Goal: Task Accomplishment & Management: Manage account settings

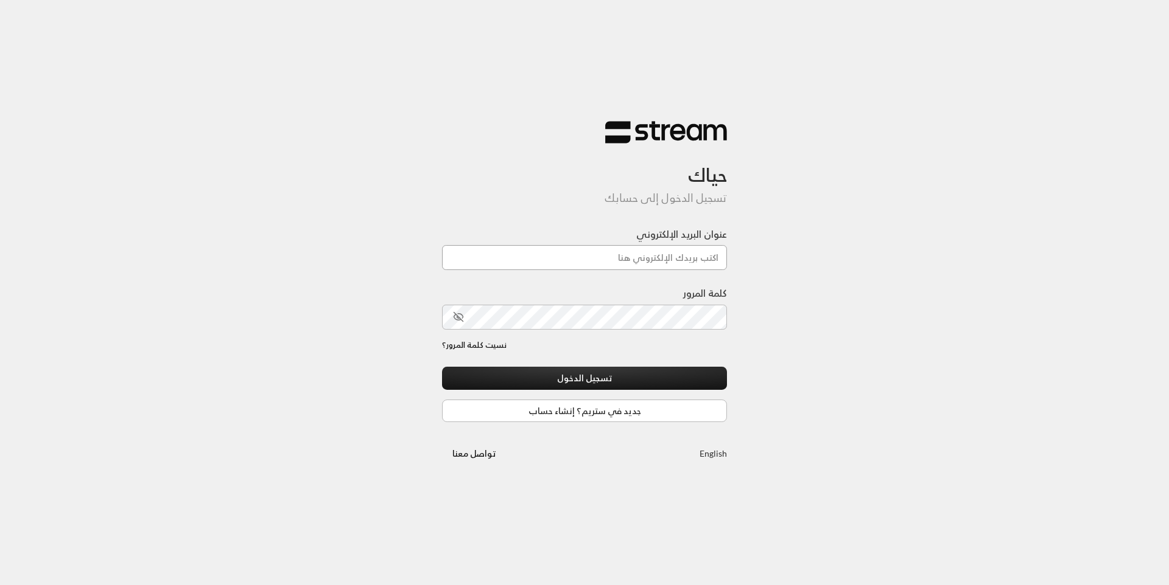
click at [641, 246] on input "عنوان البريد الإلكتروني" at bounding box center [584, 257] width 285 height 25
click at [636, 240] on label "عنوان البريد الإلكتروني" at bounding box center [681, 234] width 91 height 15
click at [636, 245] on input "عنوان البريد الإلكتروني" at bounding box center [584, 257] width 285 height 25
click at [788, 330] on div "حياك تسجيل الدخول إلى حسابك عنوان البريد الإلكتروني كلمة المرور نسيت كلمة المرو…" at bounding box center [584, 292] width 1169 height 585
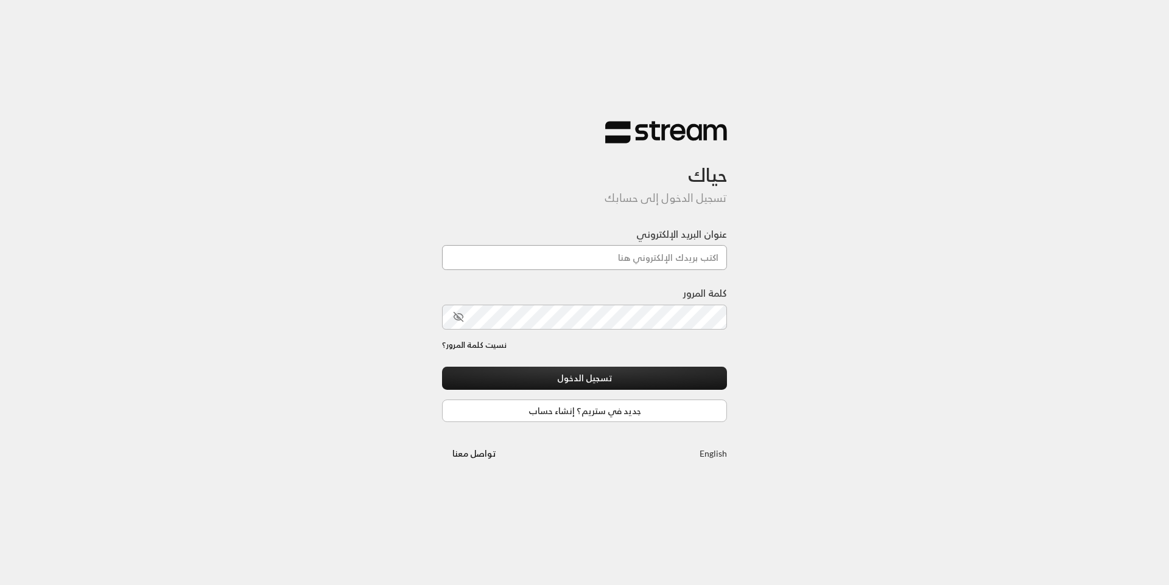
click at [683, 266] on input "عنوان البريد الإلكتروني" at bounding box center [584, 257] width 285 height 25
type input "[EMAIL_ADDRESS][DOMAIN_NAME]"
click at [678, 383] on button "تسجيل الدخول" at bounding box center [584, 378] width 285 height 23
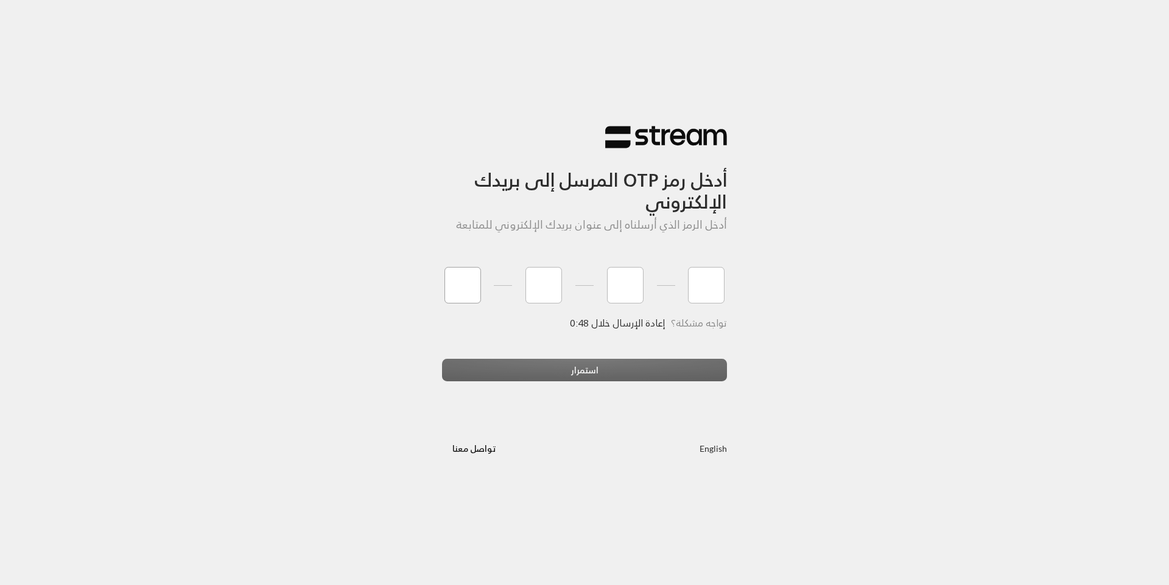
type input "1"
type input "4"
type input "6"
type input "0"
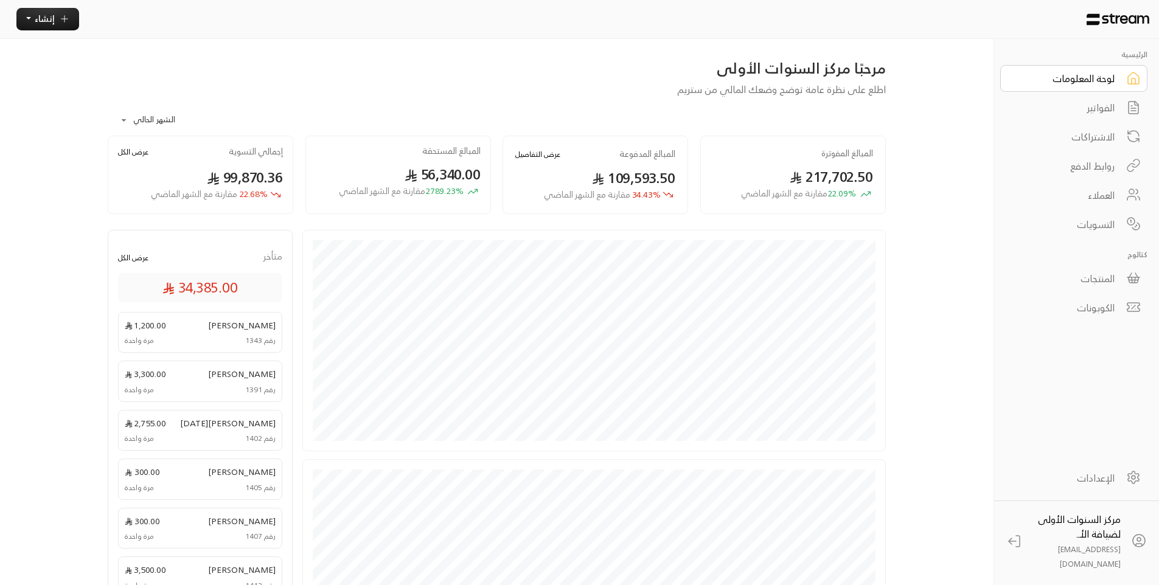
click at [1089, 114] on div "الفواتير" at bounding box center [1066, 107] width 98 height 15
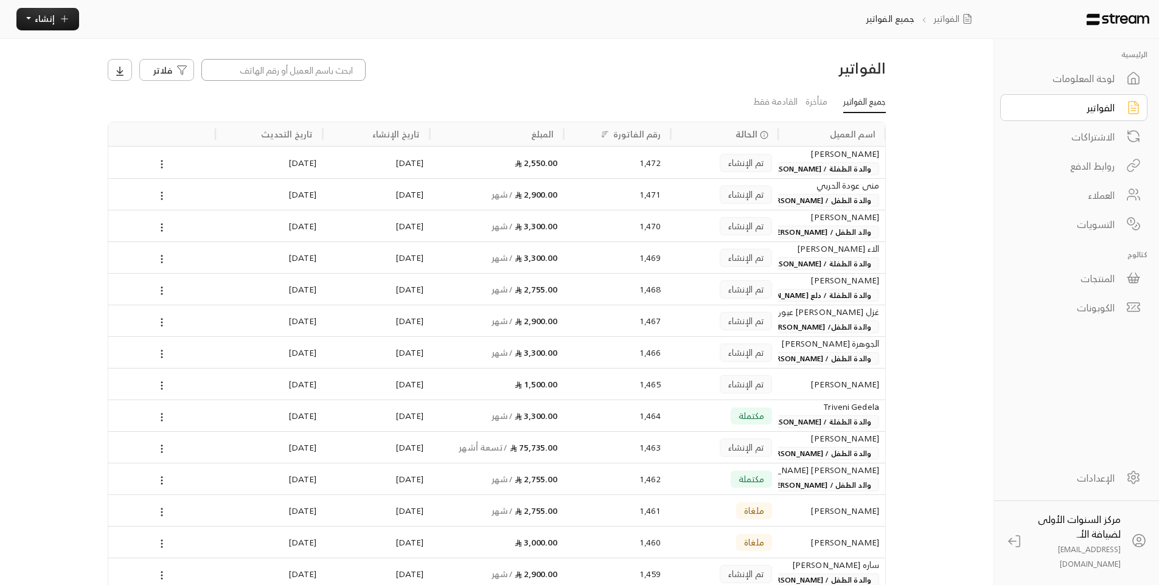
click at [354, 75] on input at bounding box center [283, 70] width 164 height 22
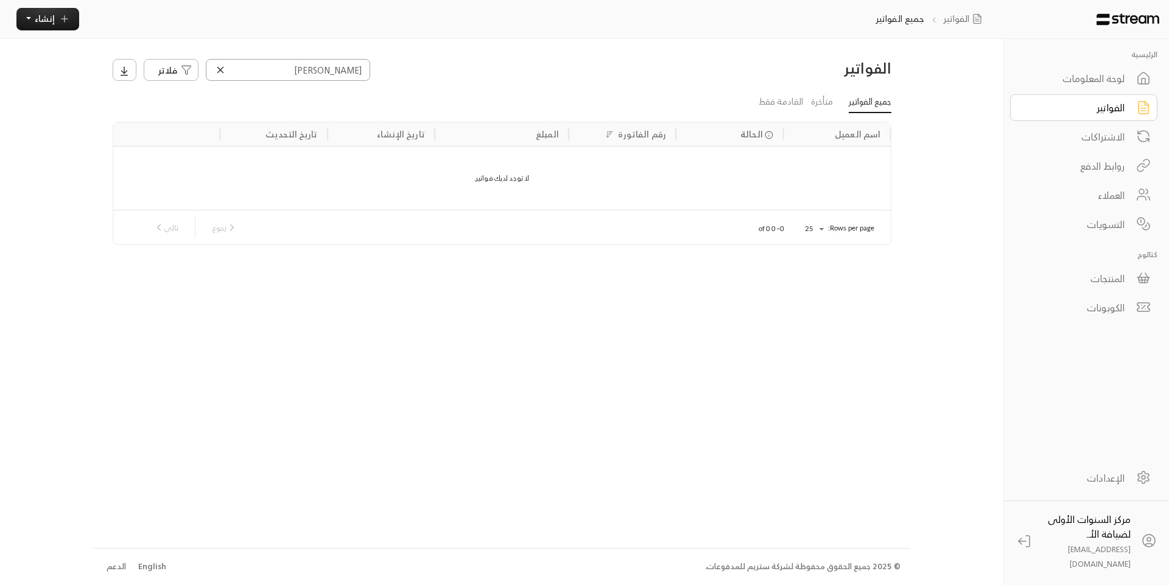
click at [361, 69] on input "تبيل" at bounding box center [288, 70] width 164 height 22
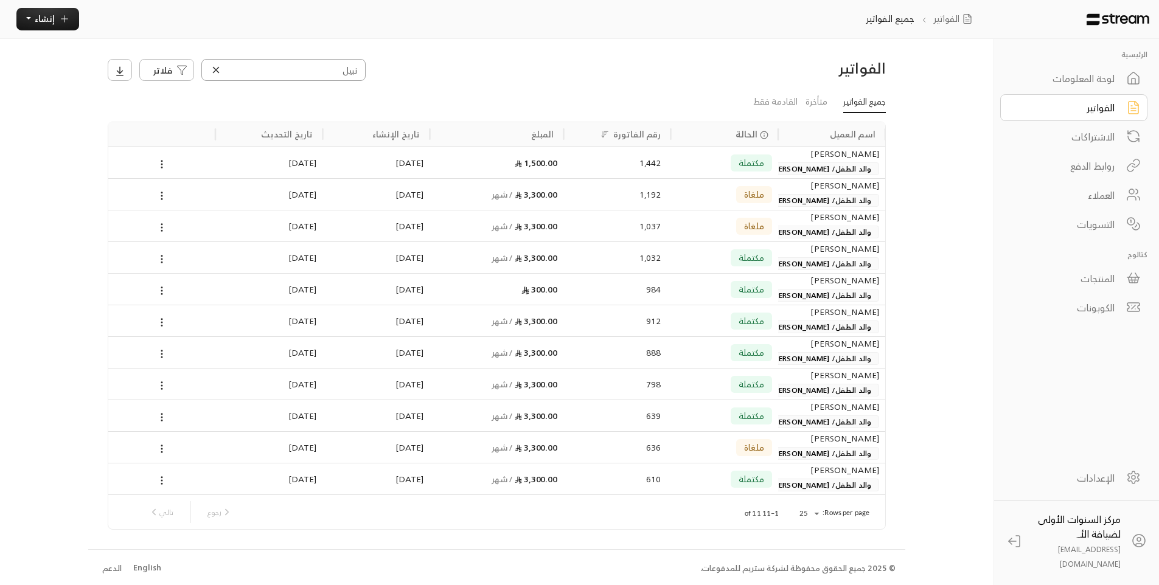
type input "نبيل"
click at [808, 512] on body "الرئيسية لوحة المعلومات الفواتير الاشتراكات روابط الدفع العملاء التسويات كتالوج…" at bounding box center [579, 291] width 1159 height 585
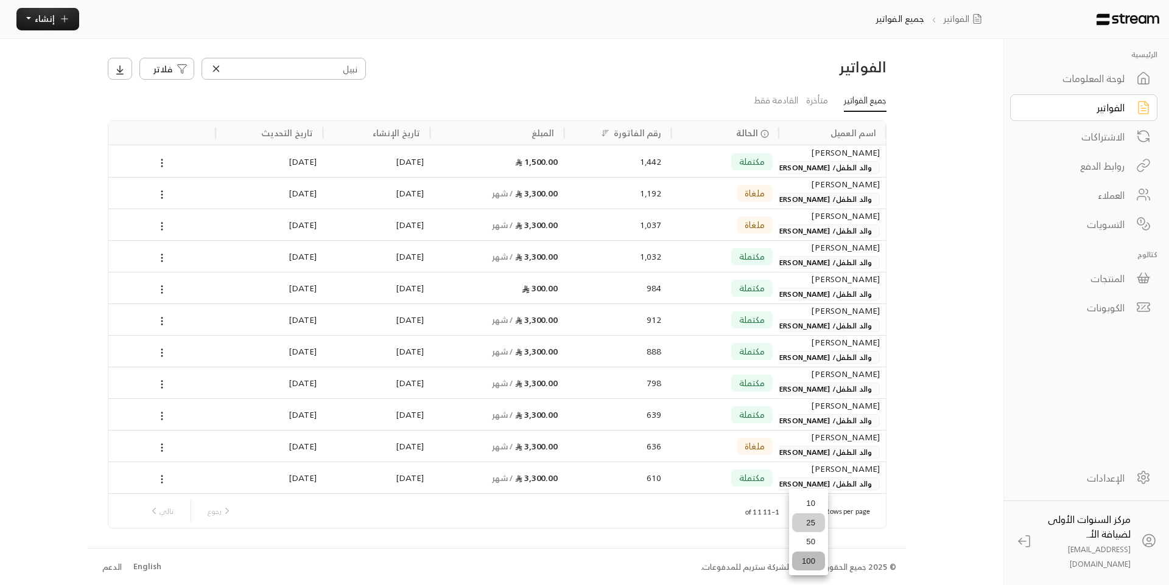
click at [808, 557] on li "100" at bounding box center [808, 561] width 33 height 19
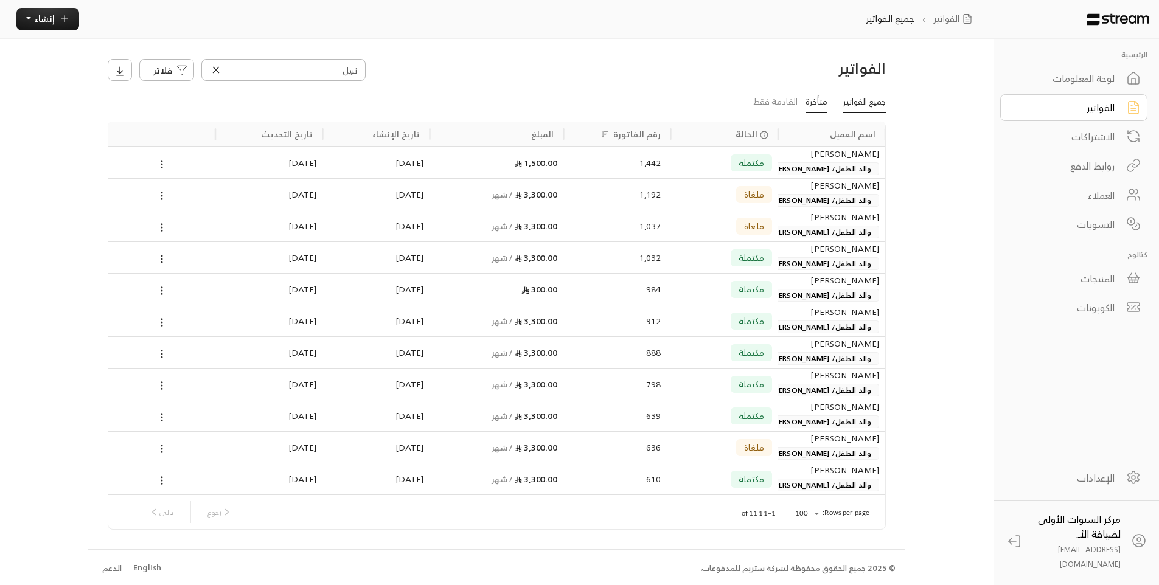
click at [812, 105] on link "متأخرة" at bounding box center [817, 103] width 22 height 22
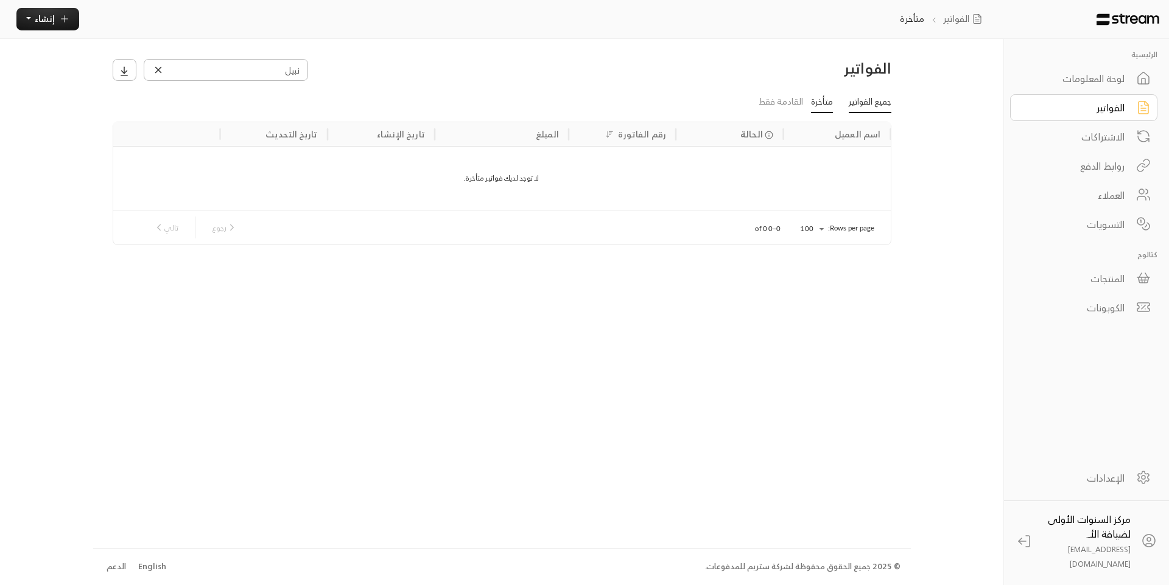
click at [861, 104] on link "جميع الفواتير" at bounding box center [869, 103] width 43 height 22
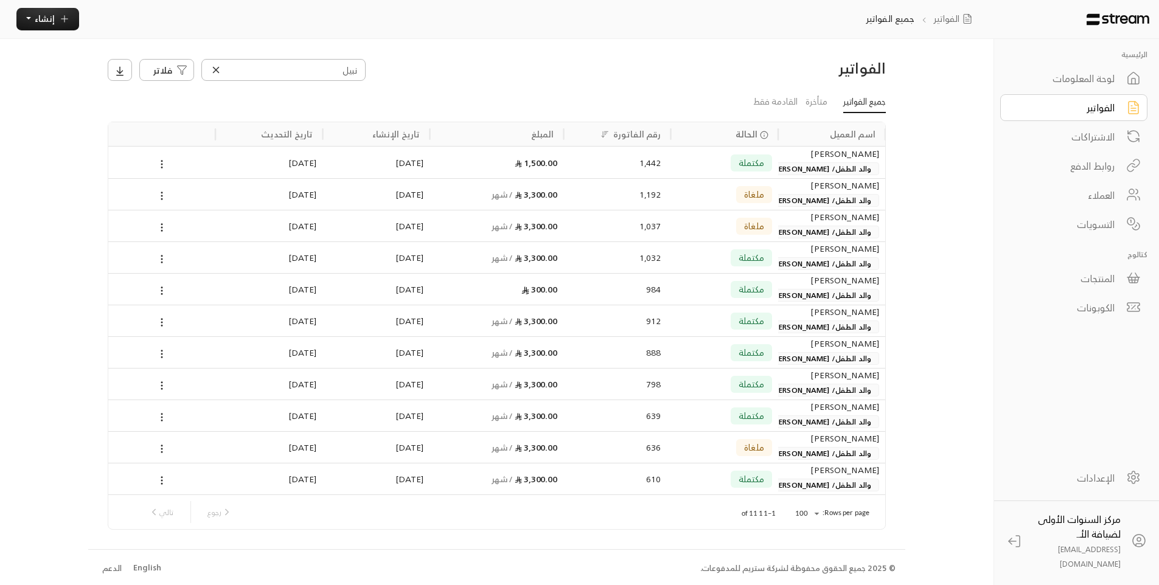
click at [221, 71] on icon at bounding box center [216, 70] width 11 height 11
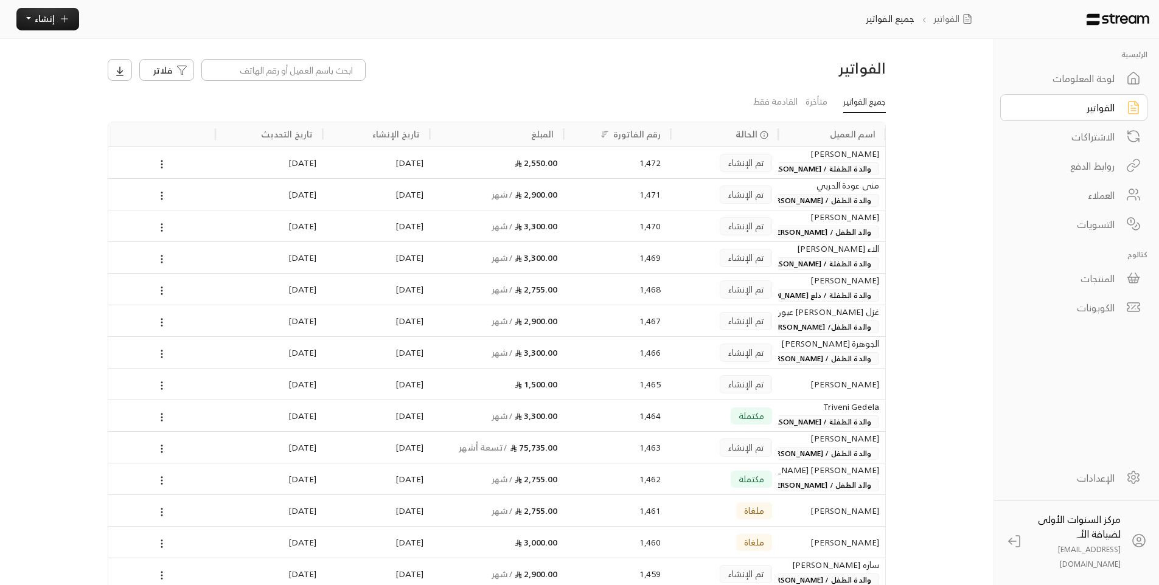
click at [1123, 77] on link "لوحة المعلومات" at bounding box center [1074, 78] width 147 height 27
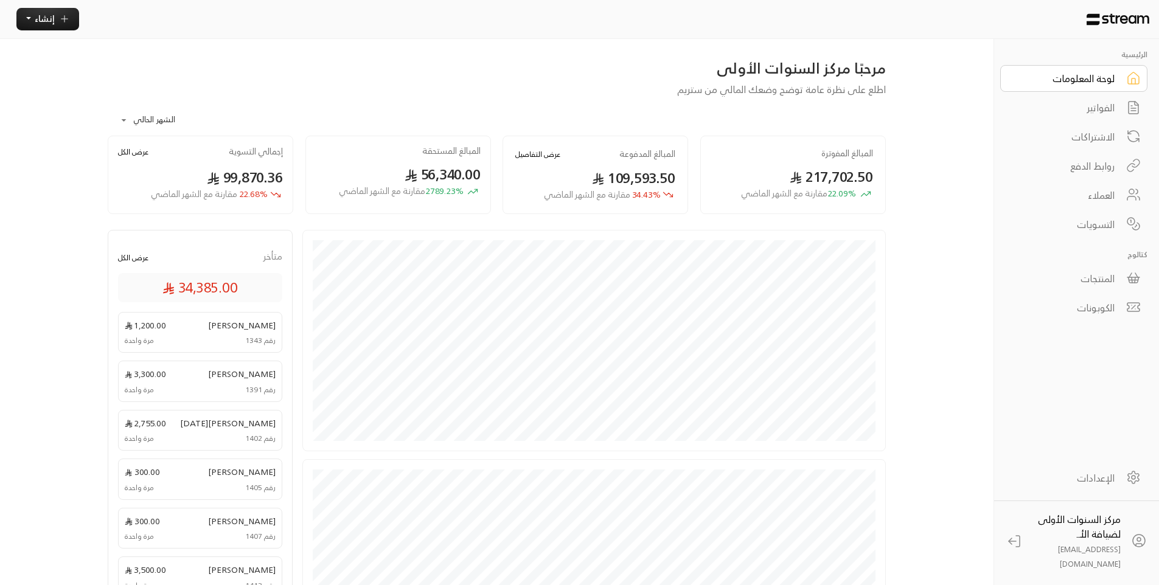
click at [1100, 103] on div "الفواتير" at bounding box center [1066, 107] width 98 height 15
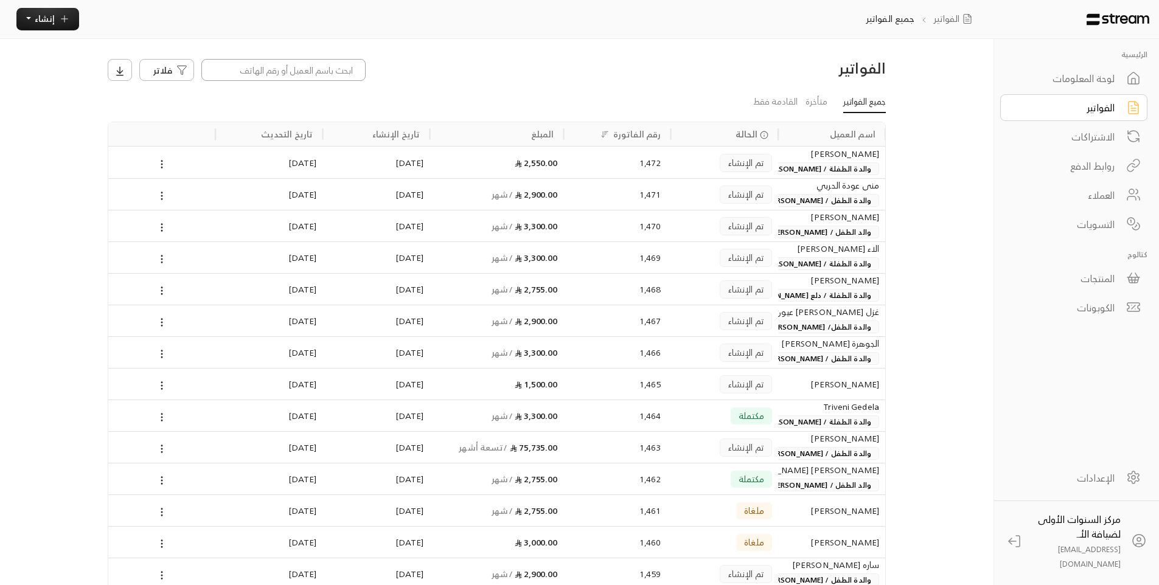
click at [358, 68] on input at bounding box center [283, 70] width 164 height 22
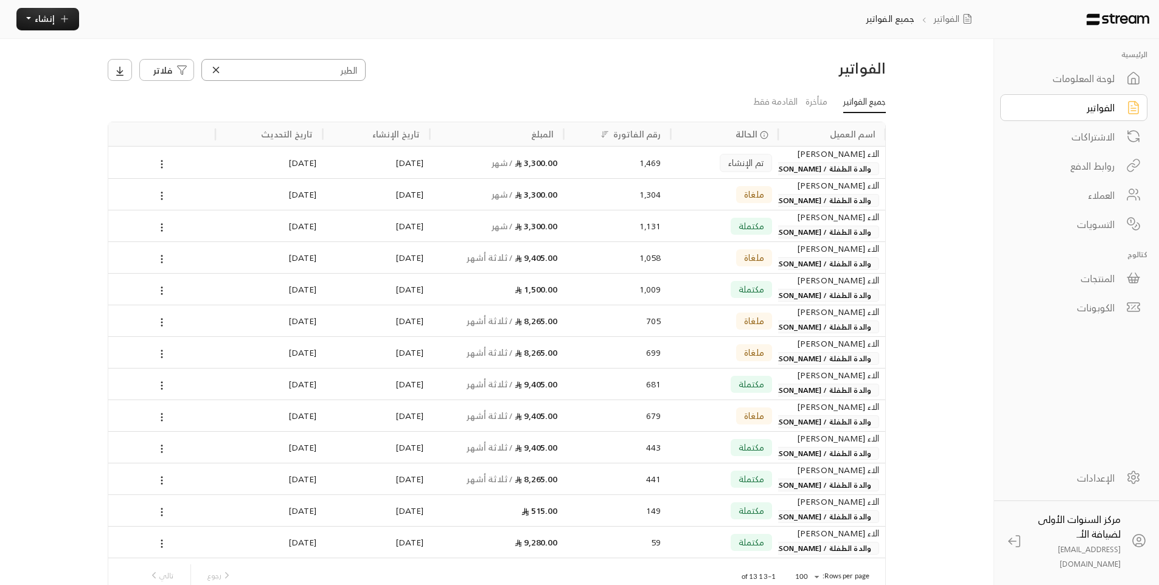
type input "الطير"
click at [793, 228] on span "والدة الطفلة / [PERSON_NAME]" at bounding box center [818, 232] width 123 height 13
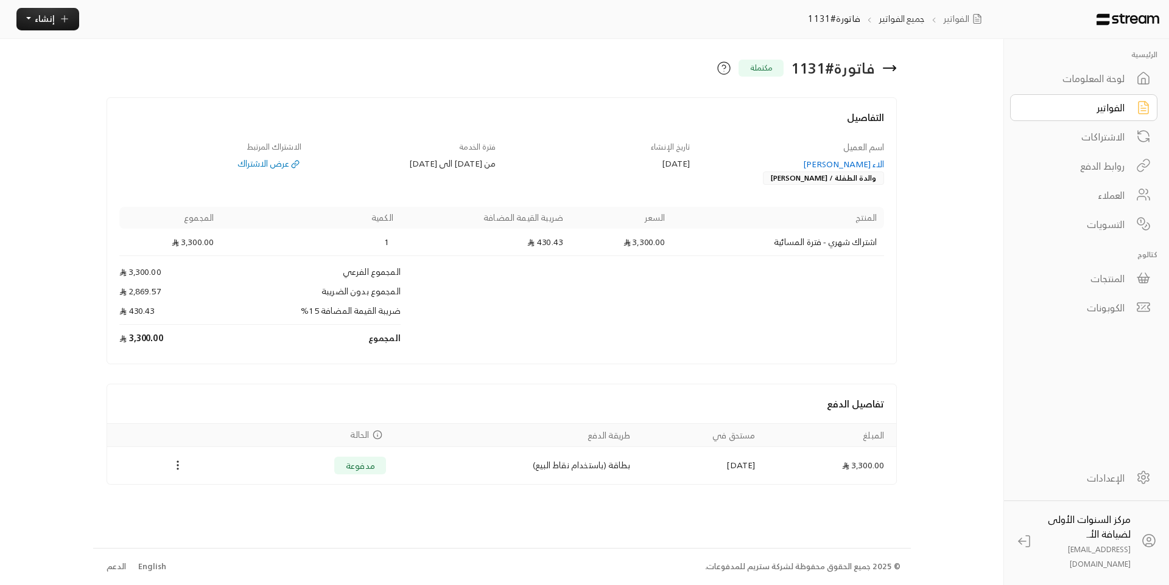
click at [1063, 110] on div "الفواتير" at bounding box center [1075, 107] width 98 height 15
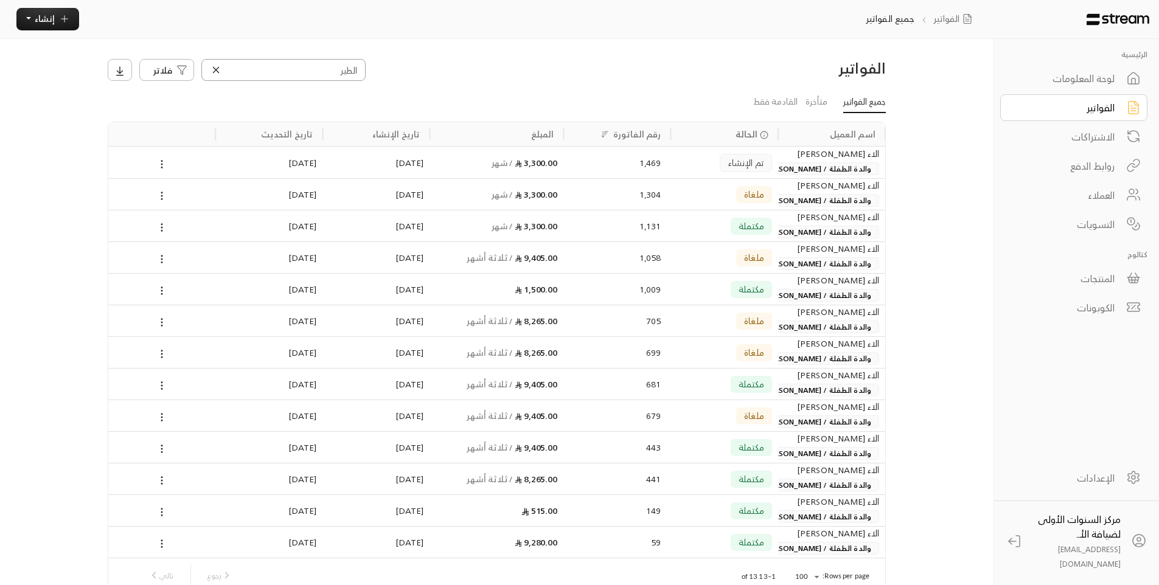
click at [323, 73] on input "الطير" at bounding box center [283, 70] width 164 height 22
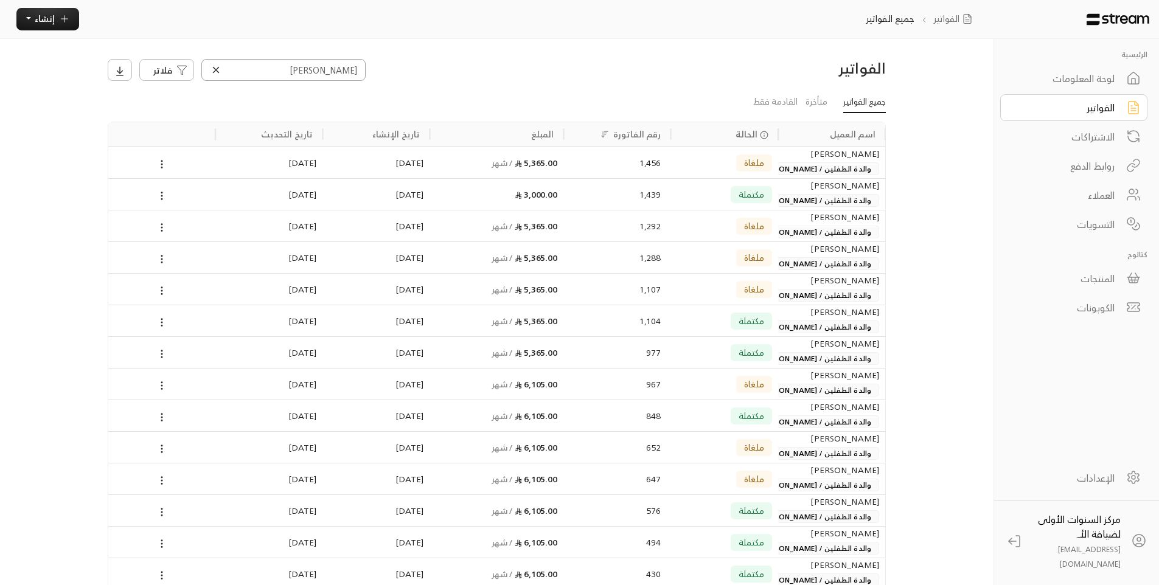
type input "سكلوع"
click at [534, 194] on div "3,000.00" at bounding box center [497, 194] width 122 height 31
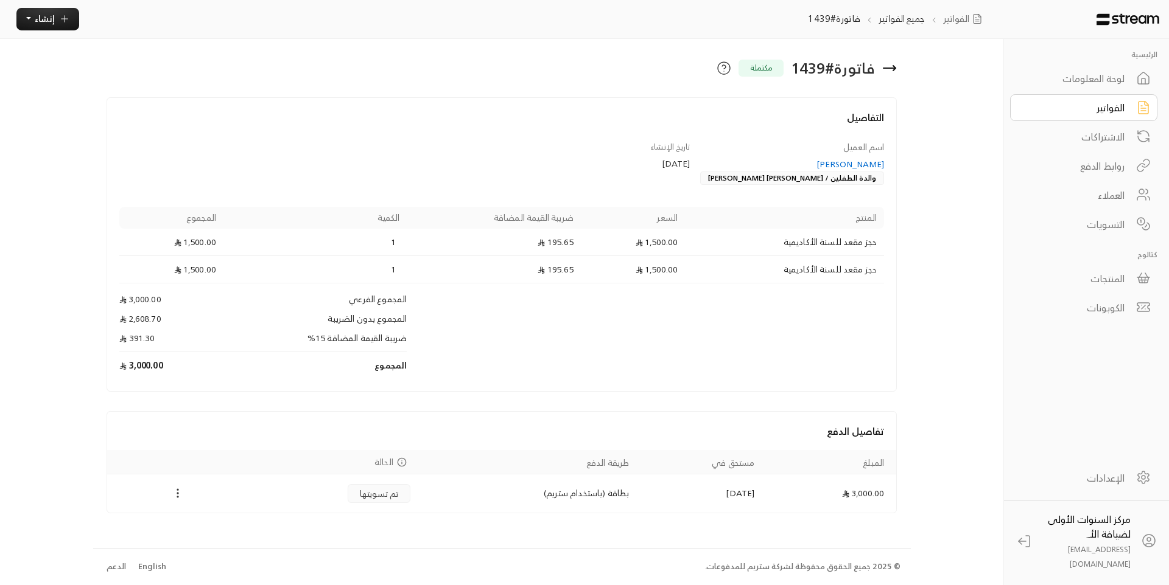
click at [175, 491] on icon "Payments" at bounding box center [178, 493] width 12 height 12
click at [204, 514] on li "تحميل الفاتورة" at bounding box center [207, 515] width 69 height 19
click at [1087, 103] on div "الفواتير" at bounding box center [1075, 107] width 98 height 15
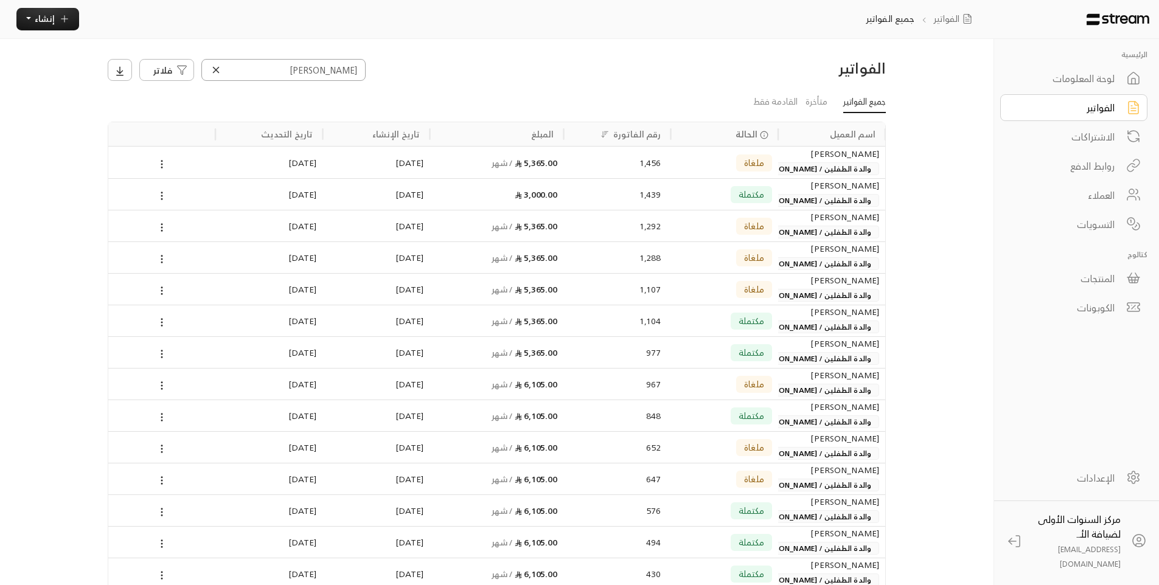
click at [342, 67] on input "سكلوع" at bounding box center [283, 70] width 164 height 22
click at [218, 69] on icon at bounding box center [216, 70] width 11 height 11
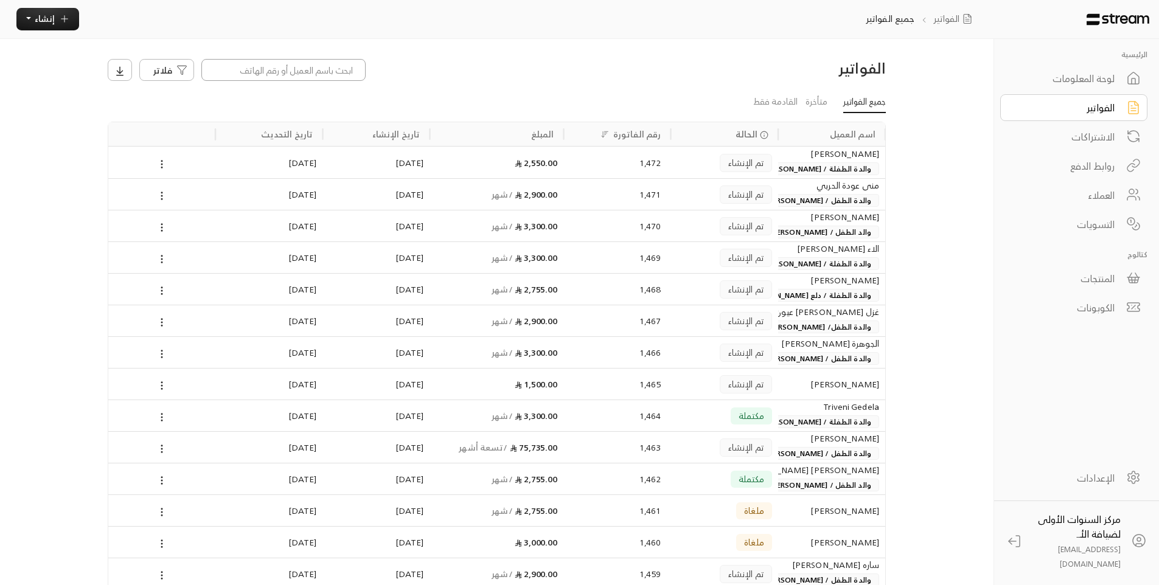
click at [334, 65] on input at bounding box center [283, 70] width 164 height 22
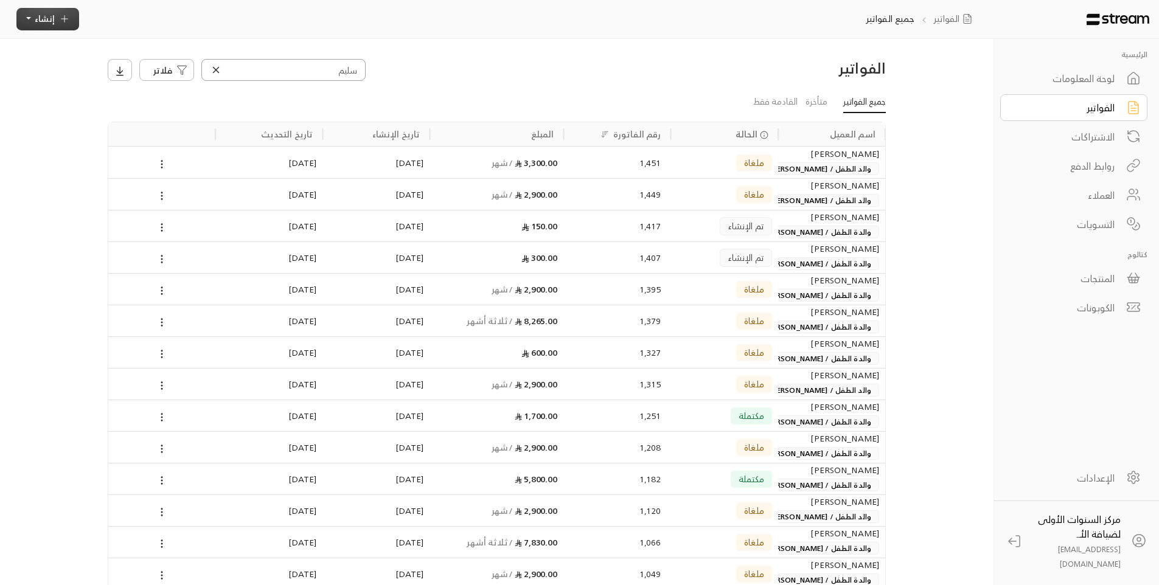
type input "سليم"
click at [49, 13] on span "إنشاء" at bounding box center [45, 18] width 20 height 15
click at [133, 66] on p "إنشاء فاتورة مرة واحدة بسهولة للمعاملات السريعة." at bounding box center [104, 73] width 152 height 24
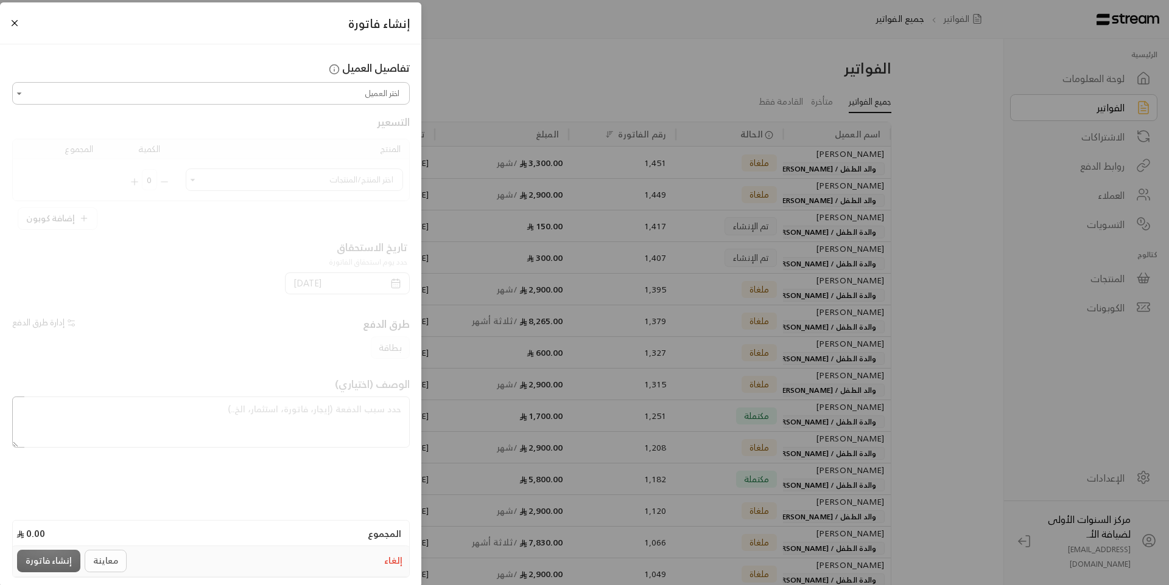
click at [324, 177] on div at bounding box center [210, 167] width 397 height 125
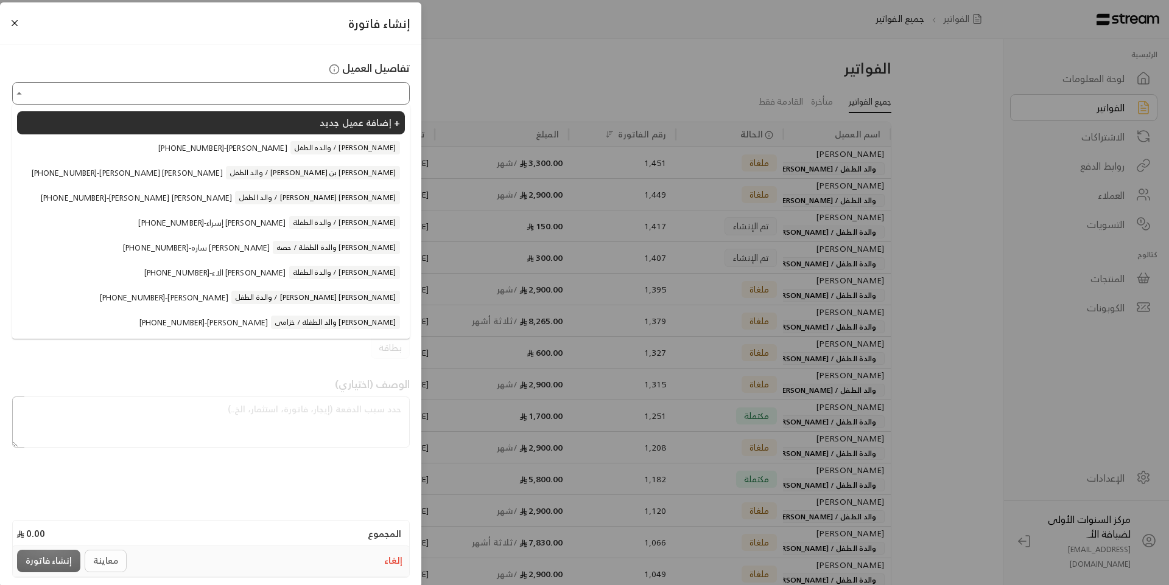
click at [335, 100] on input "اختر العميل" at bounding box center [211, 93] width 394 height 19
click at [343, 203] on span "والد الطفل / [PERSON_NAME]" at bounding box center [347, 197] width 106 height 13
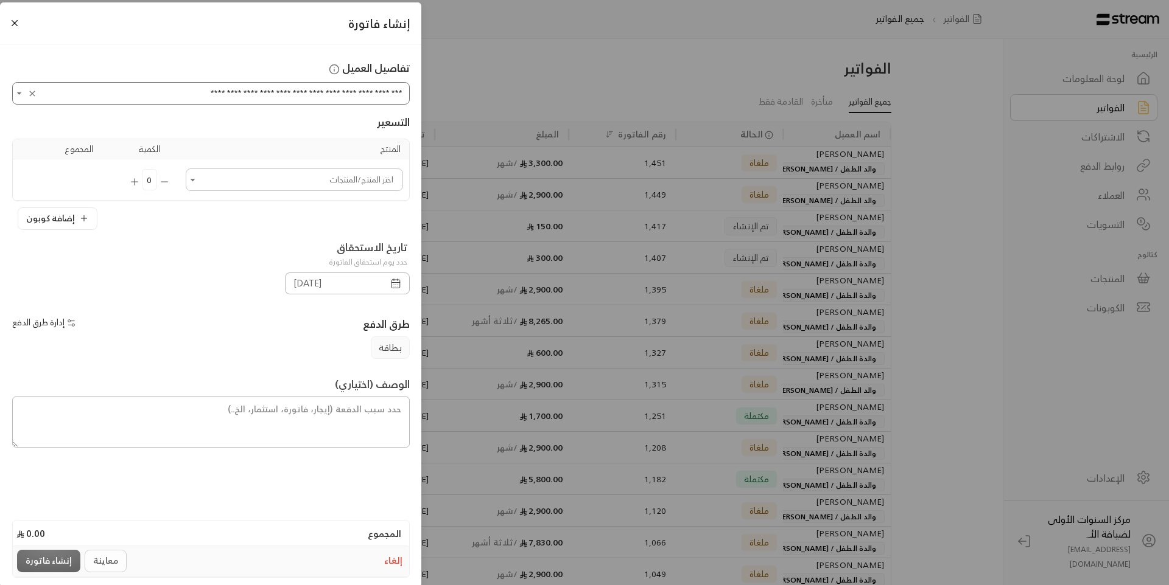
type input "**********"
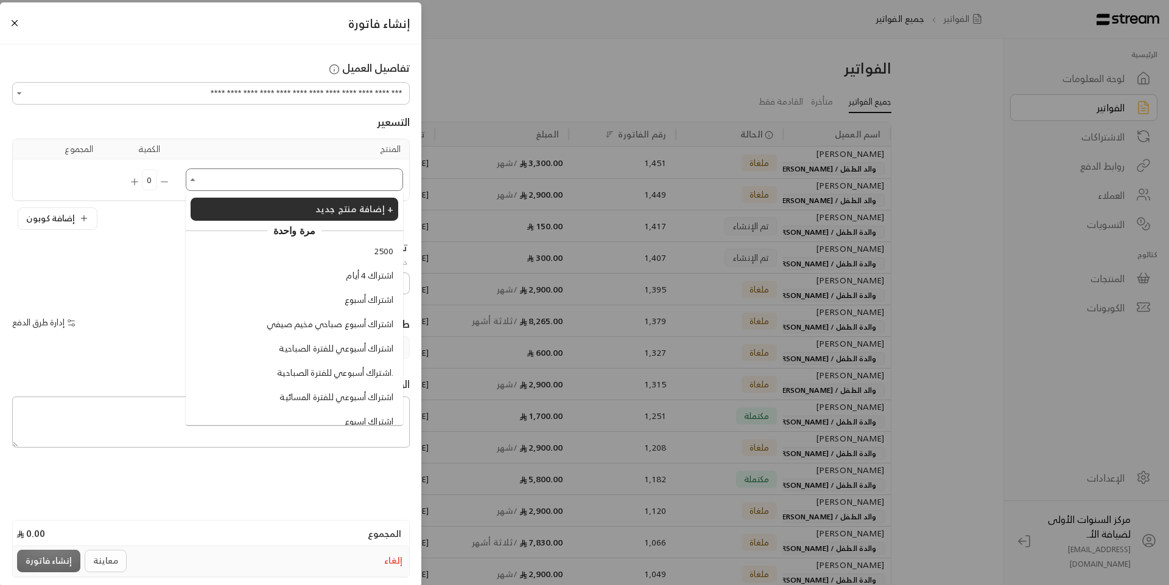
click at [355, 186] on input "اختر العميل" at bounding box center [294, 179] width 214 height 19
click at [329, 389] on li "اشتراك أسبوعي للفترة المسائية" at bounding box center [294, 397] width 208 height 23
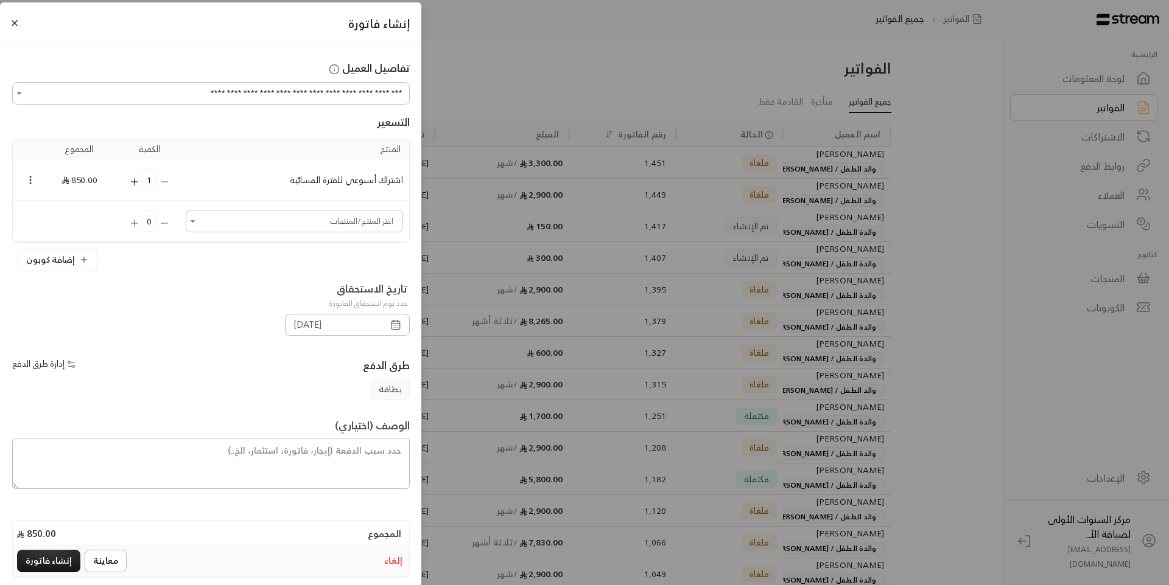
click at [140, 178] on icon "Selected Products" at bounding box center [134, 181] width 11 height 11
click at [200, 225] on button "Open" at bounding box center [193, 221] width 15 height 15
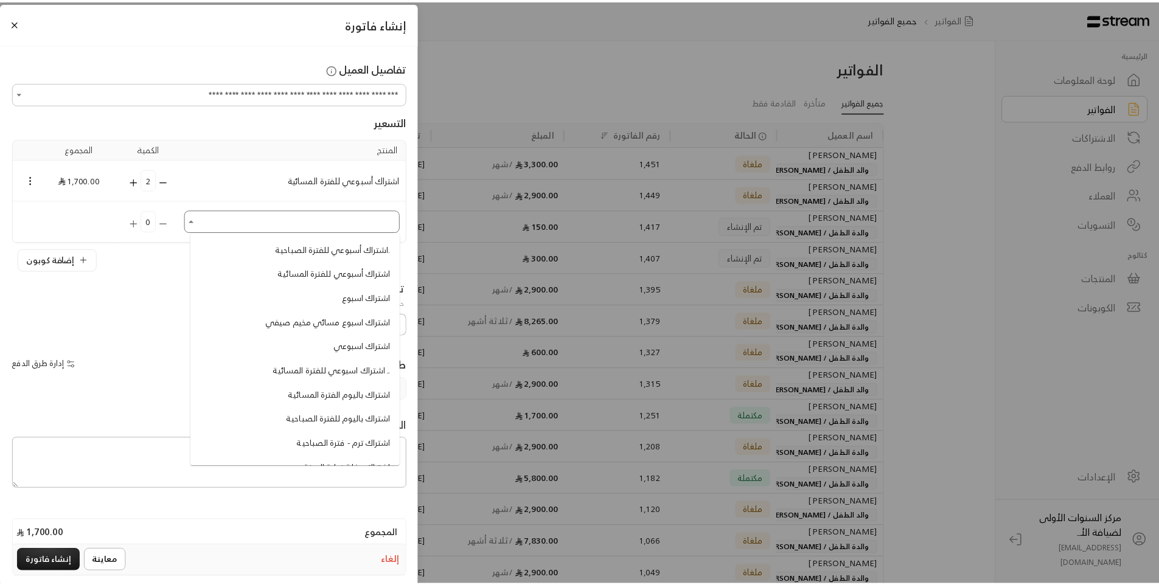
scroll to position [183, 0]
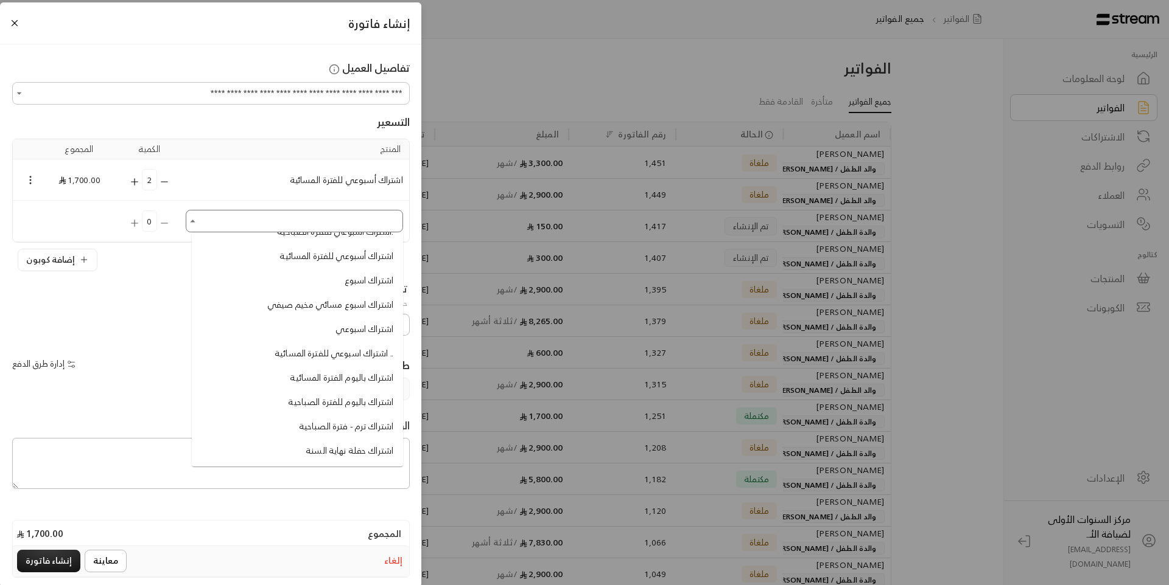
click at [349, 377] on span "اشتراك باليوم الفترة المسائية" at bounding box center [341, 378] width 103 height 13
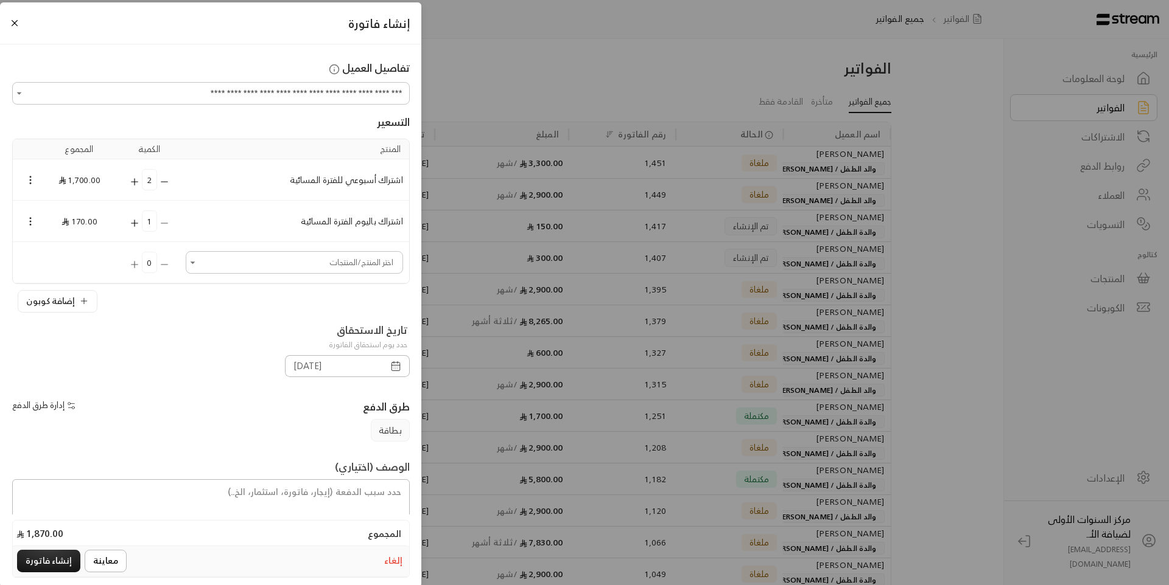
click at [140, 227] on icon "Selected Products" at bounding box center [134, 223] width 11 height 11
click at [380, 483] on textarea at bounding box center [210, 505] width 397 height 51
type textarea "من تاريخ 6/ 8/ 2025 حتى تاريخ 21/ 8/ 2025"
click at [61, 555] on button "إنشاء فاتورة" at bounding box center [48, 561] width 63 height 23
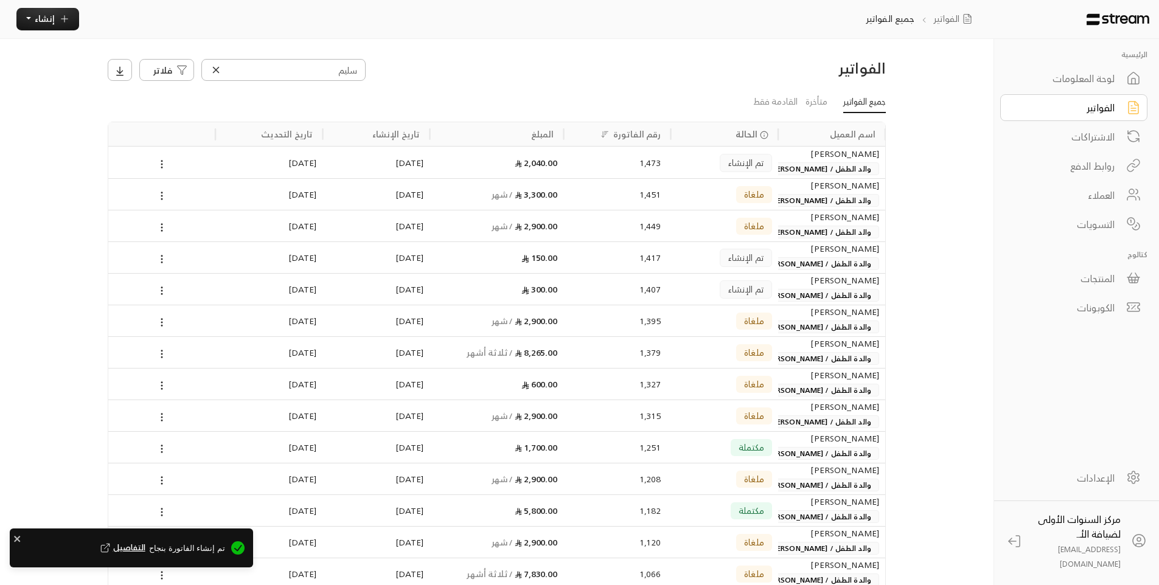
click at [1064, 82] on div "لوحة المعلومات" at bounding box center [1066, 78] width 98 height 15
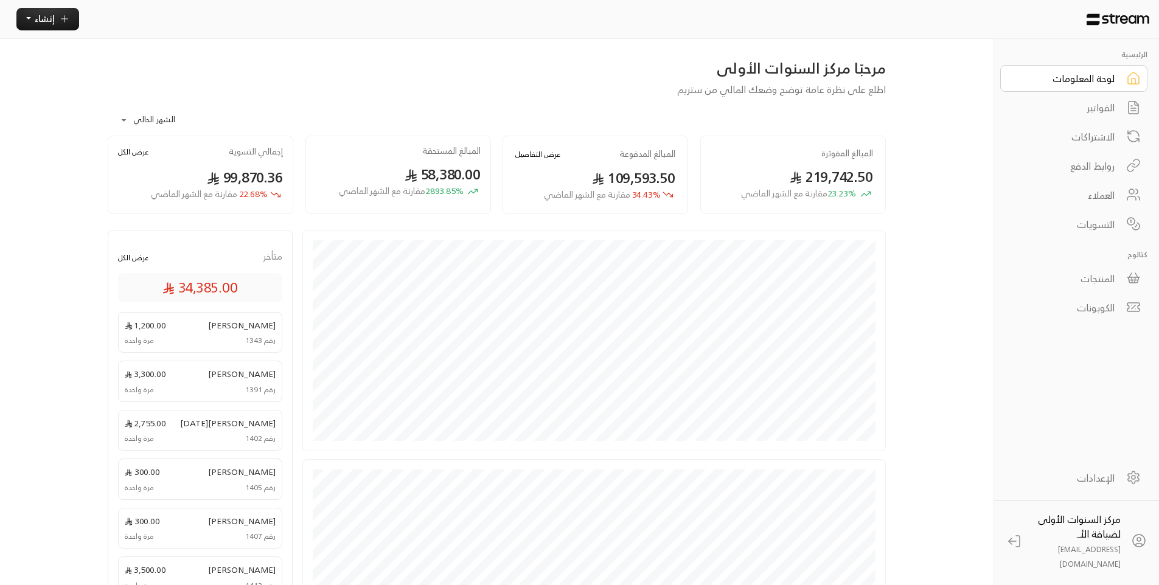
click at [1001, 65] on link "لوحة المعلومات" at bounding box center [1074, 78] width 147 height 27
click at [540, 155] on button "عرض التفاصيل" at bounding box center [537, 155] width 45 height 12
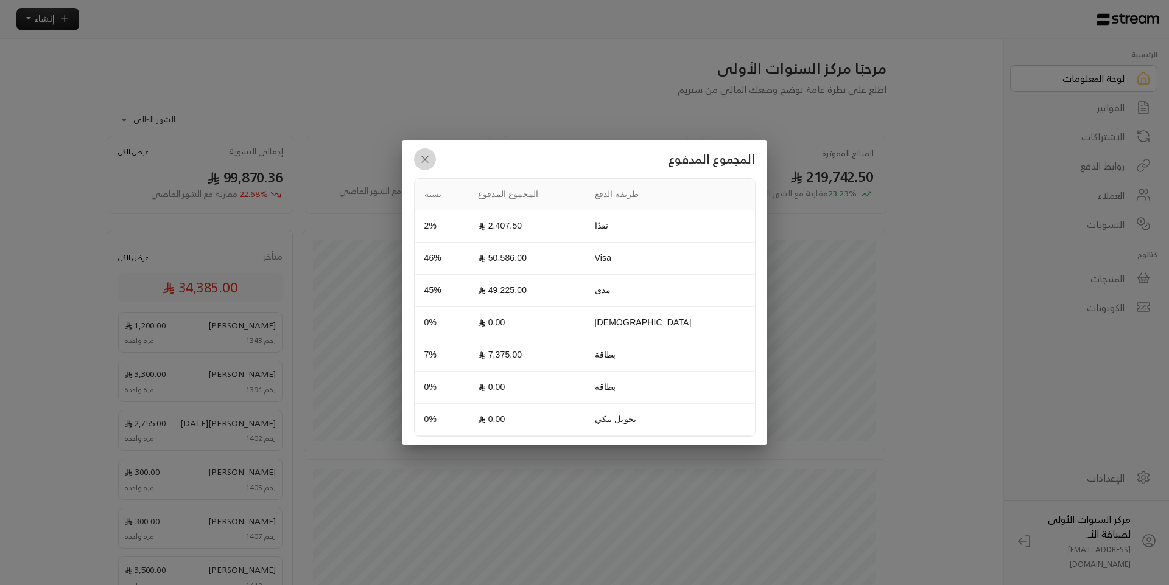
click at [416, 159] on button "button" at bounding box center [425, 160] width 22 height 22
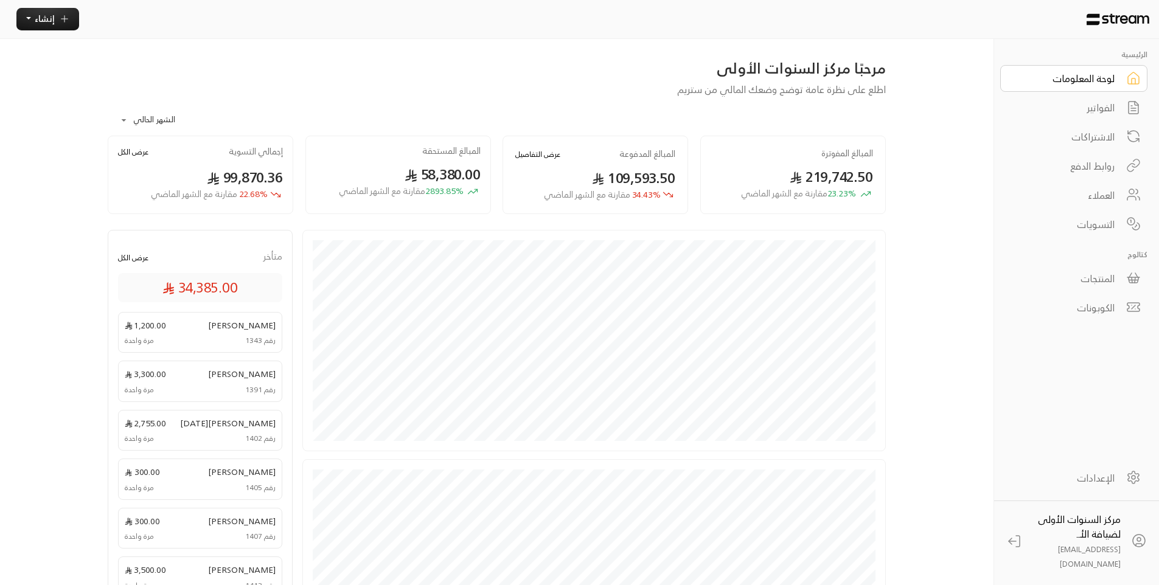
click at [128, 259] on button "عرض الكل" at bounding box center [133, 258] width 30 height 12
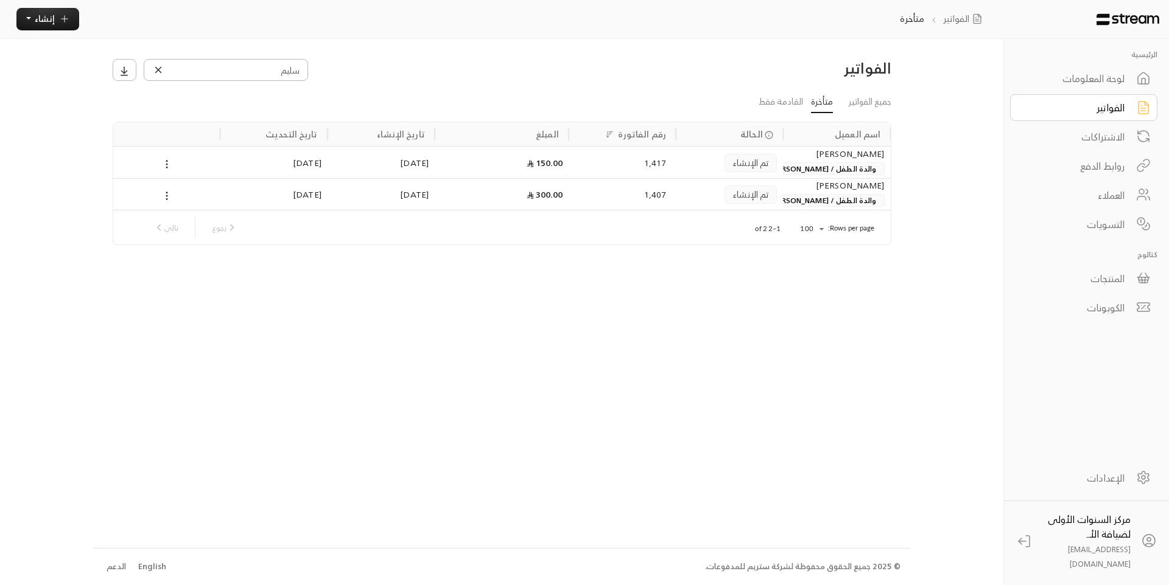
click at [810, 225] on body "الرئيسية لوحة المعلومات الفواتير الاشتراكات روابط الدفع العملاء التسويات كتالوج…" at bounding box center [584, 292] width 1169 height 585
click at [162, 69] on div at bounding box center [584, 292] width 1169 height 585
click at [162, 69] on icon at bounding box center [158, 70] width 11 height 11
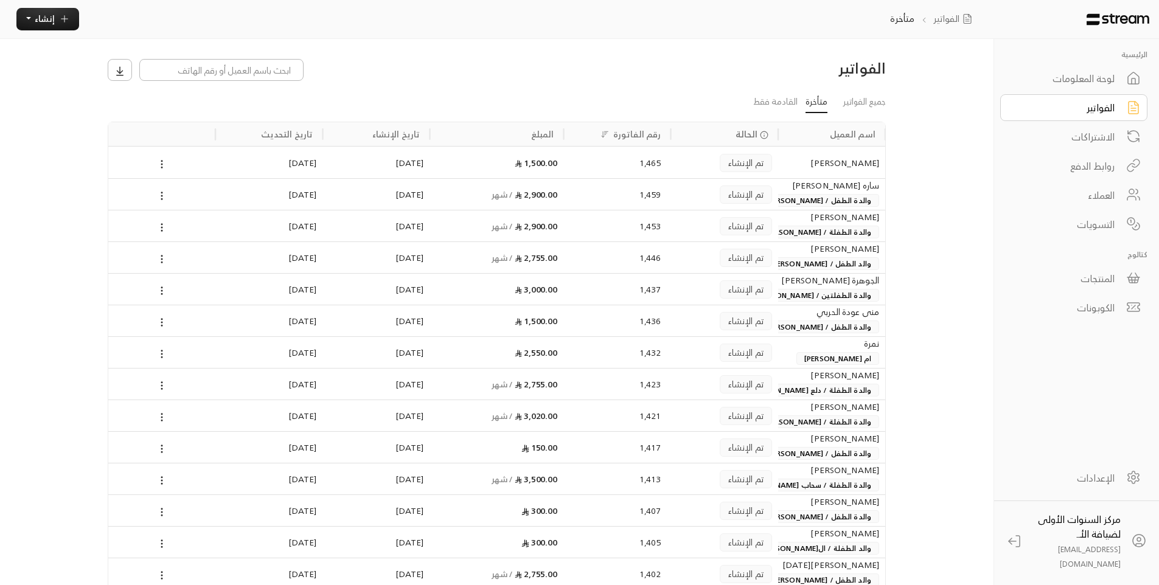
click at [789, 194] on span "والدة الطفل / عادل طاهر السائح" at bounding box center [818, 200] width 121 height 13
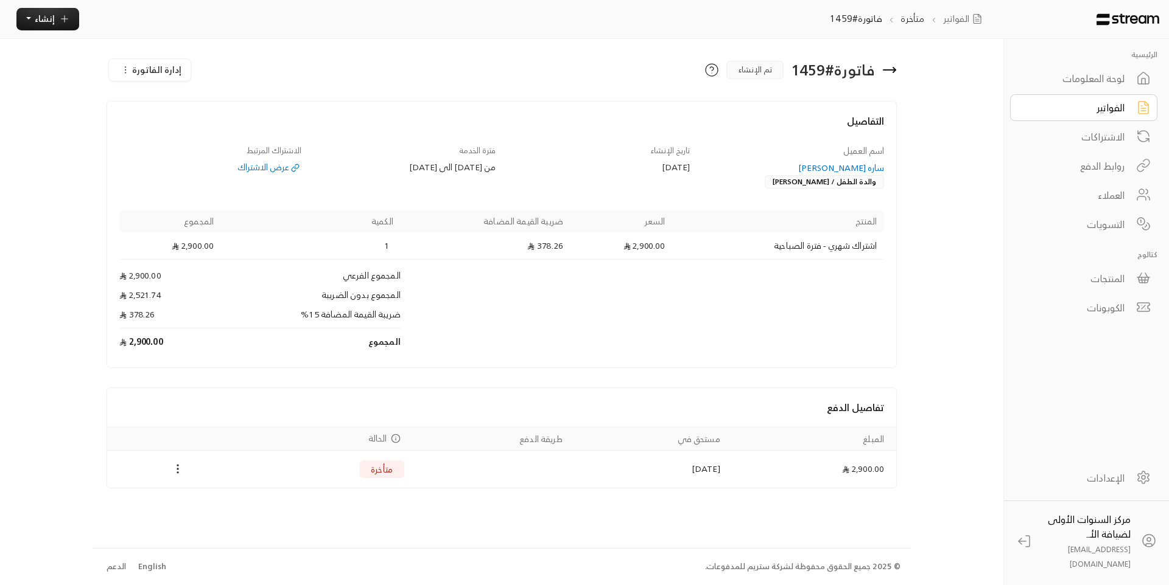
click at [822, 169] on div "ساره حازم محمود الزريقي" at bounding box center [793, 168] width 183 height 12
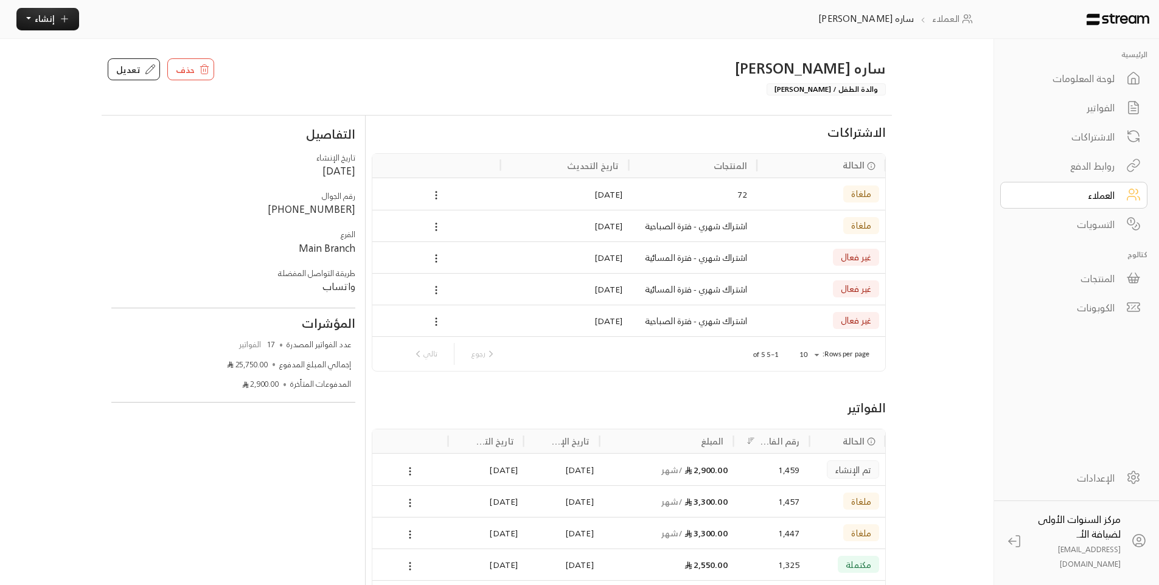
click at [1085, 101] on div "الفواتير" at bounding box center [1066, 107] width 98 height 15
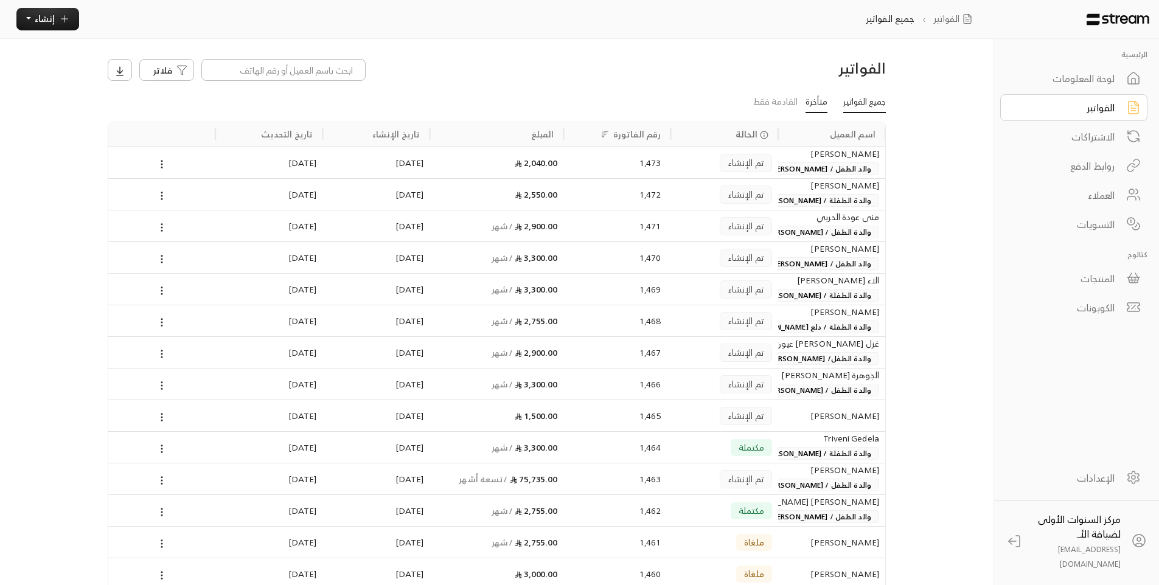
click at [806, 107] on link "متأخرة" at bounding box center [817, 103] width 22 height 22
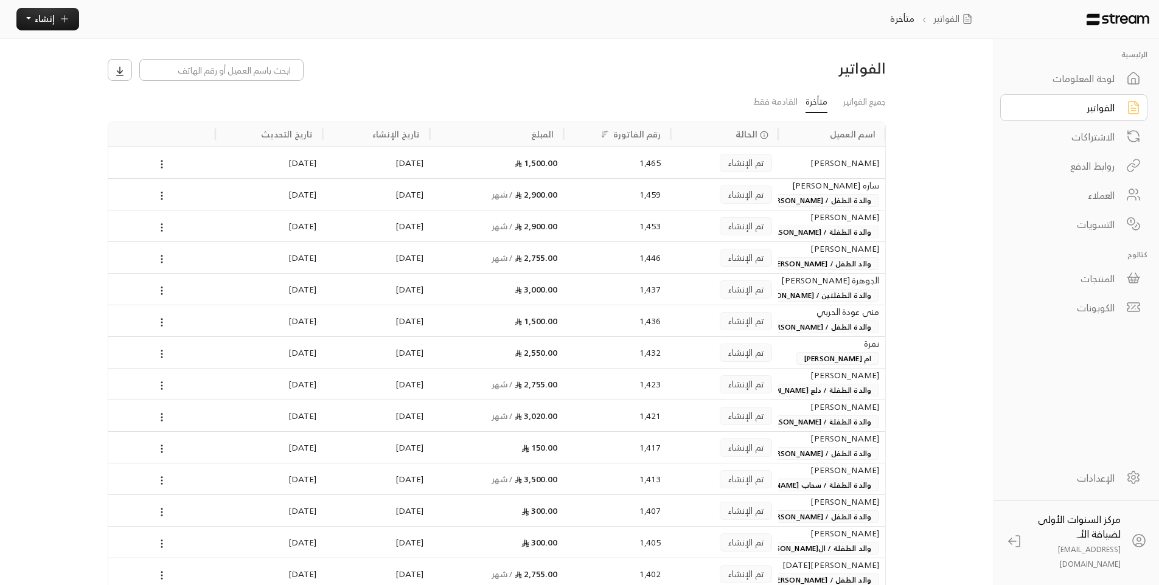
click at [792, 239] on div "ندى المقبل والدة الطفلة / ريما مازن الشلهوب" at bounding box center [831, 226] width 107 height 32
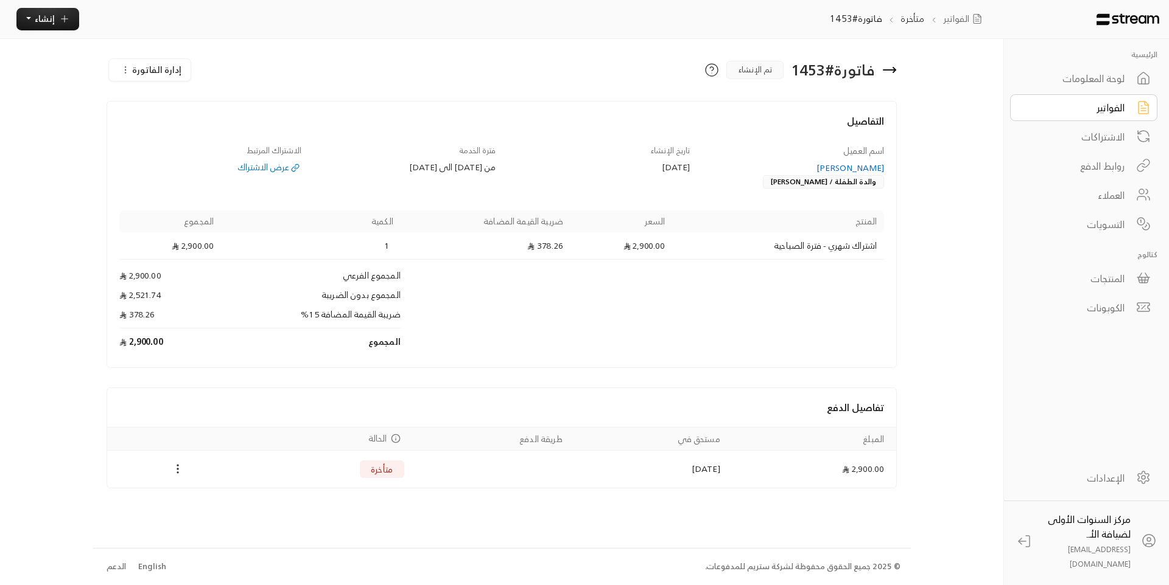
click at [861, 162] on div "[PERSON_NAME]" at bounding box center [793, 168] width 183 height 12
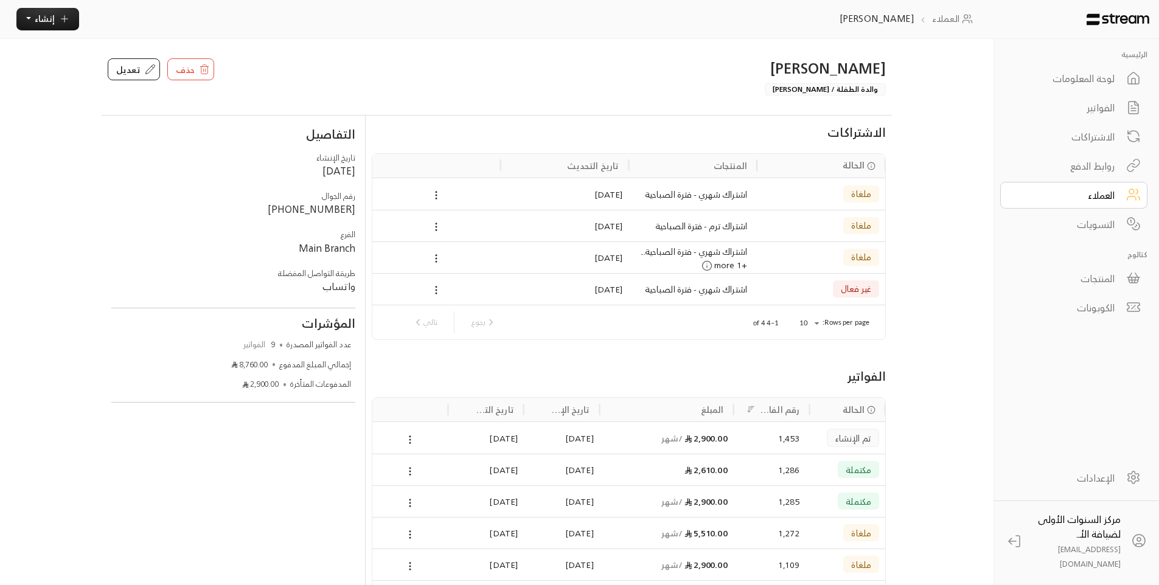
click at [761, 447] on div "1,453" at bounding box center [772, 438] width 56 height 31
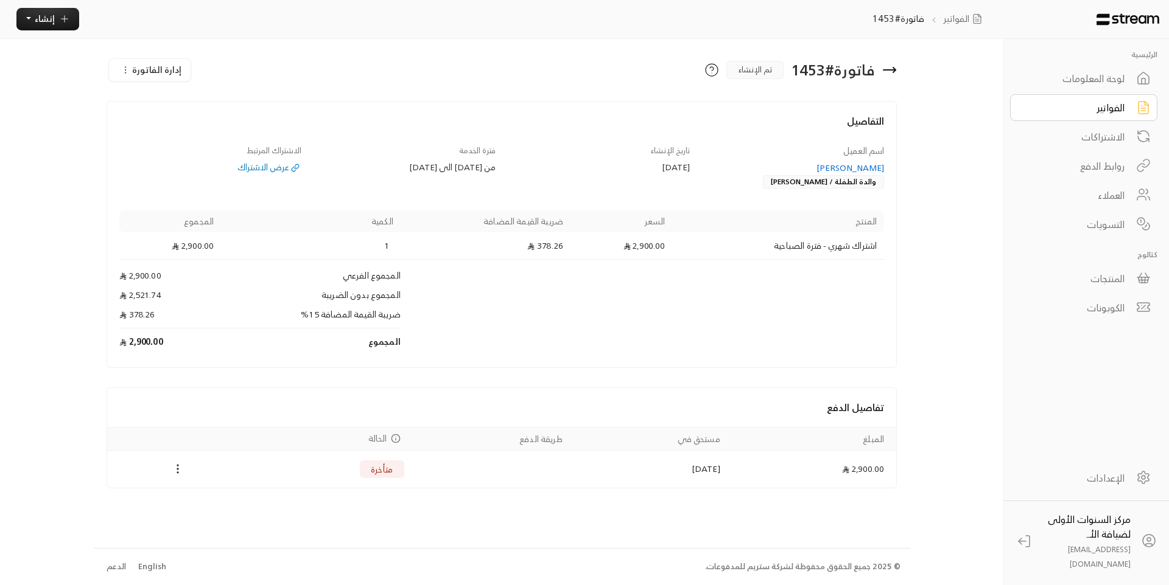
click at [1137, 97] on icon at bounding box center [1142, 107] width 16 height 23
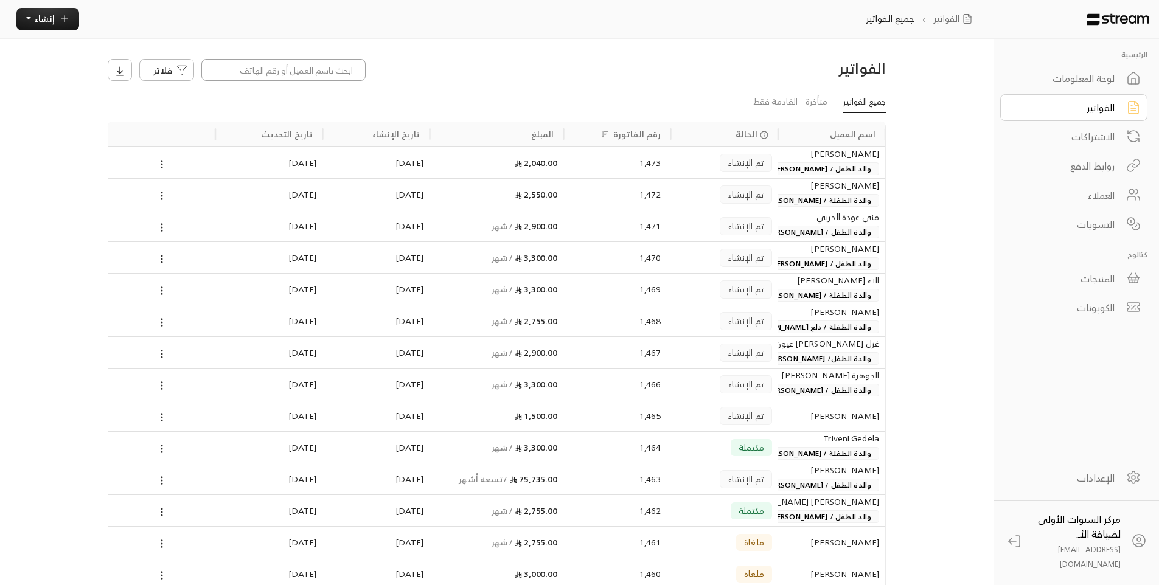
click at [310, 75] on input at bounding box center [283, 70] width 164 height 22
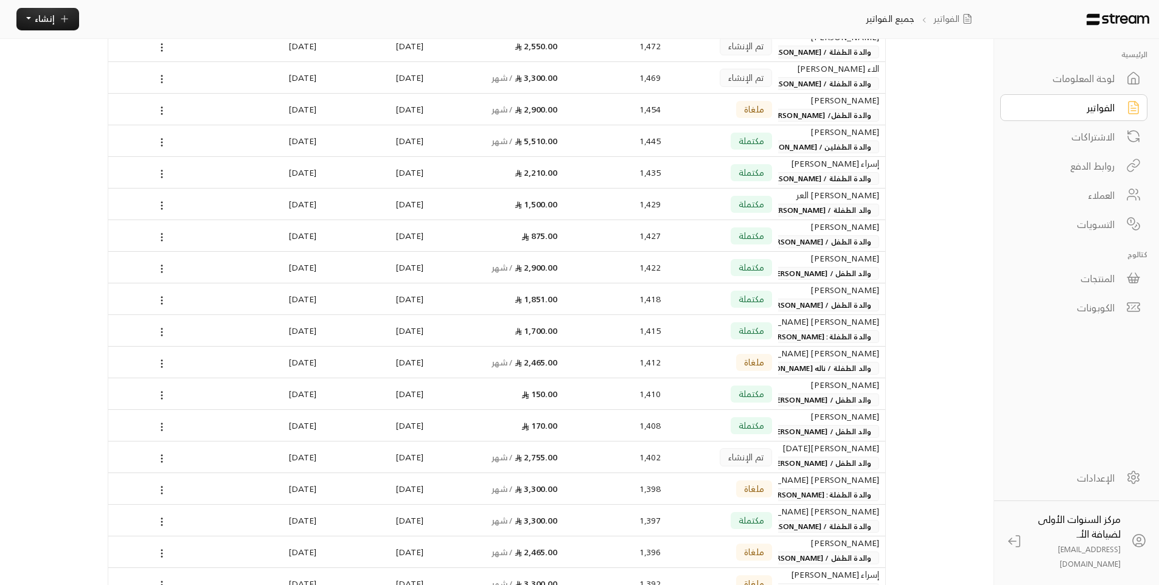
scroll to position [122, 0]
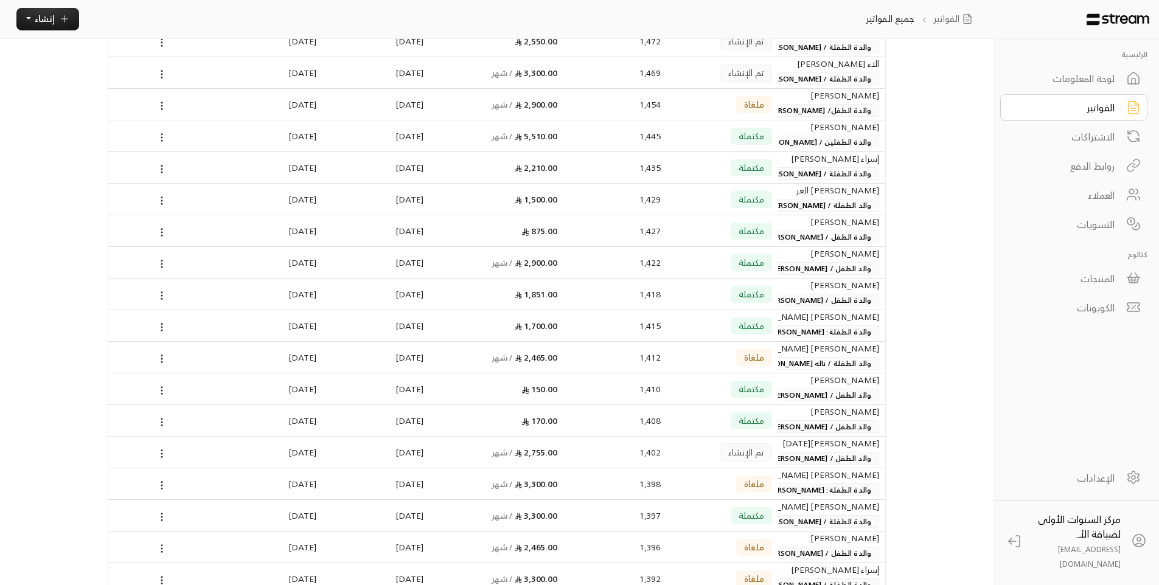
type input "[PERSON_NAME]"
click at [659, 445] on div "1,402" at bounding box center [618, 452] width 88 height 31
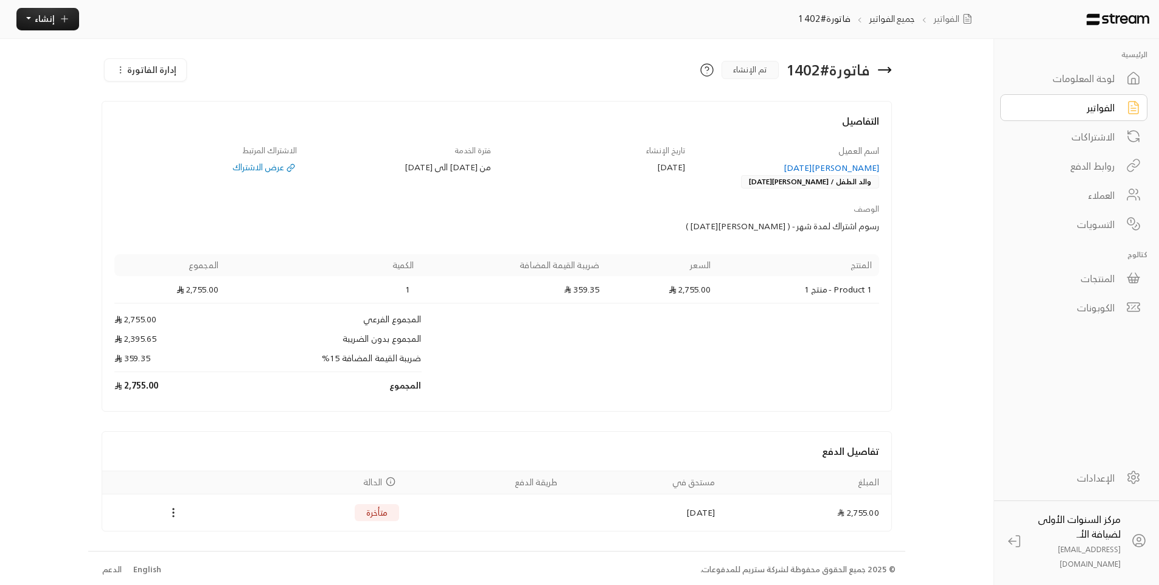
click at [1056, 98] on link "الفواتير" at bounding box center [1074, 107] width 147 height 27
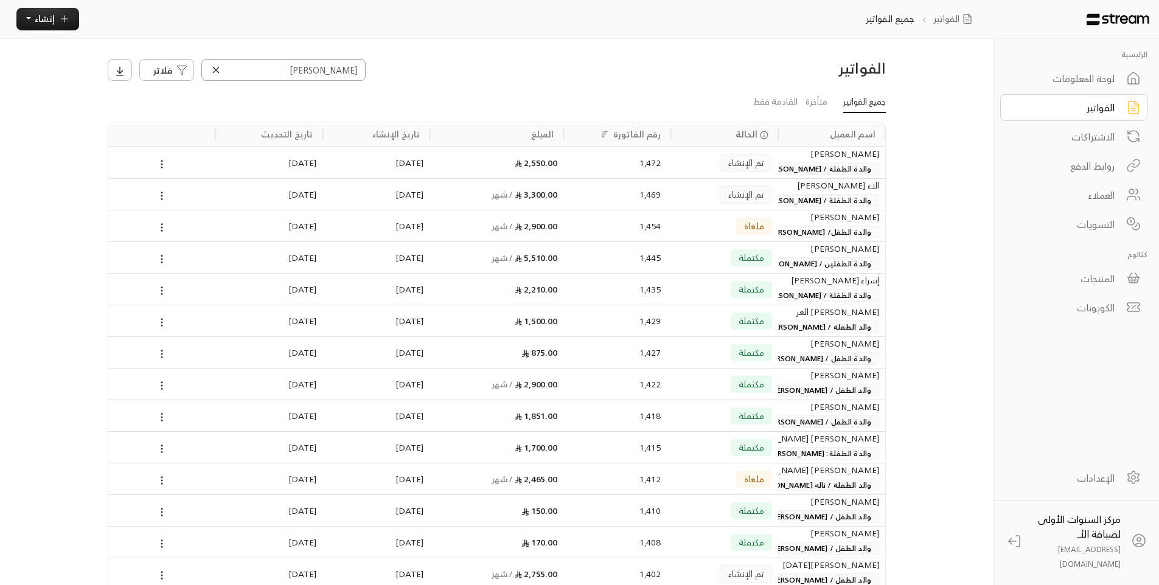
click at [334, 72] on input "[PERSON_NAME]" at bounding box center [283, 70] width 164 height 22
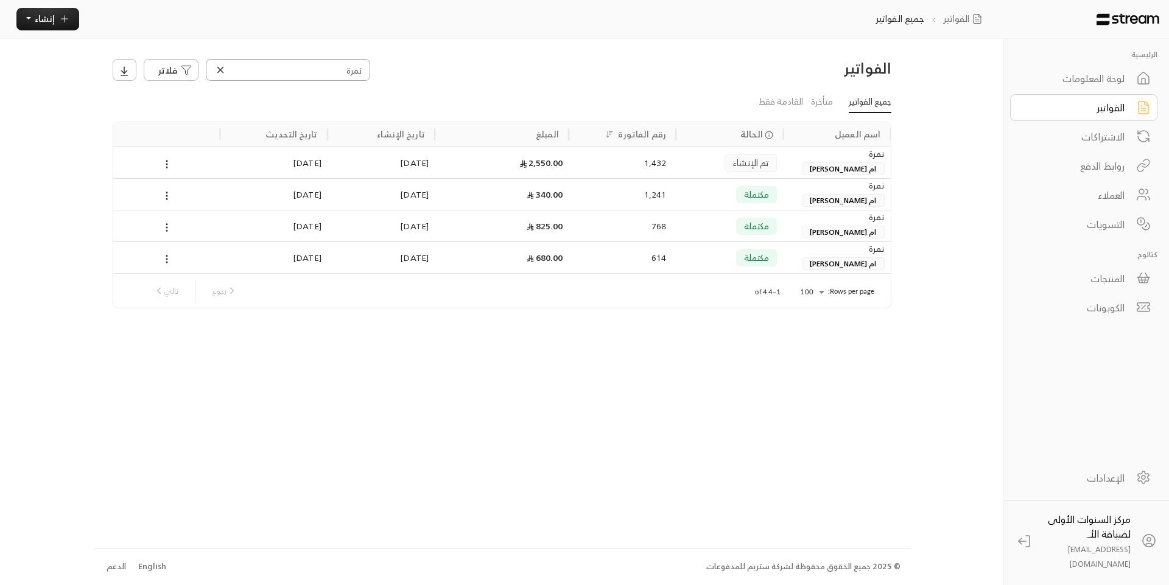
type input "نمرة"
click at [595, 167] on div "1,432" at bounding box center [622, 162] width 88 height 31
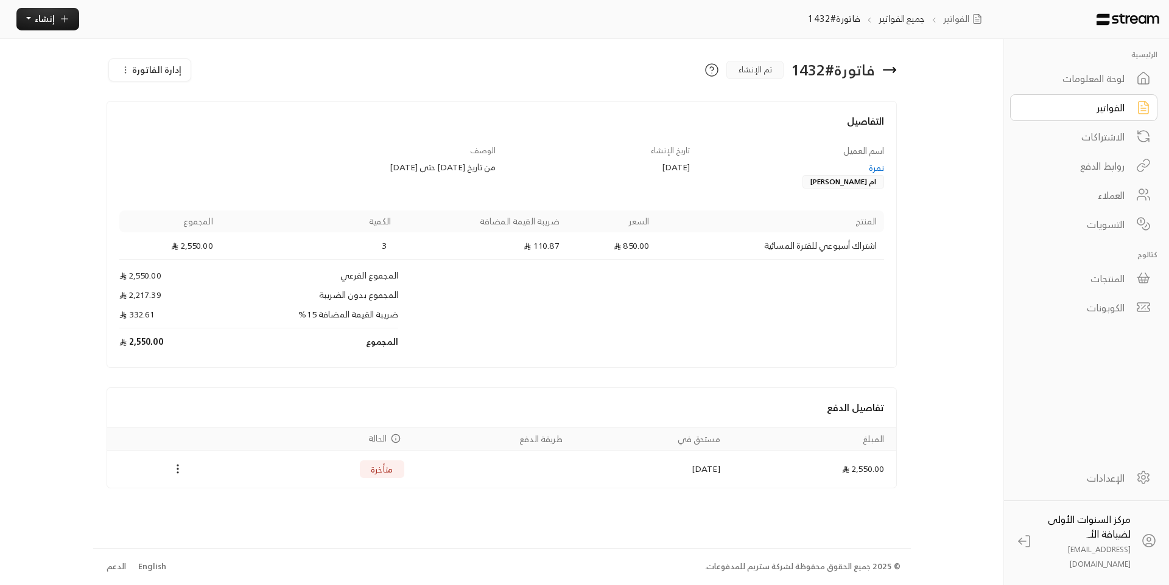
click at [1125, 106] on link "الفواتير" at bounding box center [1083, 107] width 147 height 27
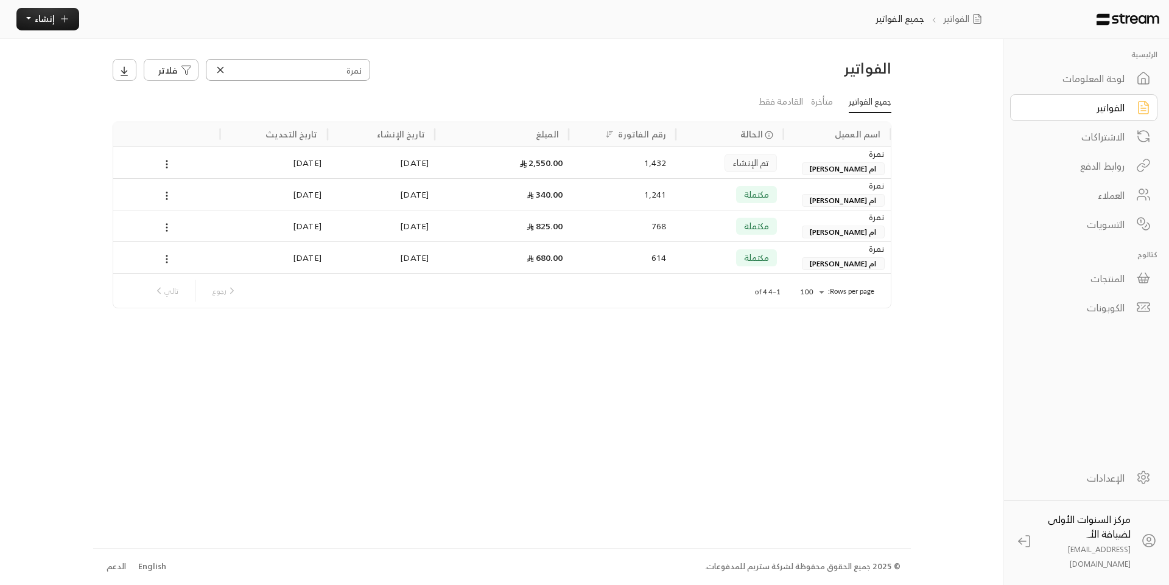
click at [351, 65] on input "نمرة" at bounding box center [288, 70] width 164 height 22
click at [1094, 114] on div "الفواتير" at bounding box center [1075, 107] width 98 height 15
click at [351, 70] on input "نمرة" at bounding box center [288, 70] width 164 height 22
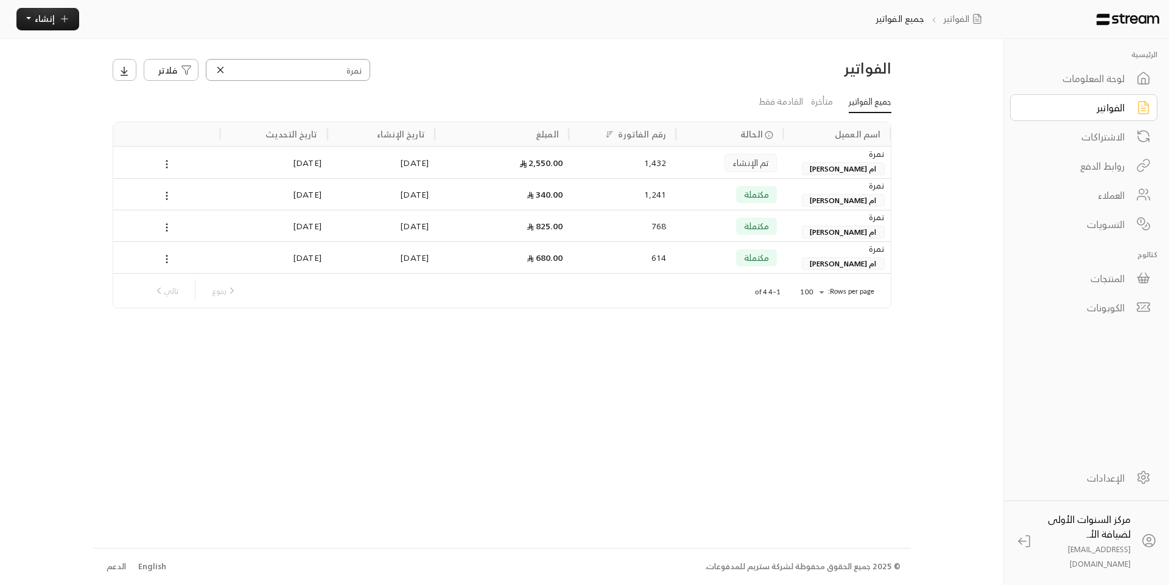
click at [351, 70] on input "نمرة" at bounding box center [288, 70] width 164 height 22
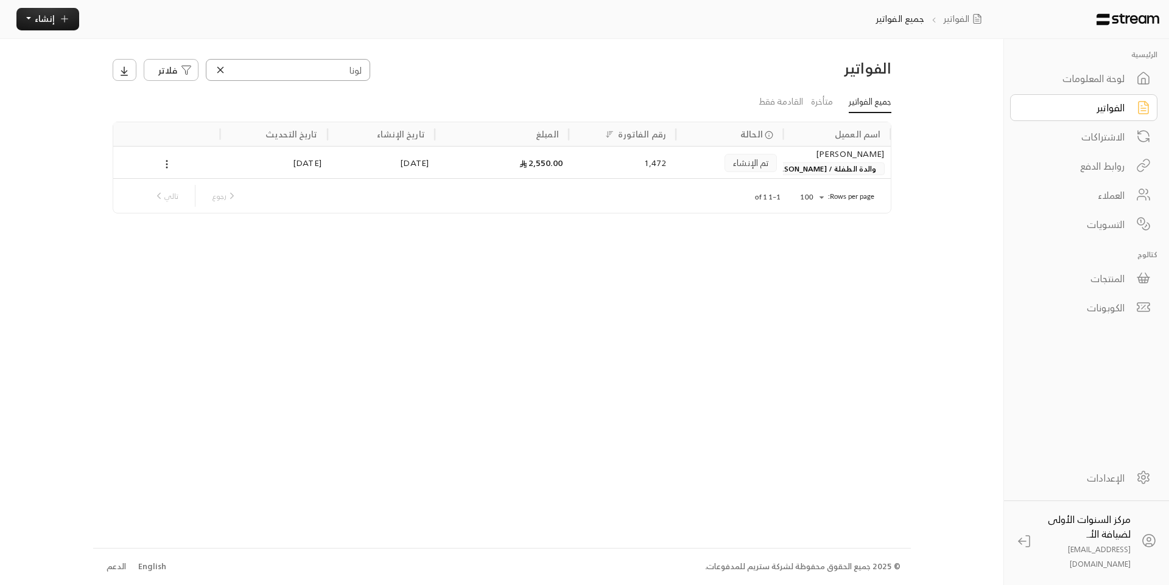
type input "لونا"
click at [523, 172] on div "2,550.00" at bounding box center [502, 162] width 122 height 31
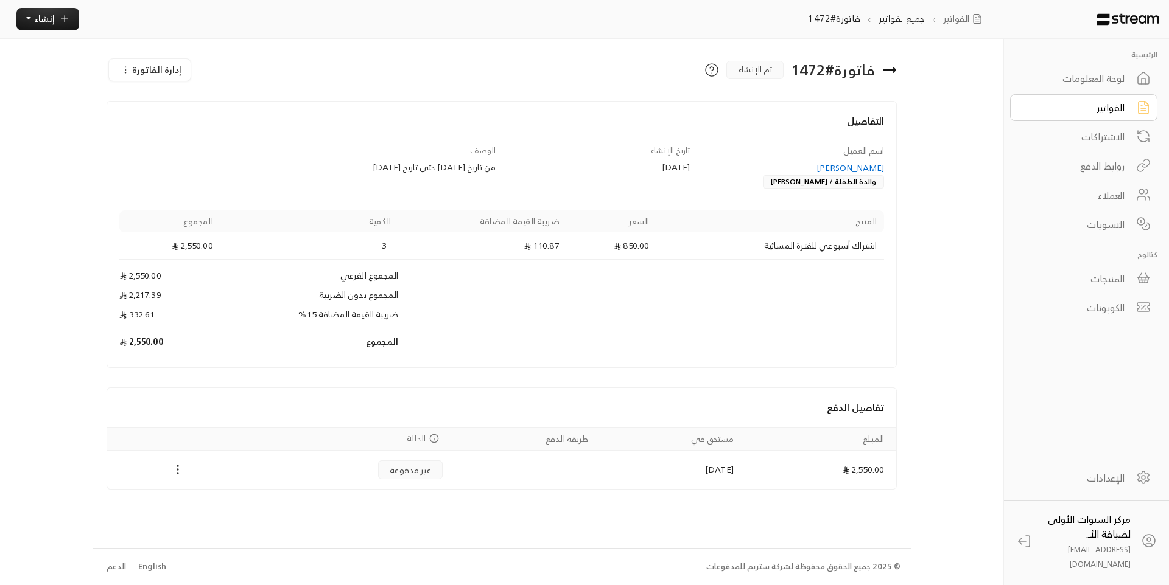
click at [1054, 119] on link "الفواتير" at bounding box center [1083, 107] width 147 height 27
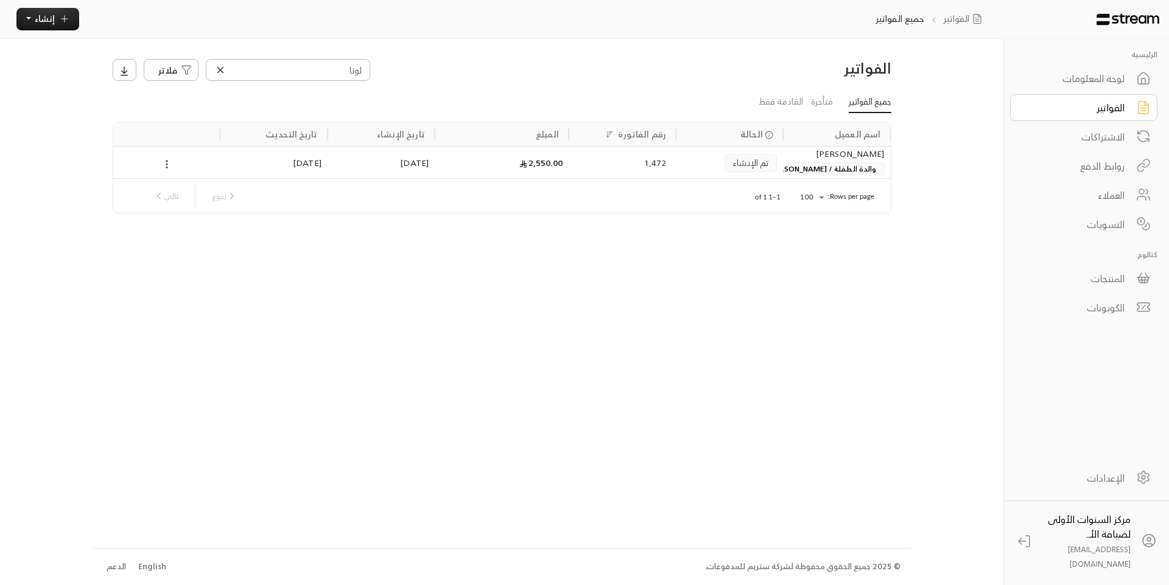
click at [224, 72] on icon at bounding box center [220, 70] width 11 height 11
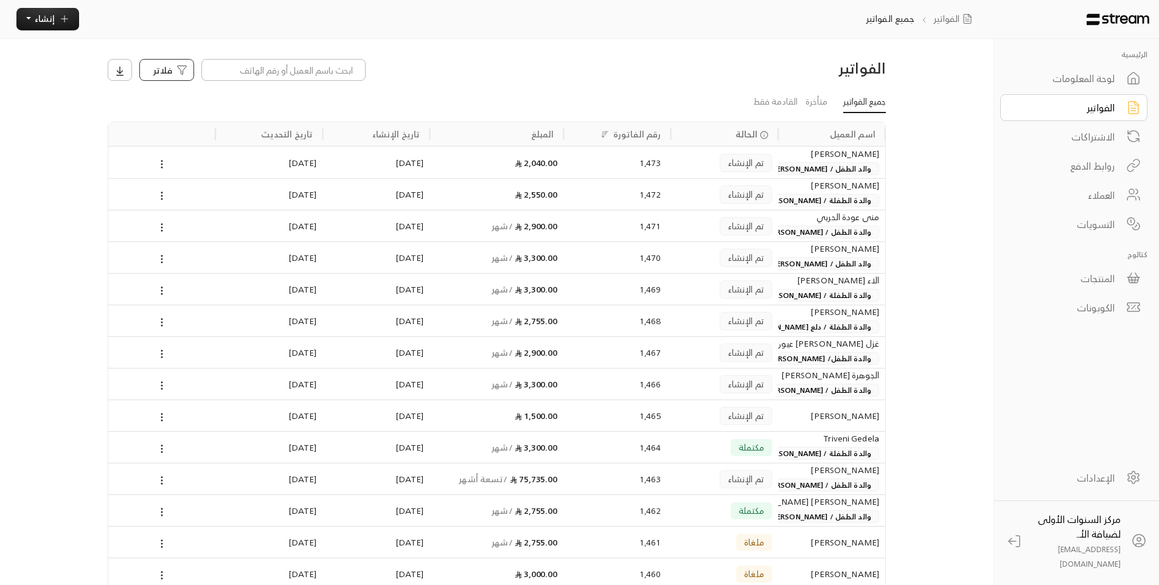
click at [167, 71] on span "فلاتر" at bounding box center [162, 70] width 19 height 13
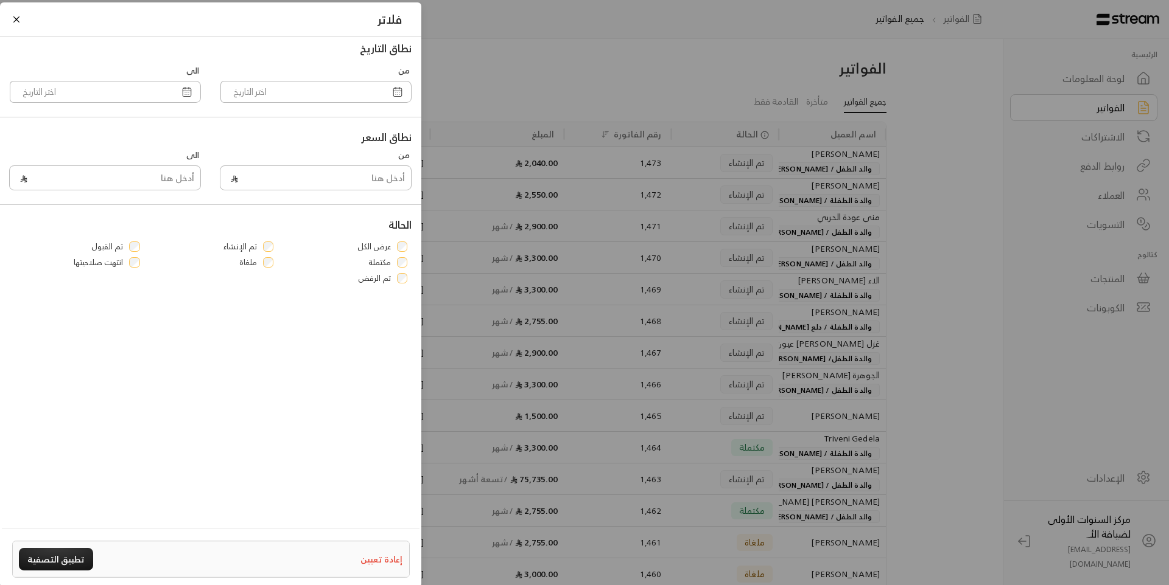
click at [513, 361] on div "فلاتر نطاق التاريخ من الى نطاق السعر من الى الحالة عرض الكل تم الإنشاء تم القبو…" at bounding box center [584, 292] width 1169 height 585
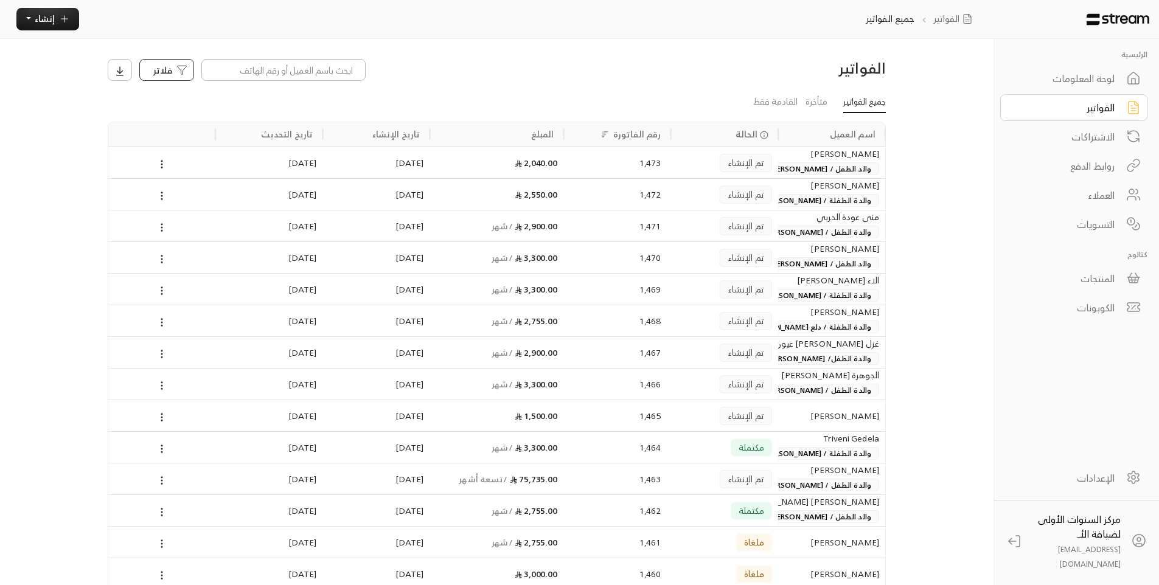
click at [174, 69] on div "فلاتر" at bounding box center [167, 70] width 54 height 13
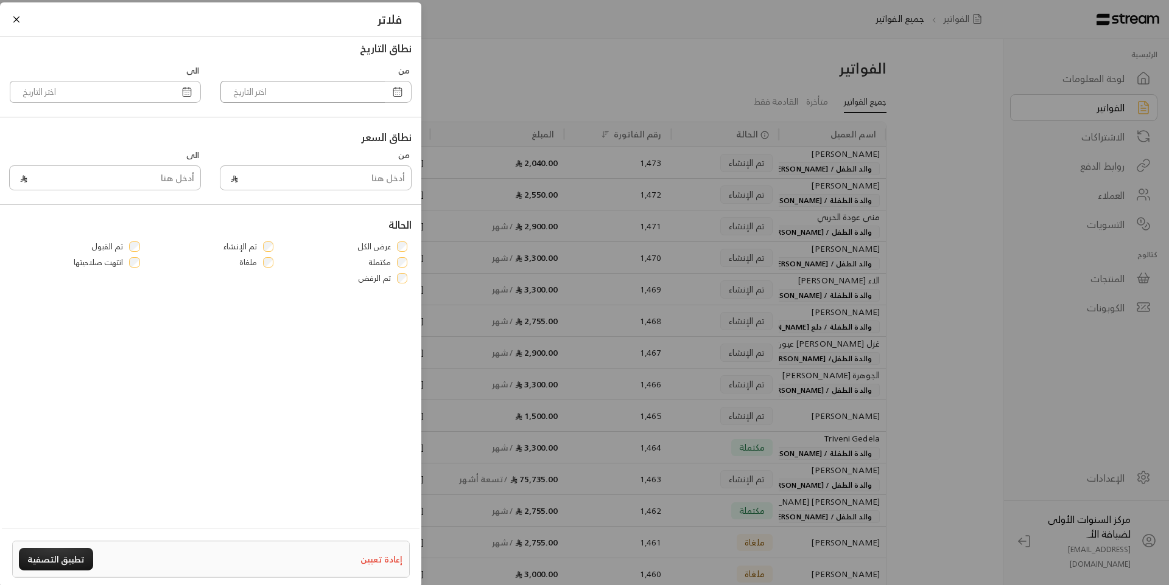
click at [326, 96] on input "text" at bounding box center [302, 92] width 164 height 22
click at [400, 98] on button "button" at bounding box center [397, 92] width 11 height 21
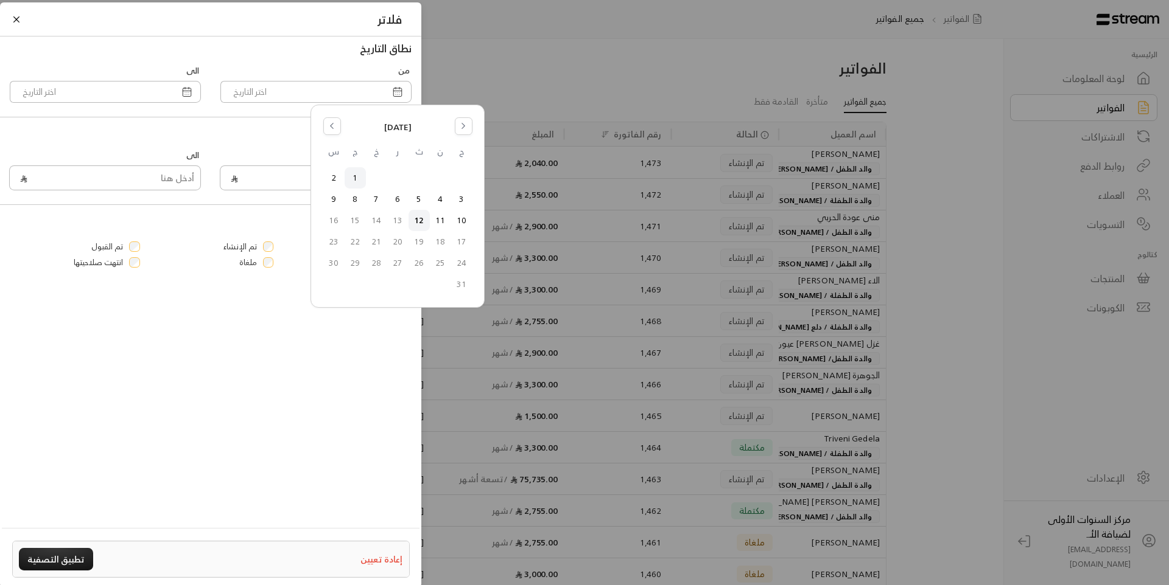
click at [360, 174] on button "1" at bounding box center [355, 178] width 20 height 20
type input "1/08/2025"
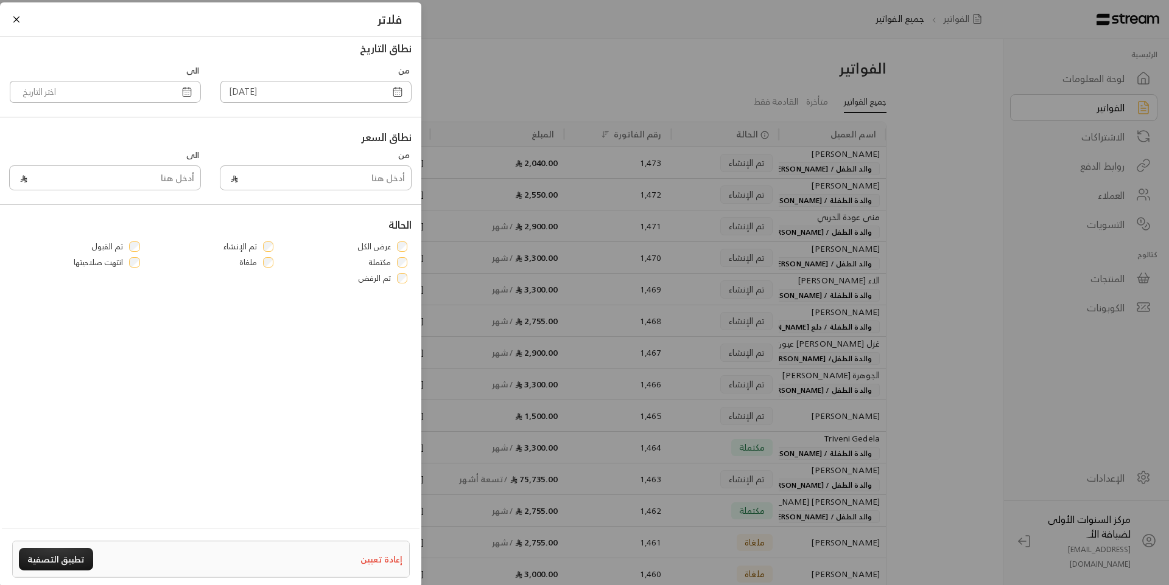
click at [189, 90] on icon "button" at bounding box center [186, 91] width 11 height 11
click at [204, 220] on button "12" at bounding box center [208, 221] width 20 height 20
type input "[DATE]"
click at [79, 559] on button "تطبيق التصفية" at bounding box center [56, 559] width 74 height 23
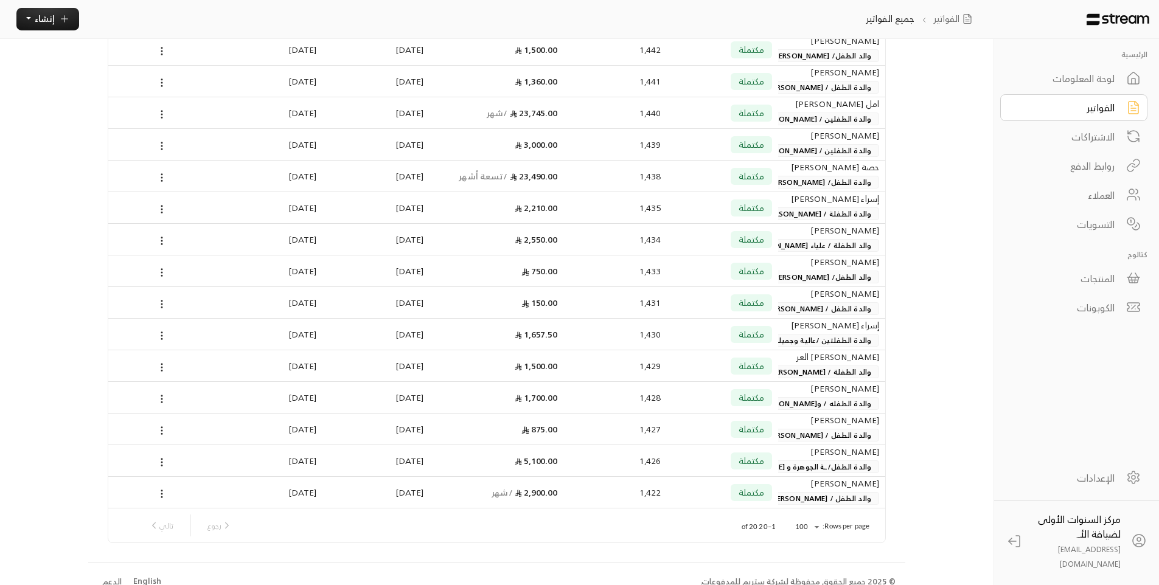
scroll to position [286, 0]
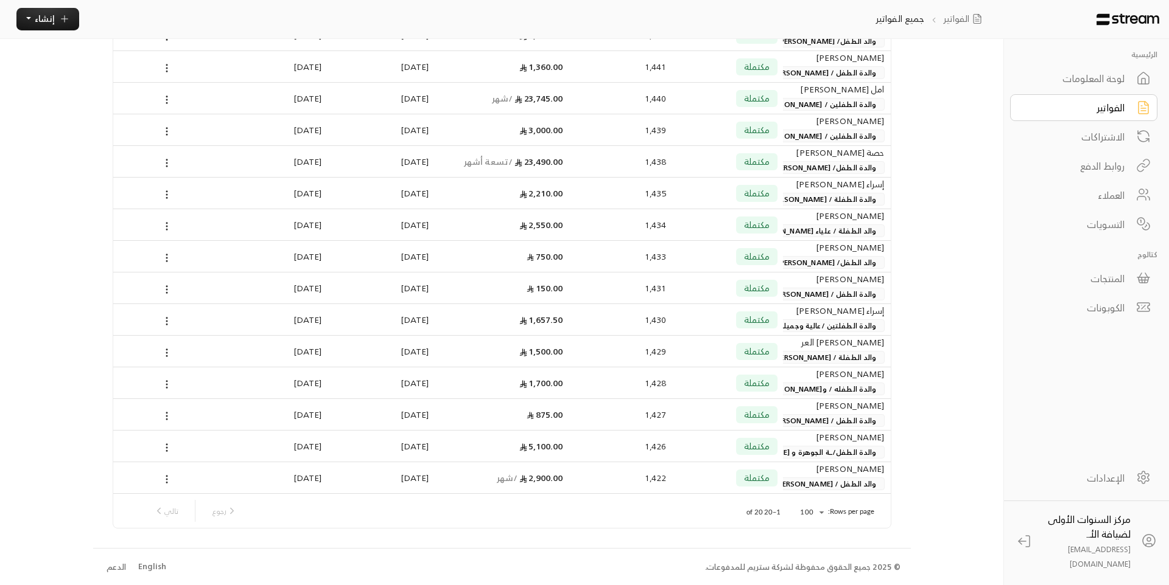
click at [803, 299] on body "الرئيسية لوحة المعلومات الفواتير الاشتراكات روابط الدفع العملاء التسويات كتالوج…" at bounding box center [584, 6] width 1169 height 585
click at [805, 561] on li "100" at bounding box center [807, 561] width 33 height 19
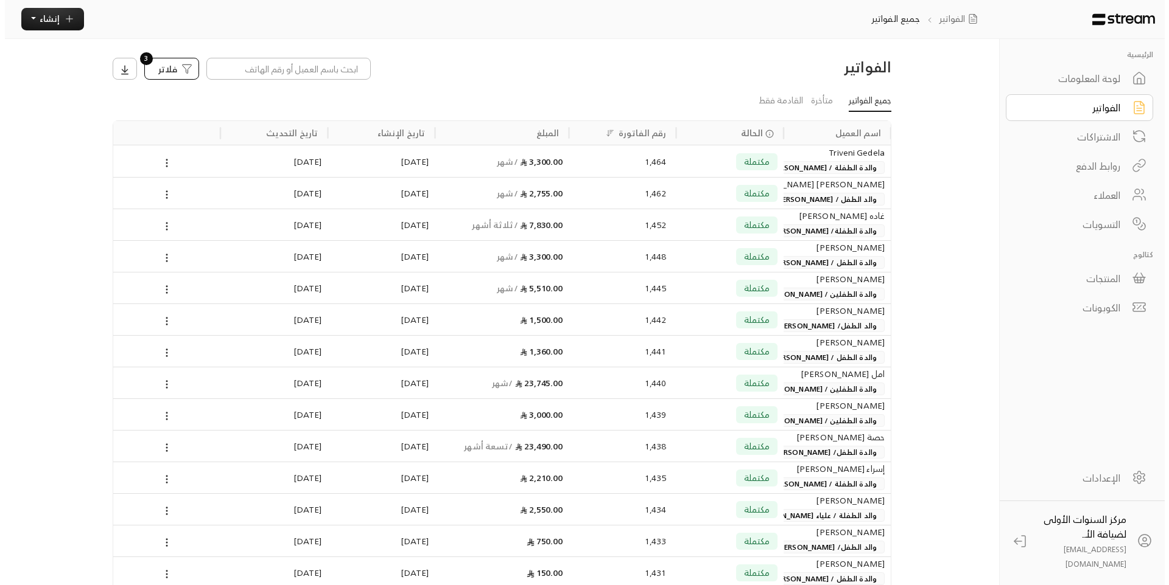
scroll to position [0, 0]
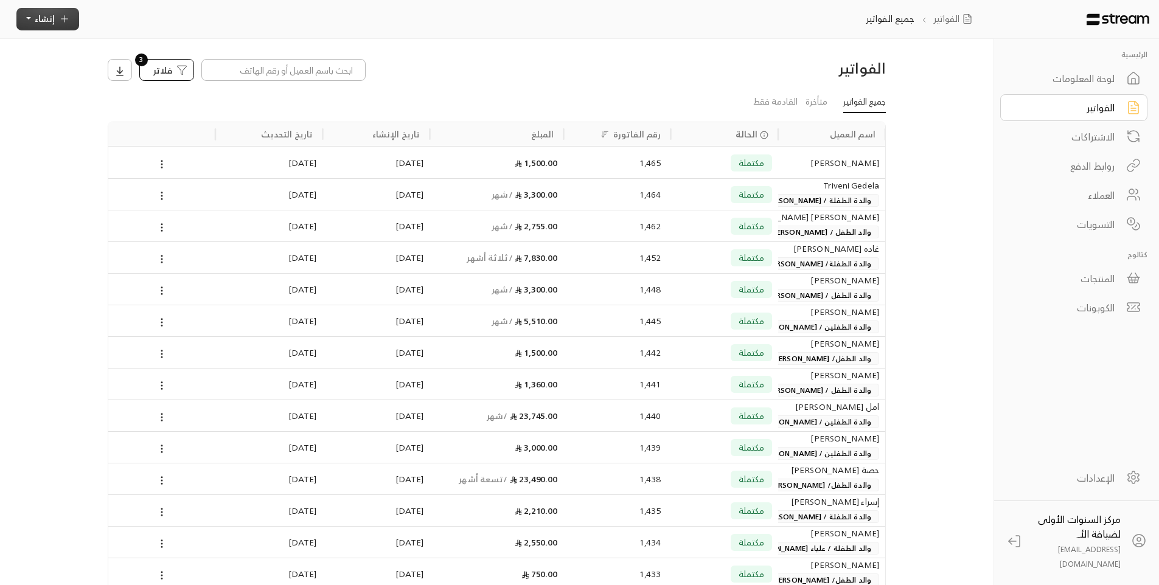
click at [59, 22] on icon "button" at bounding box center [64, 18] width 11 height 11
click at [172, 109] on span "اشتراك" at bounding box center [165, 111] width 29 height 12
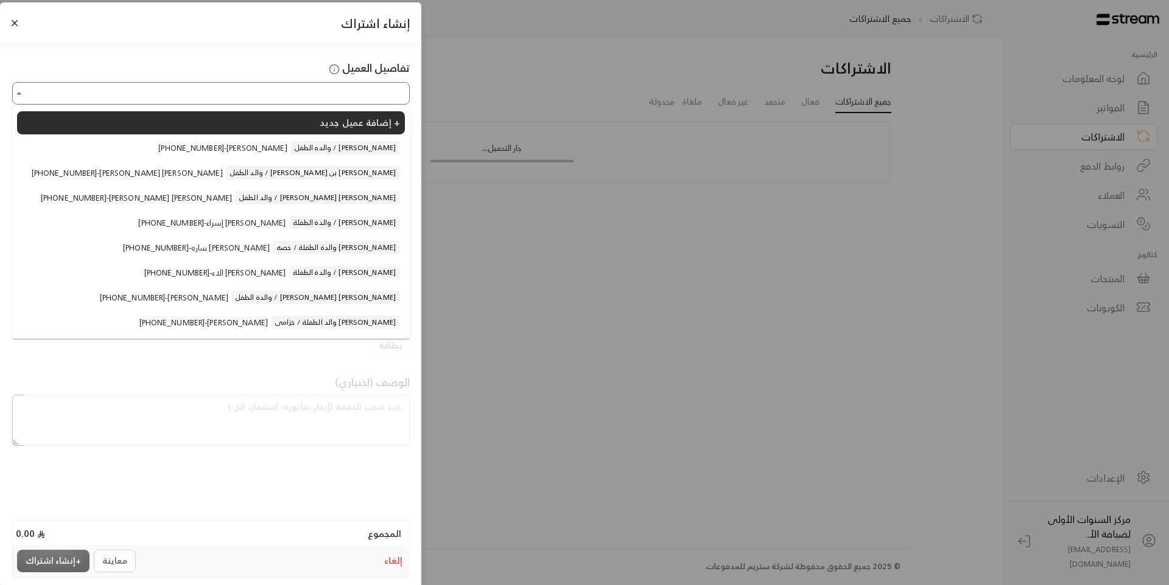
click at [363, 92] on input "اختر العميل" at bounding box center [211, 93] width 394 height 19
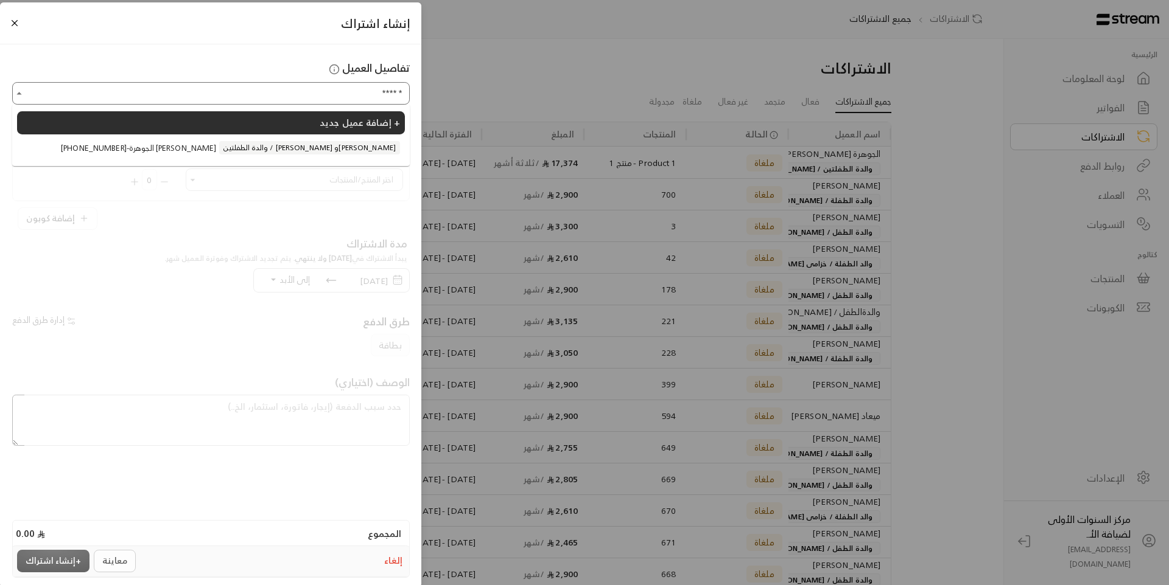
click at [308, 141] on li "+966504226488 - الجوهرة عبدالله القويز والدة الطفلتين / علياء وهيفاء الحميضي" at bounding box center [211, 147] width 388 height 23
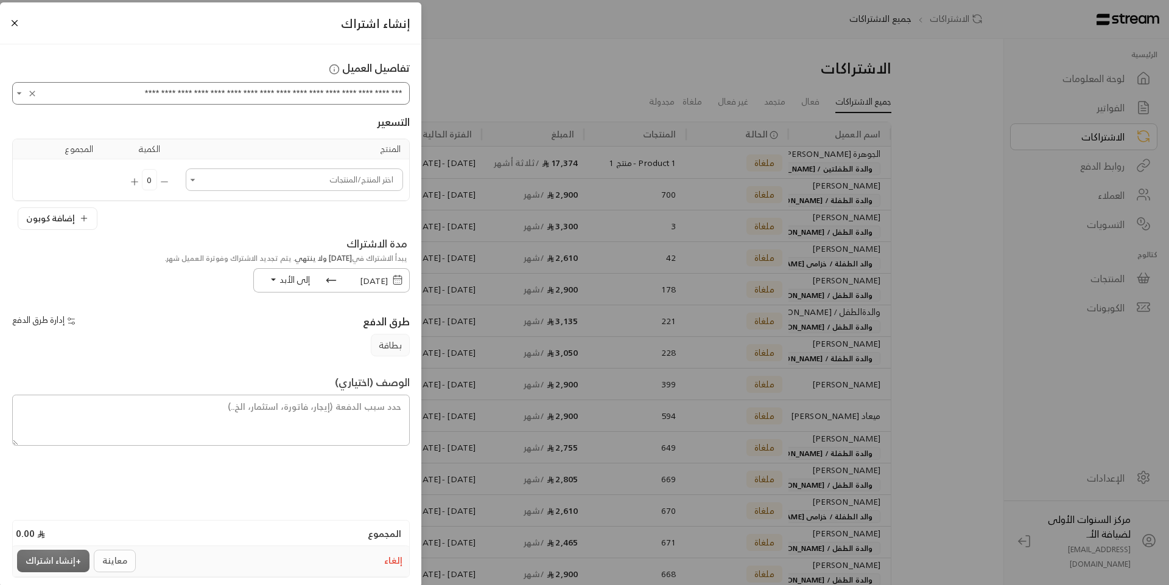
type input "**********"
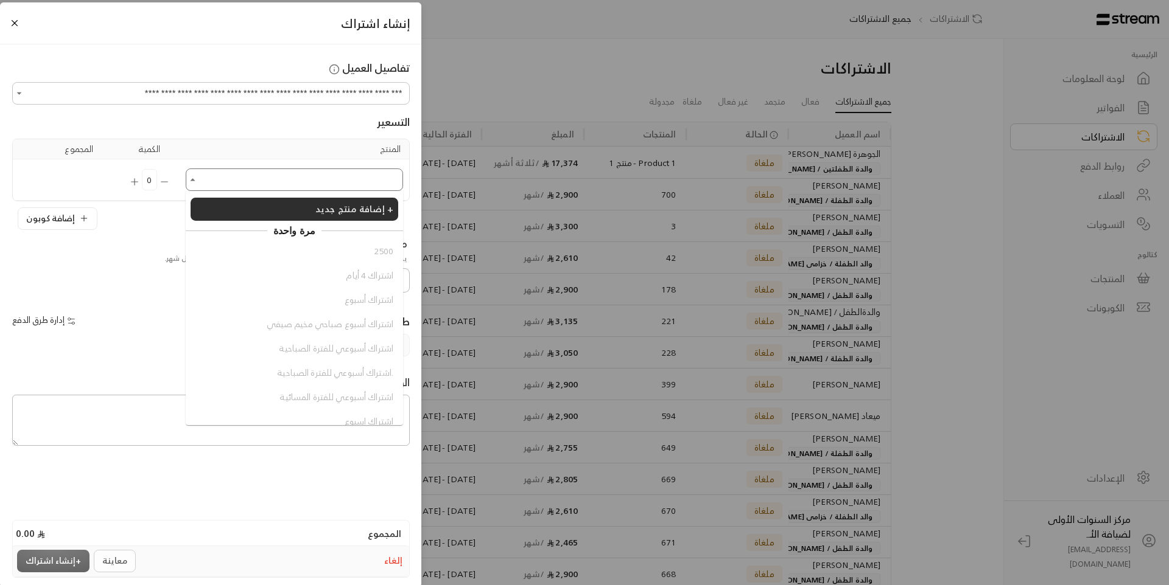
click at [316, 183] on input "اختر العميل" at bounding box center [294, 179] width 214 height 19
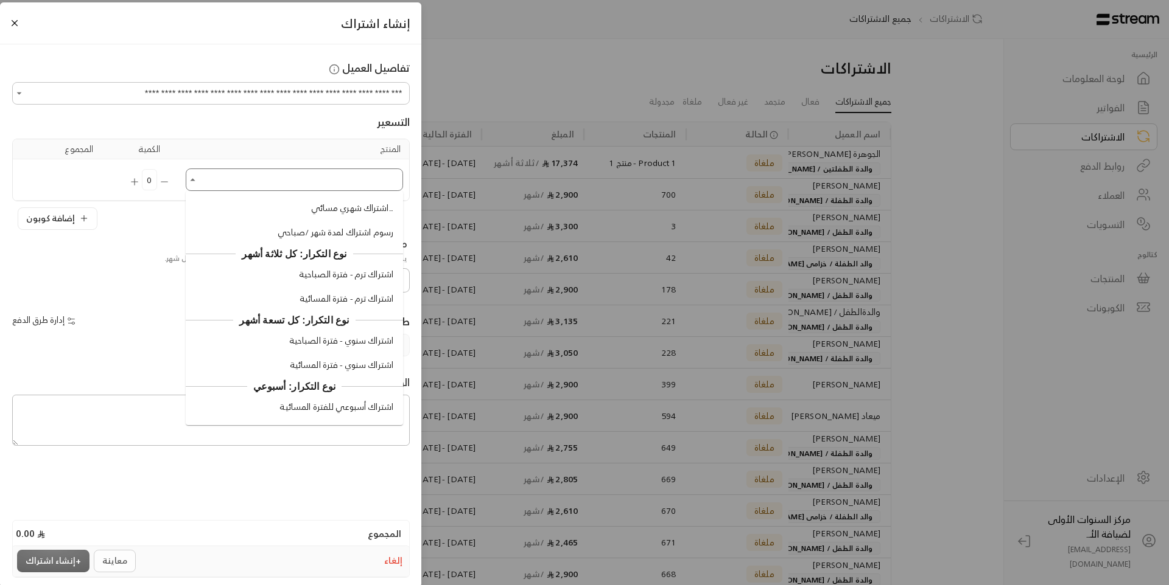
scroll to position [1181, 0]
click at [338, 297] on span "اشتراك ترم - فترة المسائية" at bounding box center [346, 299] width 94 height 13
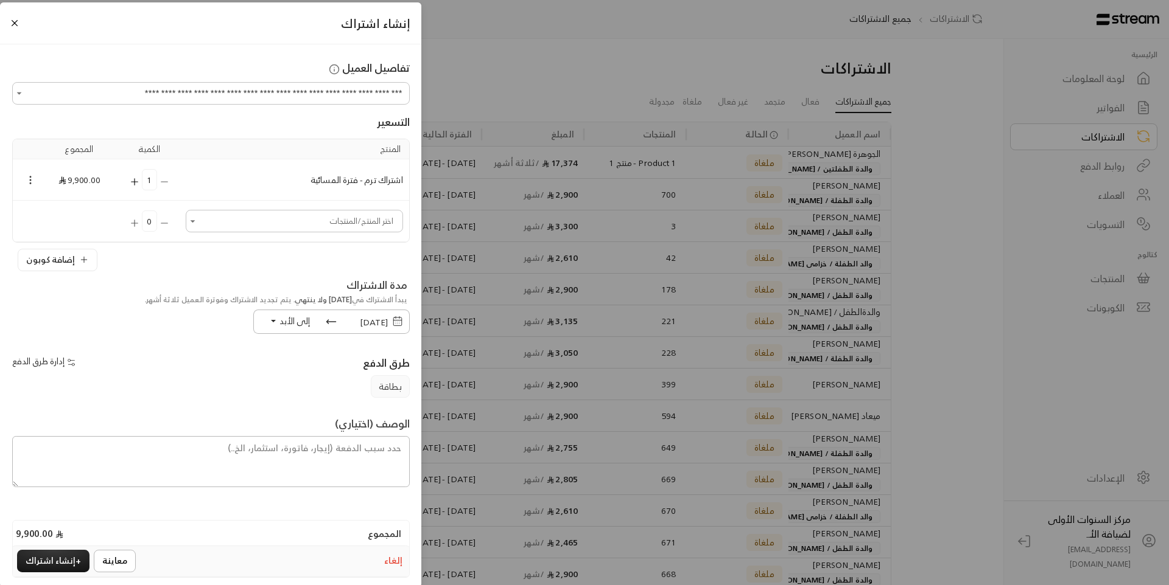
click at [34, 178] on icon "Selected Products" at bounding box center [30, 180] width 11 height 11
click at [140, 264] on div at bounding box center [584, 292] width 1169 height 585
click at [197, 220] on icon "Open" at bounding box center [193, 221] width 12 height 12
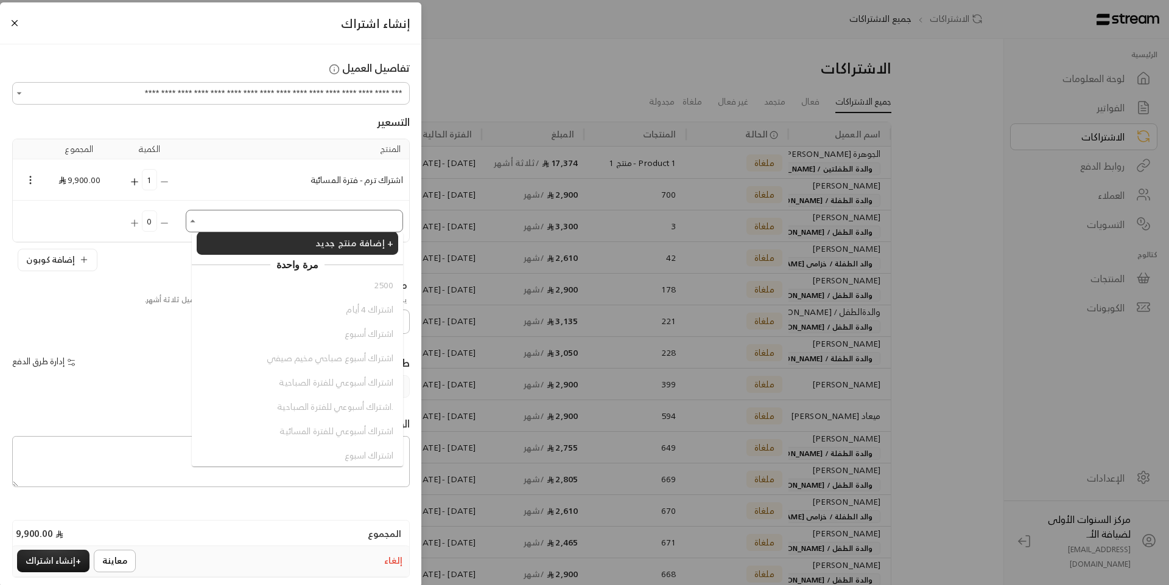
scroll to position [0, 0]
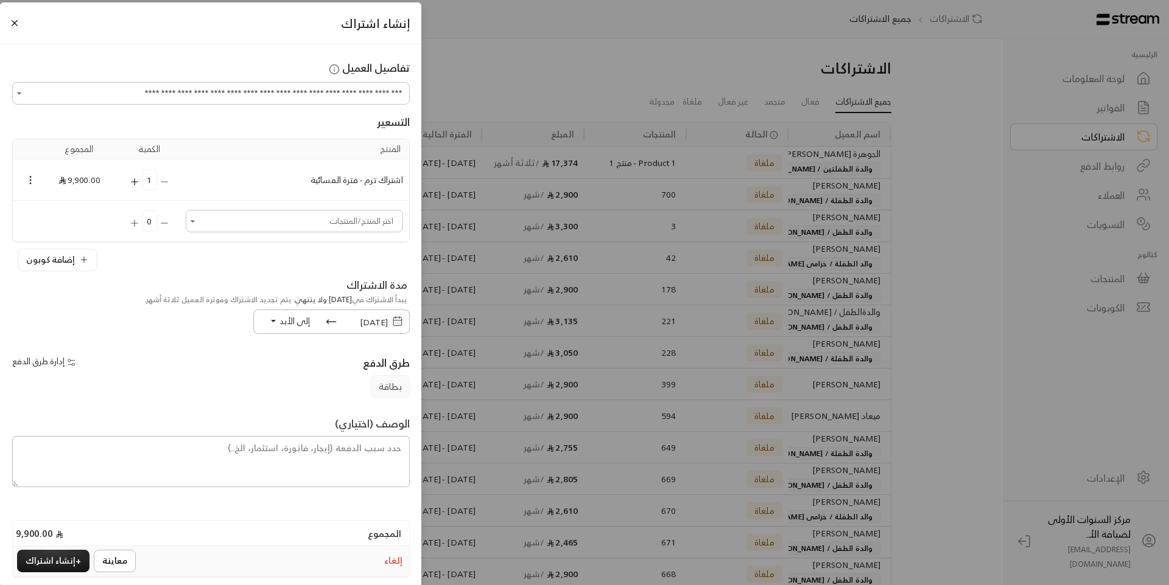
click at [397, 564] on button "إلغاء" at bounding box center [393, 562] width 23 height 18
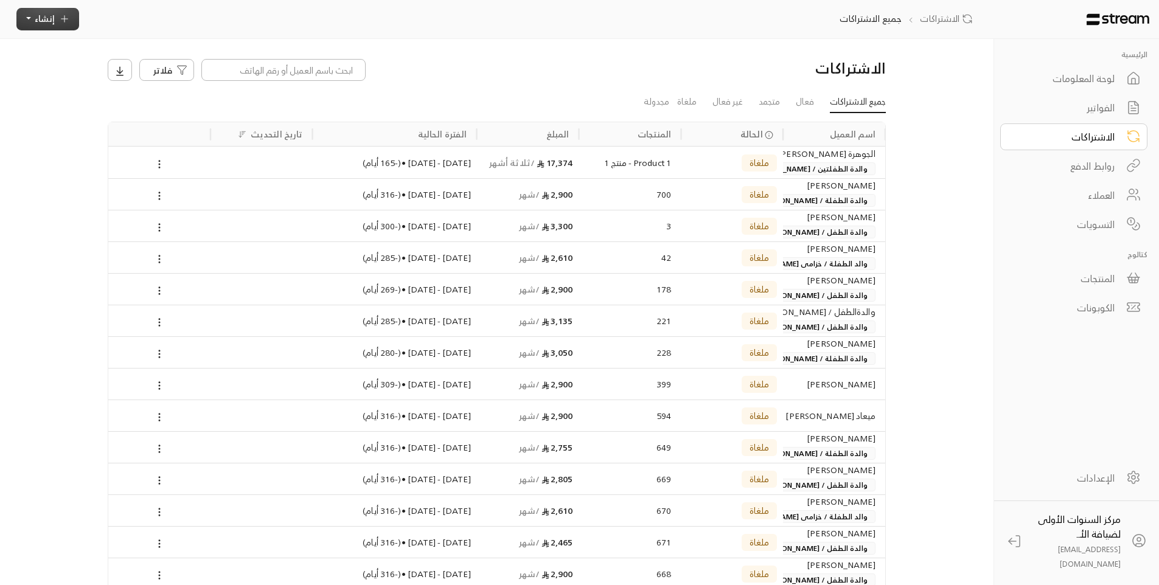
click at [59, 30] on button "إنشاء" at bounding box center [47, 19] width 63 height 23
click at [114, 55] on div "فوري إنشاء فاتورة مرة واحدة بسهولة للمعاملات السريعة." at bounding box center [104, 69] width 152 height 46
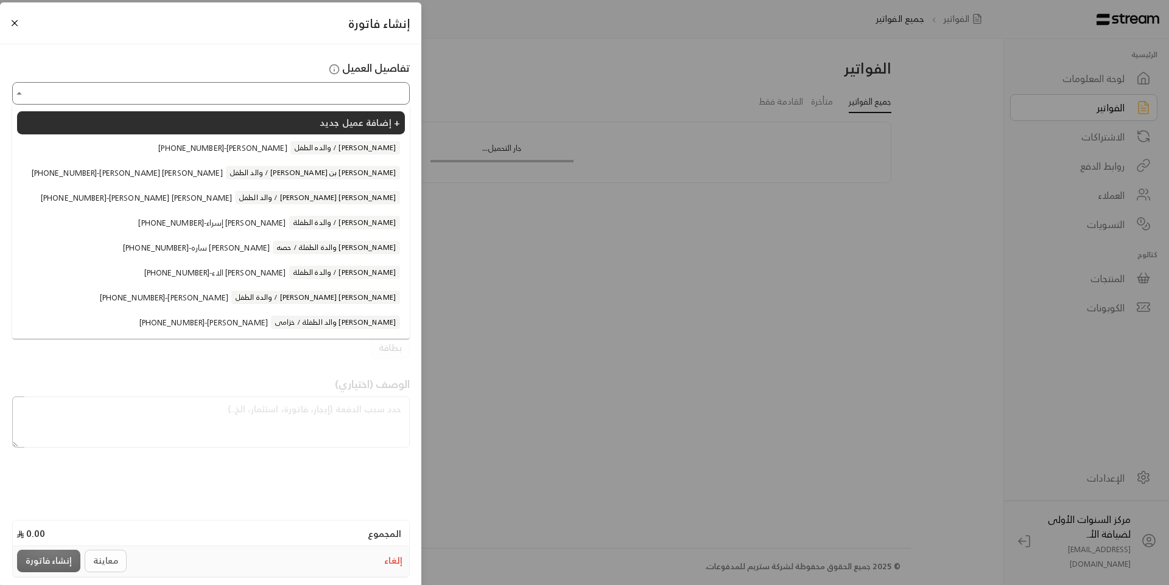
click at [342, 99] on input "اختر العميل" at bounding box center [211, 93] width 394 height 19
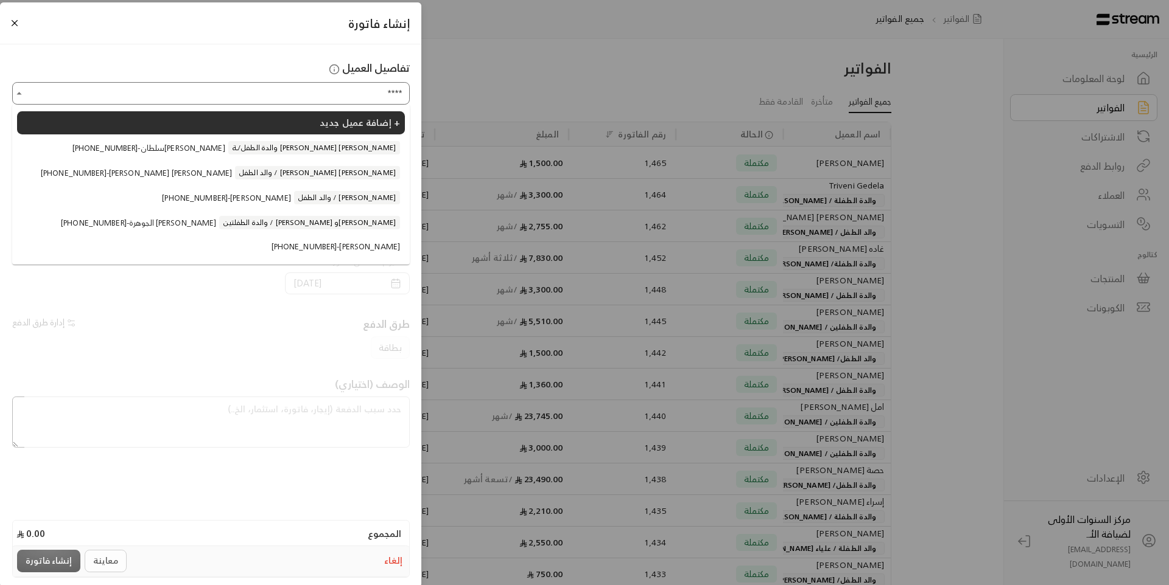
click at [296, 229] on span "والدة الطفلتين / [PERSON_NAME] و[PERSON_NAME]" at bounding box center [309, 222] width 181 height 13
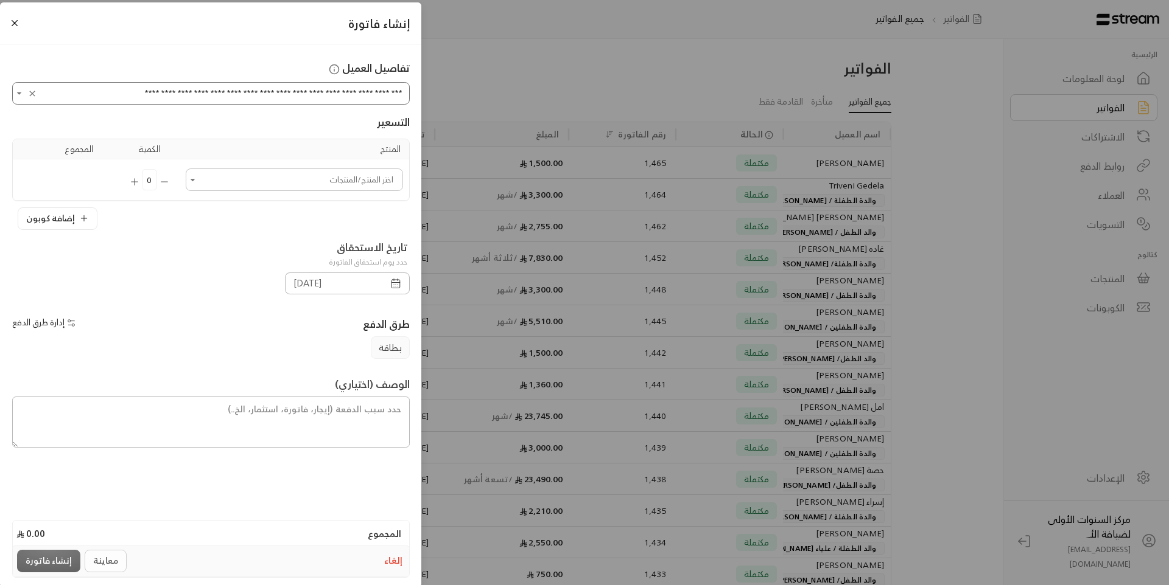
click at [362, 189] on div "اختر المنتج/المنتجات" at bounding box center [294, 180] width 217 height 23
type input "**********"
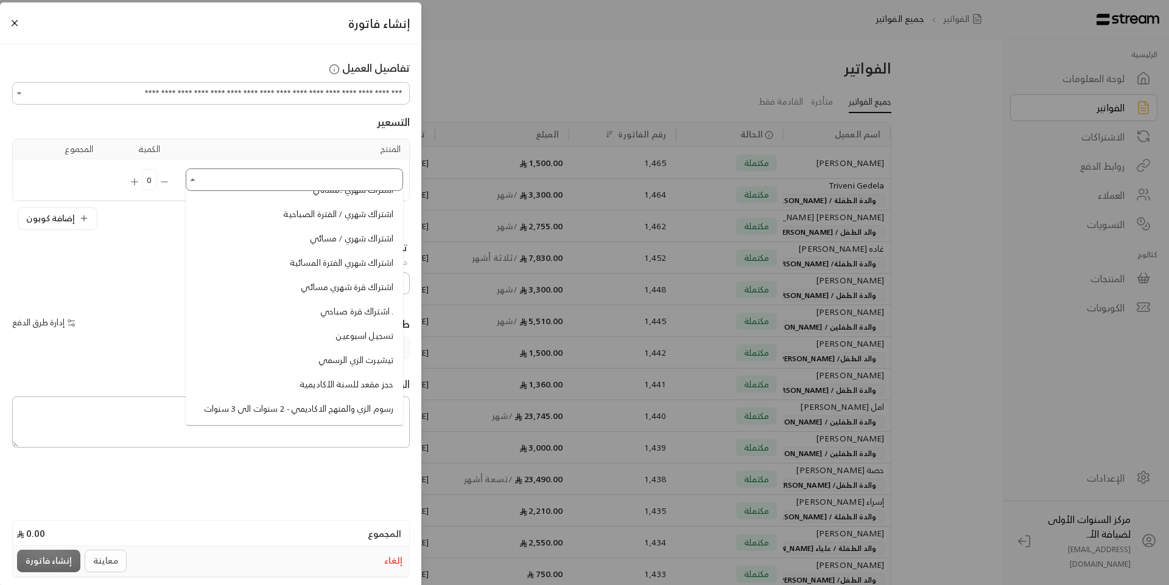
scroll to position [755, 0]
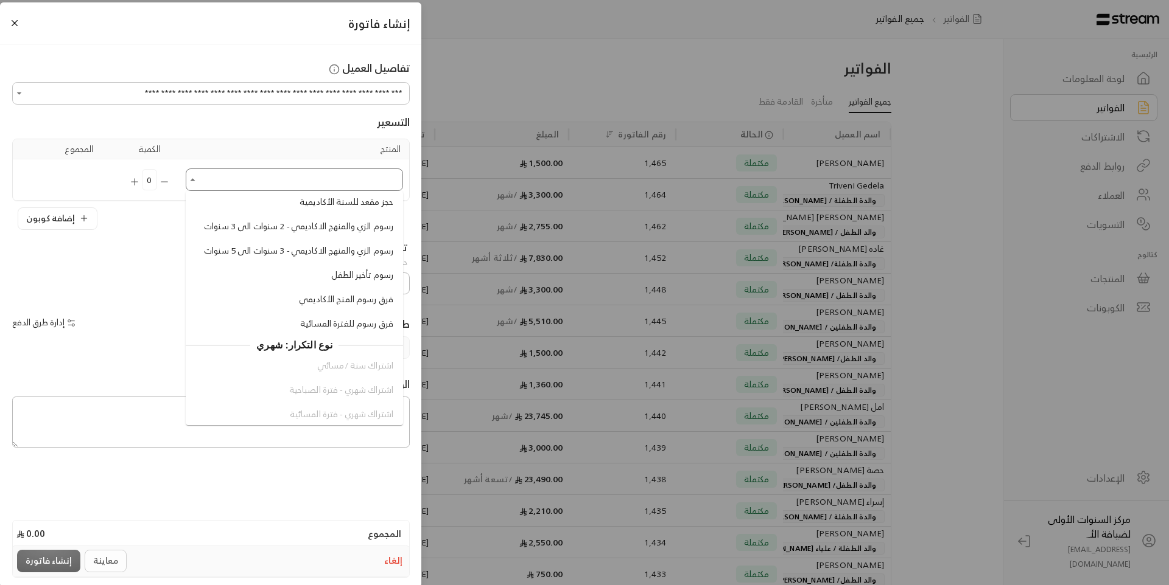
click at [354, 257] on span "رسوم الزي والمنهج الاكاديمي - 3 سنوات الى 5 سنوات" at bounding box center [298, 251] width 189 height 13
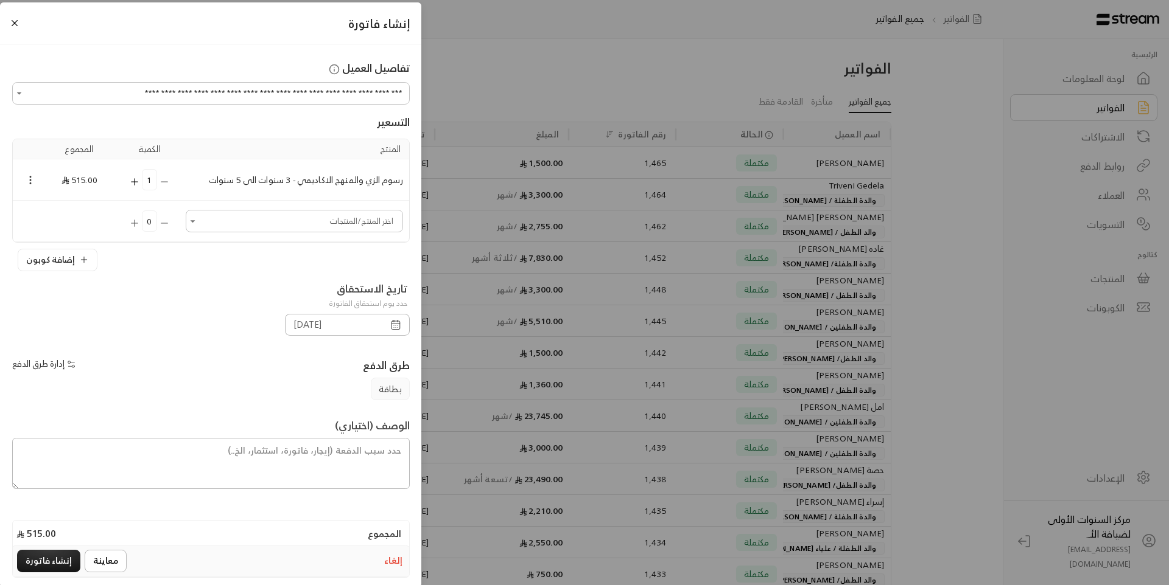
click at [348, 225] on input "اختر العميل" at bounding box center [294, 221] width 214 height 19
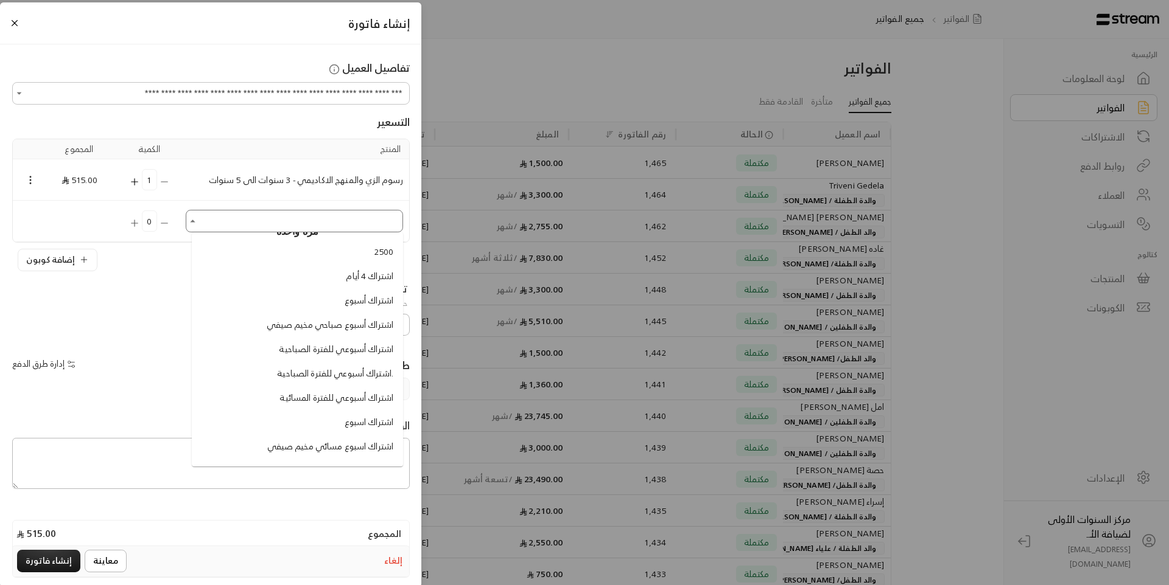
scroll to position [0, 0]
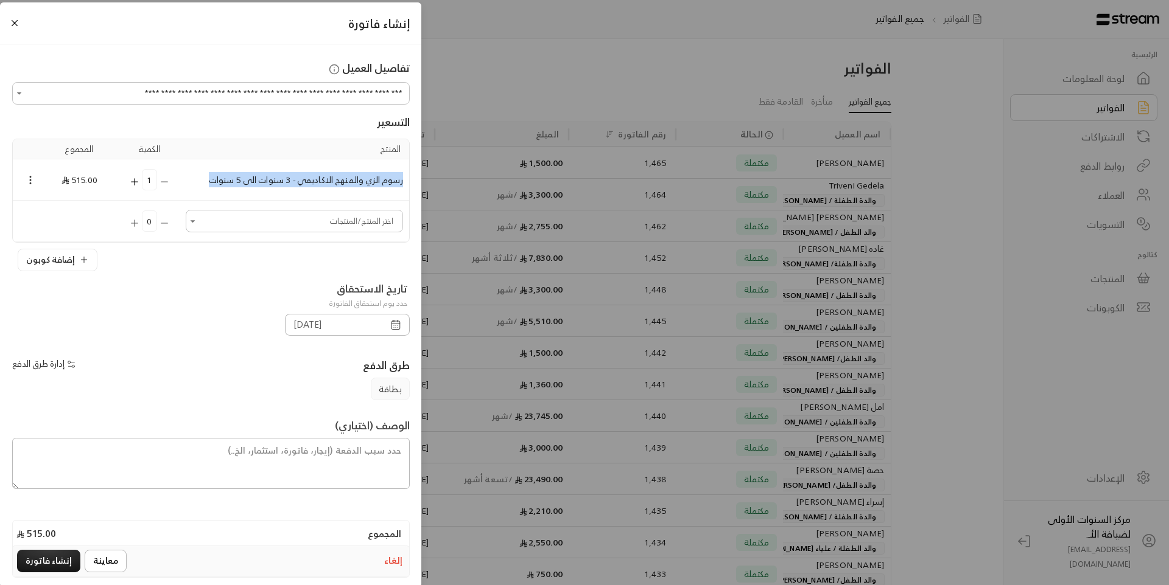
drag, startPoint x: 405, startPoint y: 178, endPoint x: 208, endPoint y: 176, distance: 197.2
click at [208, 176] on td "رسوم الزي والمنهج الاكاديمي - 3 سنوات الى 5 سنوات" at bounding box center [294, 179] width 229 height 41
copy td "رسوم الزي والمنهج الاكاديمي - 3 سنوات الى 5 سنوات"
click at [284, 265] on div "إضافة كوبون" at bounding box center [211, 260] width 386 height 23
click at [393, 557] on button "إلغاء" at bounding box center [393, 562] width 23 height 18
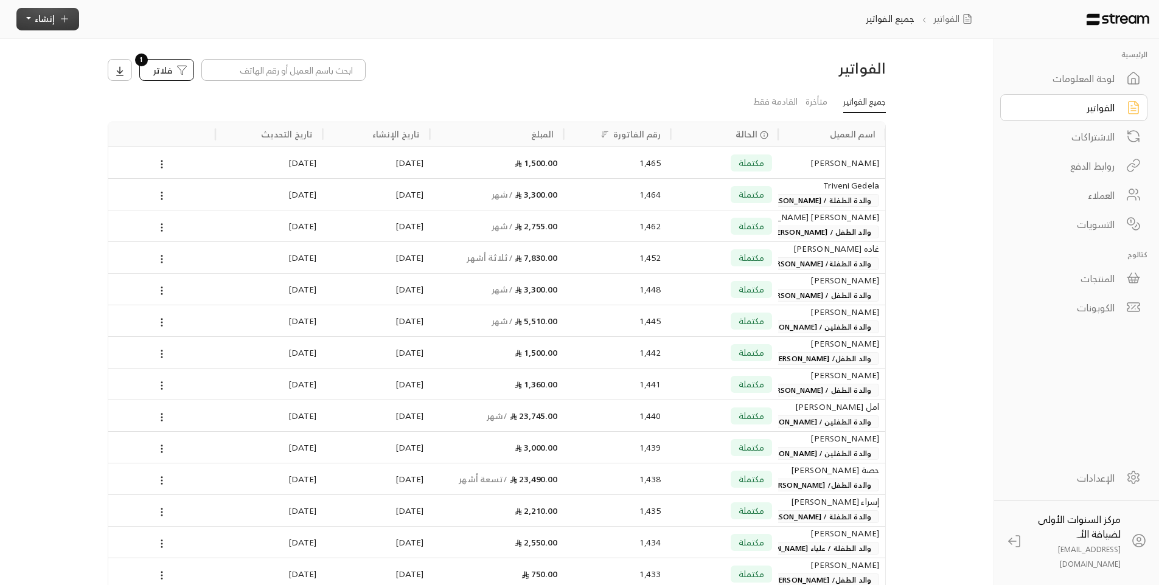
click at [61, 16] on icon "button" at bounding box center [64, 18] width 11 height 11
click at [154, 116] on span "اشتراك" at bounding box center [165, 111] width 29 height 12
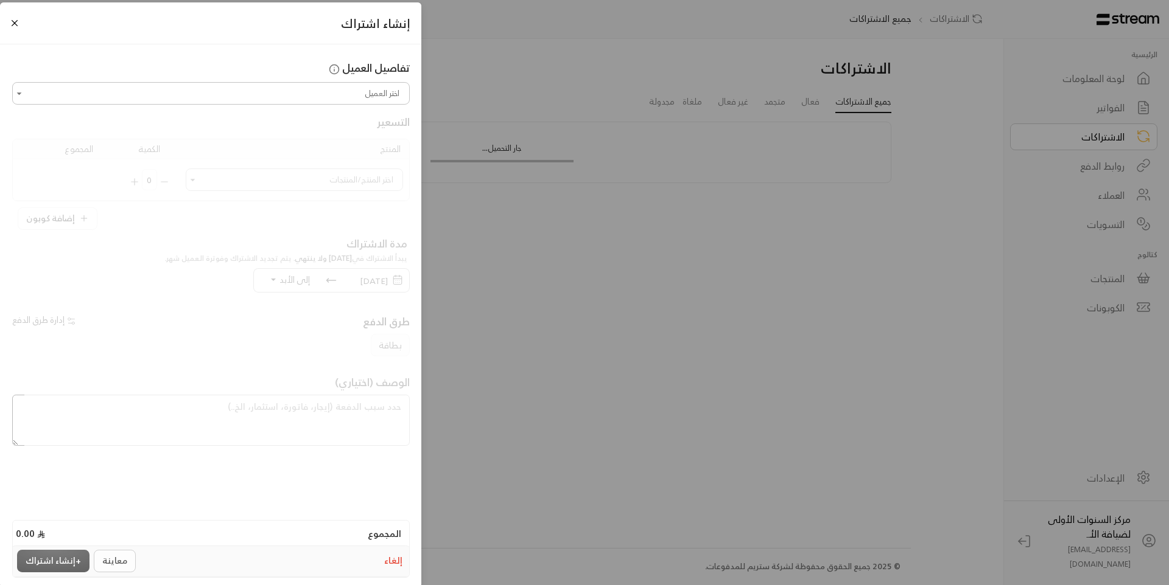
click at [383, 91] on input "اختر العميل" at bounding box center [211, 93] width 394 height 19
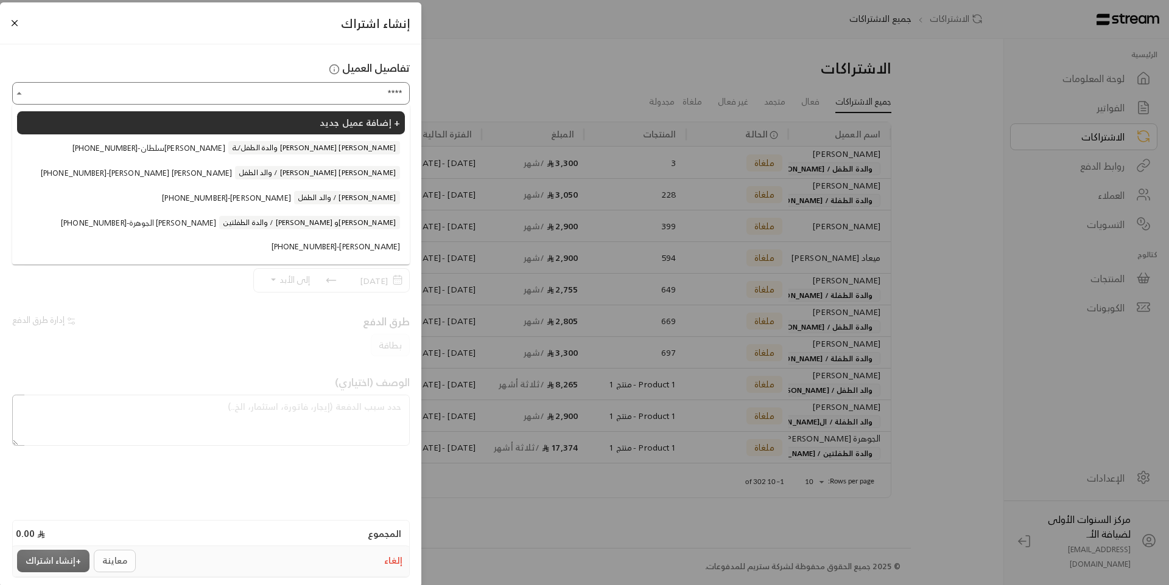
click at [216, 229] on span "+966504226488 - الجوهرة عبدالله القويز" at bounding box center [138, 223] width 155 height 12
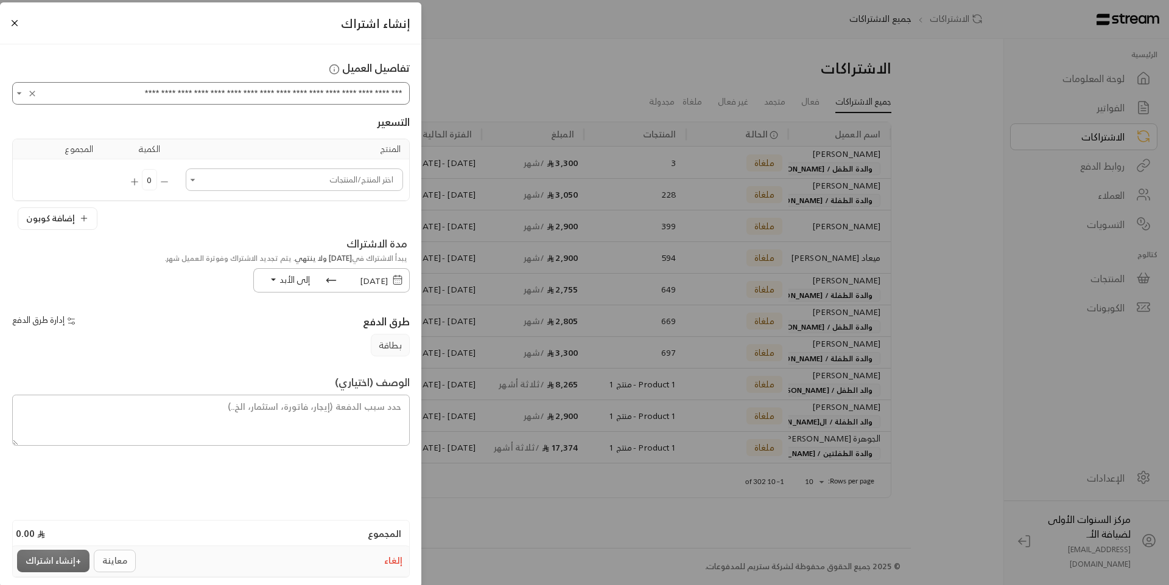
type input "**********"
click at [312, 188] on input "اختر العميل" at bounding box center [294, 179] width 214 height 19
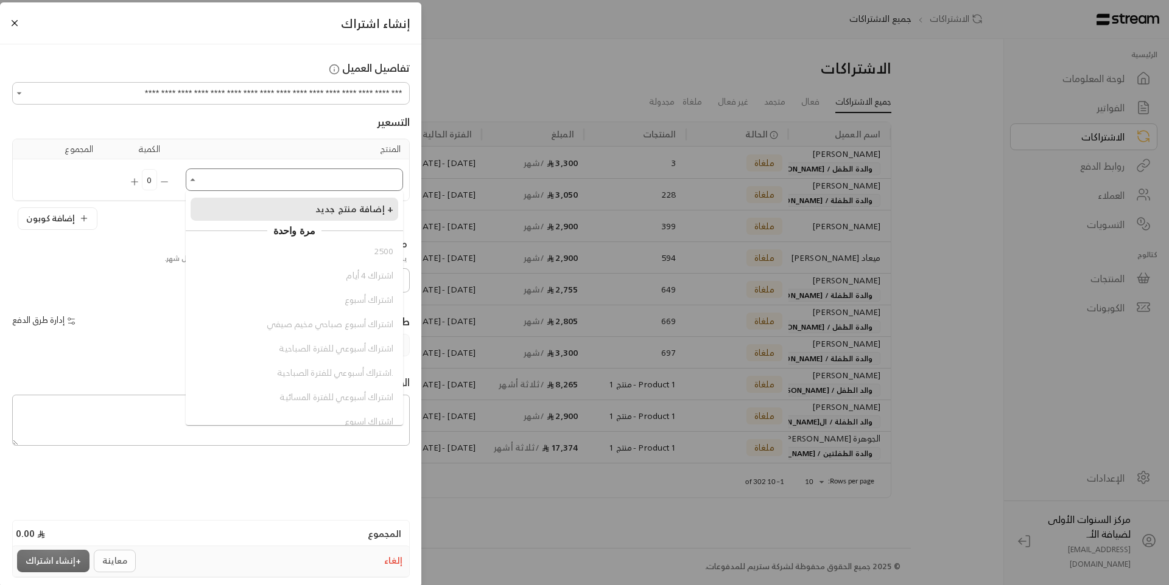
click at [368, 209] on span "إضافة منتج جديد +" at bounding box center [354, 209] width 78 height 16
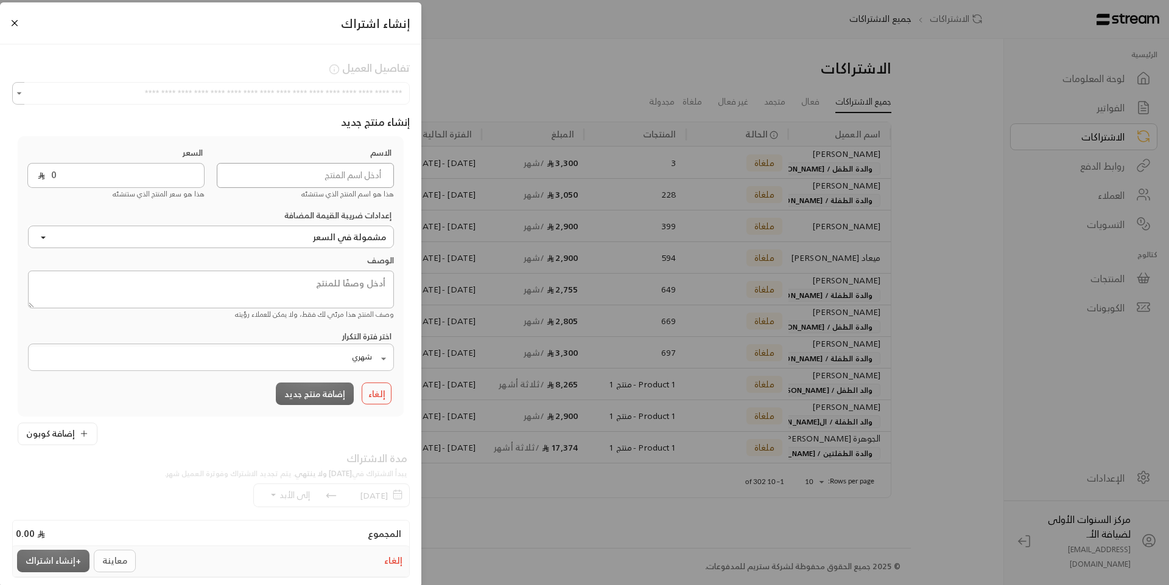
click at [377, 175] on input at bounding box center [305, 175] width 177 height 25
paste input "رسوم الزي والمنهج الاكاديمي - 3 سنوات الى 5 سنوات"
type input "رسوم الزي والمنهج الاكاديمي - 3 سنوات الى 5 سنوات"
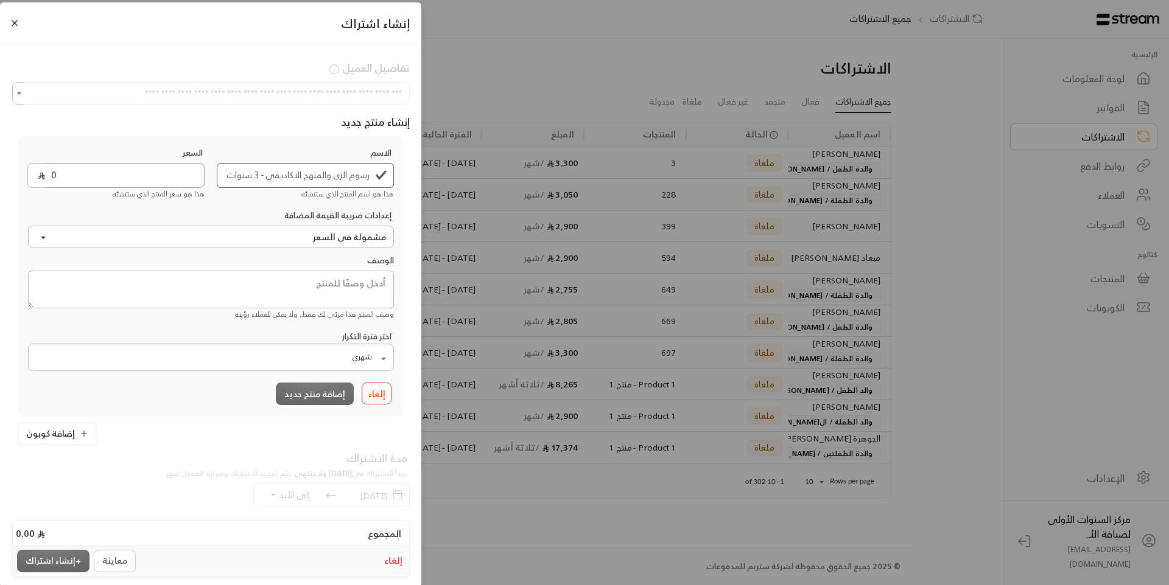
click at [107, 169] on input "0" at bounding box center [124, 175] width 159 height 25
type input "515"
click at [245, 366] on body "الرئيسية لوحة المعلومات الفواتير الاشتراكات روابط الدفع العملاء التسويات كتالوج…" at bounding box center [584, 292] width 1169 height 585
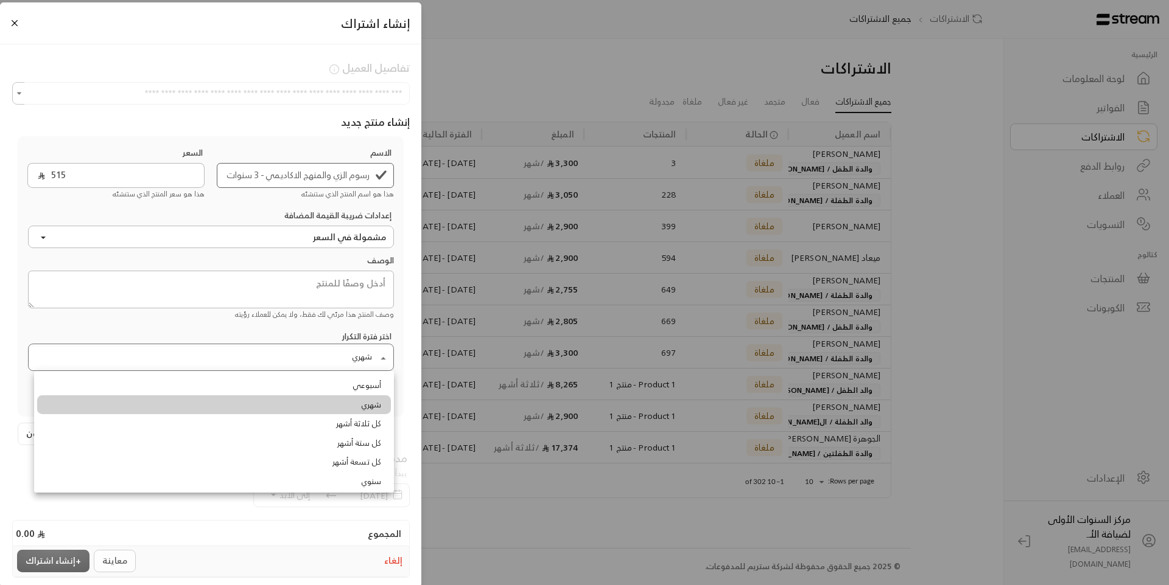
click at [245, 366] on div at bounding box center [584, 292] width 1169 height 585
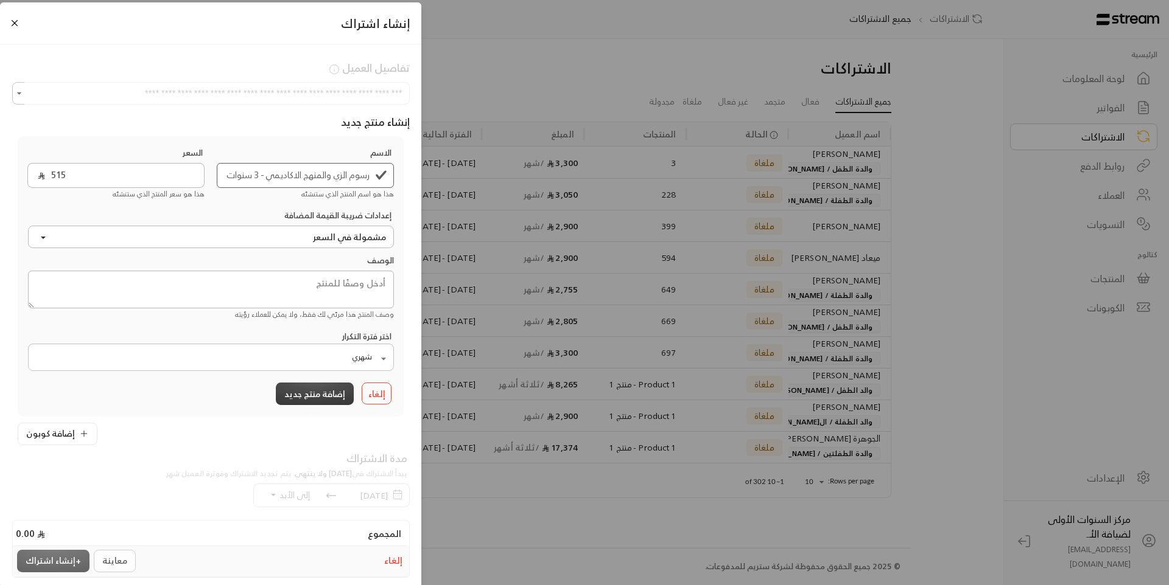
click at [306, 388] on button "إضافة منتج جديد" at bounding box center [315, 394] width 78 height 23
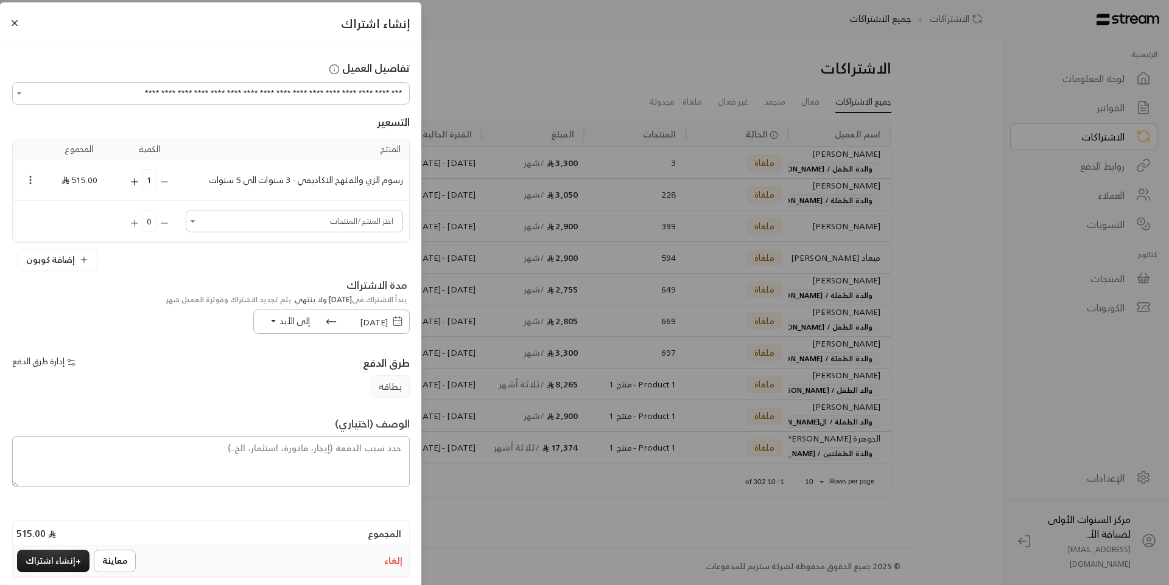
click at [254, 218] on input "اختر العميل" at bounding box center [294, 221] width 214 height 19
click at [127, 327] on div "مدة الاشتراك يبدأ الاشتراك في 12/08/2025 ولا ينتهي . يتم تجديد الاشتراك وفوترة …" at bounding box center [211, 309] width 410 height 63
click at [264, 217] on input "اختر العميل" at bounding box center [294, 221] width 214 height 19
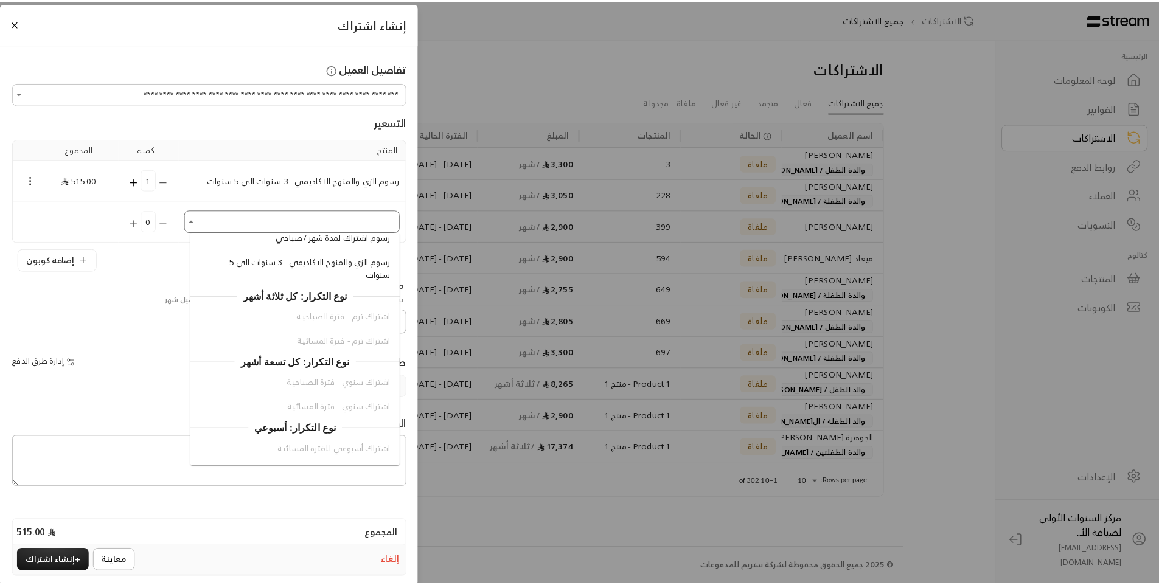
scroll to position [1218, 0]
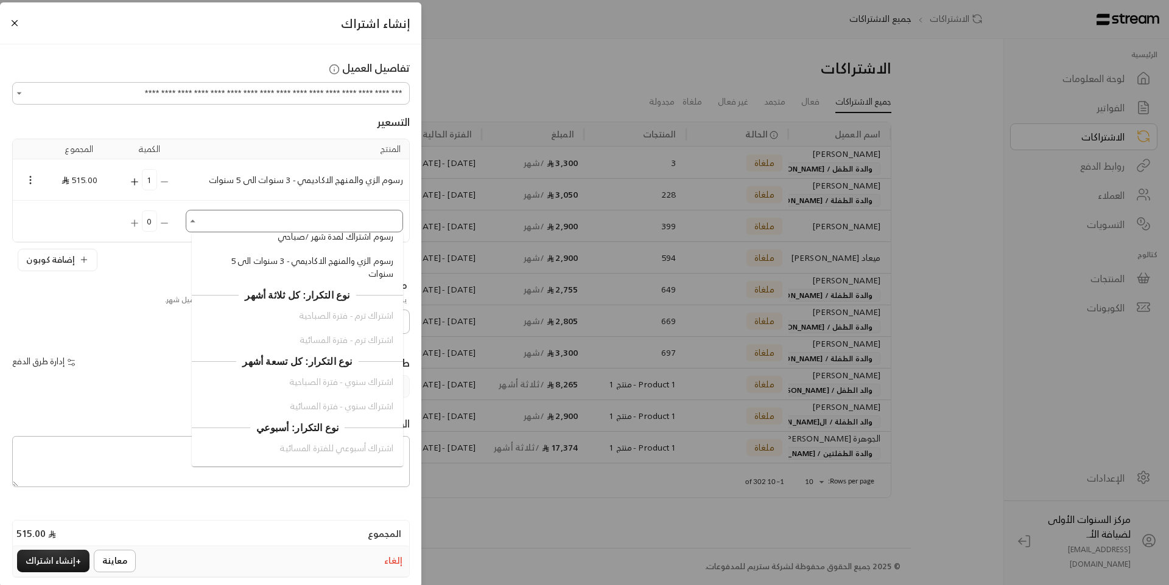
click at [139, 357] on div "إدارة طرق الدفع" at bounding box center [108, 364] width 204 height 24
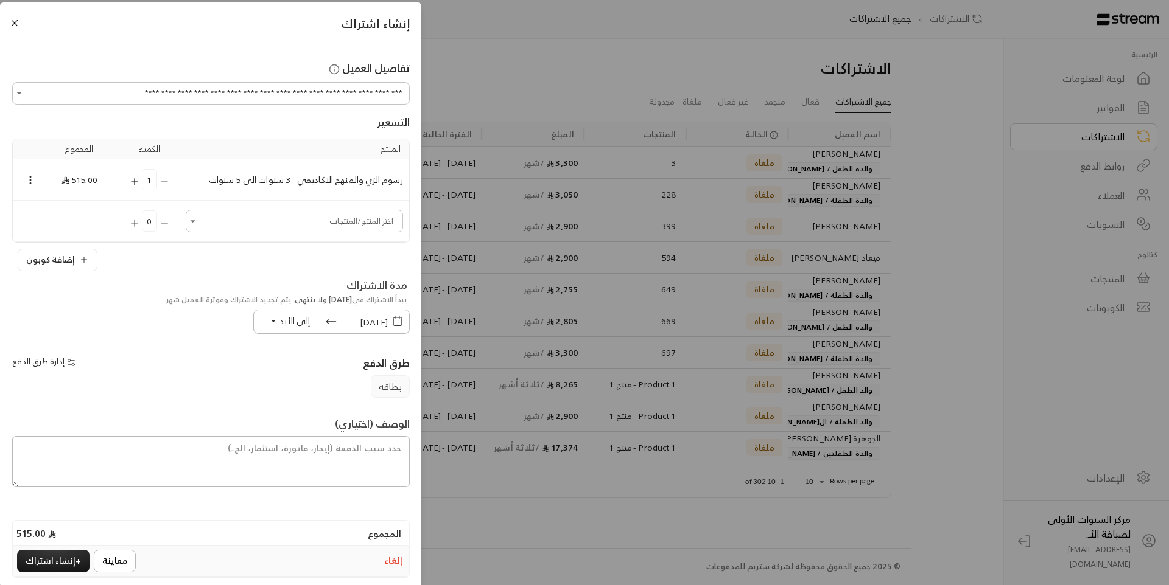
click at [394, 564] on button "إلغاء" at bounding box center [393, 562] width 23 height 18
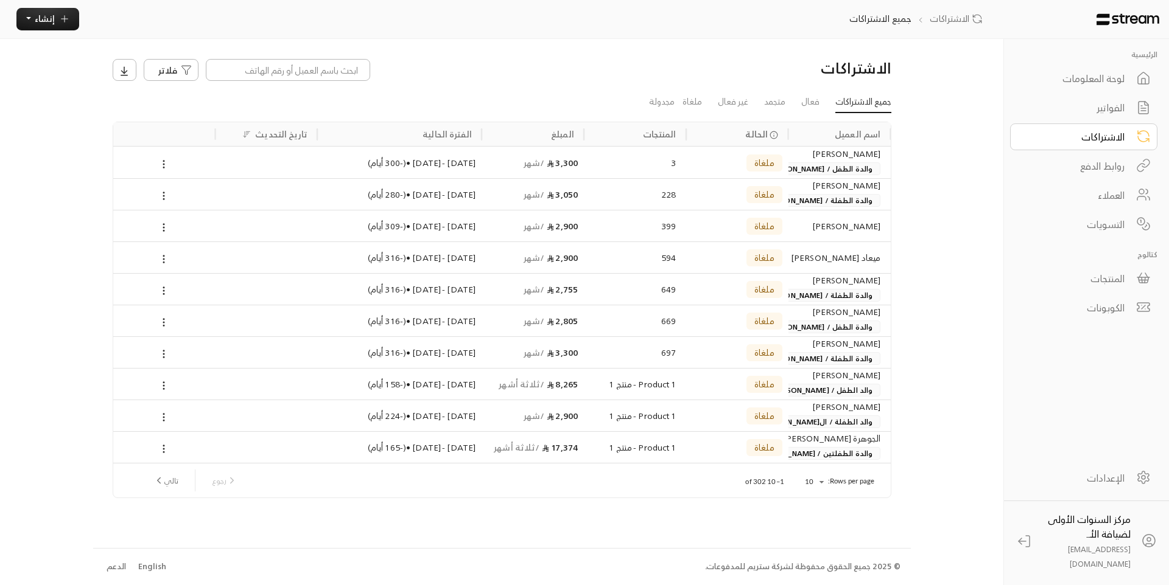
click at [1100, 273] on div "المنتجات" at bounding box center [1075, 278] width 98 height 15
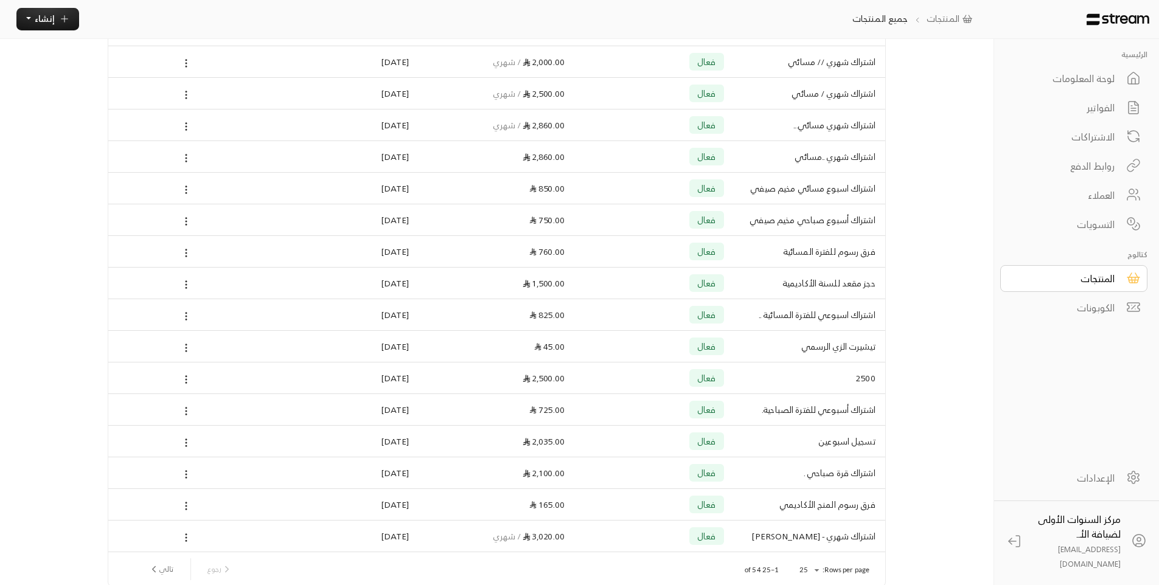
scroll to position [449, 0]
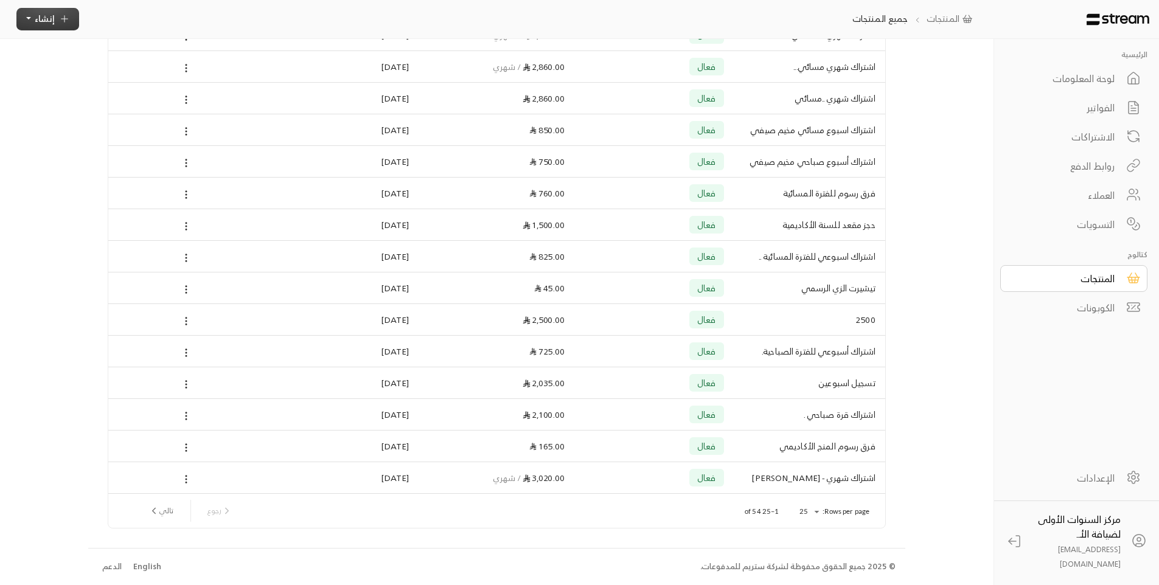
click at [22, 19] on button "إنشاء" at bounding box center [47, 19] width 63 height 23
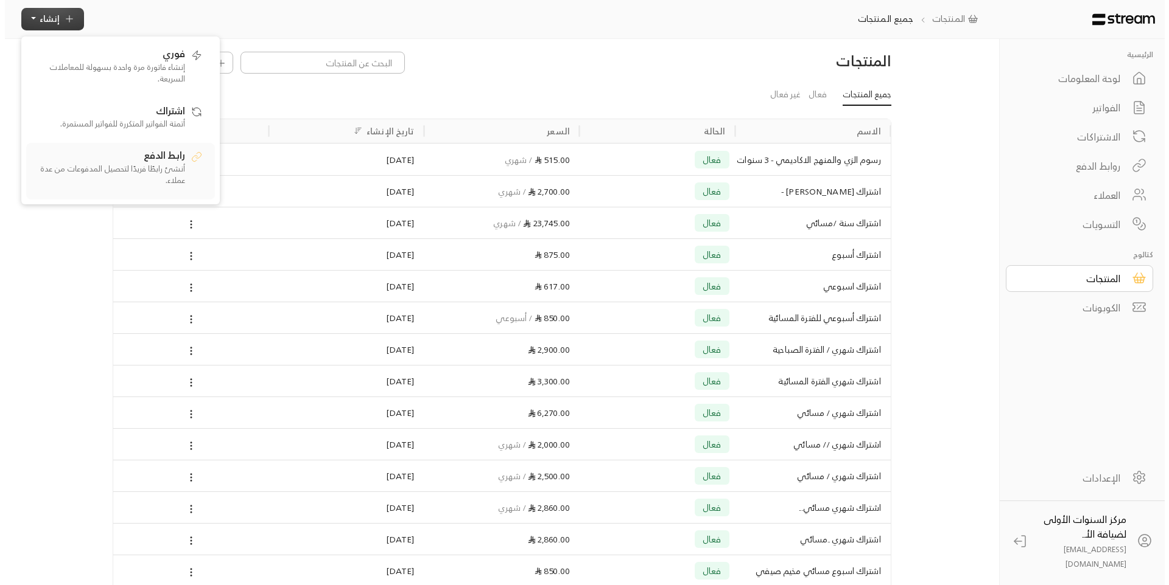
scroll to position [0, 0]
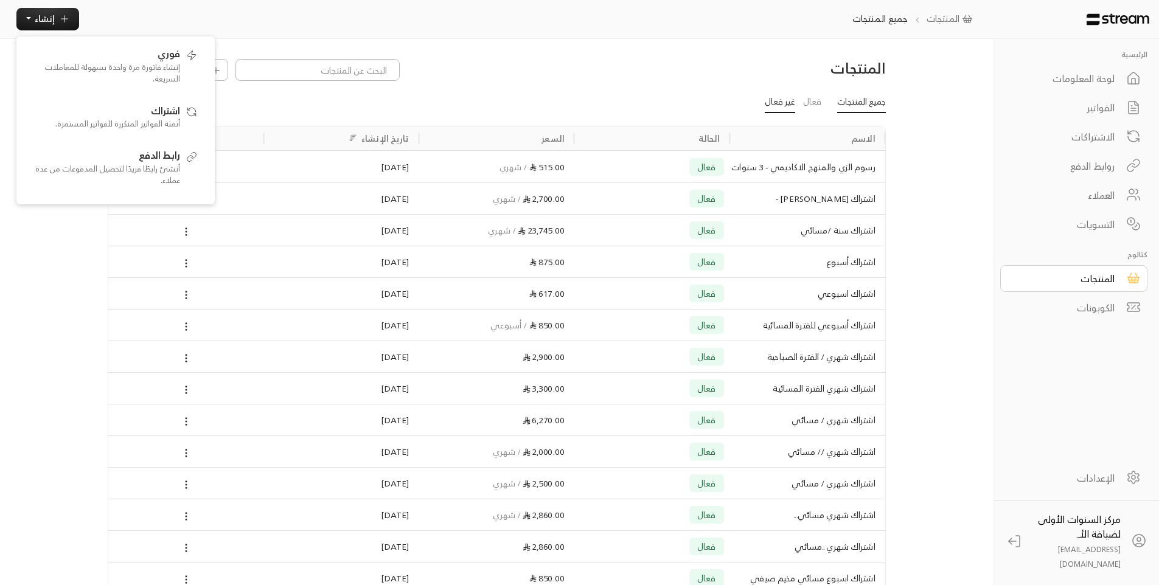
click at [775, 103] on link "غير فعال" at bounding box center [780, 103] width 30 height 22
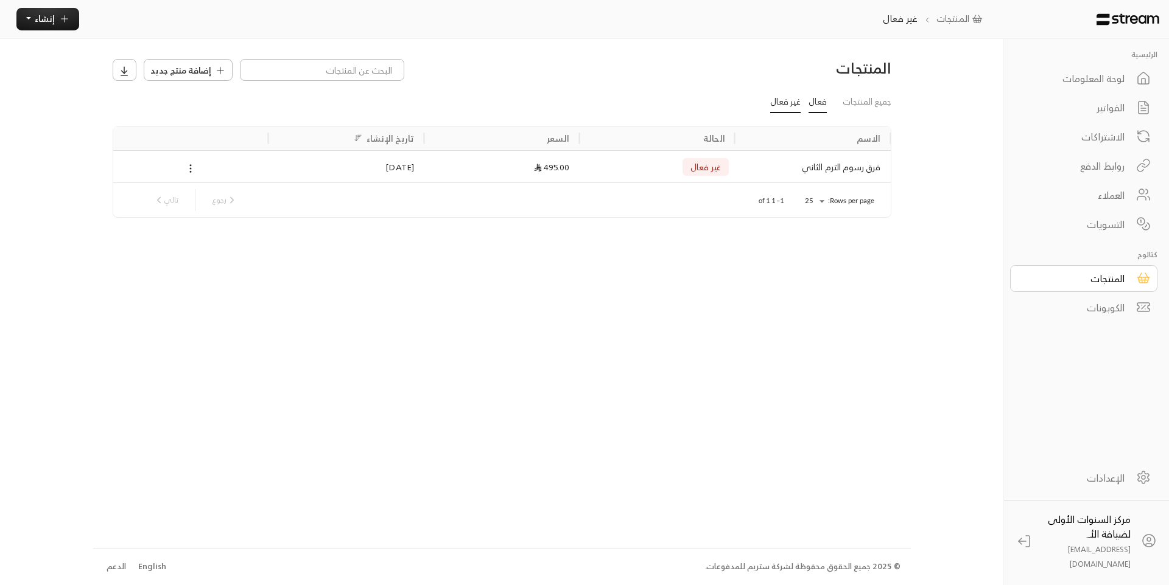
click at [817, 103] on link "فعال" at bounding box center [817, 103] width 18 height 22
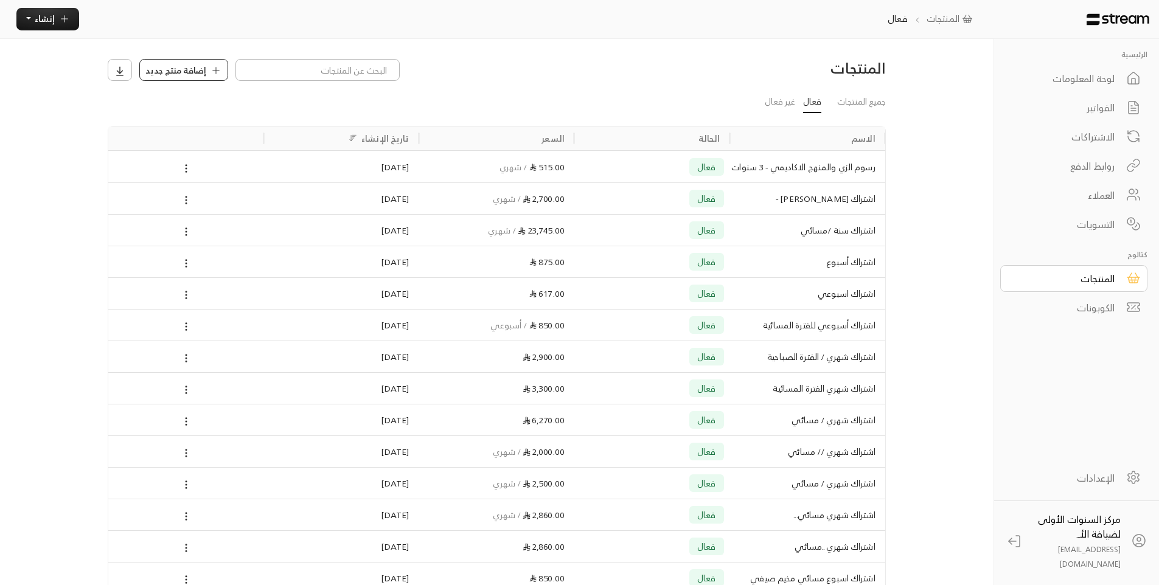
click at [176, 71] on span "إضافة منتج جديد" at bounding box center [175, 70] width 61 height 13
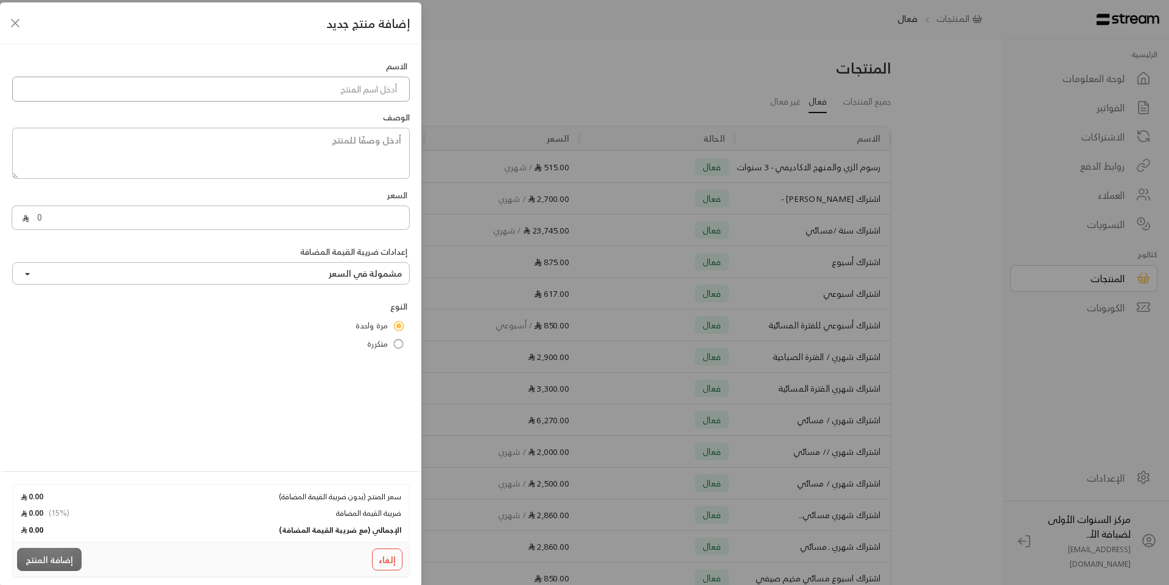
click at [285, 91] on input at bounding box center [210, 89] width 397 height 25
paste input "رسوم الزي والمنهج الاكاديمي - 3 سنوات الى 5 سنوات"
type input "رسوم الزي والمنهج الاكاديمي - 3 سنوات الى 5 سنوات"
click at [312, 216] on input "0" at bounding box center [219, 218] width 380 height 25
type input "515"
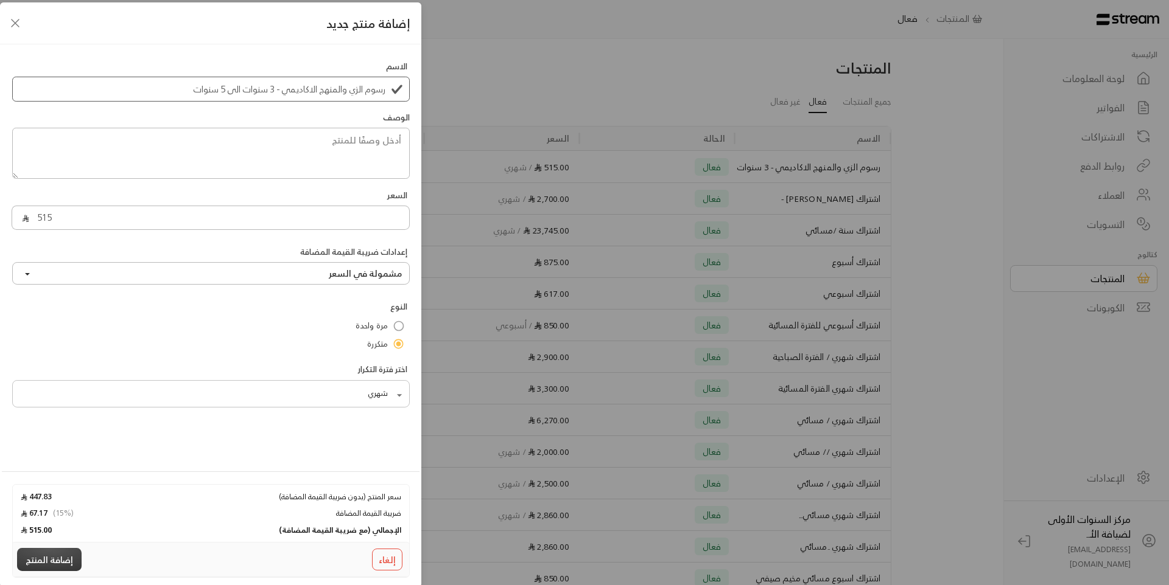
click at [55, 553] on button "إضافة المنتج" at bounding box center [49, 559] width 65 height 23
type input "0"
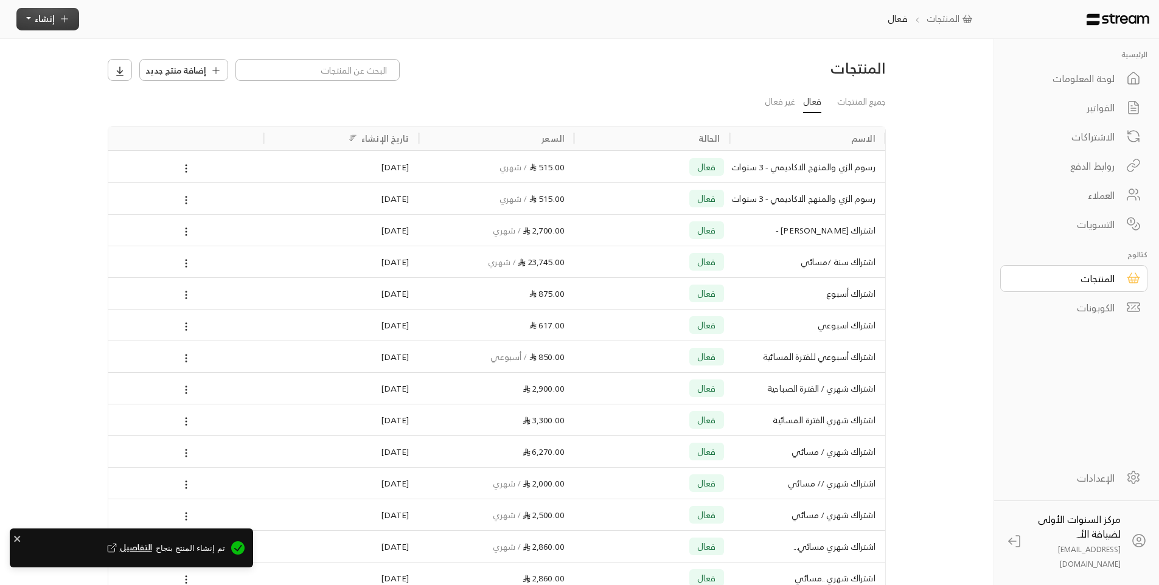
click at [50, 26] on button "إنشاء" at bounding box center [47, 19] width 63 height 23
click at [156, 125] on p "أتمتة الفواتير المتكررة للفواتير المستمرة." at bounding box center [104, 124] width 152 height 12
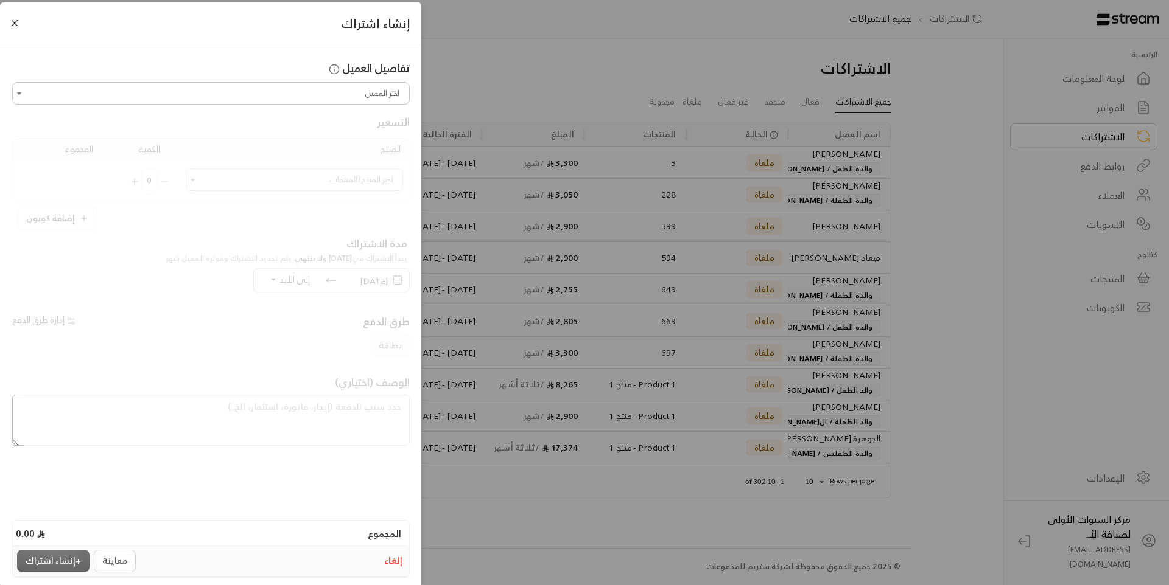
click at [359, 95] on input "اختر العميل" at bounding box center [211, 93] width 394 height 19
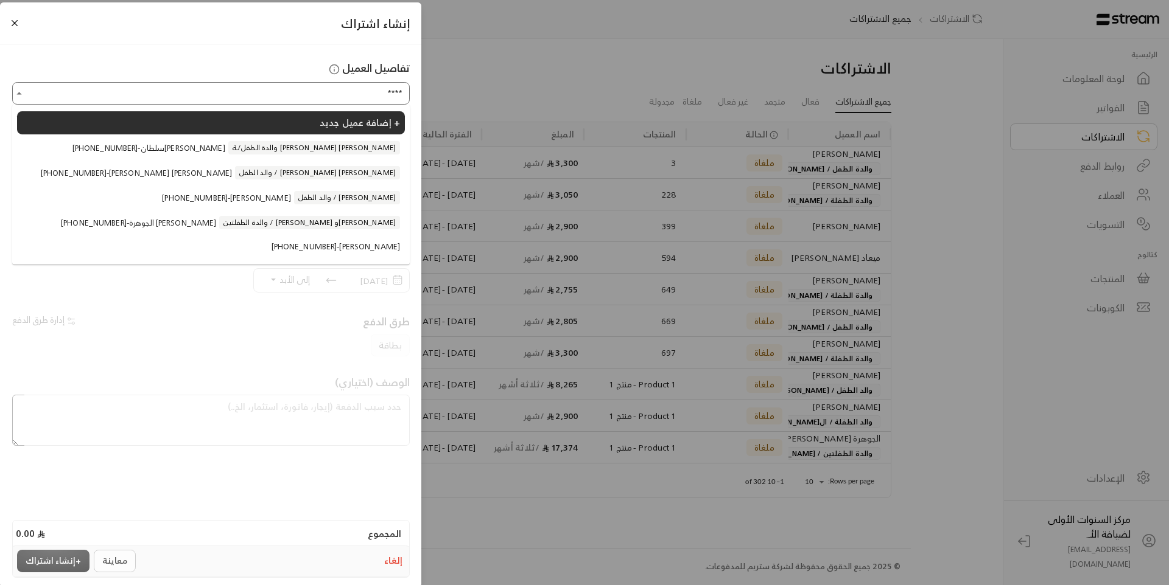
click at [216, 229] on span "+966504226488 - الجوهرة عبدالله القويز" at bounding box center [138, 223] width 155 height 12
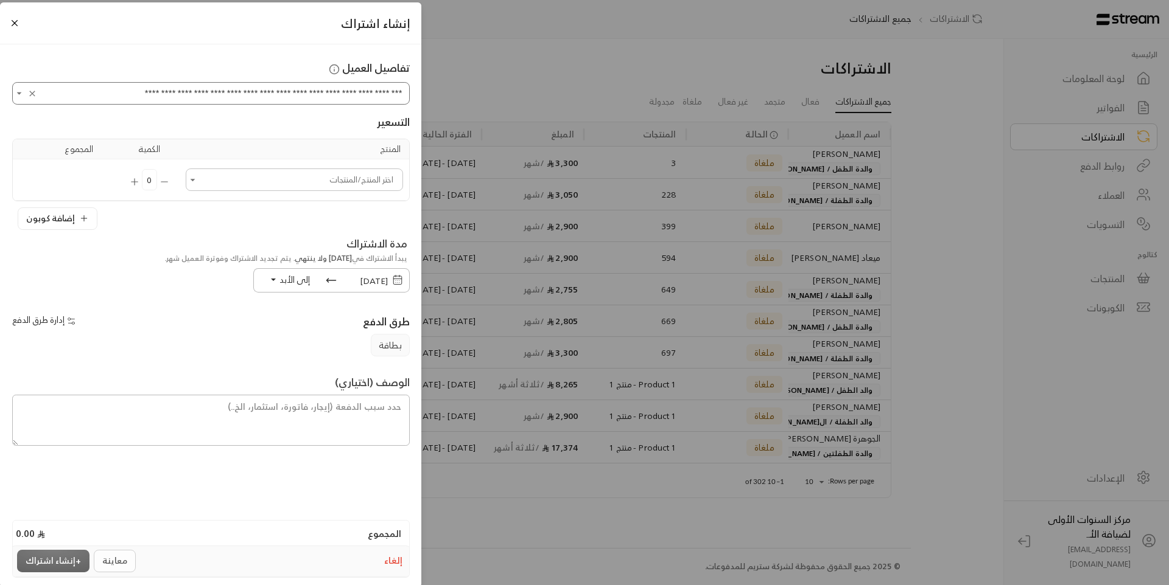
type input "**********"
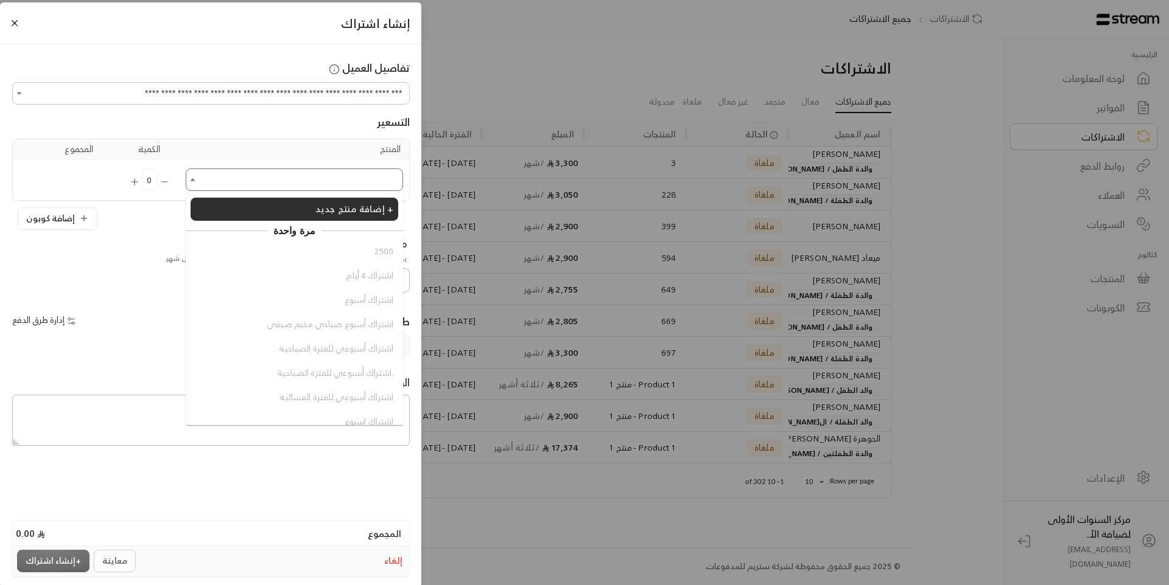
click at [312, 176] on input "اختر العميل" at bounding box center [294, 179] width 214 height 19
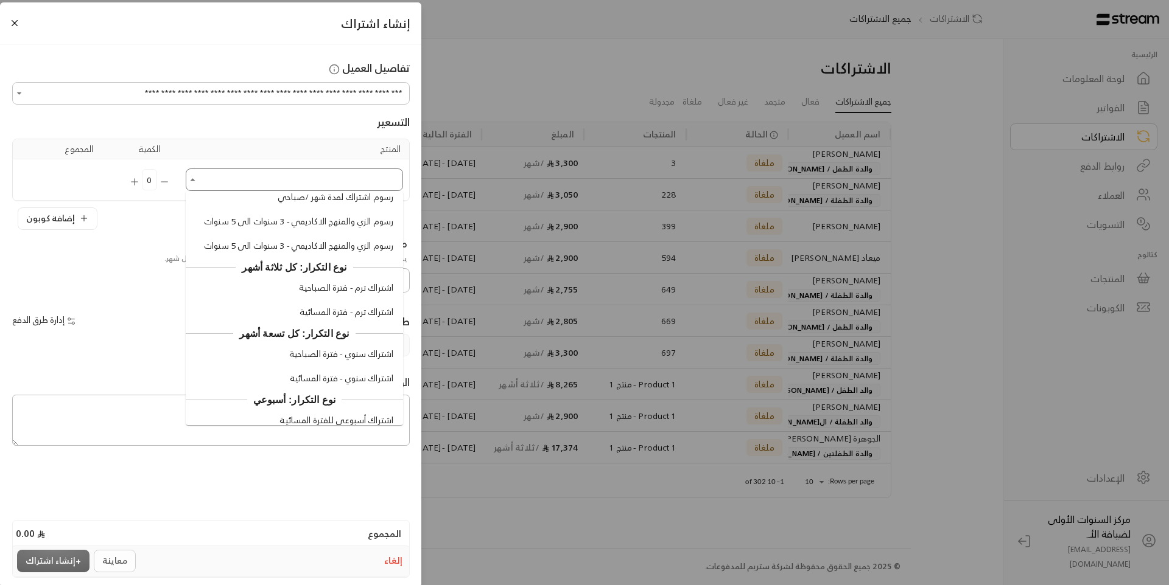
scroll to position [1255, 0]
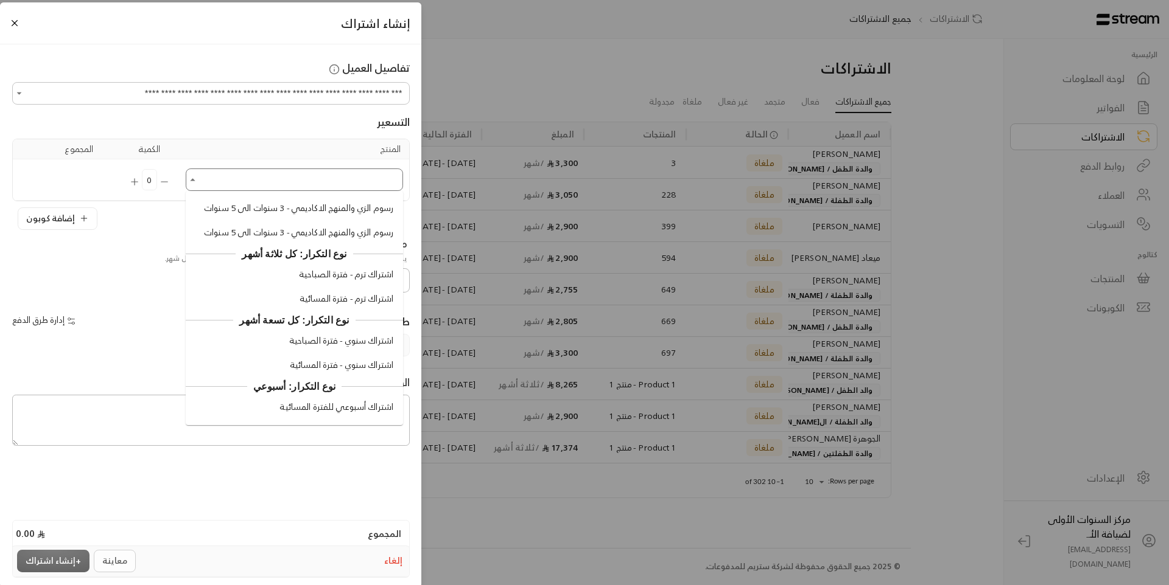
click at [349, 297] on span "اشتراك ترم - فترة المسائية" at bounding box center [346, 299] width 94 height 13
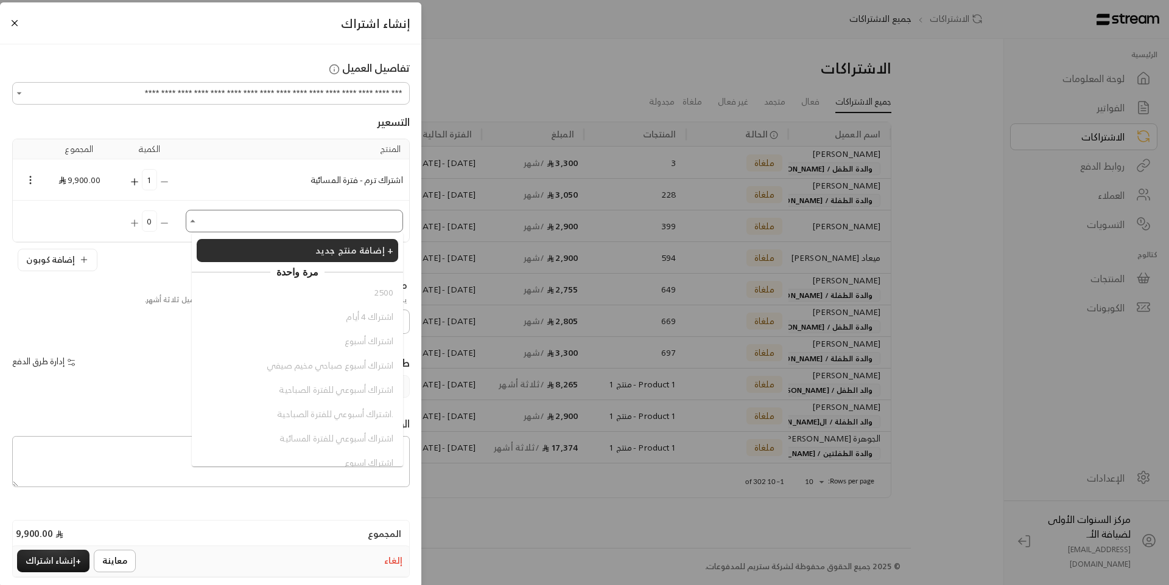
click at [268, 221] on input "اختر العميل" at bounding box center [294, 221] width 214 height 19
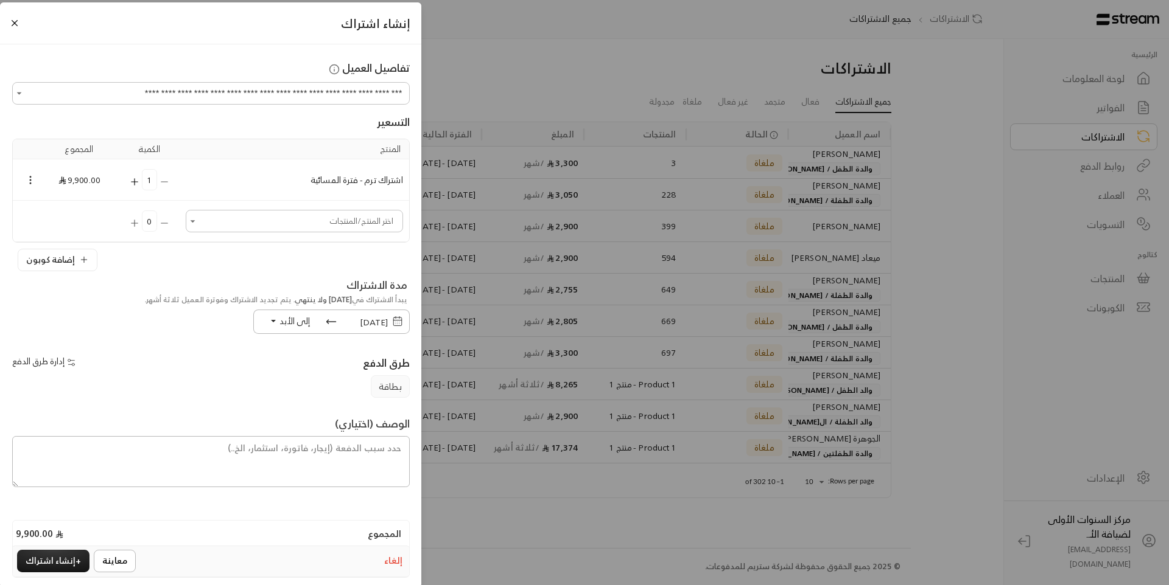
click at [110, 377] on div "بطاقة" at bounding box center [211, 387] width 410 height 23
click at [332, 222] on input "اختر العميل" at bounding box center [294, 221] width 214 height 19
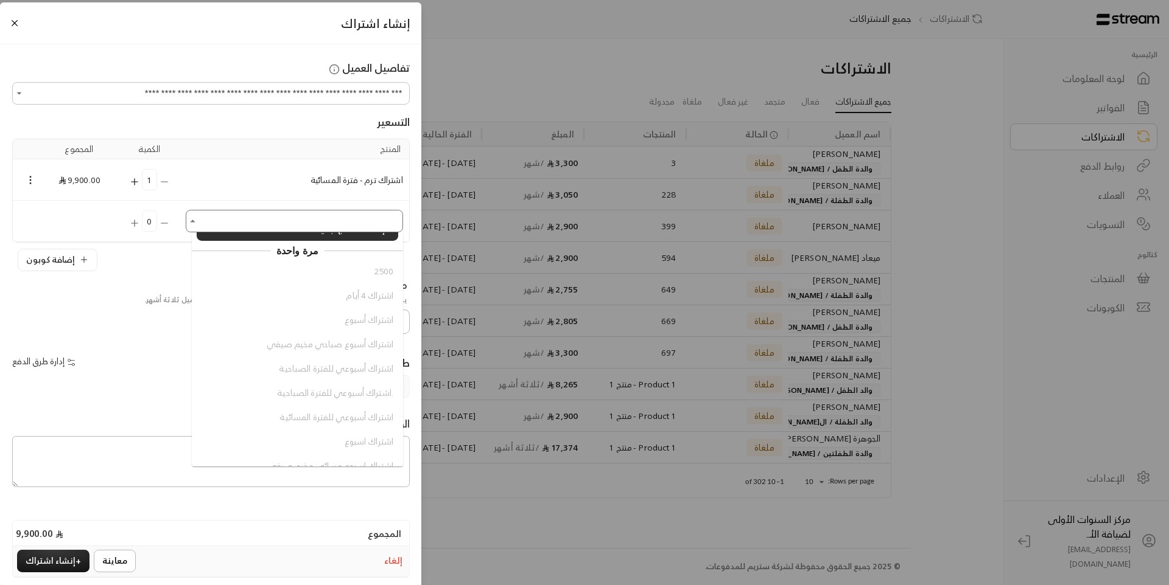
scroll to position [0, 0]
click at [334, 254] on span "إضافة منتج جديد +" at bounding box center [354, 250] width 78 height 16
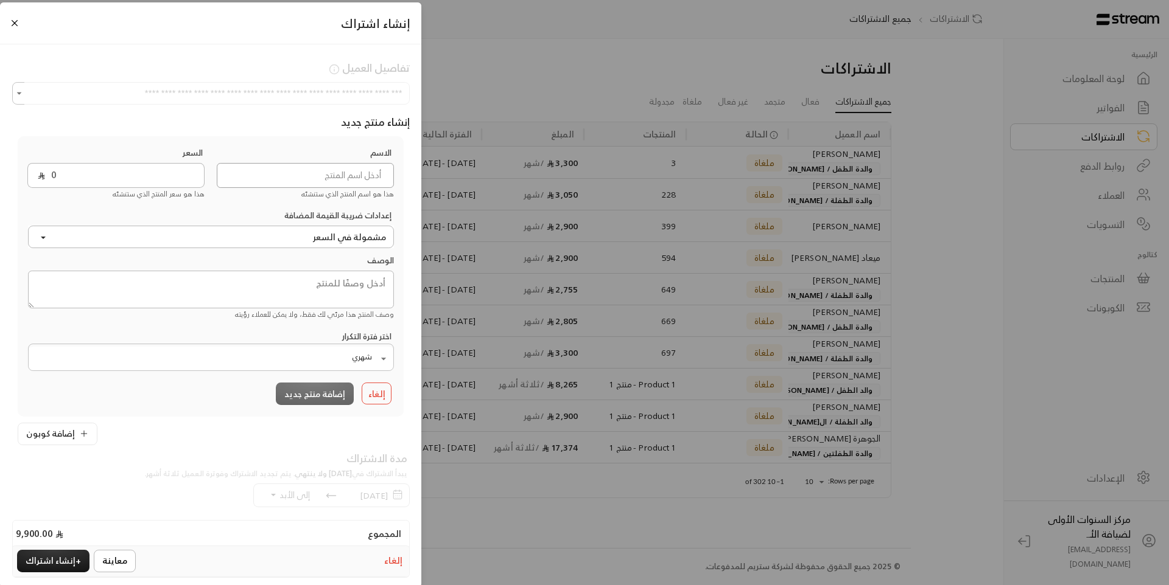
click at [346, 177] on input at bounding box center [305, 175] width 177 height 25
paste input "رسوم الزي والمنهج الاكاديمي - 3 سنوات الى 5 سنوات"
type input "رسوم الزي والمنهج الاكاديمي - 3 سنوات الى 5 سنوات"
click at [178, 180] on input "0" at bounding box center [124, 175] width 159 height 25
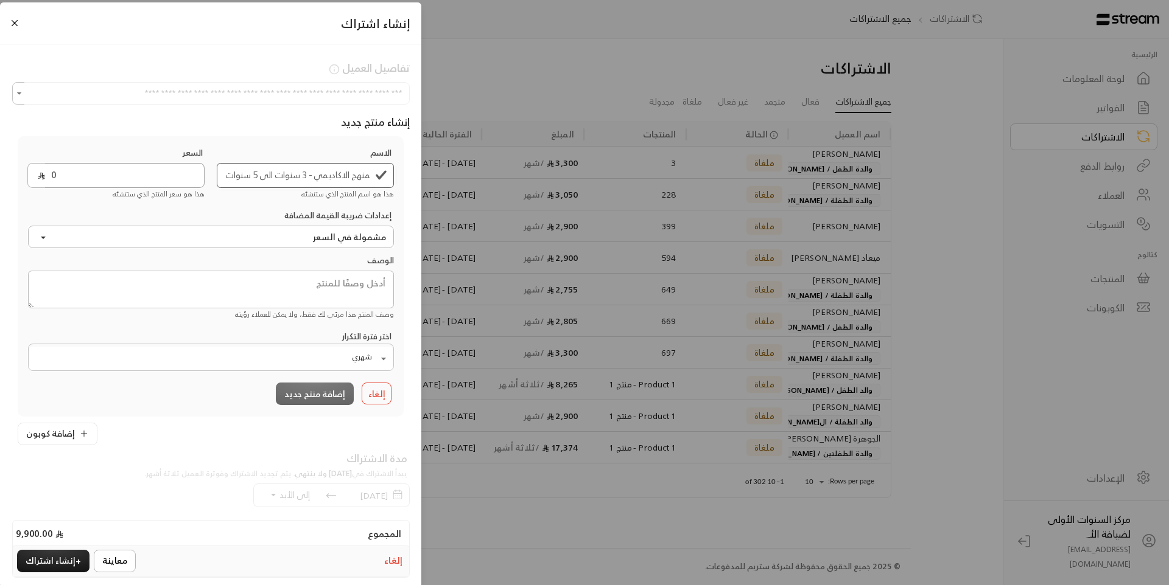
scroll to position [0, 0]
type input "515"
click at [188, 209] on div "الاسم رسوم الزي والمنهج الاكاديمي - 3 سنوات الى 5 سنوات هذا هو اسم المنتج الذي …" at bounding box center [211, 277] width 378 height 260
click at [321, 385] on button "إضافة منتج جديد" at bounding box center [315, 394] width 78 height 23
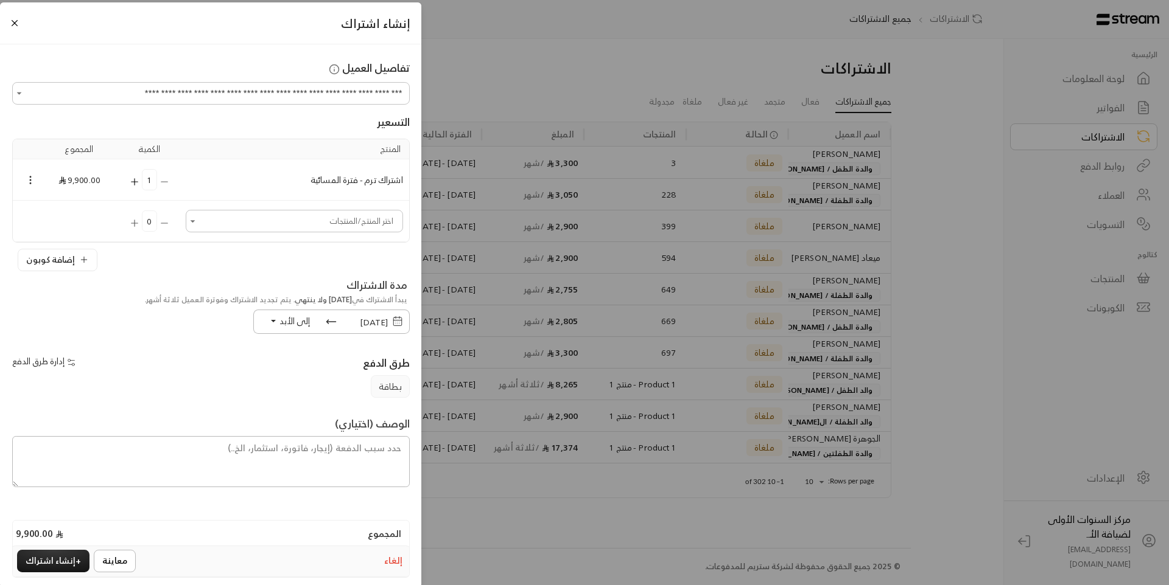
click at [249, 220] on input "اختر العميل" at bounding box center [294, 221] width 214 height 19
click at [122, 338] on div "مدة الاشتراك يبدأ الاشتراك في 12/08/2025 ولا ينتهي . يتم تجديد الاشتراك وفوترة …" at bounding box center [211, 309] width 410 height 63
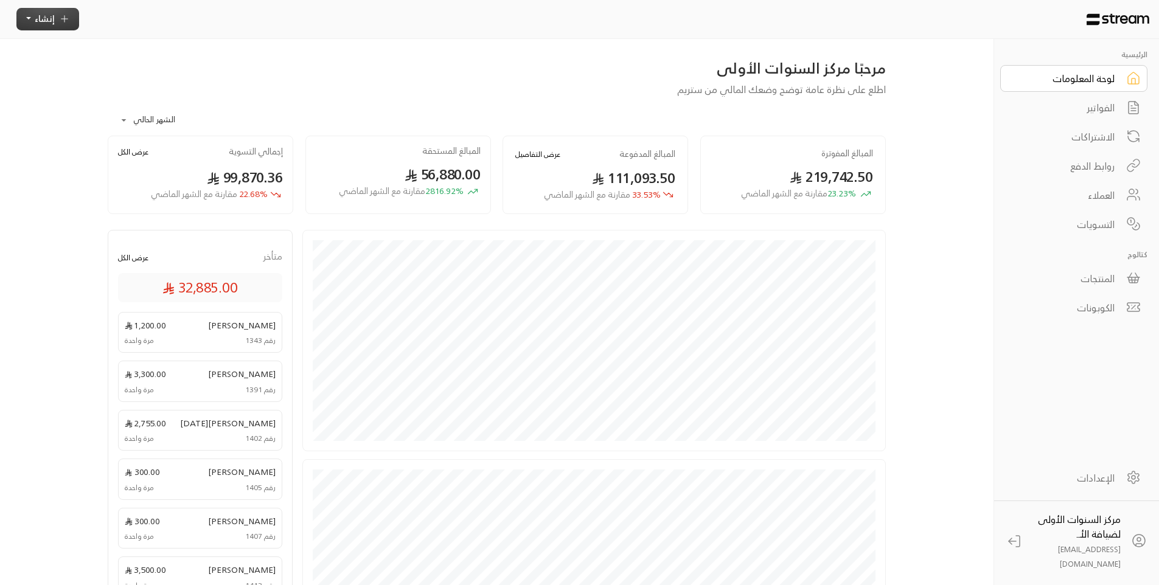
click at [44, 19] on span "إنشاء" at bounding box center [45, 18] width 20 height 15
click at [151, 116] on span "اشتراك" at bounding box center [165, 111] width 29 height 12
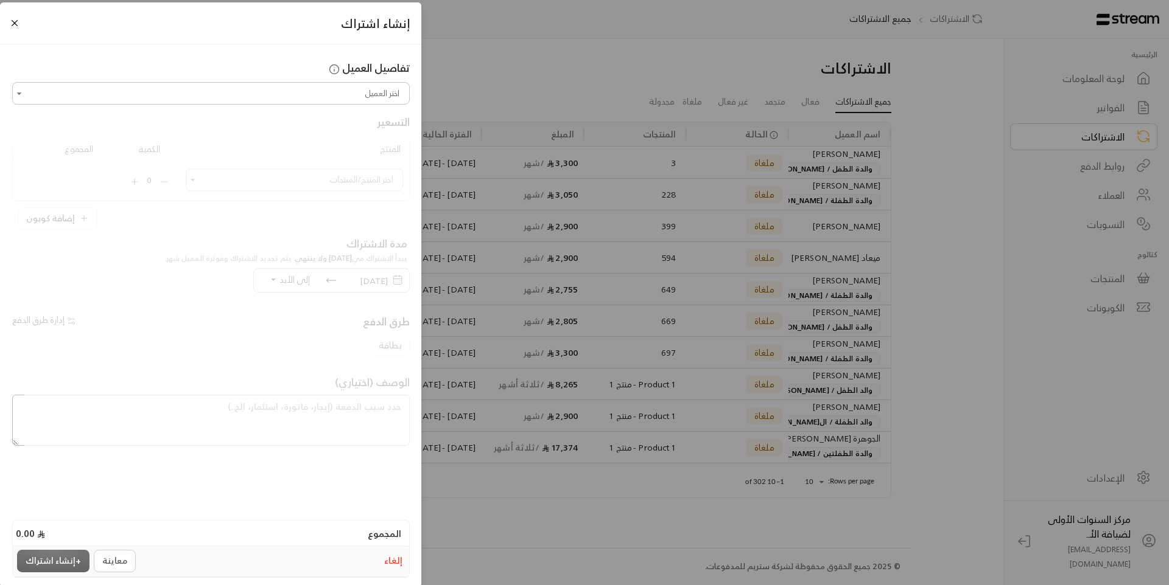
click at [371, 93] on input "اختر العميل" at bounding box center [211, 93] width 394 height 19
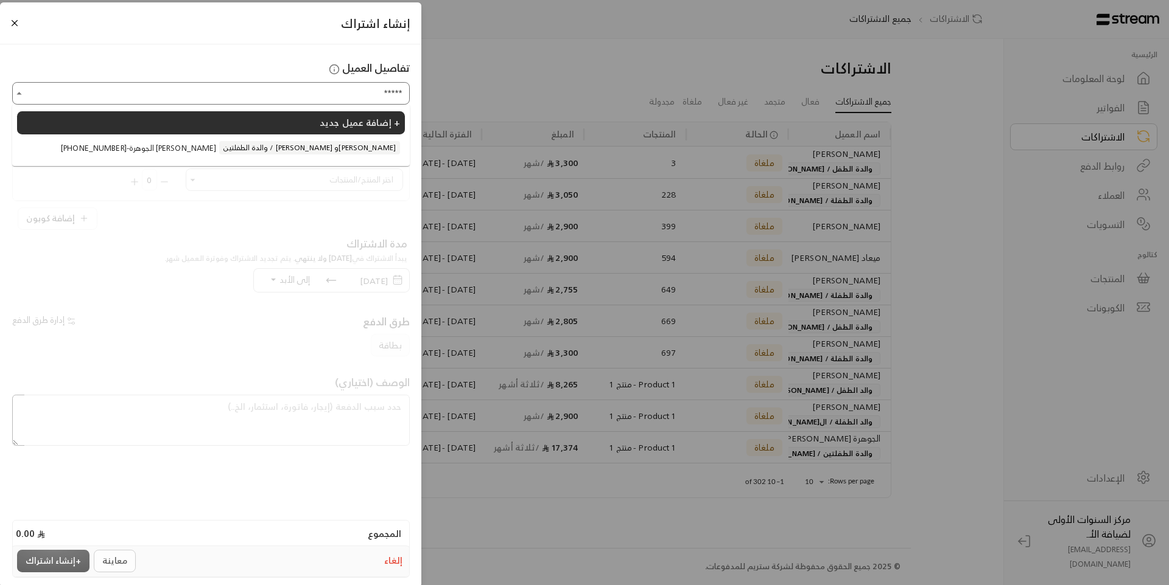
click at [382, 139] on li "+966504226488 - الجوهرة عبدالله القويز والدة الطفلتين / علياء وهيفاء الحميضي" at bounding box center [211, 147] width 388 height 23
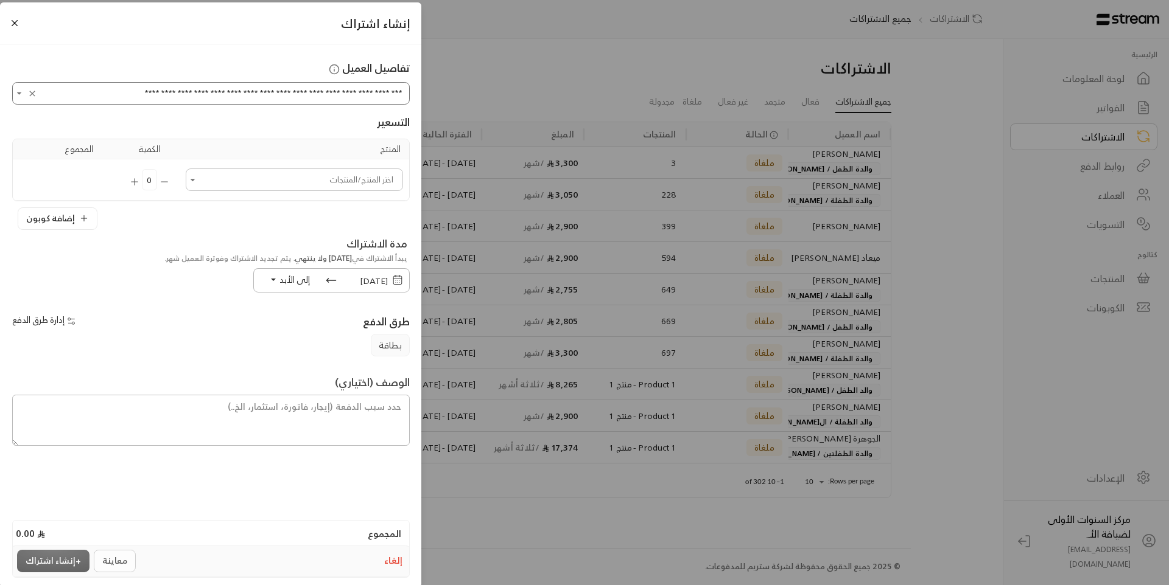
type input "**********"
click at [337, 173] on input "اختر العميل" at bounding box center [294, 179] width 214 height 19
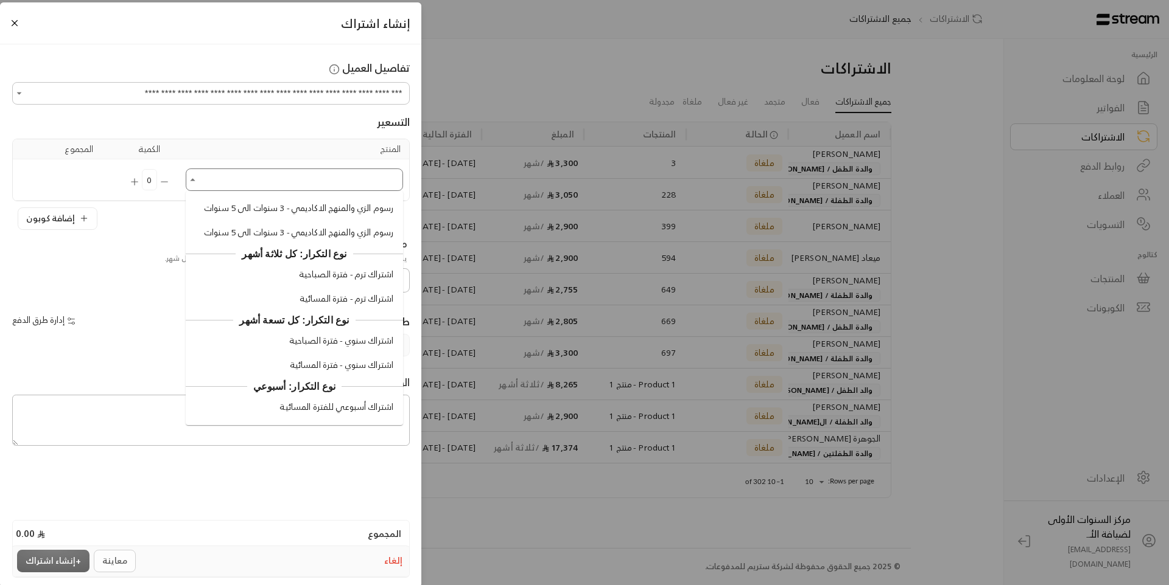
scroll to position [1278, 0]
click at [332, 306] on span "اشتراك ترم - فترة المسائية" at bounding box center [346, 299] width 94 height 13
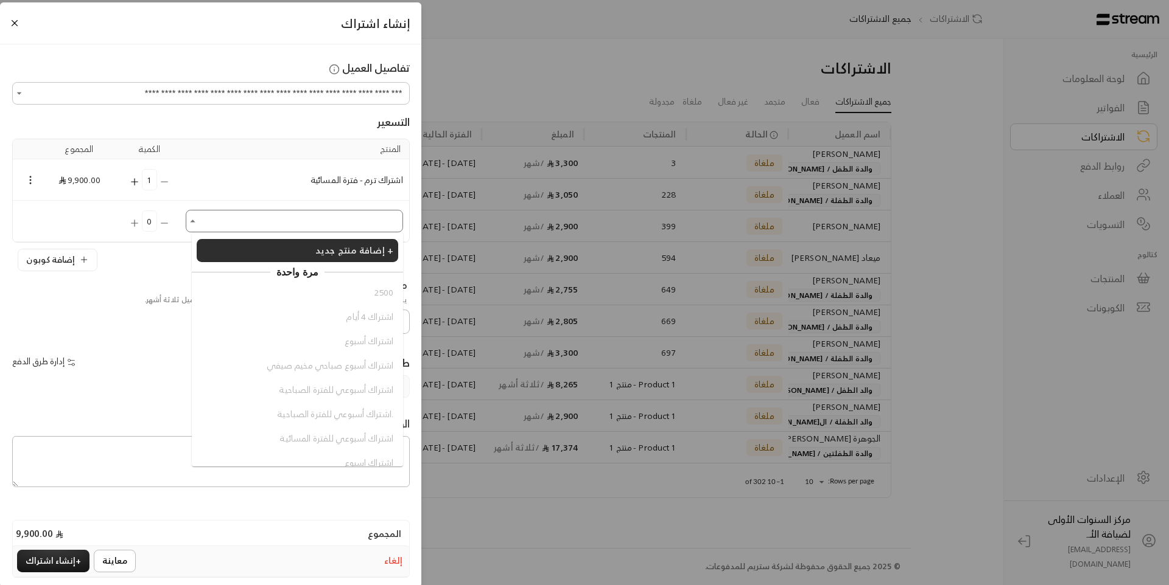
click at [299, 229] on input "اختر العميل" at bounding box center [294, 221] width 214 height 19
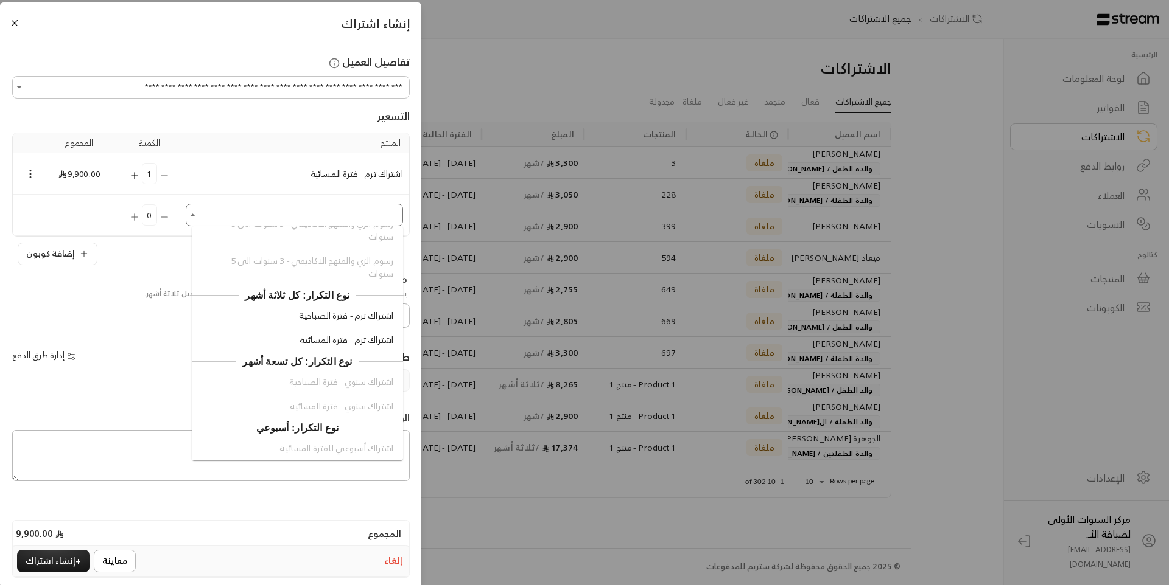
scroll to position [1292, 0]
click at [140, 341] on div "طرق الدفع إدارة طرق الدفع بطاقة" at bounding box center [210, 363] width 397 height 58
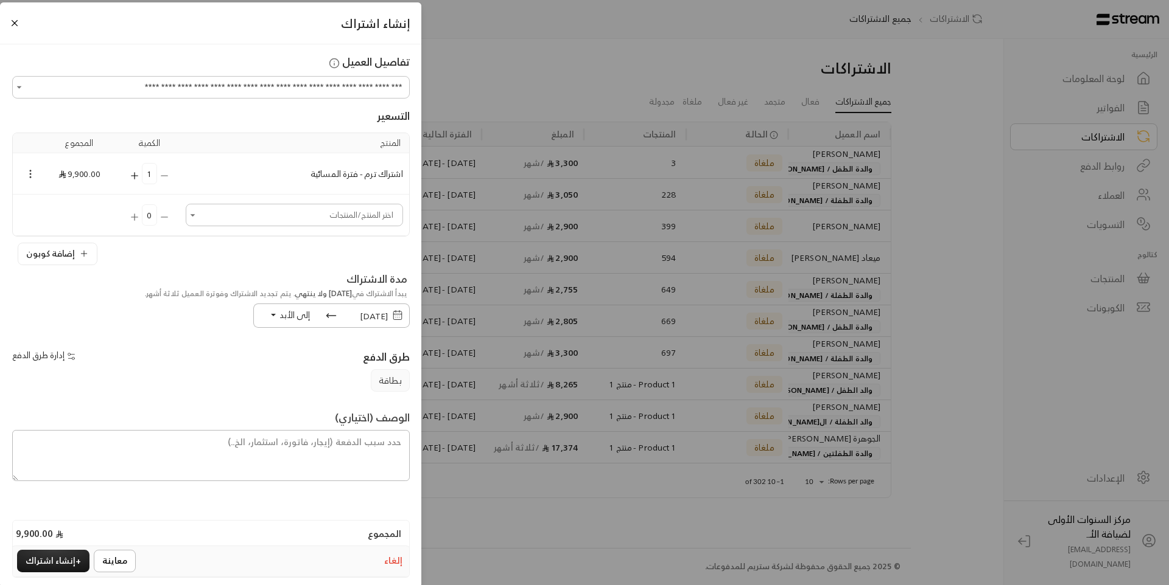
click at [34, 175] on icon "Selected Products" at bounding box center [30, 174] width 11 height 11
click at [73, 218] on li "إزالة المنتج" at bounding box center [65, 215] width 63 height 19
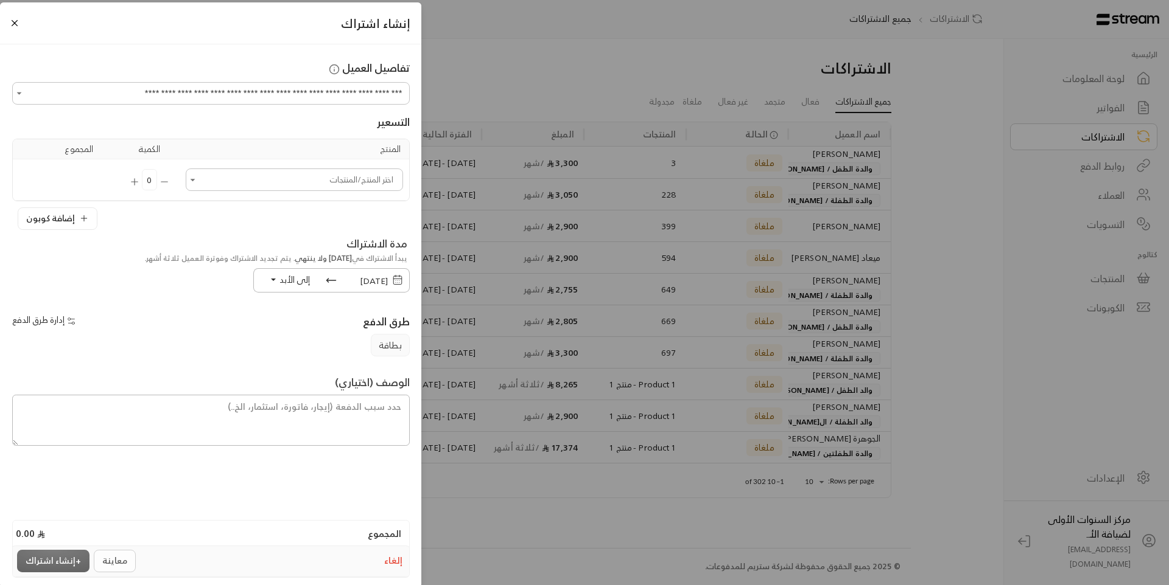
scroll to position [0, 0]
click at [240, 183] on input "اختر العميل" at bounding box center [294, 179] width 214 height 19
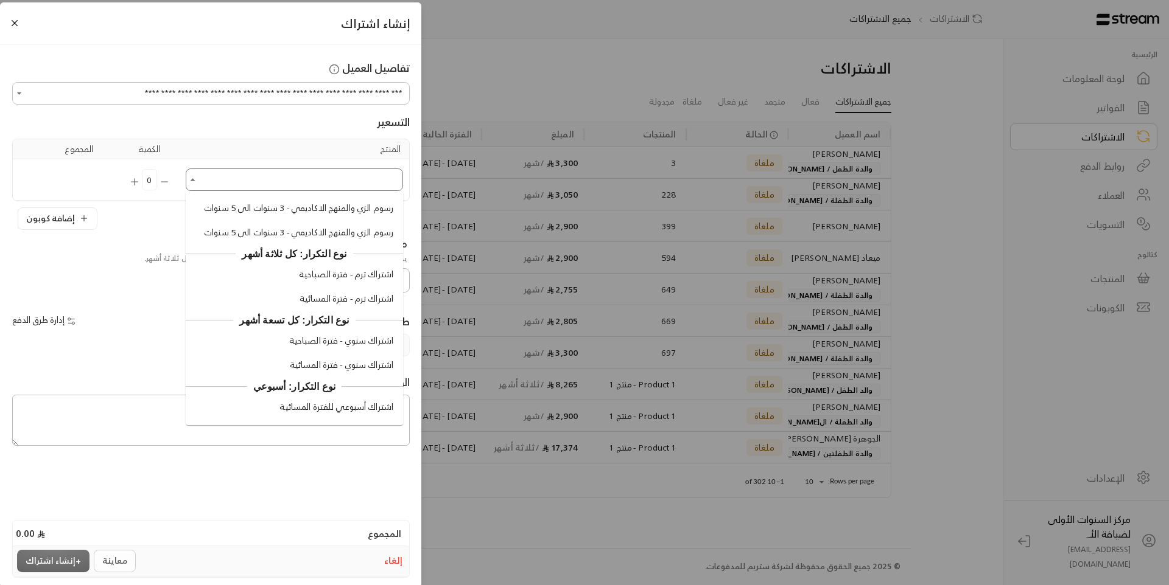
scroll to position [1231, 0]
click at [335, 239] on span "رسوم الزي والمنهج الاكاديمي - 3 سنوات الى 5 سنوات" at bounding box center [298, 232] width 189 height 13
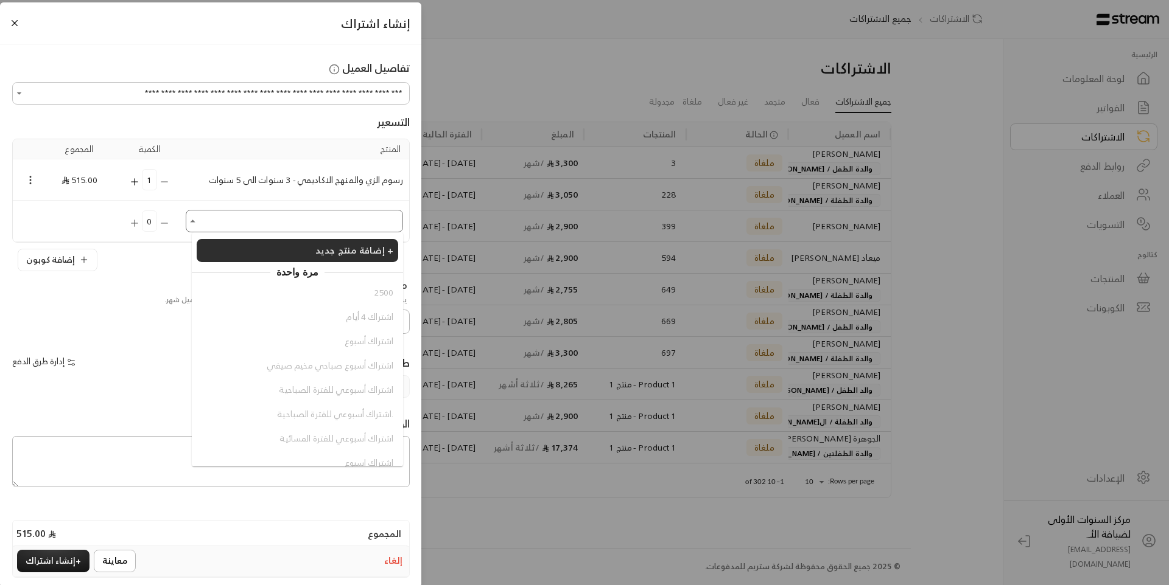
click at [304, 225] on input "اختر العميل" at bounding box center [294, 221] width 214 height 19
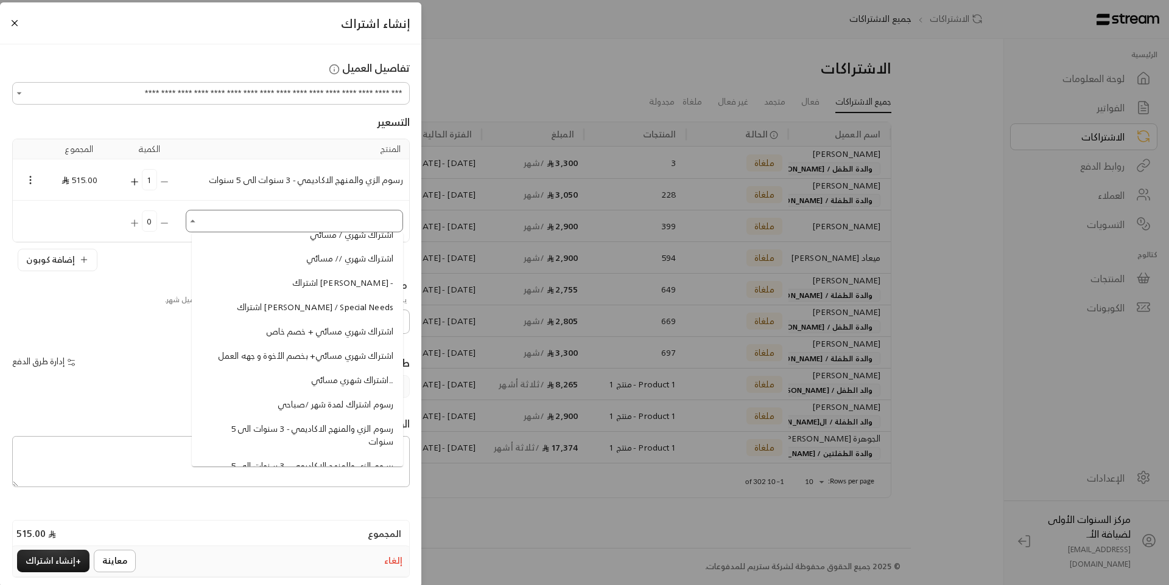
scroll to position [1049, 0]
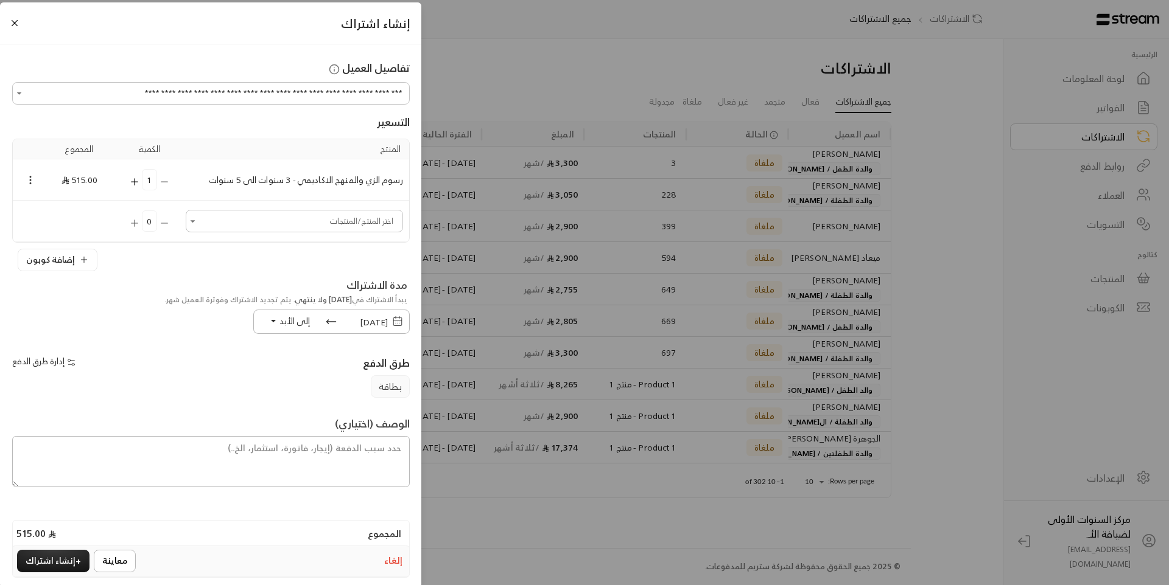
click at [115, 366] on div "إدارة طرق الدفع" at bounding box center [108, 364] width 204 height 24
click at [19, 18] on button "Close" at bounding box center [14, 22] width 13 height 13
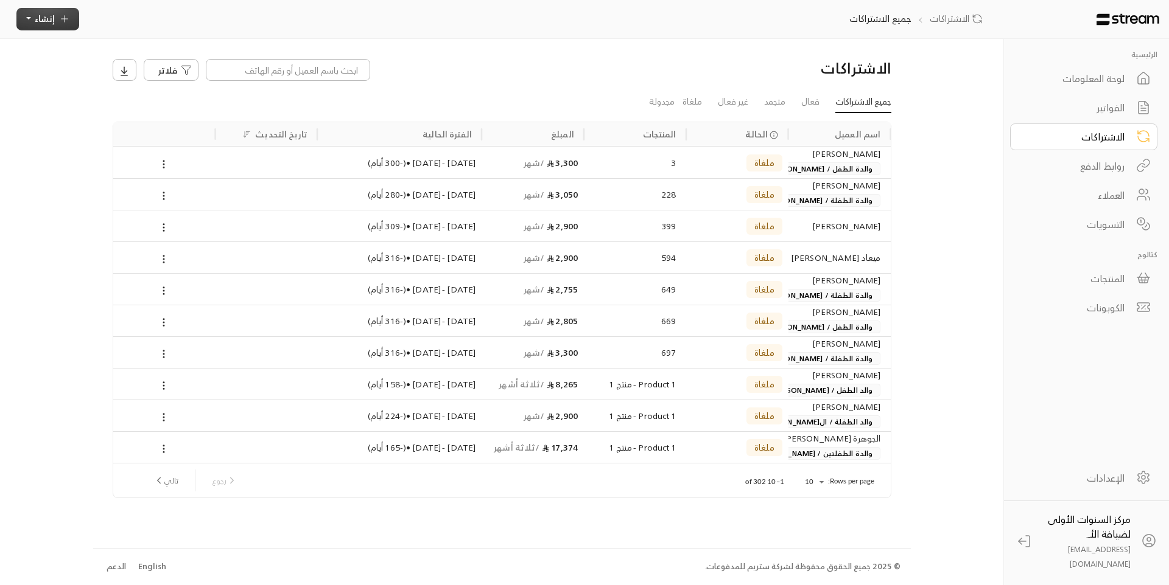
click at [56, 26] on button "إنشاء" at bounding box center [47, 19] width 63 height 23
click at [102, 63] on p "إنشاء فاتورة مرة واحدة بسهولة للمعاملات السريعة." at bounding box center [104, 73] width 152 height 24
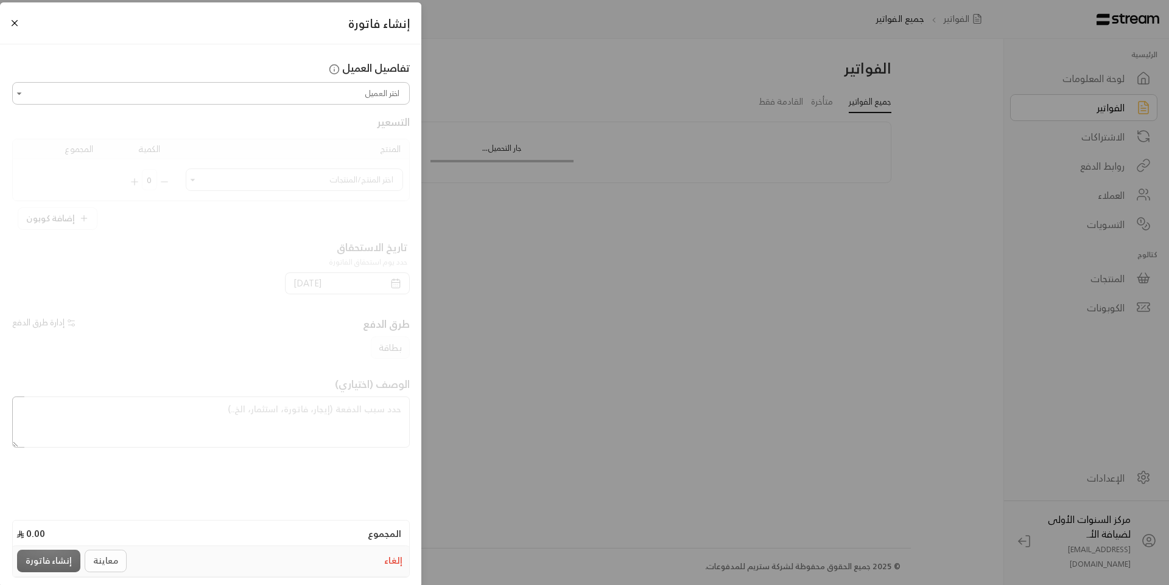
click at [385, 93] on input "اختر العميل" at bounding box center [211, 93] width 394 height 19
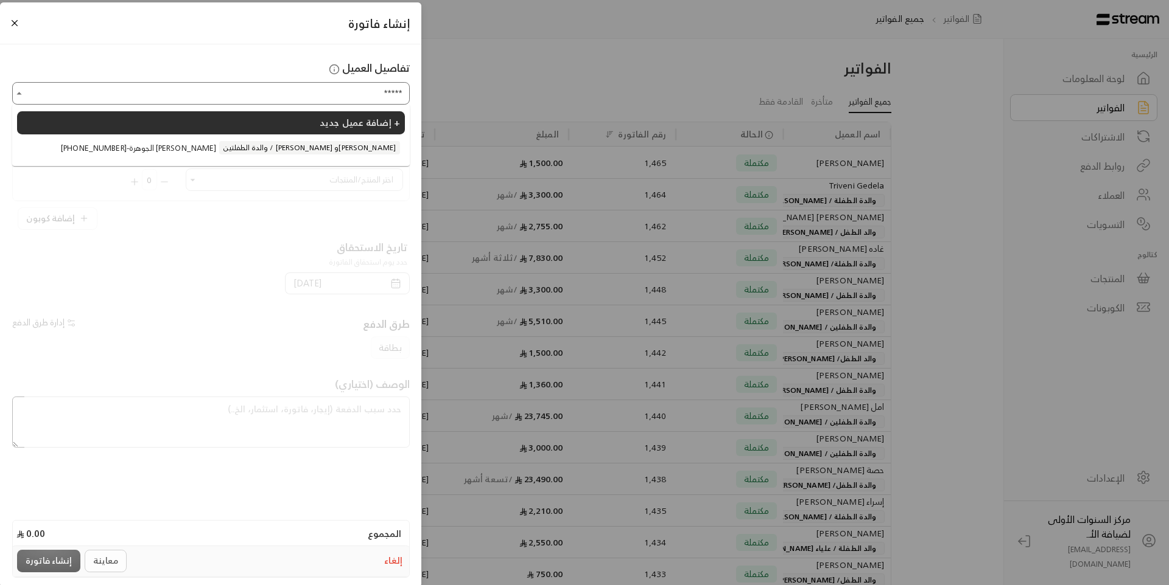
click at [313, 156] on li "+966504226488 - الجوهرة عبدالله القويز والدة الطفلتين / علياء وهيفاء الحميضي" at bounding box center [211, 147] width 388 height 23
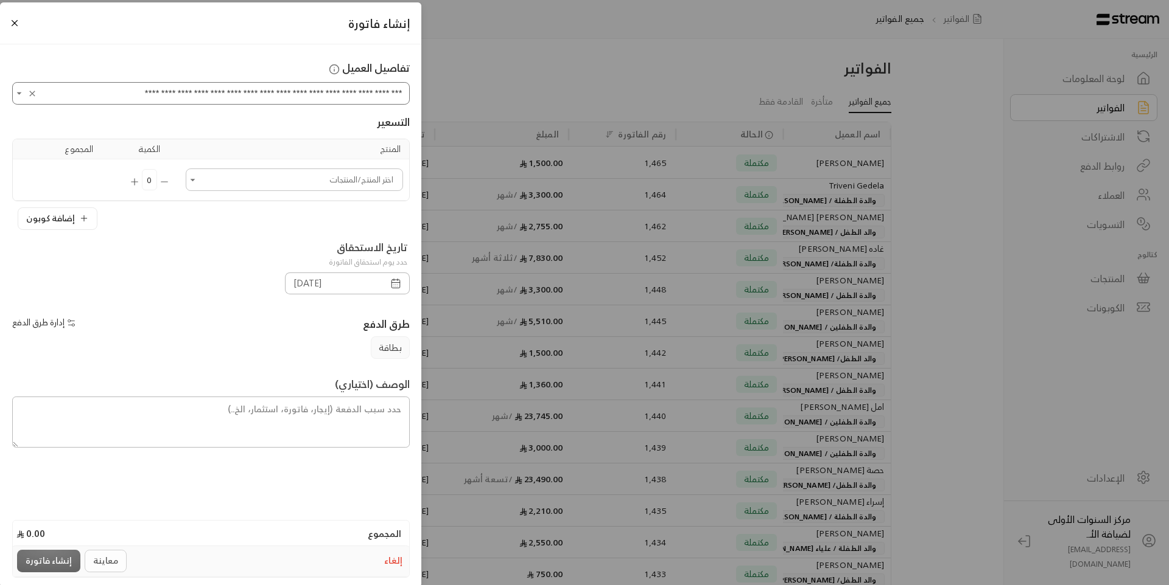
type input "**********"
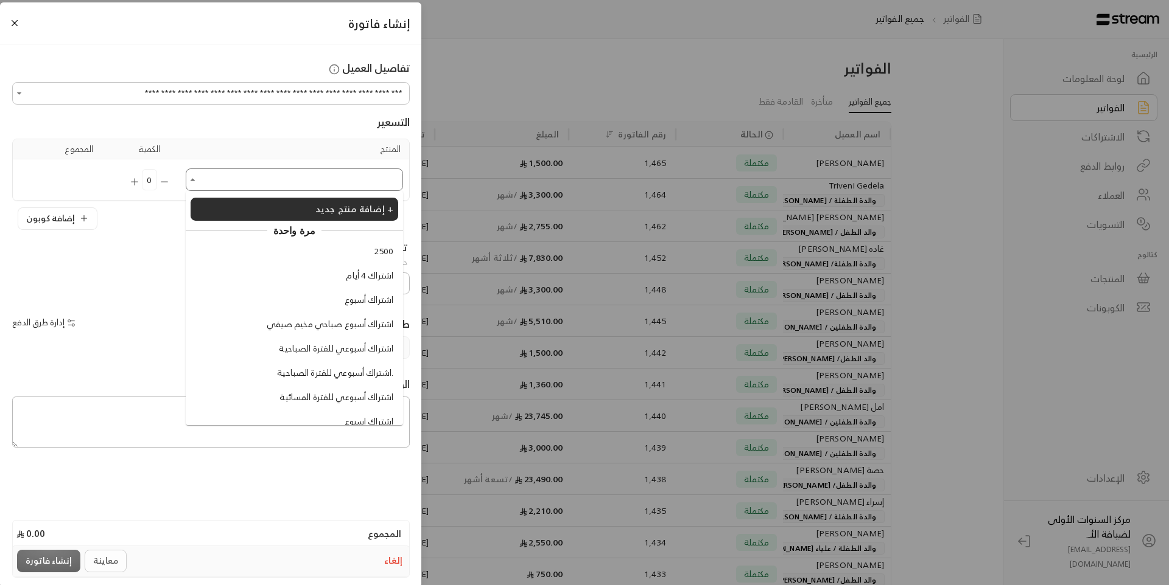
click at [344, 186] on input "اختر العميل" at bounding box center [294, 179] width 214 height 19
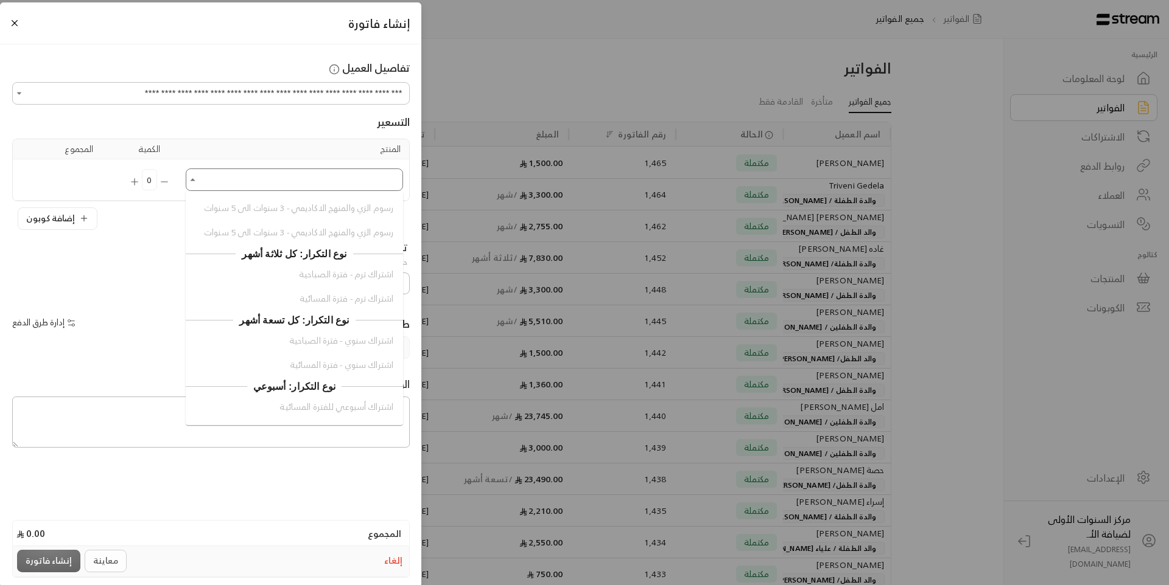
scroll to position [1292, 0]
click at [337, 292] on div "اشتراك ترم - فترة الصباحية اشتراك ترم - فترة المسائية" at bounding box center [294, 287] width 217 height 47
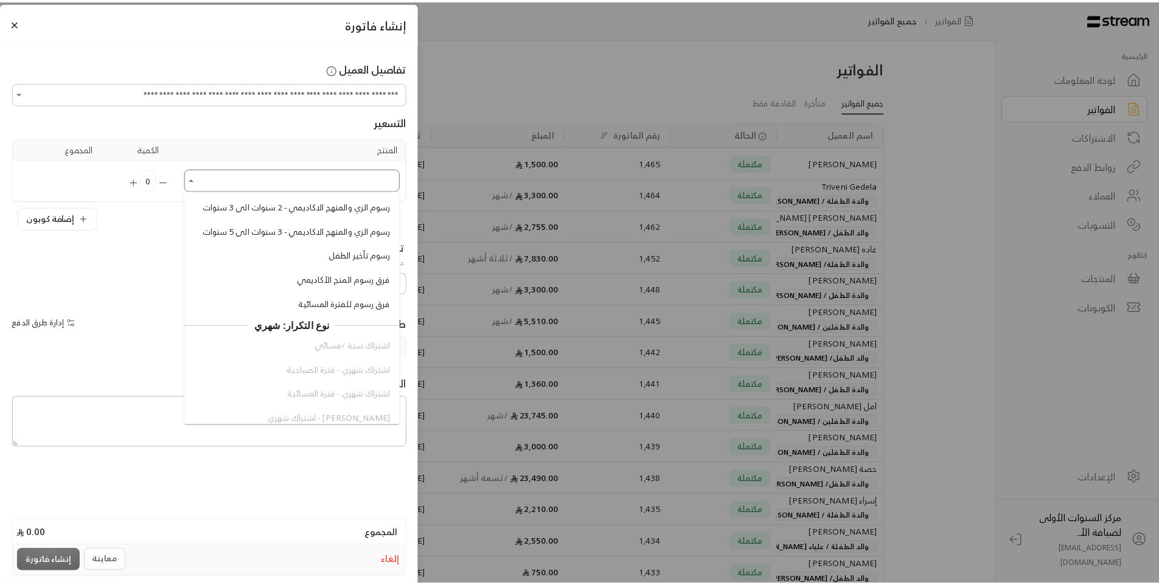
scroll to position [744, 0]
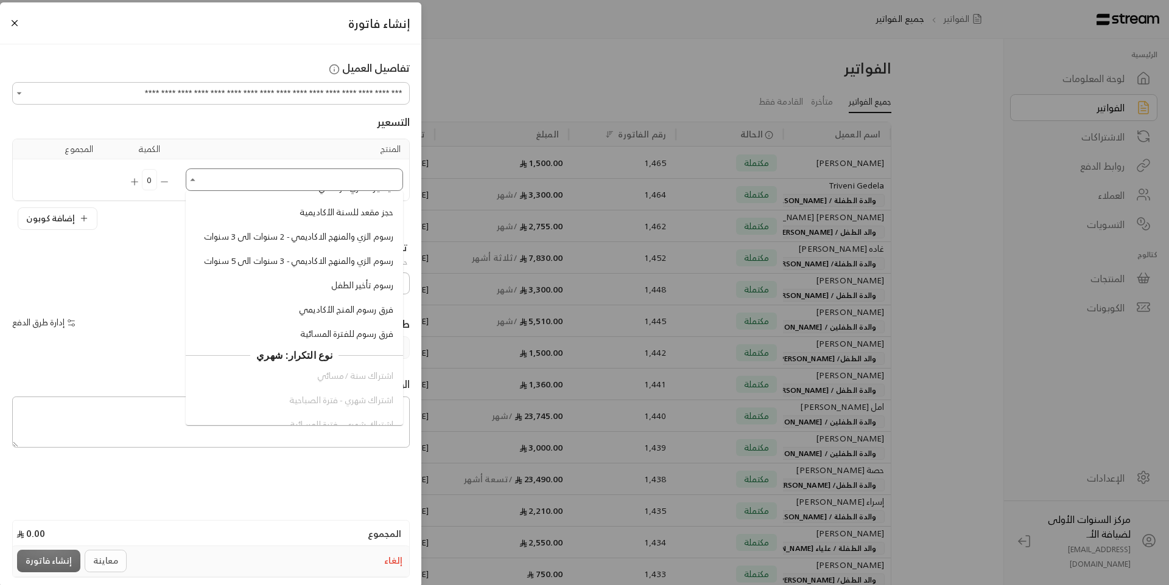
click at [390, 567] on button "إلغاء" at bounding box center [393, 562] width 23 height 18
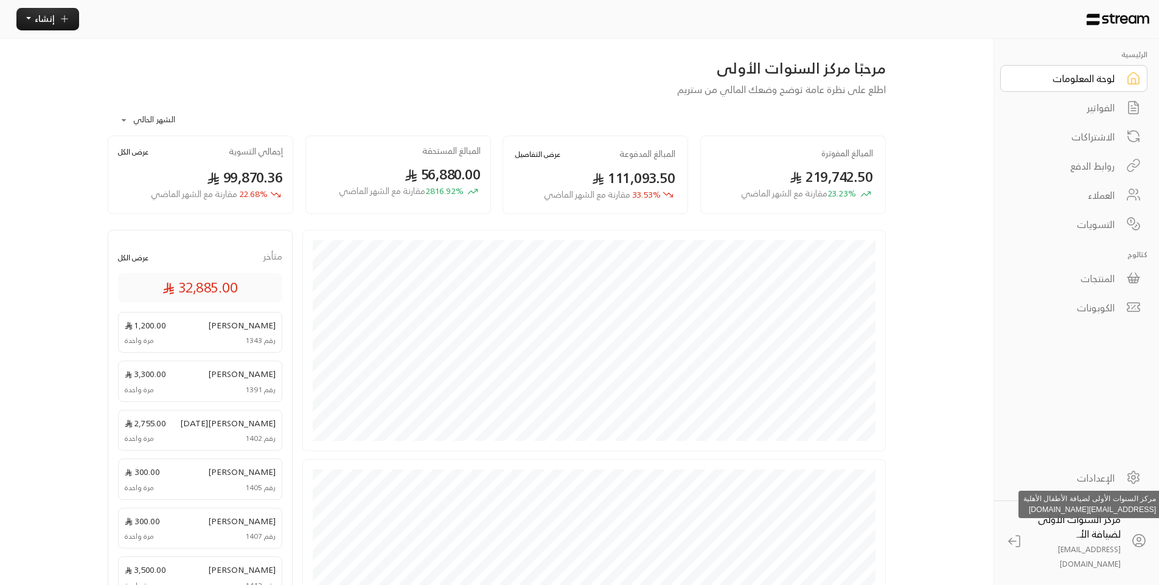
click at [1106, 543] on span "مركز السنوات الأولى لضيافة الأ..." at bounding box center [1079, 527] width 83 height 32
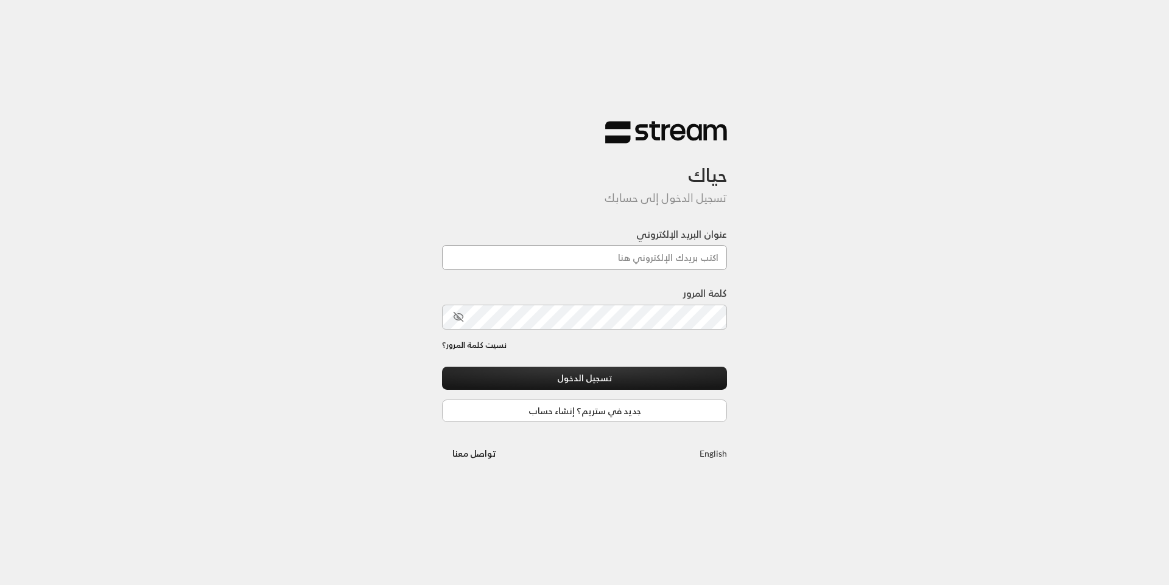
click at [676, 251] on input "عنوان البريد الإلكتروني" at bounding box center [584, 257] width 285 height 25
type input "[EMAIL_ADDRESS][DOMAIN_NAME]"
click at [616, 376] on button "تسجيل الدخول" at bounding box center [584, 378] width 285 height 23
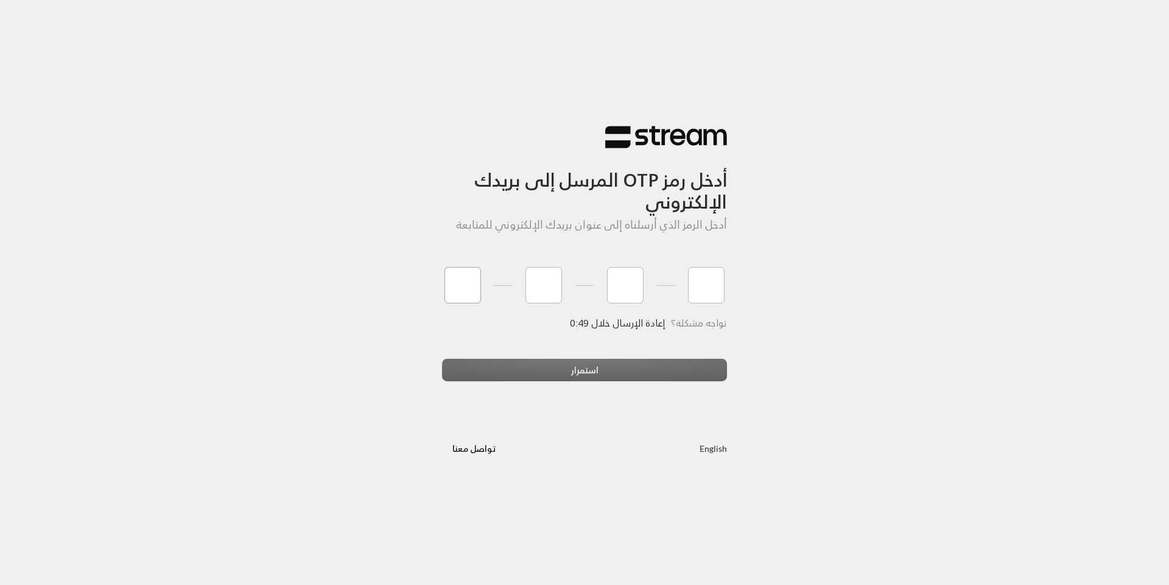
type input "1"
type input "4"
type input "0"
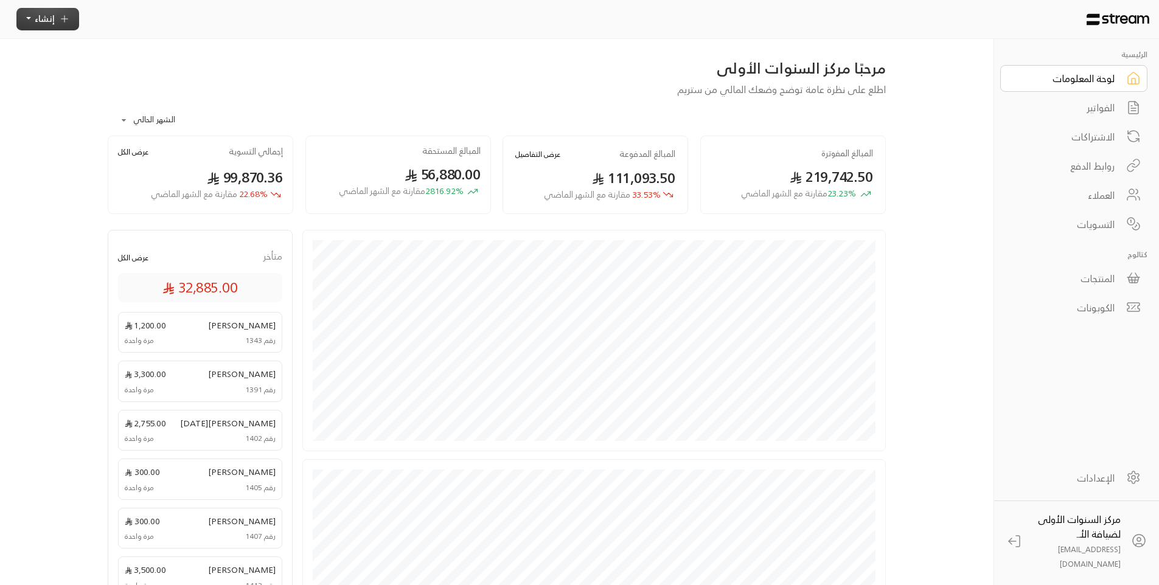
click at [47, 14] on span "إنشاء" at bounding box center [45, 18] width 20 height 15
click at [184, 122] on div "اشتراك أتمتة الفواتير المتكررة للفواتير المستمرة." at bounding box center [115, 120] width 175 height 35
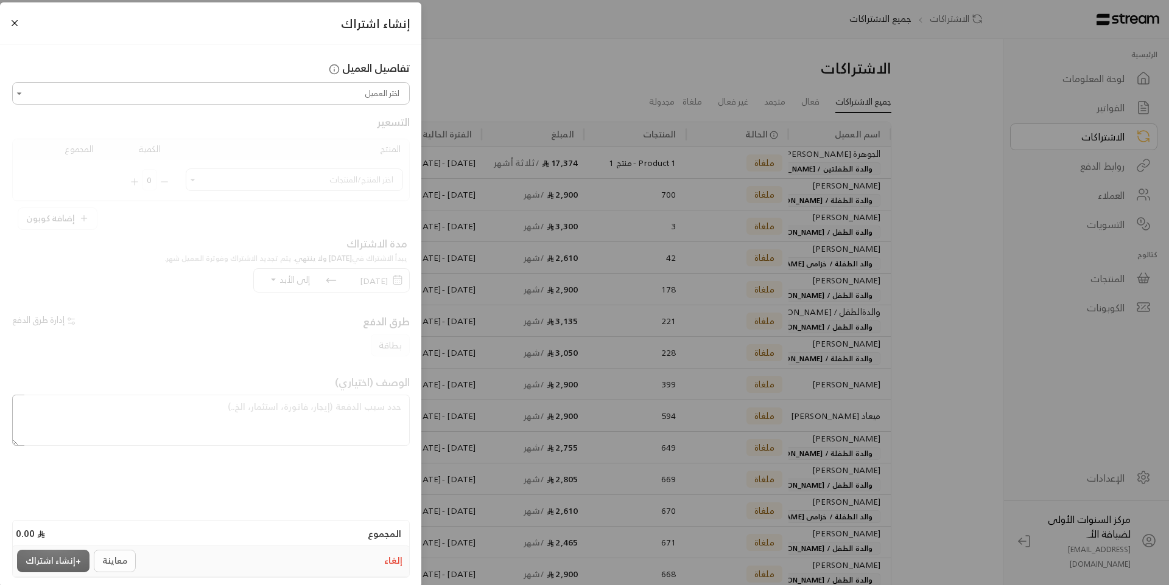
click at [348, 99] on input "اختر العميل" at bounding box center [211, 93] width 394 height 19
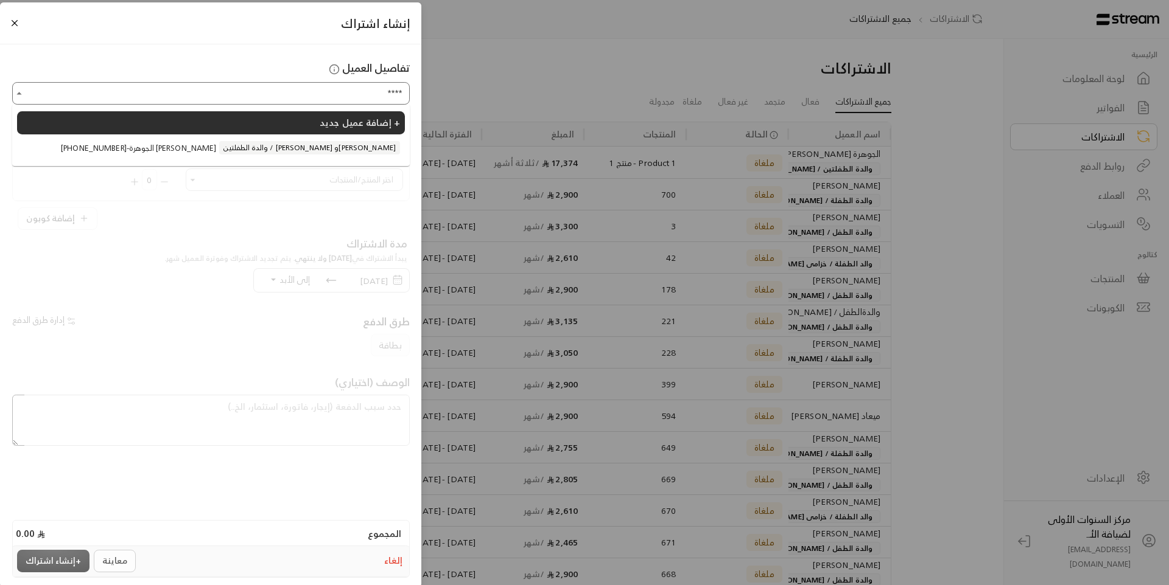
click at [331, 158] on li "+966504226488 - الجوهرة عبدالله القويز والدة الطفلتين / علياء وهيفاء الحميضي" at bounding box center [211, 147] width 388 height 23
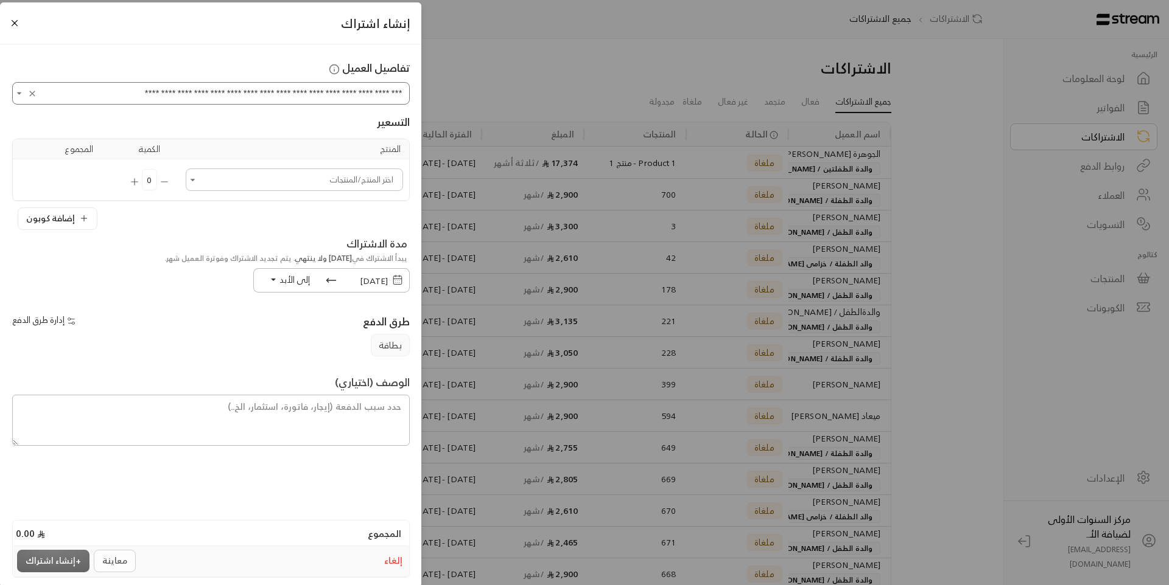
type input "**********"
click at [327, 172] on input "اختر العميل" at bounding box center [294, 179] width 214 height 19
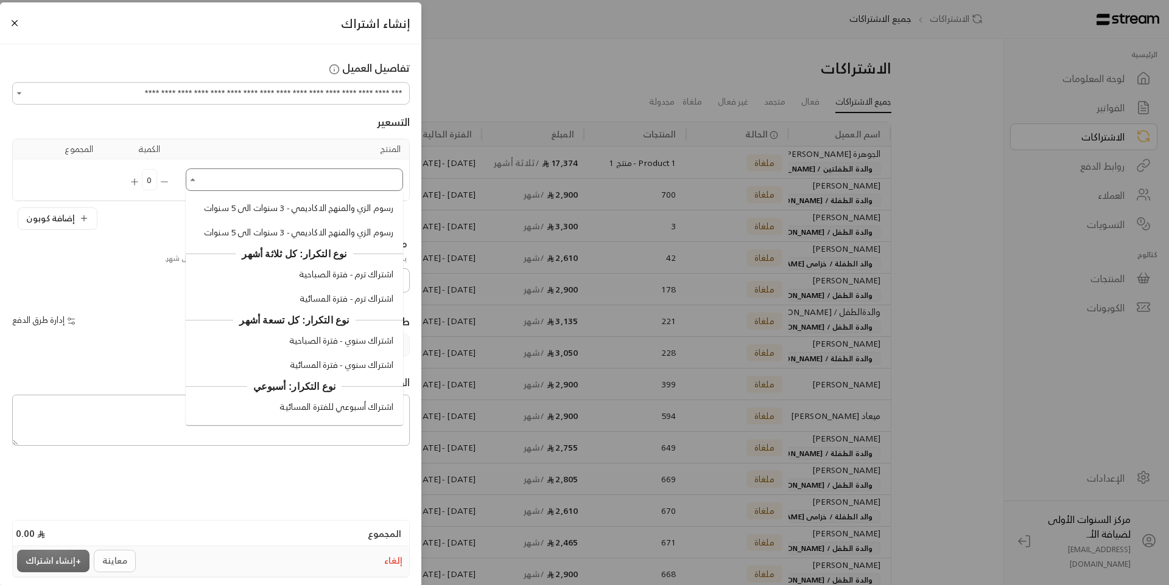
scroll to position [1292, 0]
click at [308, 306] on li "اشتراك ترم - فترة المسائية" at bounding box center [294, 299] width 208 height 23
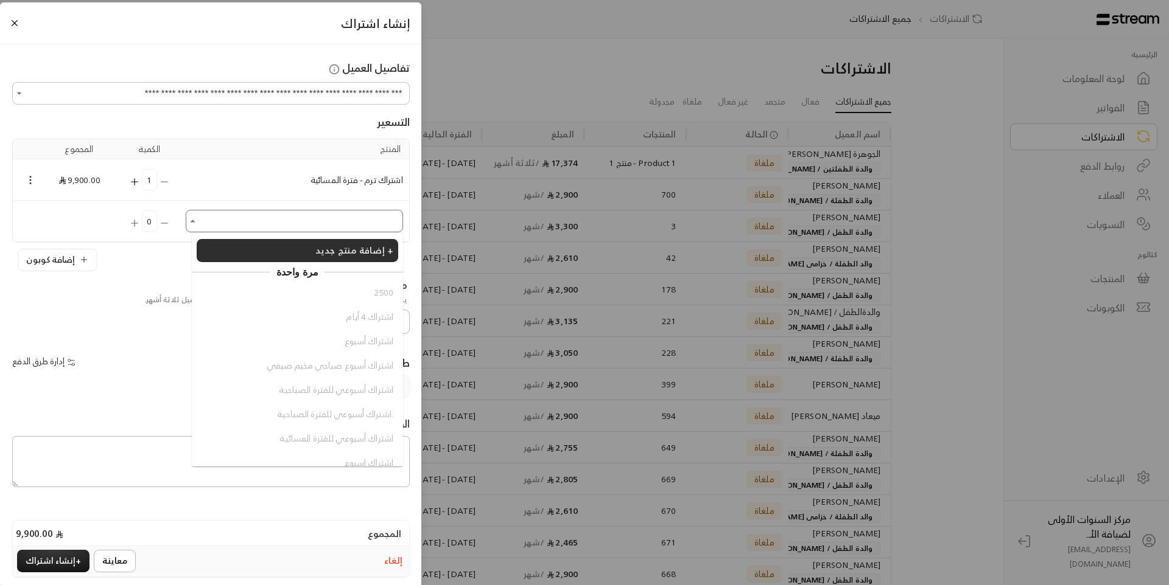
click at [296, 217] on input "اختر العميل" at bounding box center [294, 221] width 214 height 19
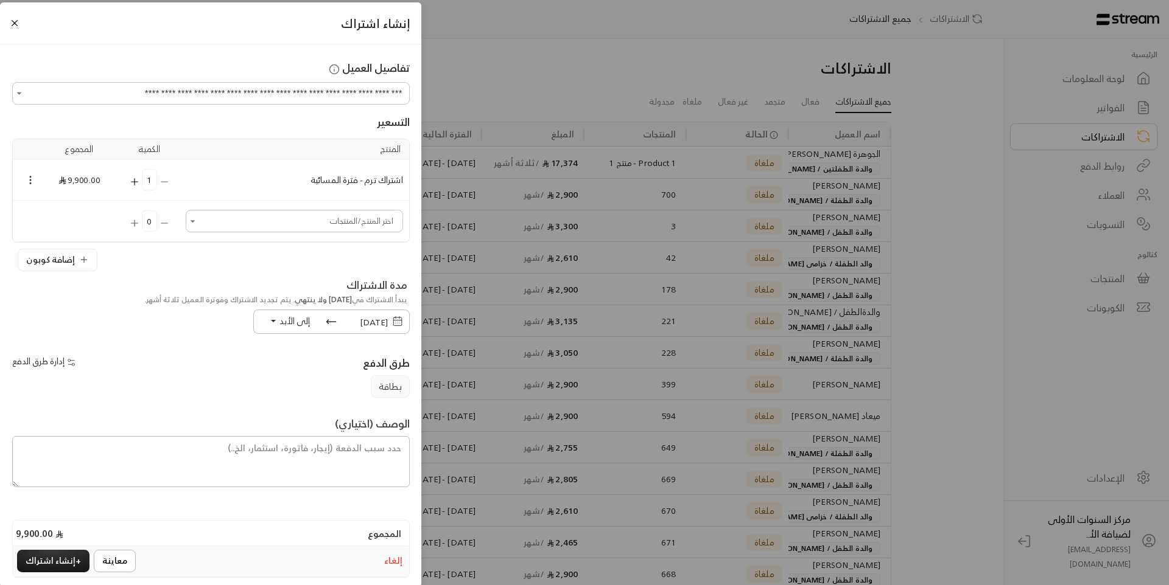
click at [391, 565] on button "إلغاء" at bounding box center [393, 562] width 23 height 18
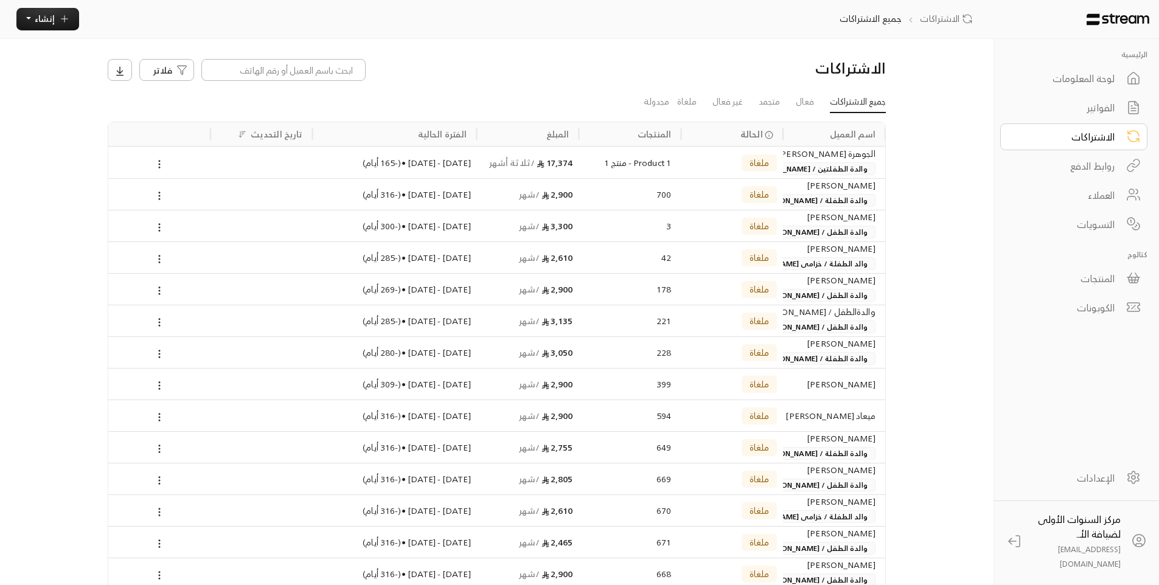
click at [1088, 287] on link "المنتجات" at bounding box center [1074, 278] width 147 height 27
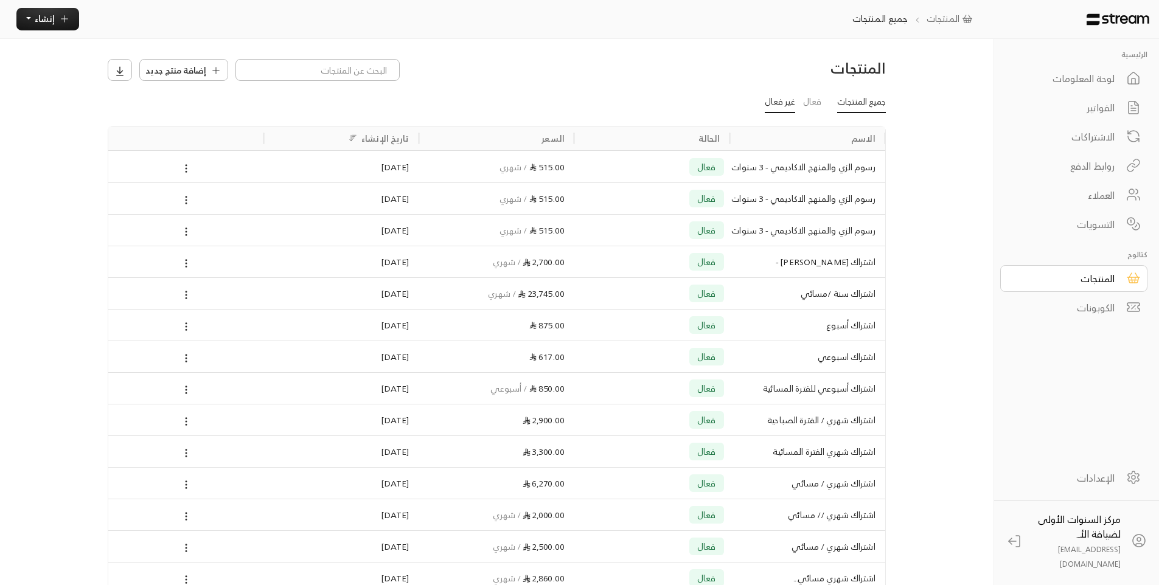
click at [783, 101] on link "غير فعال" at bounding box center [780, 103] width 30 height 22
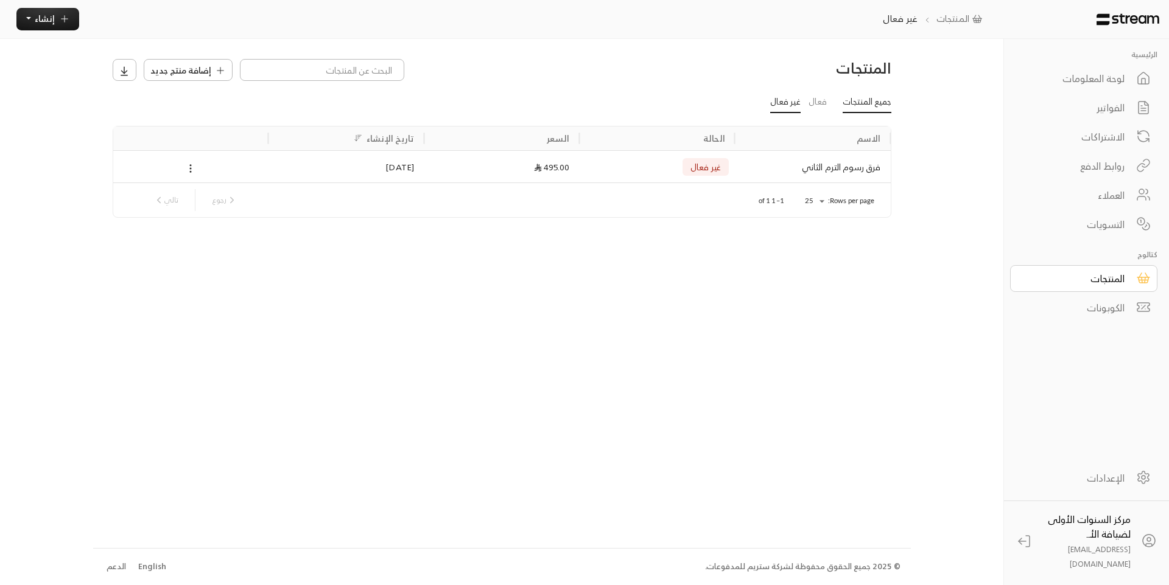
click at [879, 105] on link "جميع المنتجات" at bounding box center [866, 103] width 49 height 22
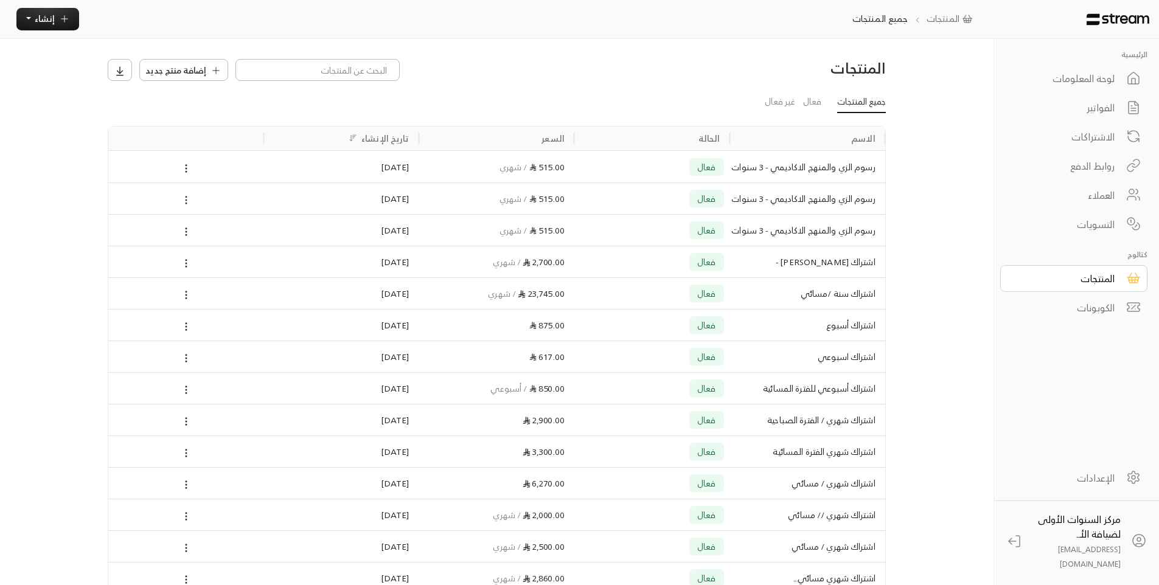
click at [188, 202] on icon at bounding box center [186, 200] width 11 height 11
click at [232, 261] on li "حذف" at bounding box center [222, 260] width 76 height 19
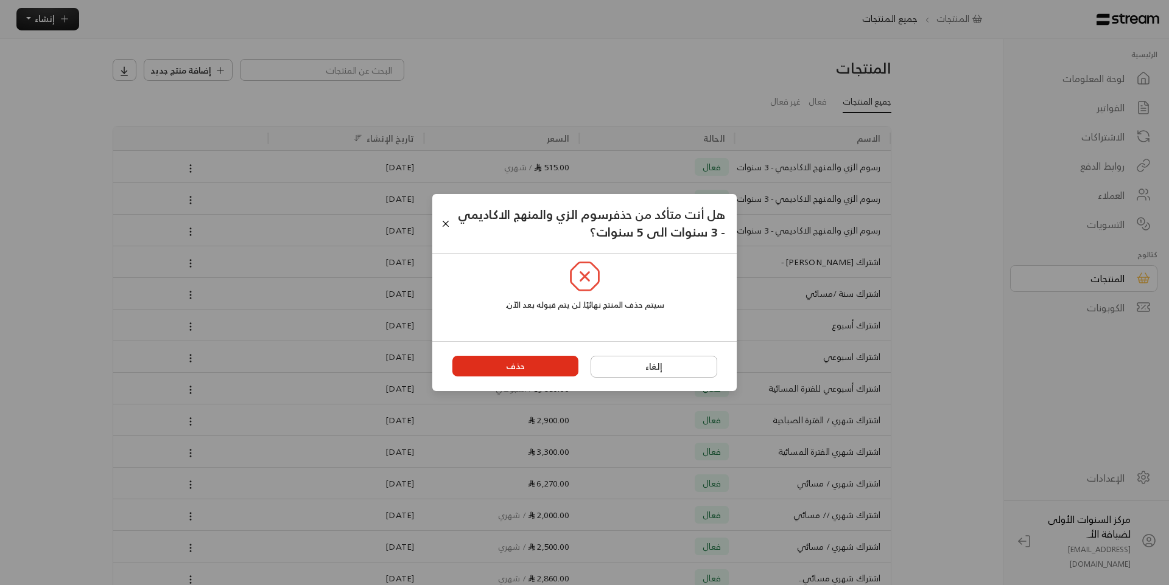
click at [548, 368] on button "حذف" at bounding box center [515, 366] width 127 height 21
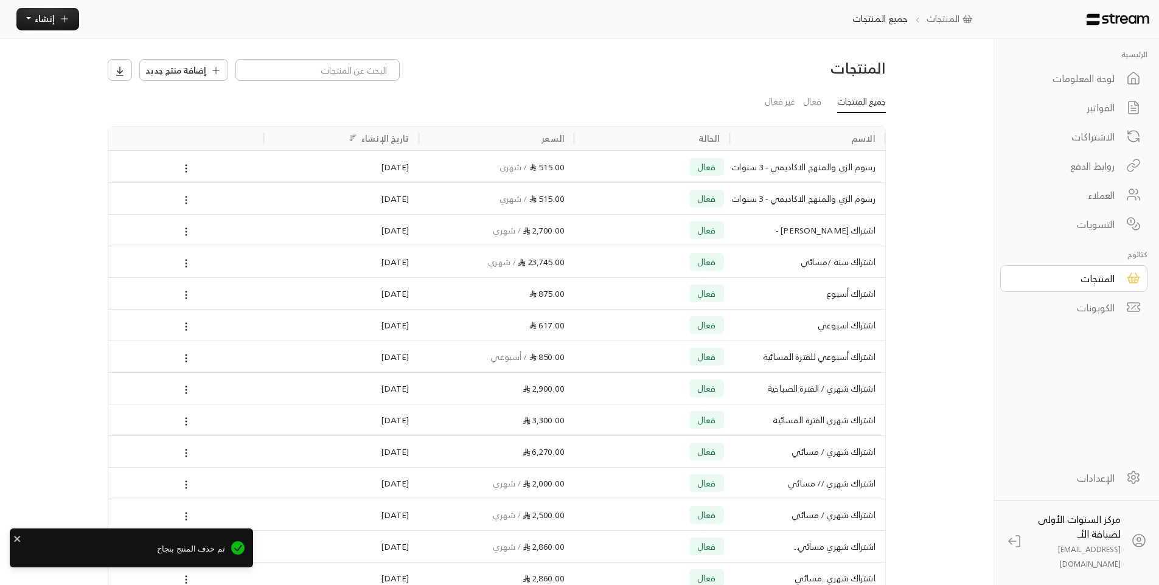
click at [183, 199] on icon at bounding box center [186, 200] width 11 height 11
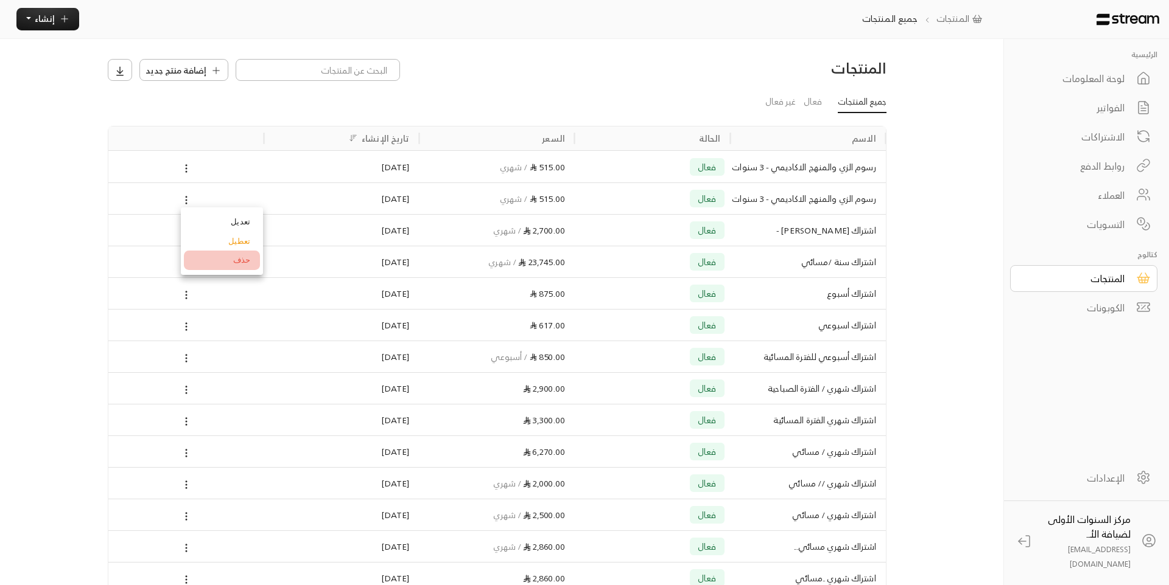
click at [216, 254] on li "حذف" at bounding box center [222, 260] width 76 height 19
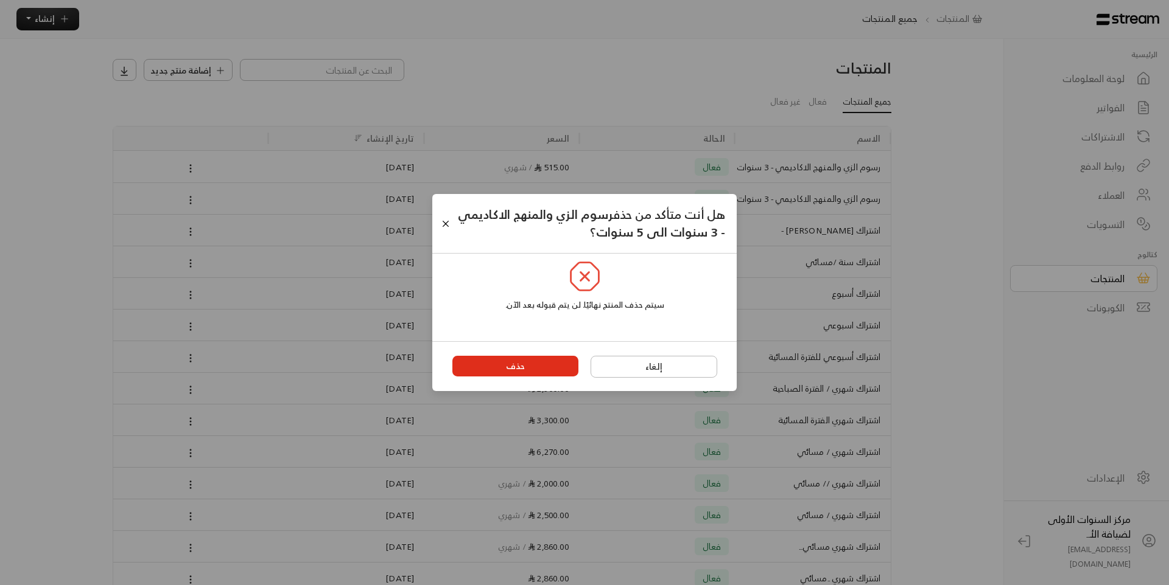
click at [504, 364] on button "حذف" at bounding box center [515, 366] width 127 height 21
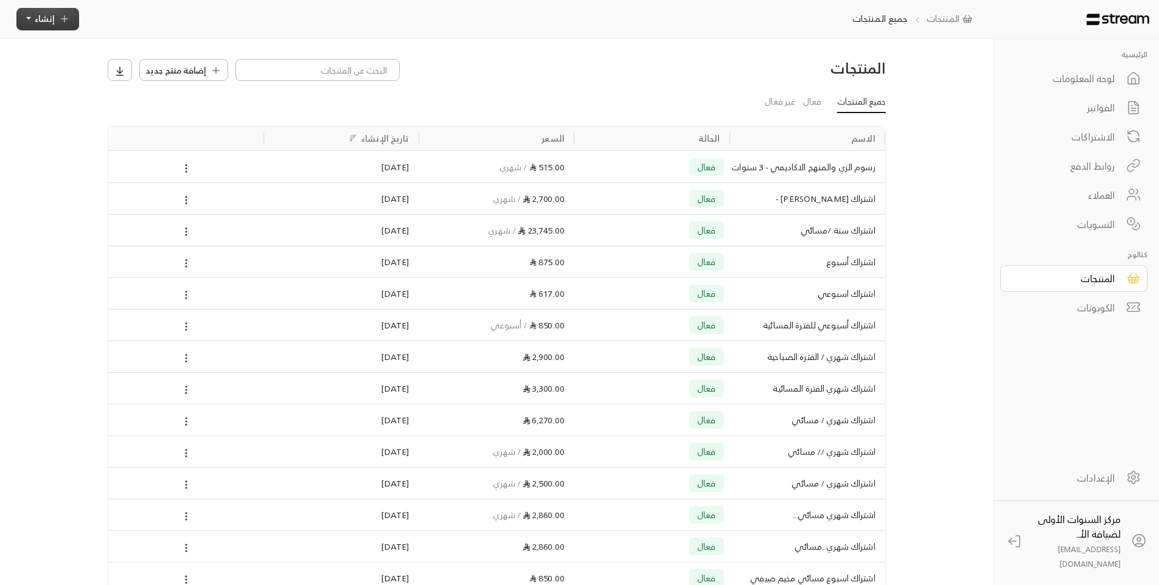
click at [45, 22] on span "إنشاء" at bounding box center [45, 18] width 20 height 15
click at [124, 107] on div "اشتراك أتمتة الفواتير المتكررة للفواتير المستمرة." at bounding box center [104, 120] width 152 height 35
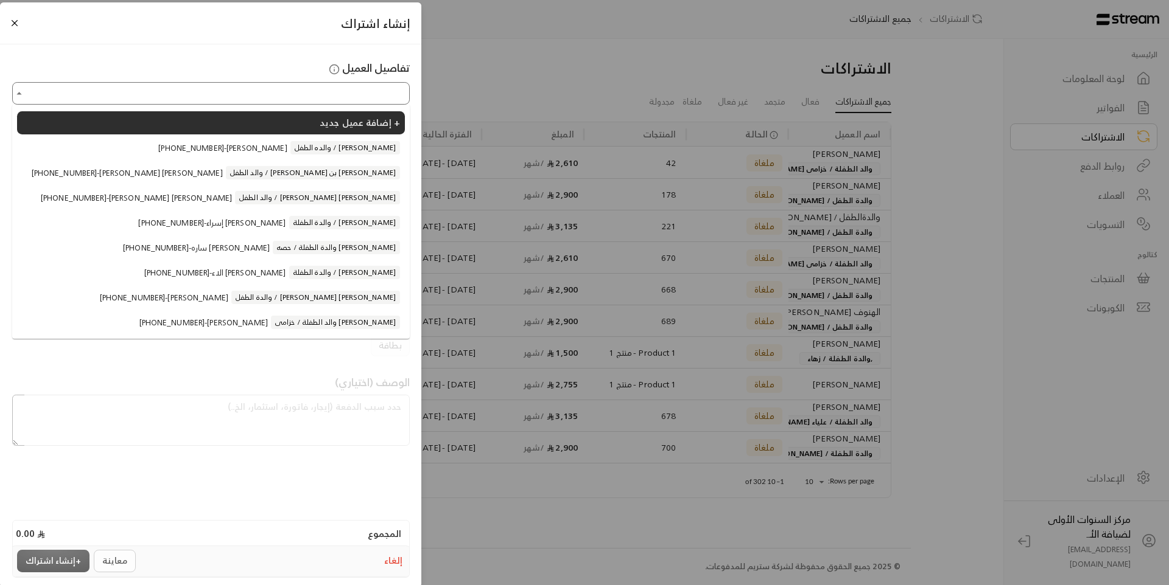
click at [371, 99] on input "اختر العميل" at bounding box center [211, 93] width 394 height 19
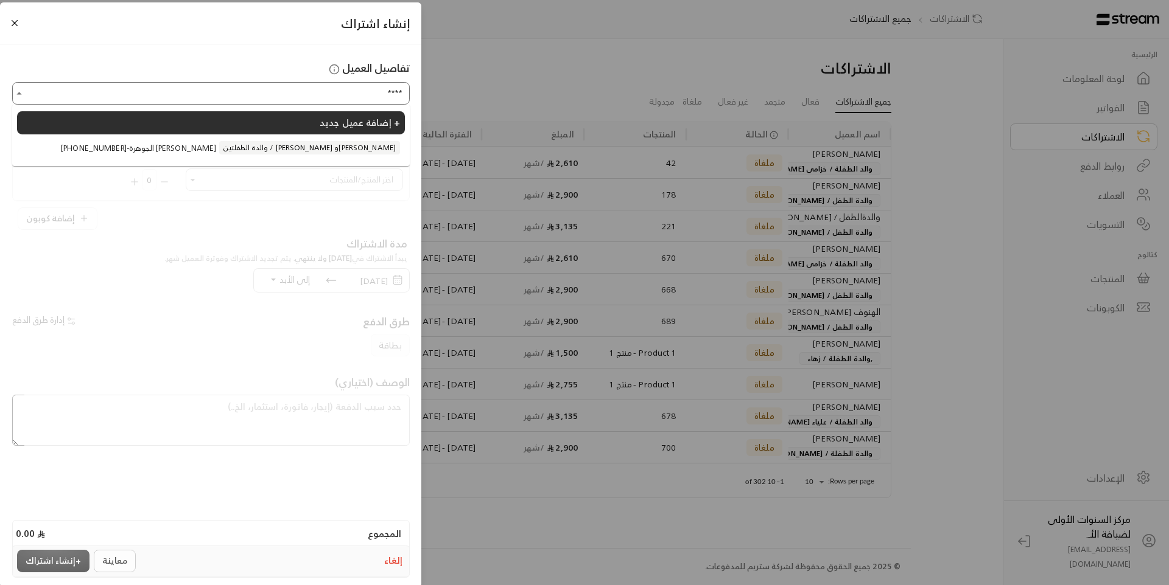
click at [284, 149] on span "والدة الطفلتين / [PERSON_NAME] و[PERSON_NAME]" at bounding box center [309, 147] width 181 height 13
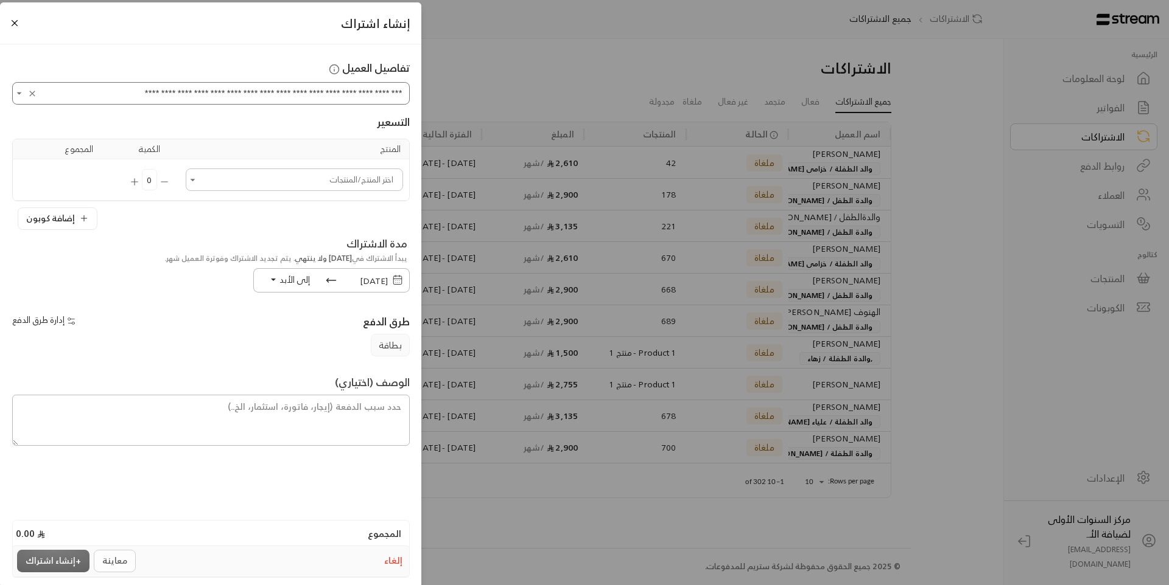
type input "**********"
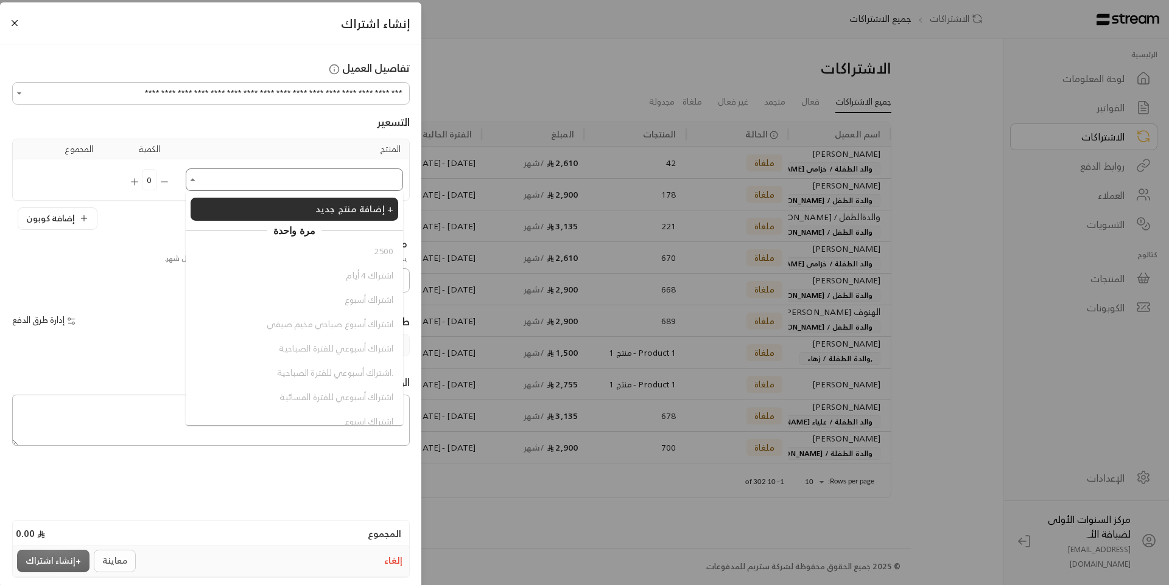
click at [299, 188] on input "اختر العميل" at bounding box center [294, 179] width 214 height 19
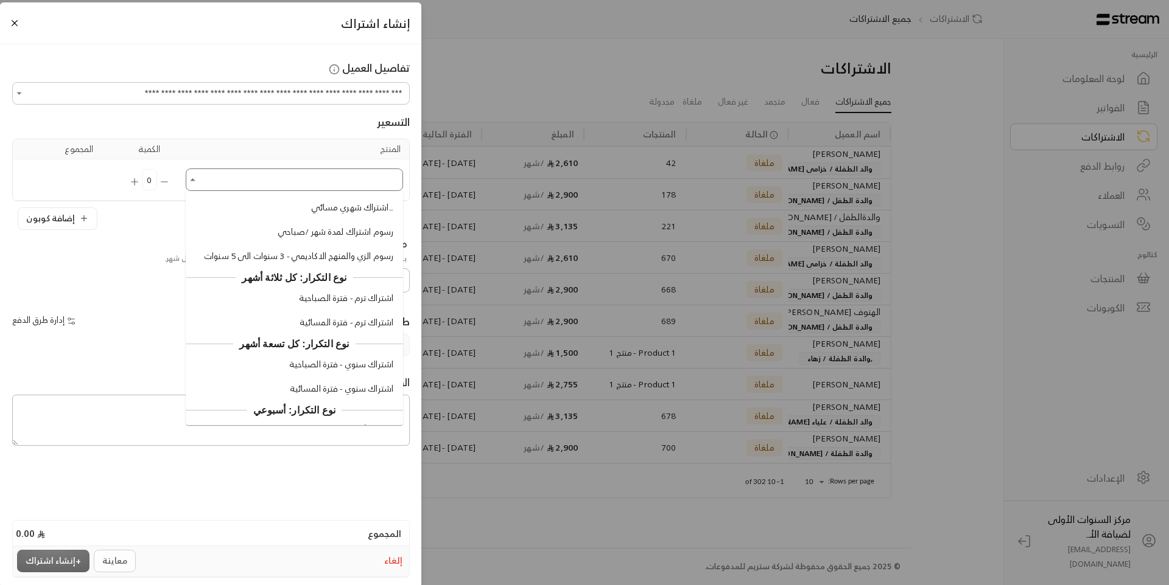
scroll to position [1156, 0]
click at [314, 329] on span "اشتراك ترم - فترة المسائية" at bounding box center [346, 322] width 94 height 13
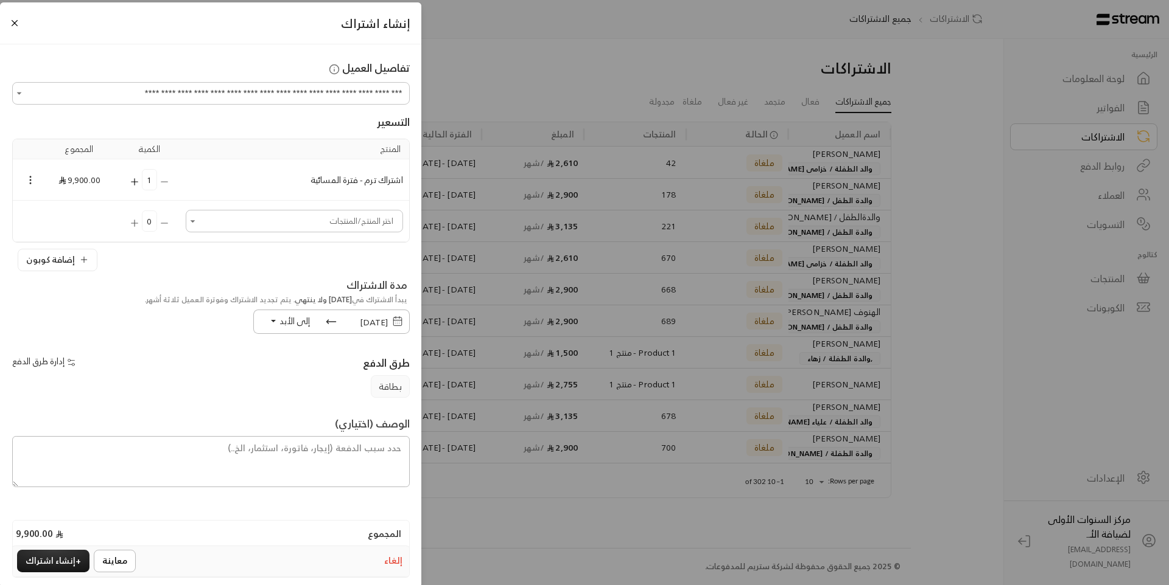
click at [288, 223] on input "اختر العميل" at bounding box center [294, 221] width 214 height 19
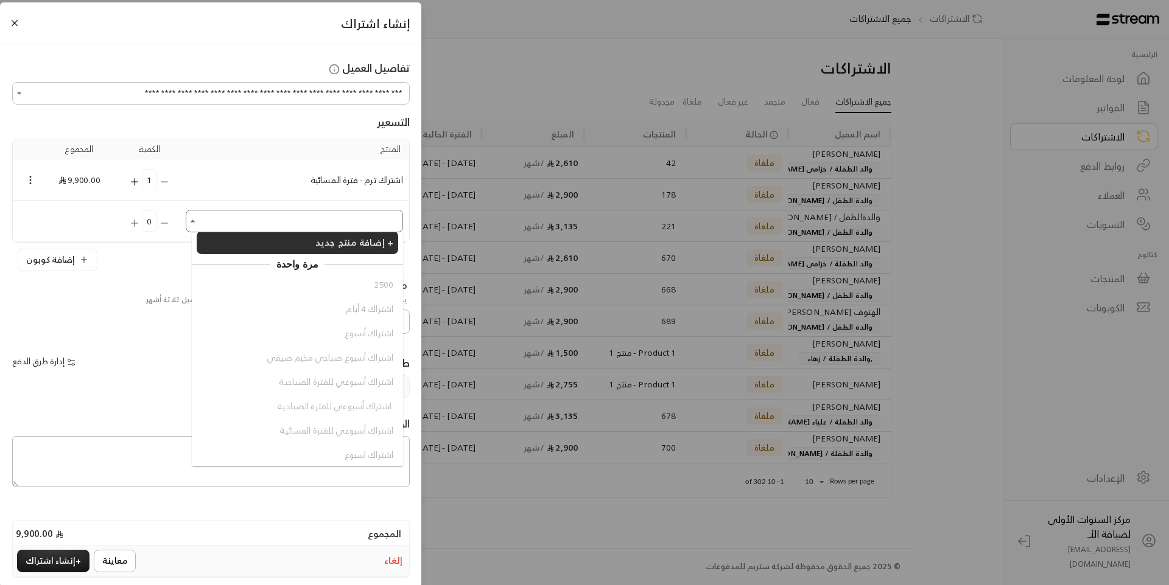
scroll to position [0, 0]
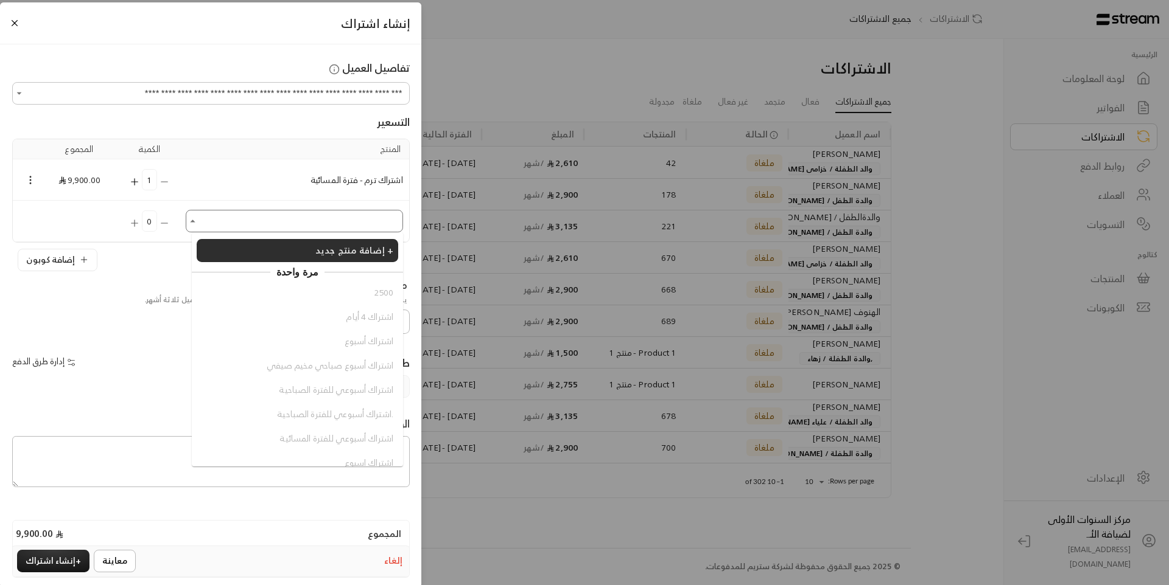
click at [391, 564] on button "إلغاء" at bounding box center [393, 562] width 23 height 18
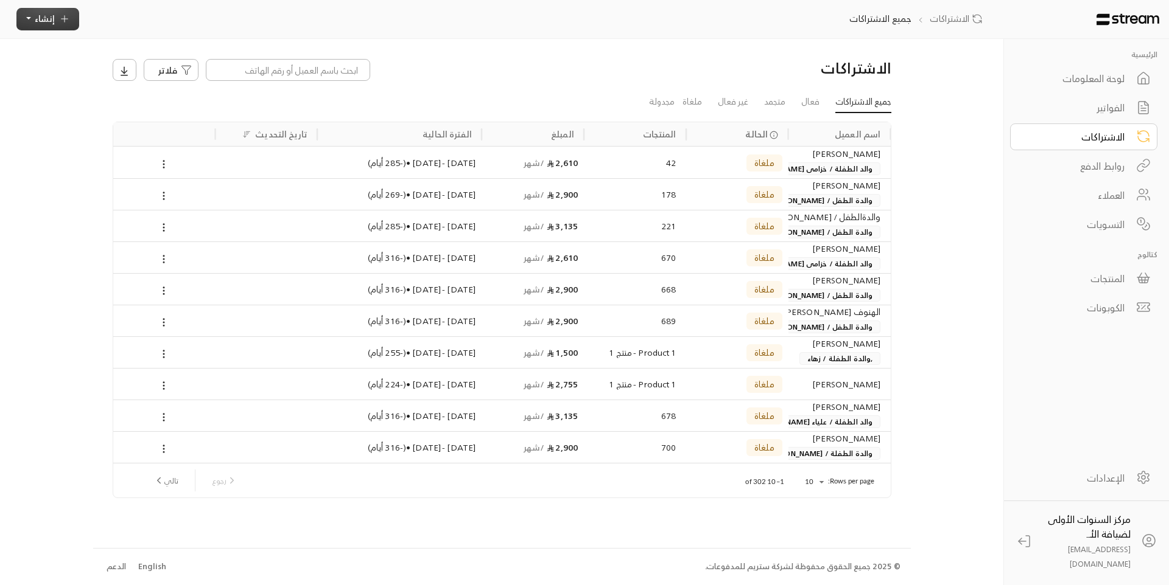
click at [61, 24] on icon "button" at bounding box center [64, 18] width 11 height 11
click at [145, 76] on p "إنشاء فاتورة مرة واحدة بسهولة للمعاملات السريعة." at bounding box center [104, 73] width 152 height 24
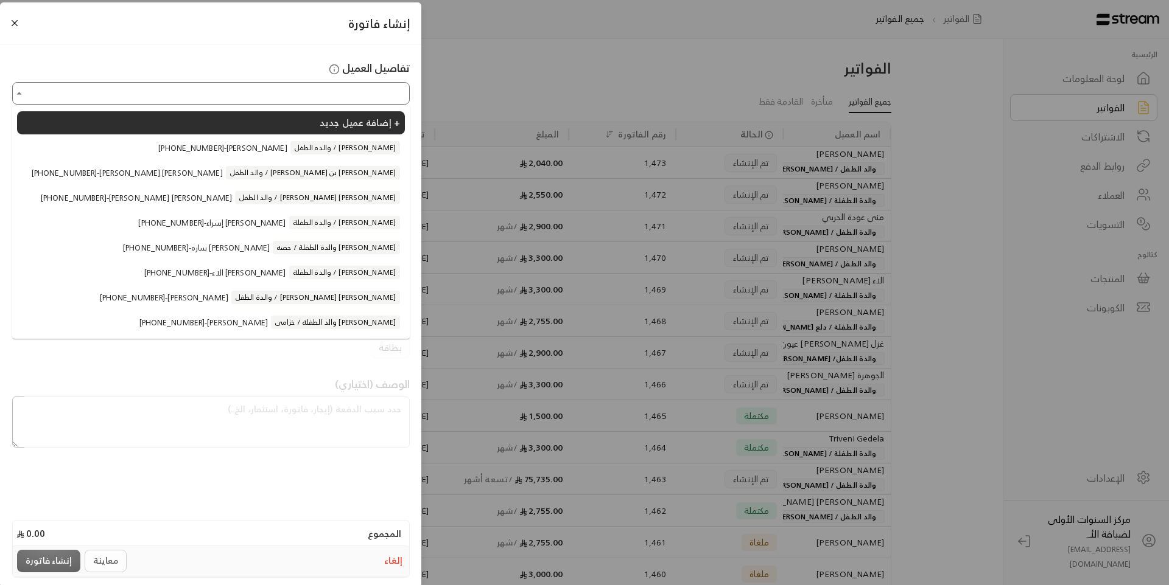
click at [338, 91] on input "اختر العميل" at bounding box center [211, 93] width 394 height 19
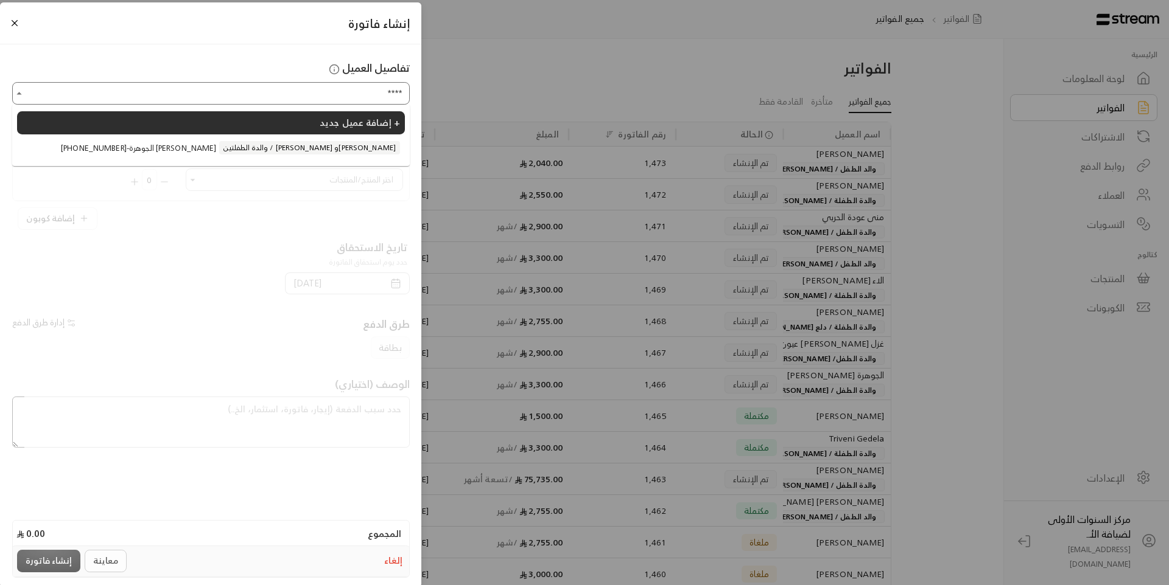
click at [307, 151] on span "والدة الطفلتين / [PERSON_NAME] و[PERSON_NAME]" at bounding box center [309, 147] width 181 height 13
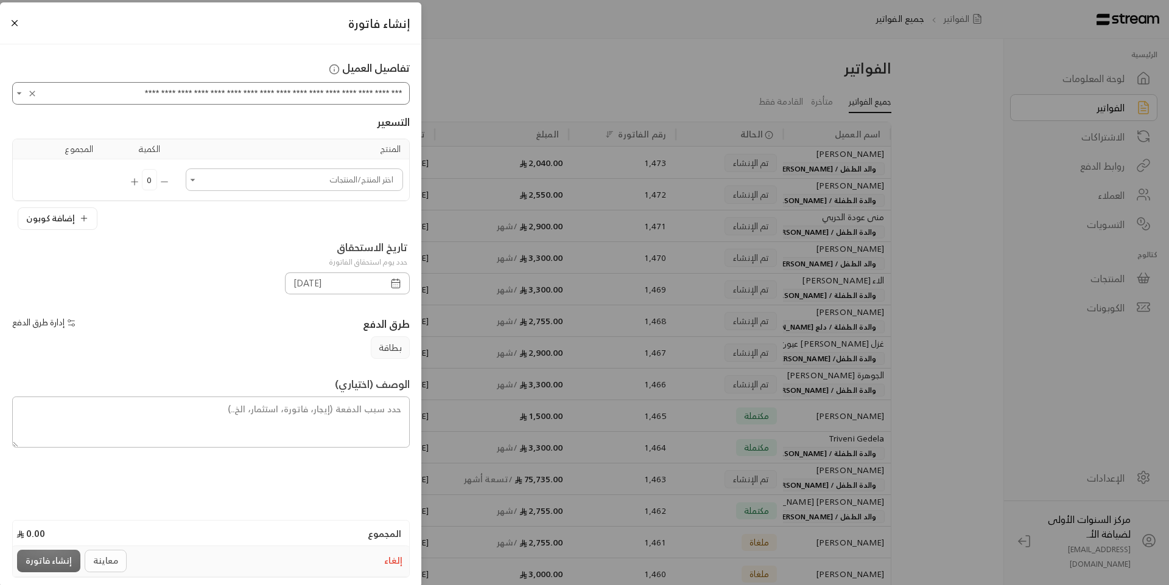
type input "**********"
click at [308, 178] on input "اختر العميل" at bounding box center [294, 179] width 214 height 19
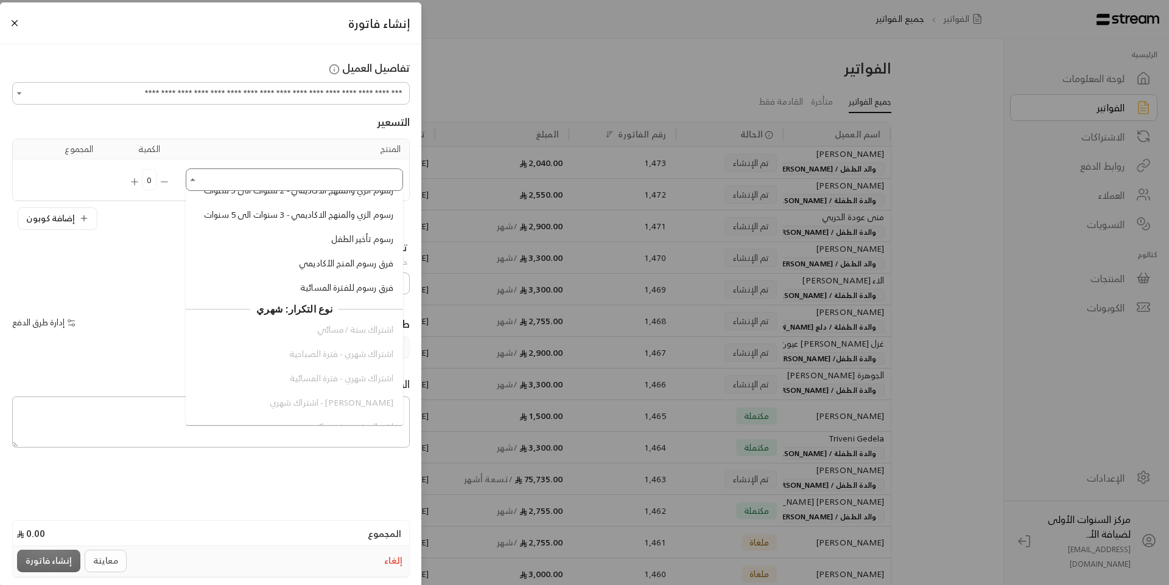
scroll to position [791, 0]
click at [397, 561] on button "إلغاء" at bounding box center [393, 562] width 23 height 18
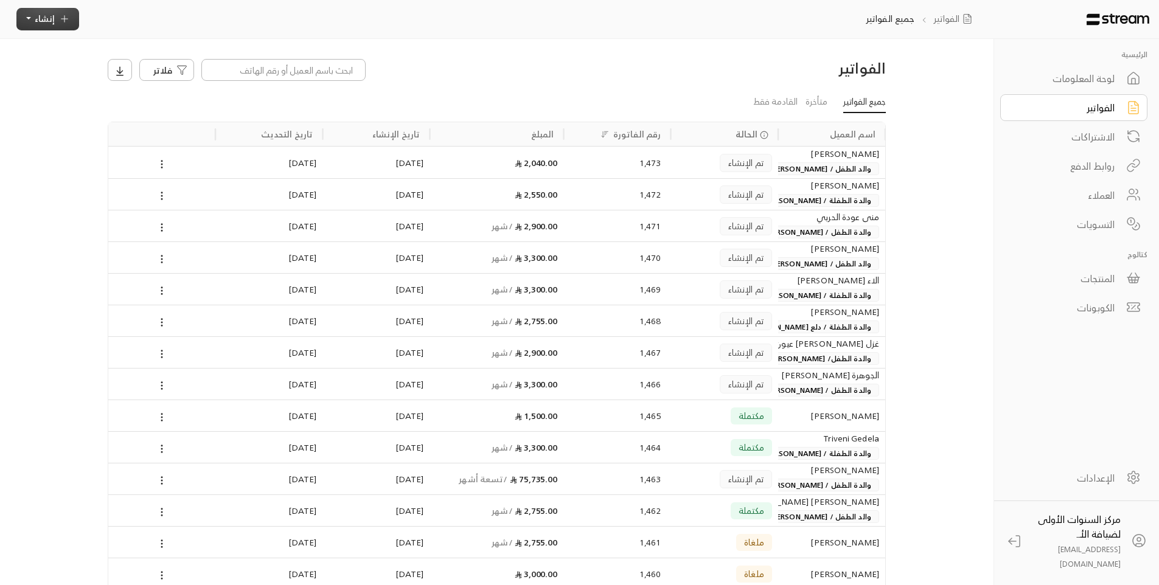
click at [39, 24] on span "إنشاء" at bounding box center [45, 18] width 20 height 15
click at [141, 68] on p "إنشاء فاتورة مرة واحدة بسهولة للمعاملات السريعة." at bounding box center [104, 73] width 152 height 24
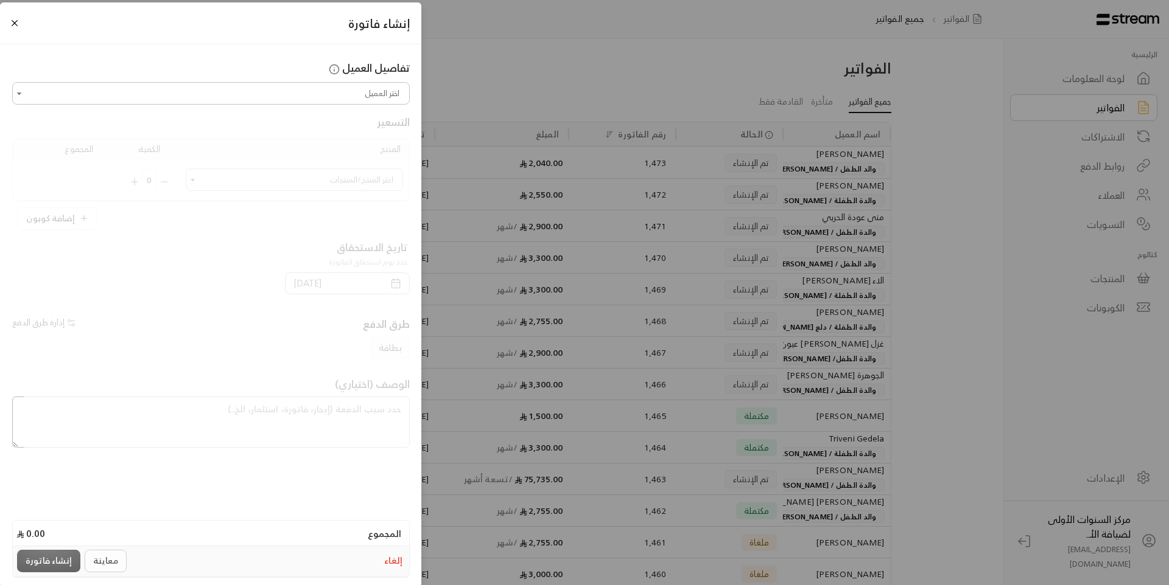
click at [301, 87] on input "اختر العميل" at bounding box center [211, 93] width 394 height 19
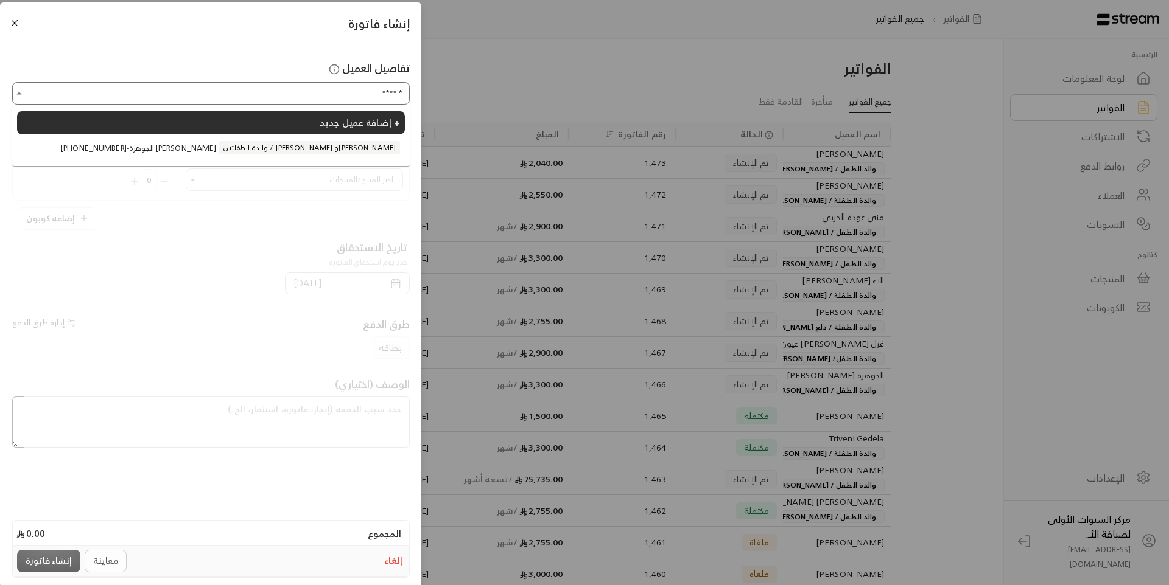
click at [281, 141] on li "+966504226488 - الجوهرة عبدالله القويز والدة الطفلتين / علياء وهيفاء الحميضي" at bounding box center [211, 147] width 388 height 23
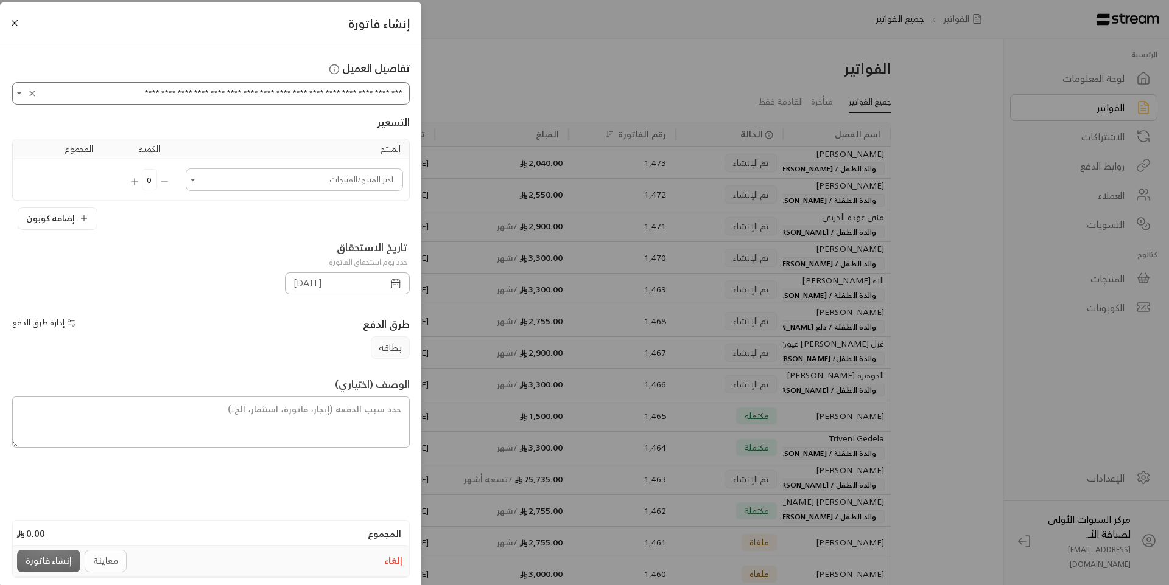
type input "**********"
click at [334, 178] on input "اختر العميل" at bounding box center [294, 179] width 214 height 19
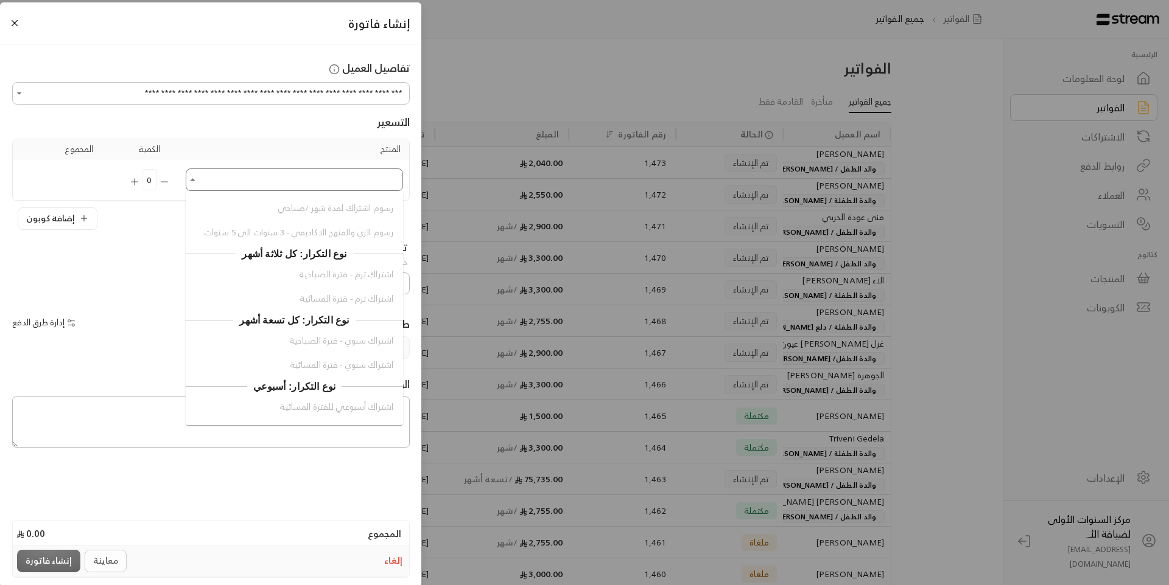
scroll to position [1218, 0]
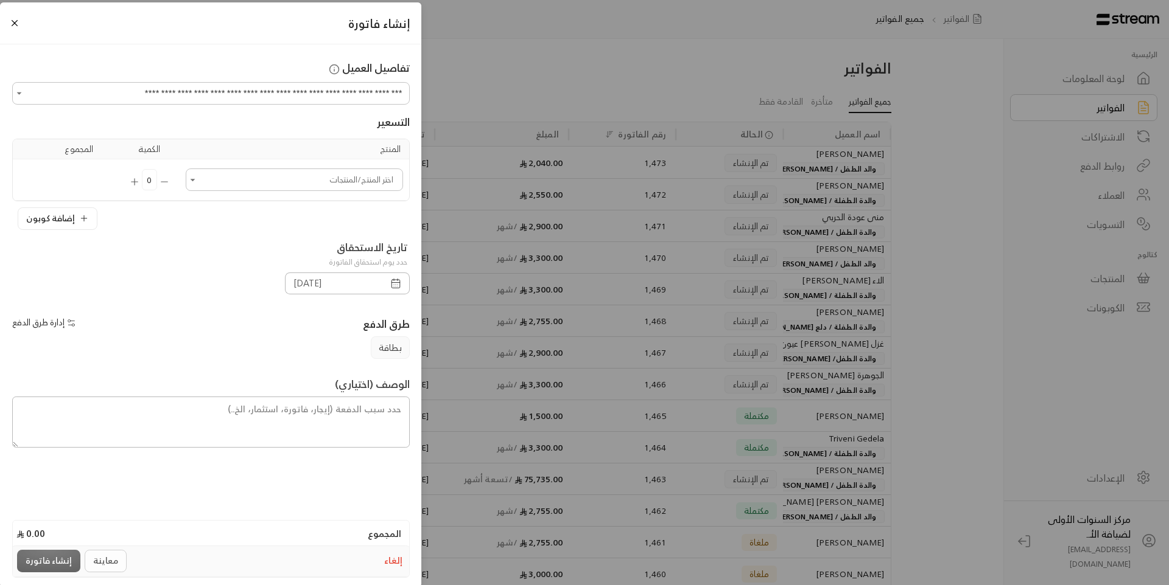
click at [399, 561] on button "إلغاء" at bounding box center [393, 562] width 23 height 18
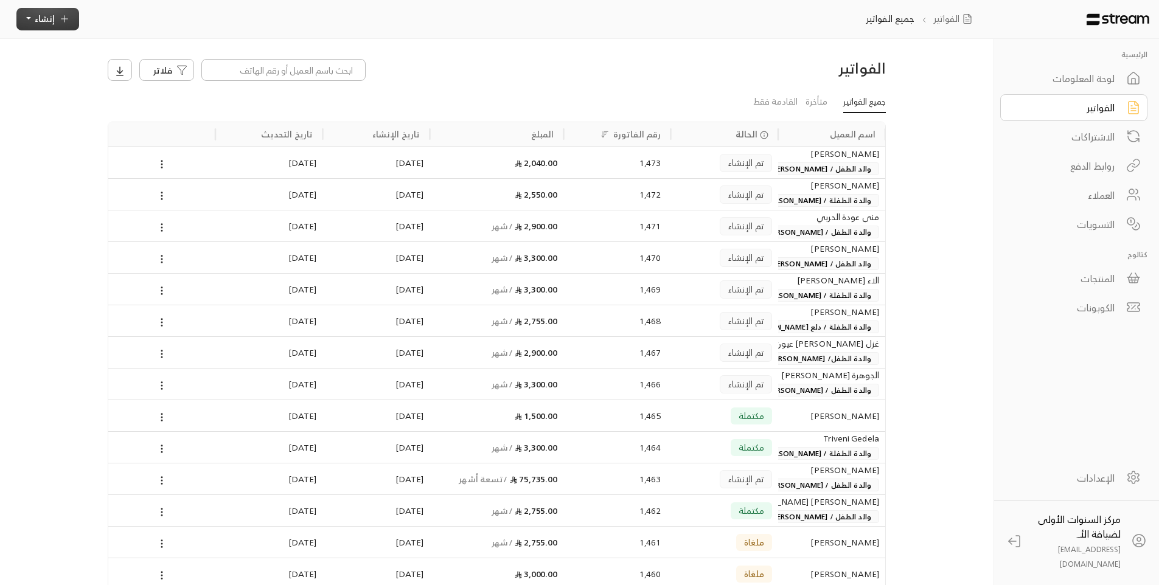
click at [27, 16] on button "إنشاء" at bounding box center [47, 19] width 63 height 23
click at [153, 118] on p "أتمتة الفواتير المتكررة للفواتير المستمرة." at bounding box center [104, 124] width 152 height 12
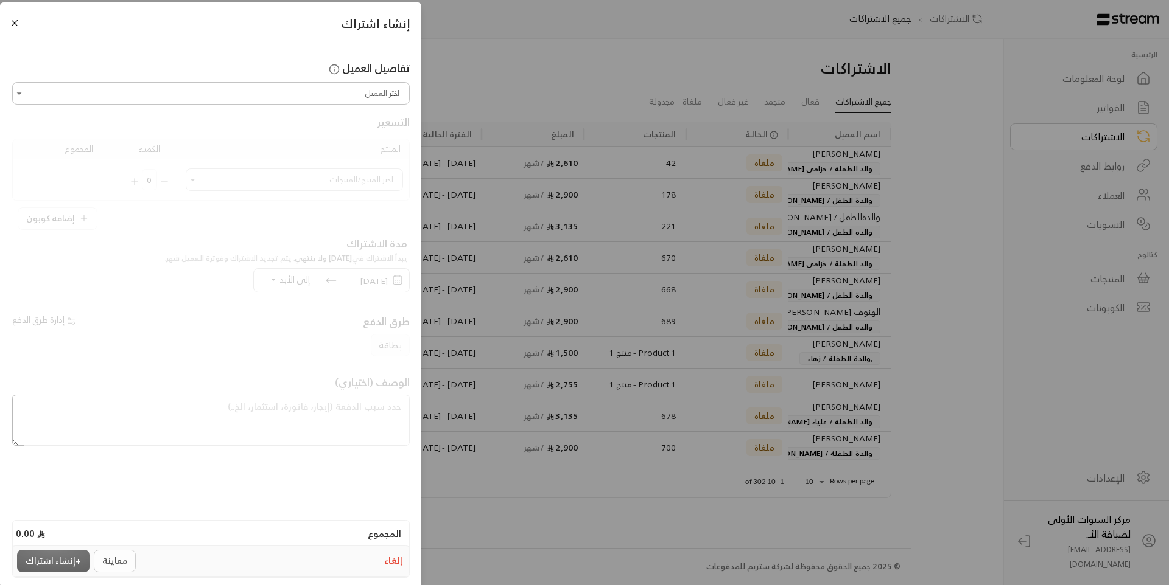
click at [387, 564] on button "إلغاء" at bounding box center [393, 562] width 23 height 18
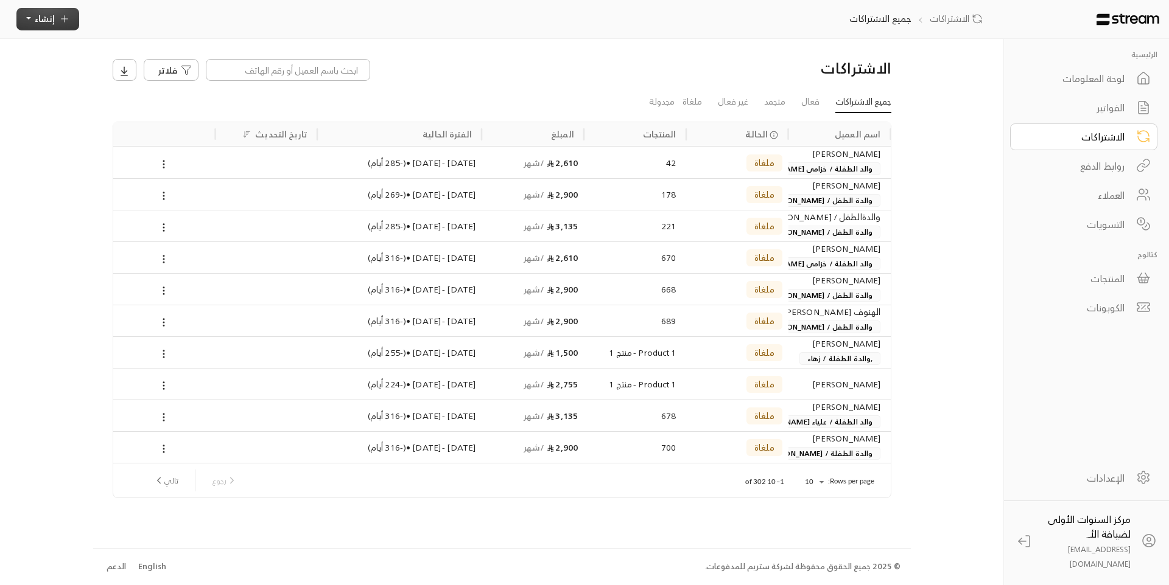
click at [60, 21] on icon "button" at bounding box center [64, 18] width 11 height 11
click at [124, 68] on p "إنشاء فاتورة مرة واحدة بسهولة للمعاملات السريعة." at bounding box center [104, 73] width 152 height 24
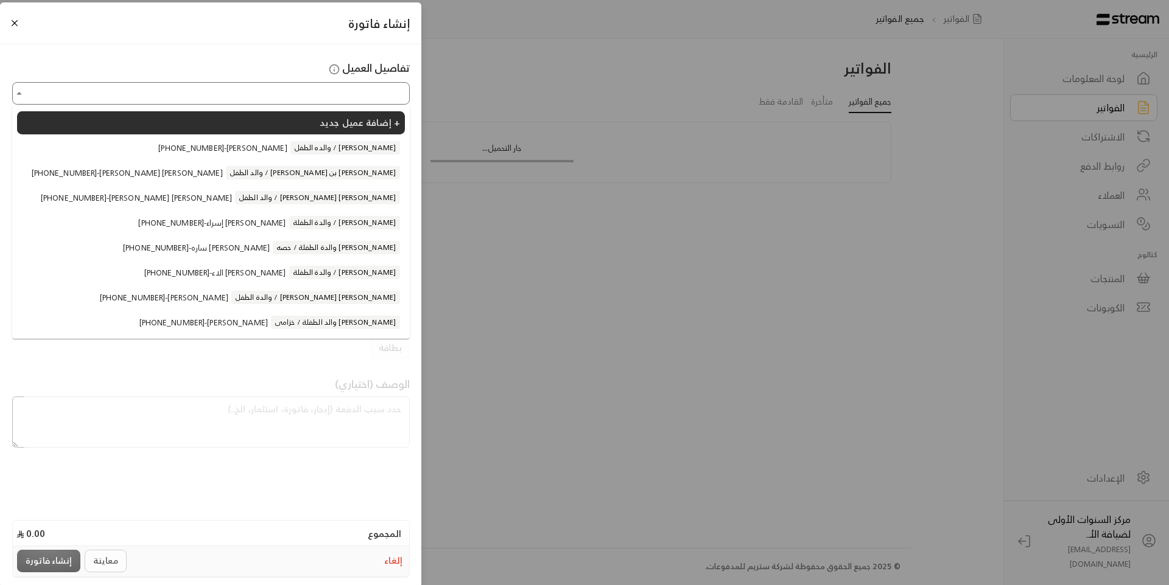
click at [293, 85] on input "اختر العميل" at bounding box center [211, 93] width 394 height 19
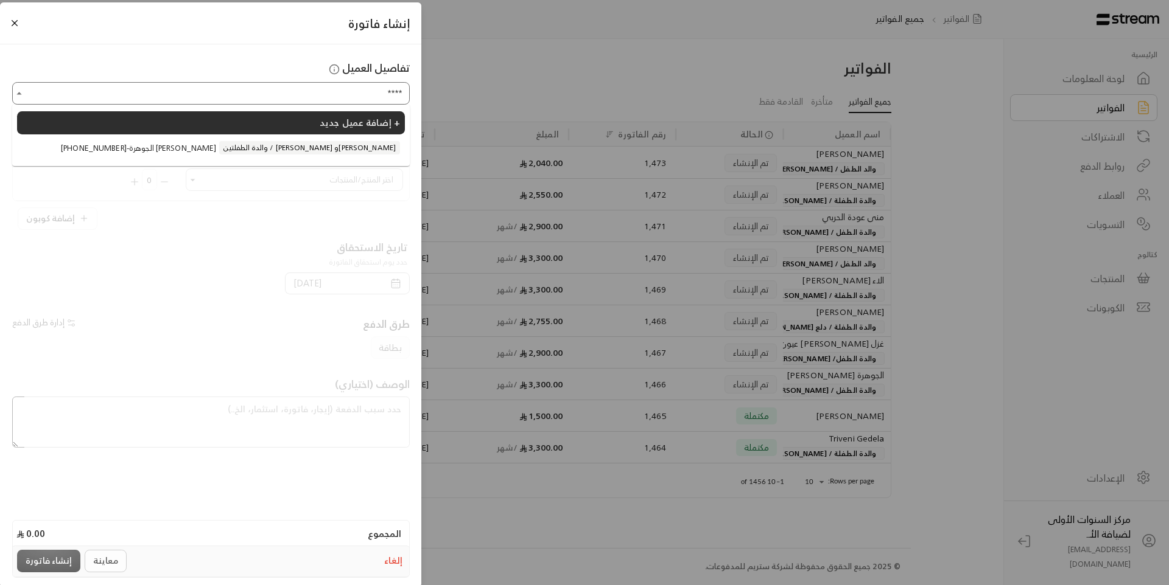
click at [285, 144] on span "والدة الطفلتين / [PERSON_NAME] و[PERSON_NAME]" at bounding box center [309, 147] width 181 height 13
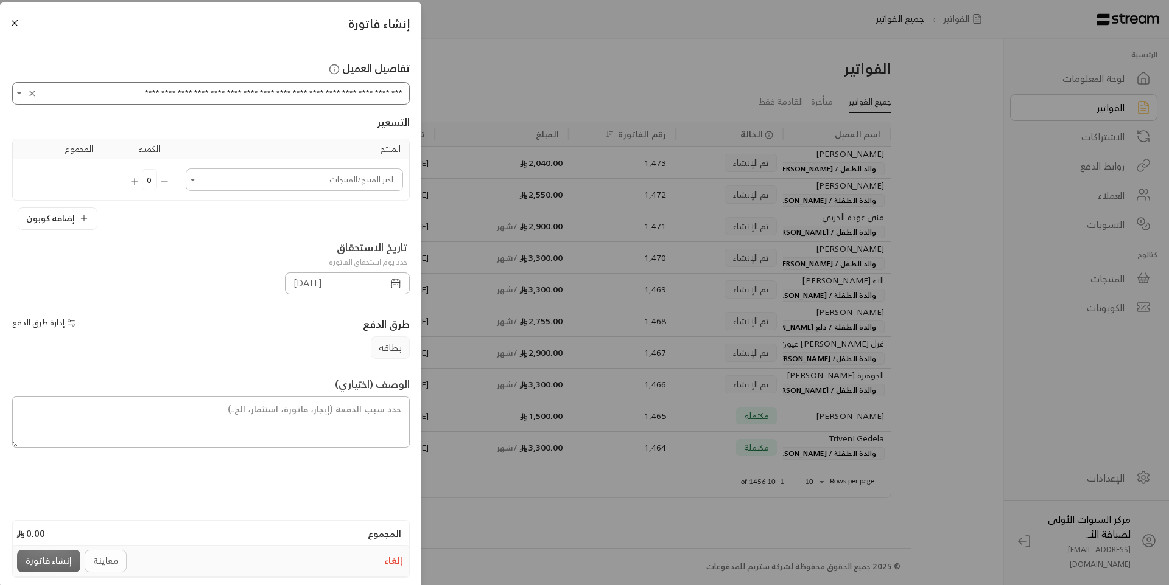
type input "**********"
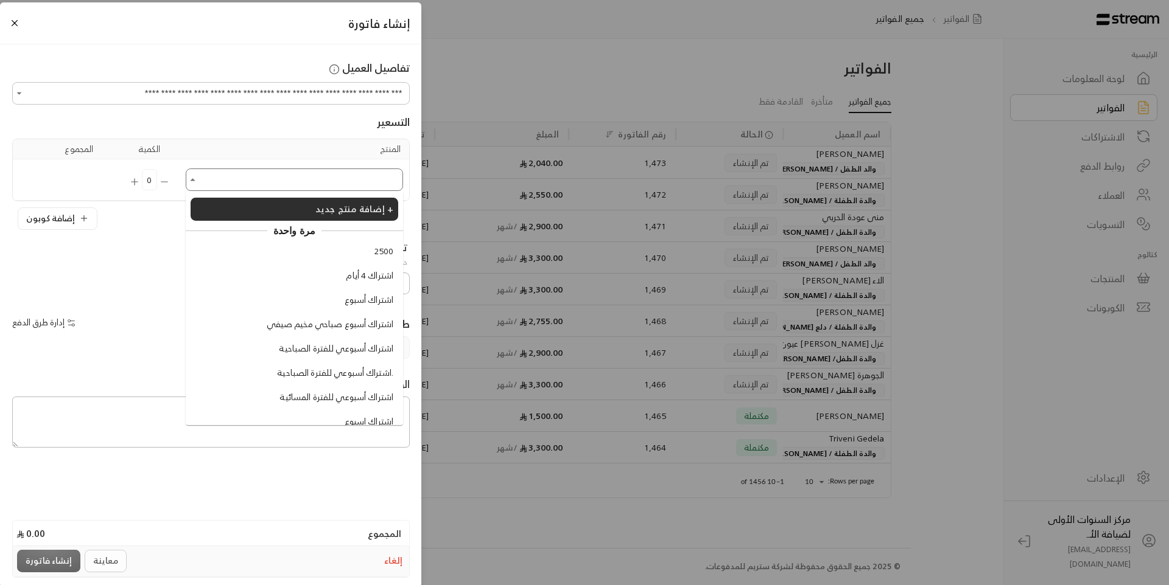
click at [307, 176] on input "اختر العميل" at bounding box center [294, 179] width 214 height 19
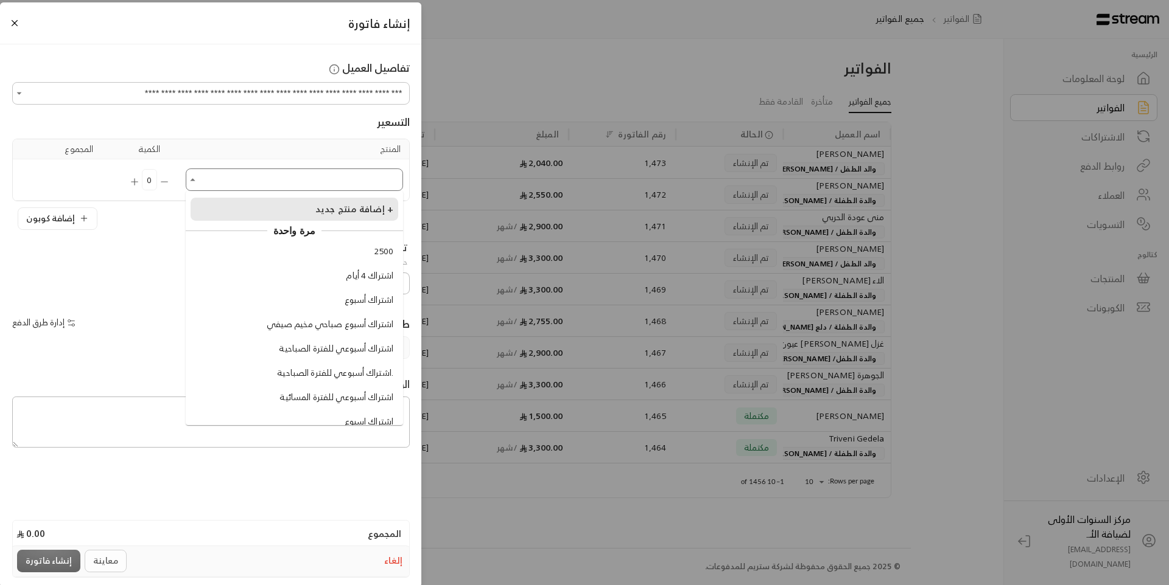
click at [349, 216] on span "إضافة منتج جديد +" at bounding box center [354, 209] width 78 height 16
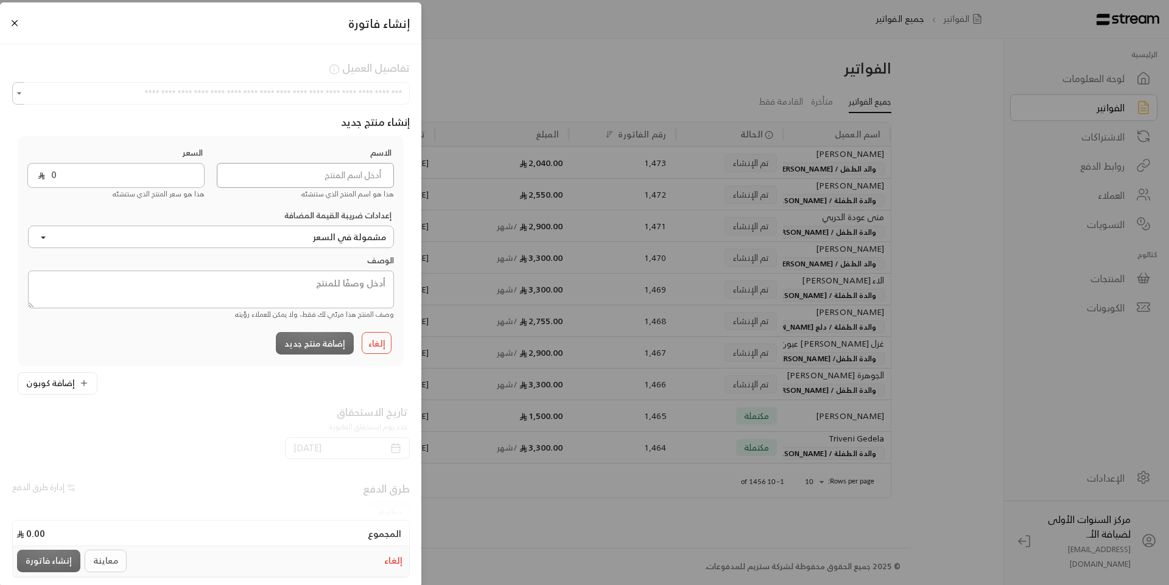
click at [356, 180] on input at bounding box center [305, 175] width 177 height 25
type input "اشتراك الترم الاول"
click at [117, 175] on input "0" at bounding box center [124, 175] width 159 height 25
type input "8910"
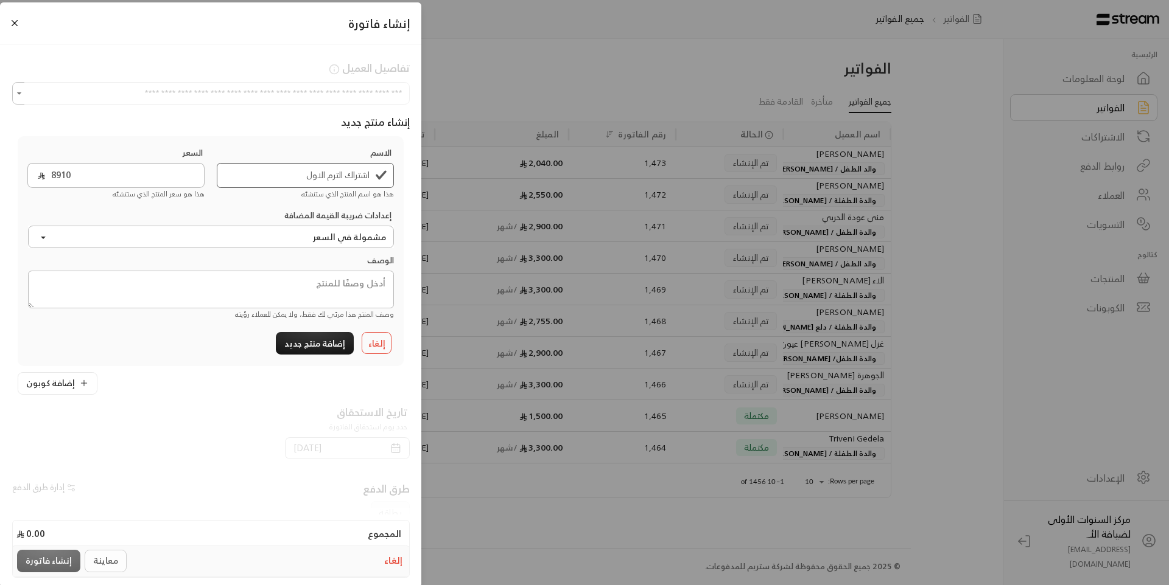
click at [250, 341] on div "إلغاء إضافة منتج جديد" at bounding box center [211, 343] width 378 height 26
click at [321, 295] on textarea at bounding box center [211, 290] width 366 height 38
click at [313, 338] on button "إضافة منتج جديد" at bounding box center [315, 343] width 78 height 23
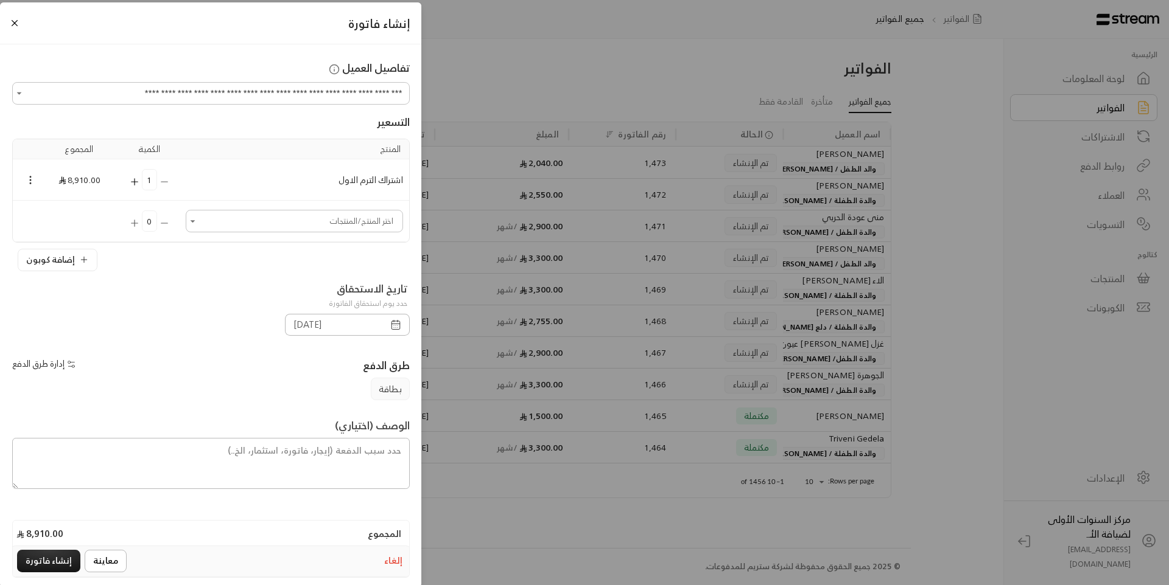
click at [156, 304] on div "تاريخ الاستحقاق حدد يوم استحقاق الفاتورة" at bounding box center [211, 297] width 410 height 33
click at [348, 456] on textarea at bounding box center [210, 463] width 397 height 51
drag, startPoint x: 170, startPoint y: 453, endPoint x: 37, endPoint y: 456, distance: 132.7
click at [37, 456] on textarea "اشتراك لمدة ترم من تاريخ 1 /9 /2025 حتى تاريخ 28 /5/ 2026 بالأضافة الى رسوم الم…" at bounding box center [210, 463] width 397 height 51
click at [401, 449] on textarea "اشتراك لمدة ترم من تاريخ 1 /9 /2025 حتى تاريخ 28 /5/ 2026 بالأضافة الى رسوم الم…" at bounding box center [210, 463] width 397 height 51
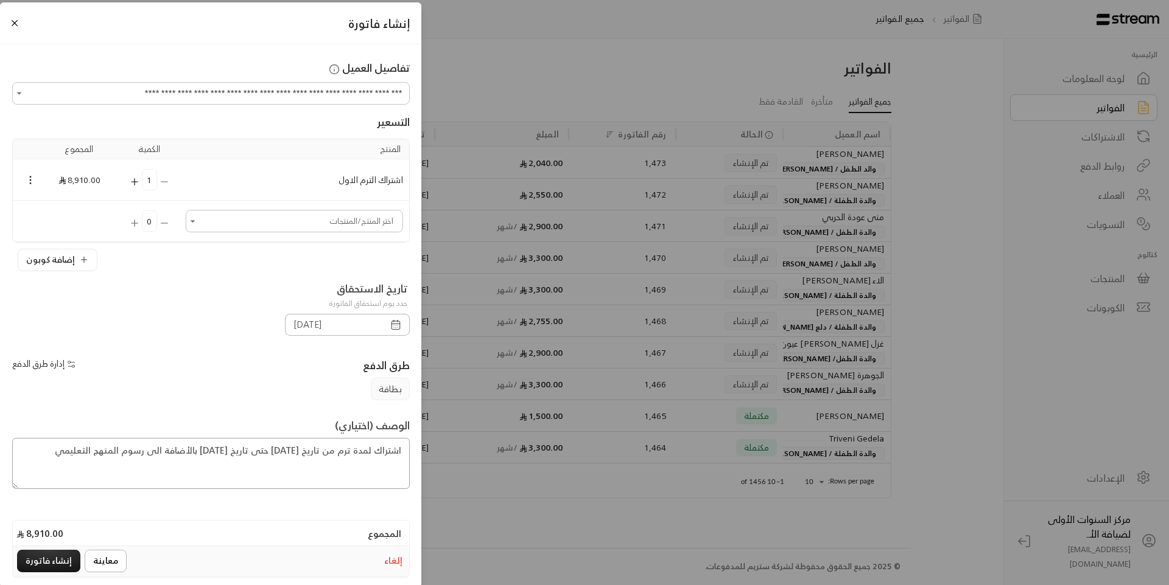
paste textarea "بالأضافة الى رسوم المنهج التعليمي"
drag, startPoint x: 349, startPoint y: 453, endPoint x: 411, endPoint y: 447, distance: 63.0
click at [411, 447] on div "الوصف (اختياري) بالأضافة الى رسوم المنهج التعليمياشتراك لمدة ترم من تاريخ 1 /9 …" at bounding box center [211, 453] width 410 height 71
click at [323, 453] on textarea "رسوم المنهج التعليمياشتراك لمدة ترم من تاريخ 1 /9 /2025 حتى تاريخ 28 /5/ 2026 ب…" at bounding box center [210, 463] width 397 height 51
drag, startPoint x: 78, startPoint y: 446, endPoint x: 74, endPoint y: 484, distance: 38.5
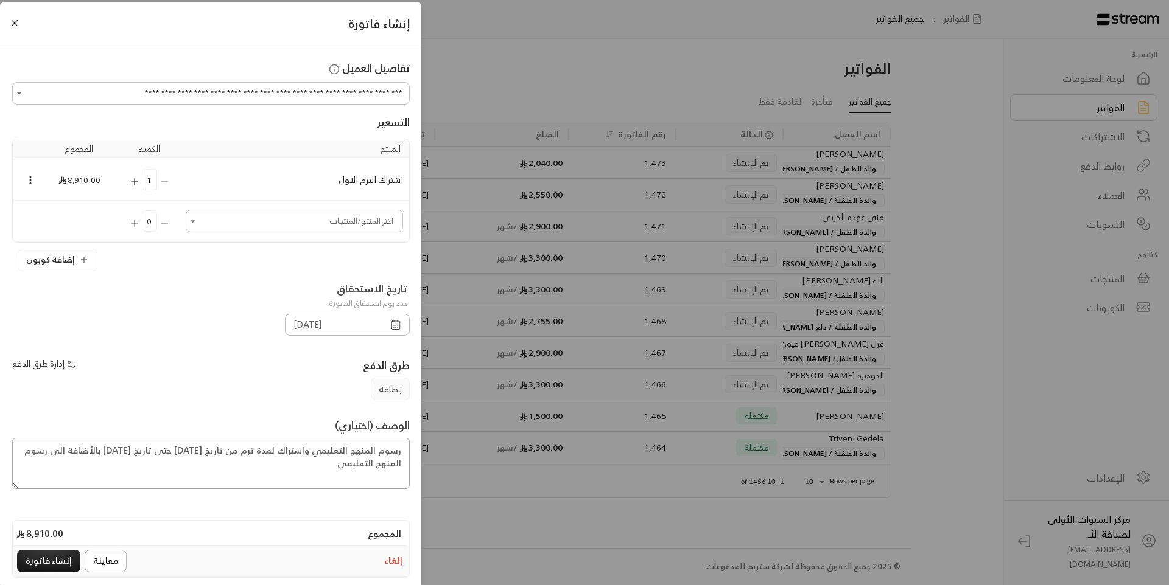
click at [74, 484] on textarea "رسوم المنهج التعليمي واشتراك لمدة ترم من تاريخ 1 /9 /2025 حتى تاريخ 28 /5/ 2026…" at bounding box center [210, 463] width 397 height 51
drag, startPoint x: 80, startPoint y: 451, endPoint x: 402, endPoint y: 442, distance: 322.7
click at [402, 442] on textarea "رسوم المنهج التعليمي واشتراك لمدة ترم من تاريخ 1 /9 /2025 حتى تاريخ 28 /5/ 2026" at bounding box center [210, 463] width 397 height 51
type textarea "رسوم المنهج التعليمي واشتراك لمدة ترم من تاريخ 1 /9 /2025 حتى تاريخ 28 /5/ 2026"
click at [51, 565] on button "إنشاء فاتورة" at bounding box center [48, 561] width 63 height 23
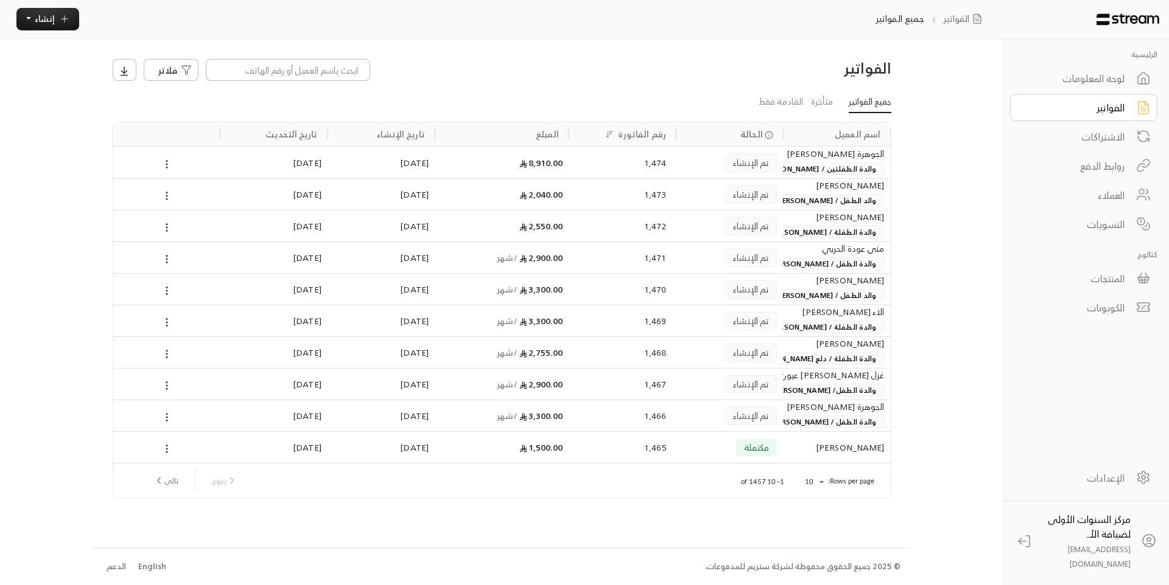
click at [1113, 78] on div "لوحة المعلومات" at bounding box center [1075, 78] width 98 height 15
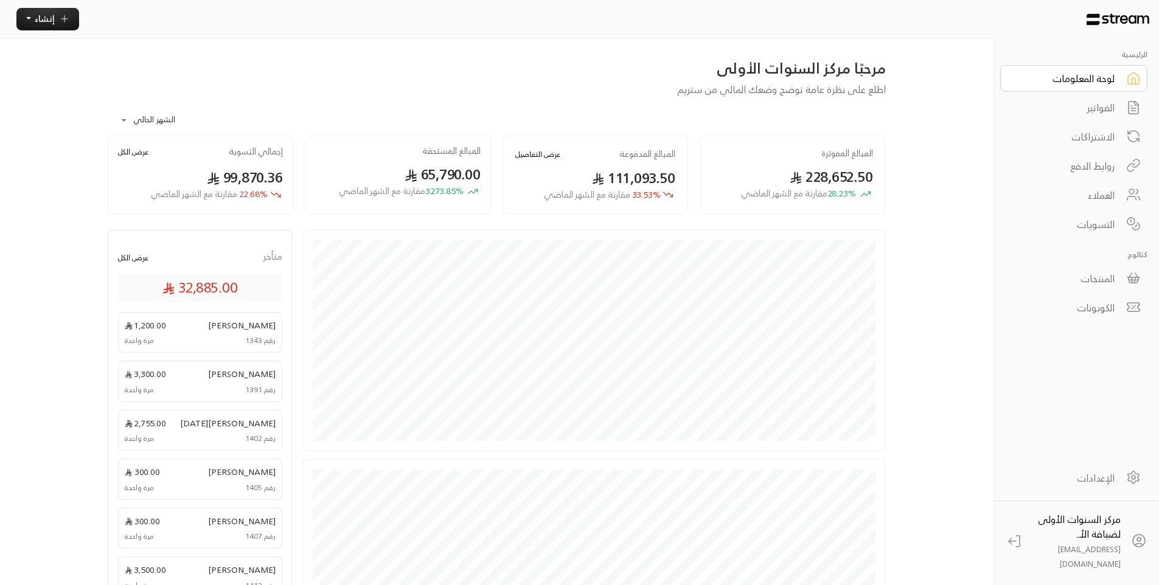
click at [1098, 110] on div "الفواتير" at bounding box center [1066, 107] width 98 height 15
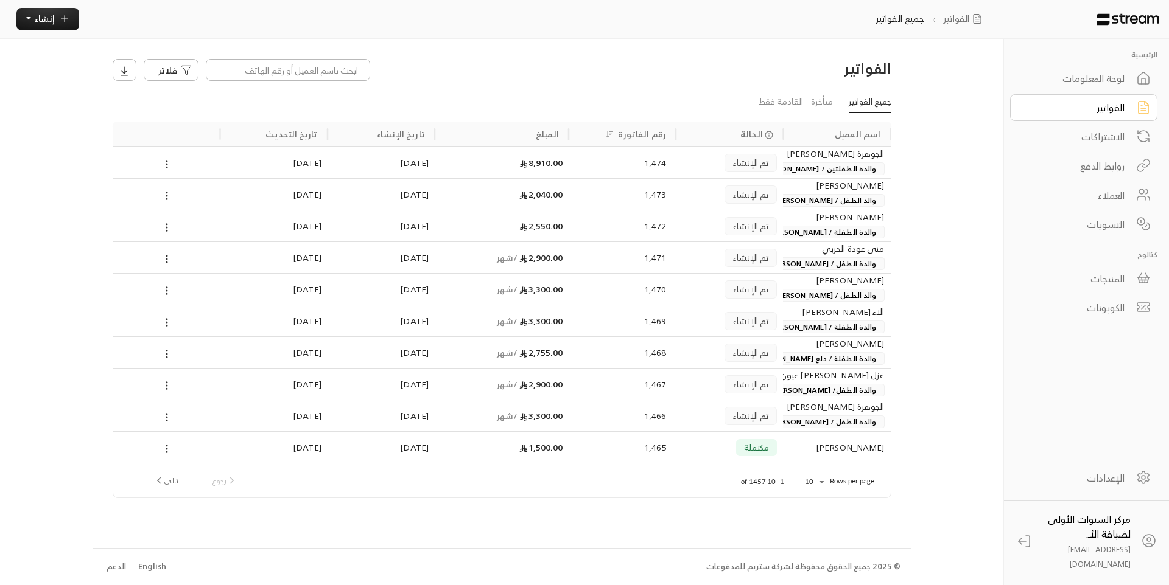
click at [673, 162] on div "1,474" at bounding box center [621, 163] width 107 height 32
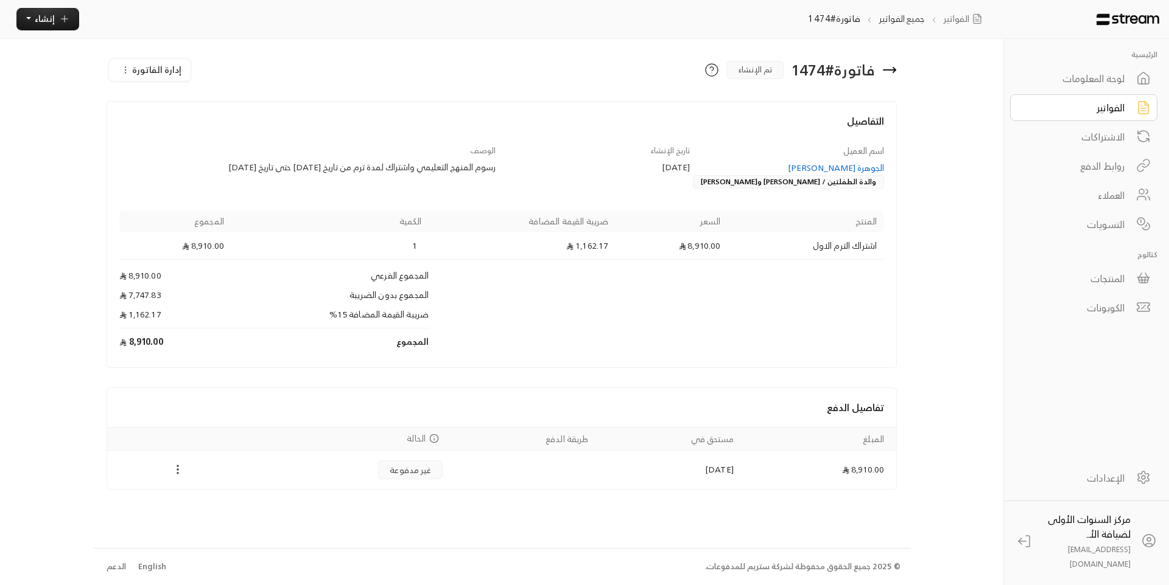
click at [157, 74] on span "إدارة الفاتورة" at bounding box center [156, 69] width 49 height 15
click at [185, 101] on div "تعديل" at bounding box center [170, 103] width 99 height 12
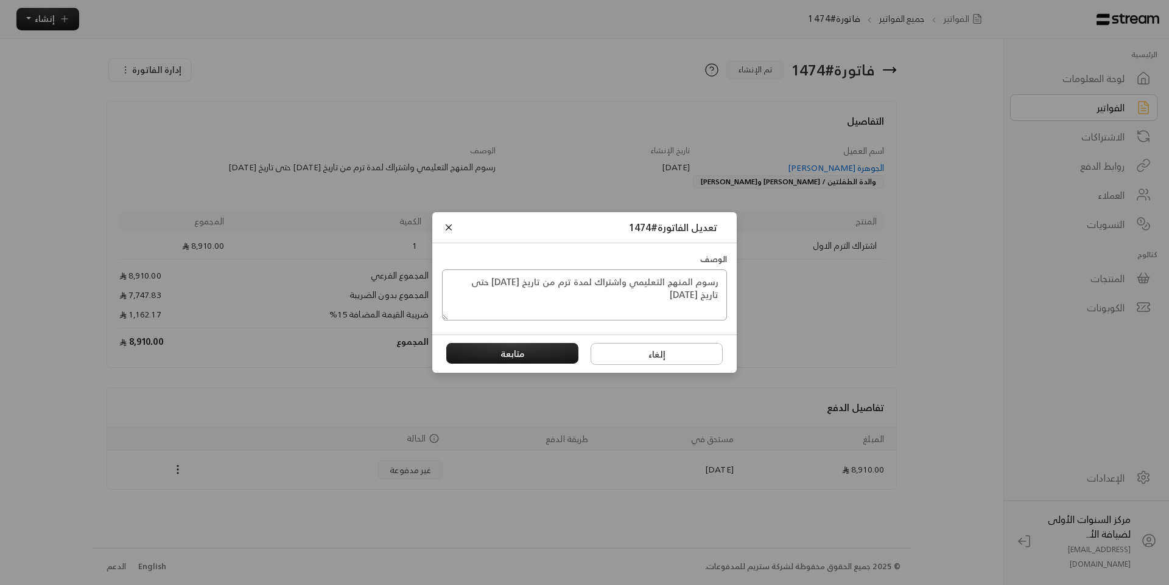
click at [630, 299] on textarea "رسوم المنهج التعليمي واشتراك لمدة ترم من تاريخ 1 /9 /2025 حتى تاريخ 28 /5/ 2026" at bounding box center [584, 295] width 285 height 51
click at [720, 284] on textarea "رسوم المنهج التعليمي واشتراك لمدة ترم من تاريخ 1 /9 /2025 حتى تاريخ 28 /5/ 2026" at bounding box center [584, 295] width 285 height 51
click at [695, 282] on textarea "رسوم الطفلة هيفاء رياض الحميضي رسوم المنهج التعليمي واشتراك لمدة ترم من تاريخ 1…" at bounding box center [584, 295] width 285 height 51
click at [643, 284] on textarea "رسوم الترم الاول الطفلة هيفاء رياض الحميضي رسوم المنهج التعليمي واشتراك لمدة تر…" at bounding box center [584, 295] width 285 height 51
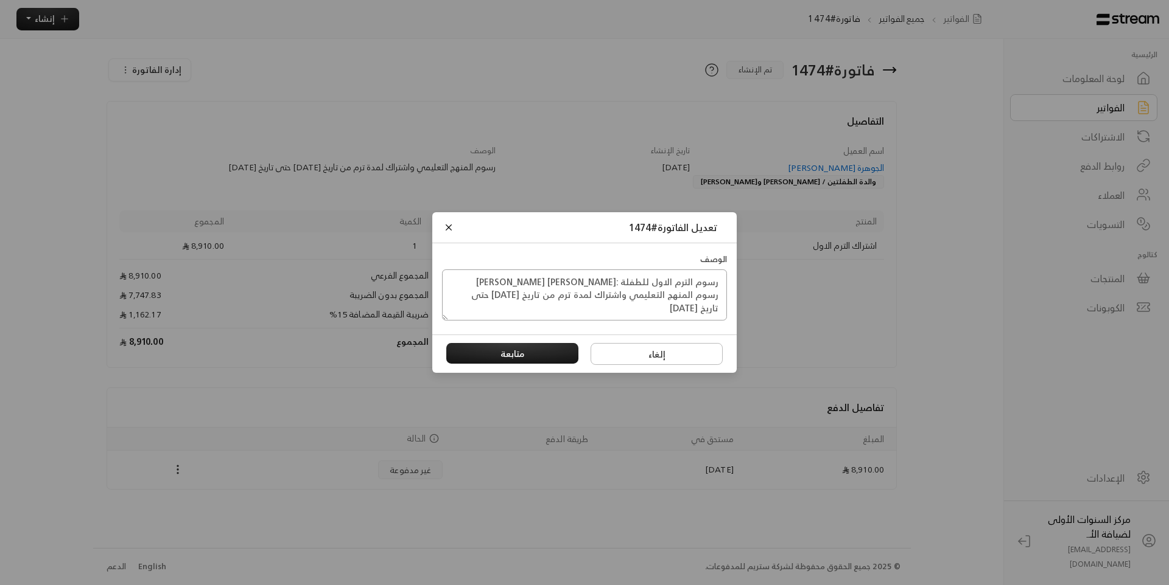
click at [539, 284] on textarea "رسوم الترم الاول للطفلة :هيفاء رياض الحميضي رسوم المنهج التعليمي واشتراك لمدة ت…" at bounding box center [584, 295] width 285 height 51
drag, startPoint x: 656, startPoint y: 312, endPoint x: 727, endPoint y: 280, distance: 77.9
click at [727, 280] on div "الوصف رسوم الترم الاول للطفلة :هيفاء رياض الحميضي ورسوم المنهج التعليمي واشتراك…" at bounding box center [584, 287] width 296 height 68
type textarea "رسوم الترم الاول للطفلة :هيفاء رياض الحميضي ورسوم المنهج التعليمي واشتراك لمدة …"
click at [542, 352] on button "متابعة" at bounding box center [512, 353] width 133 height 21
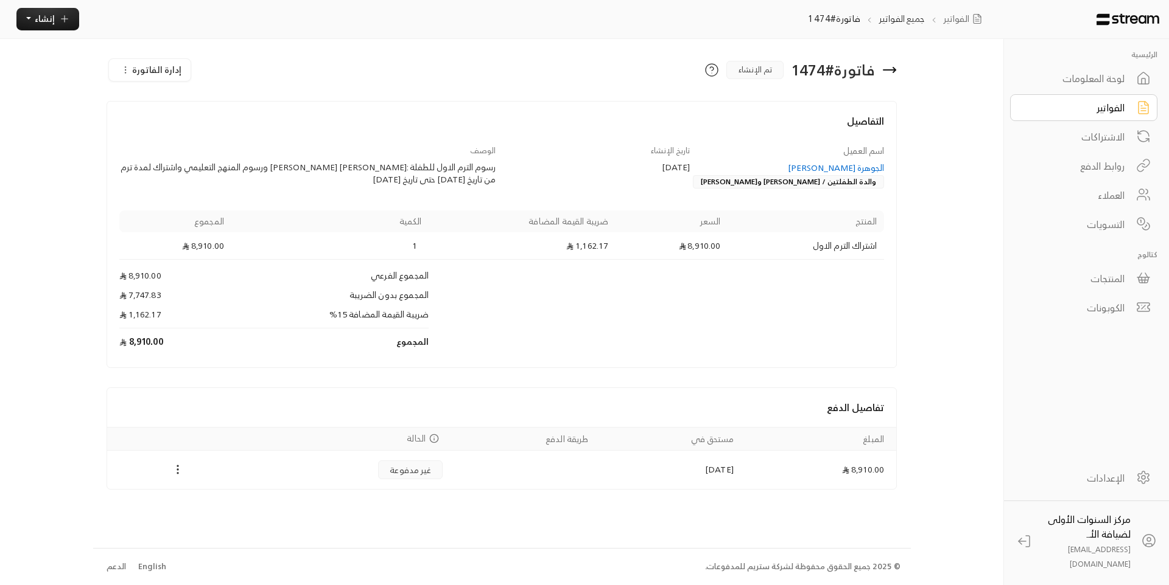
click at [152, 69] on span "إدارة الفاتورة" at bounding box center [156, 69] width 49 height 15
click at [313, 60] on div "إدارة الفاتورة تعديل إلغاء" at bounding box center [235, 69] width 256 height 23
click at [175, 468] on icon "Payments" at bounding box center [178, 470] width 12 height 12
click at [204, 490] on li "تغيير الحالة الى مدفوعة" at bounding box center [222, 491] width 99 height 19
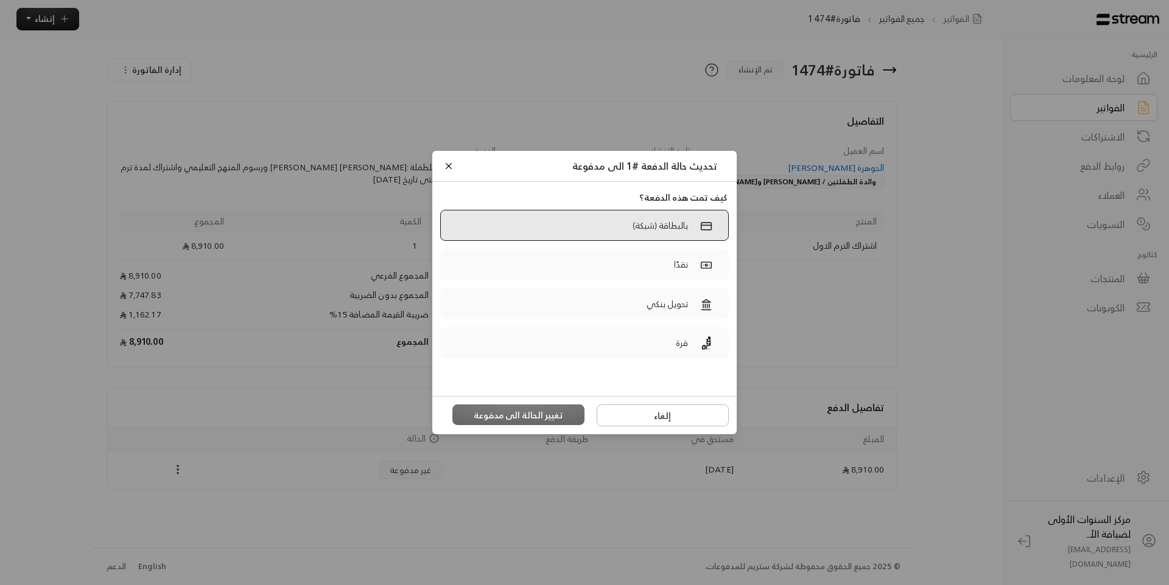
click at [636, 228] on p "بالبطاقة (شبكة)" at bounding box center [659, 225] width 55 height 13
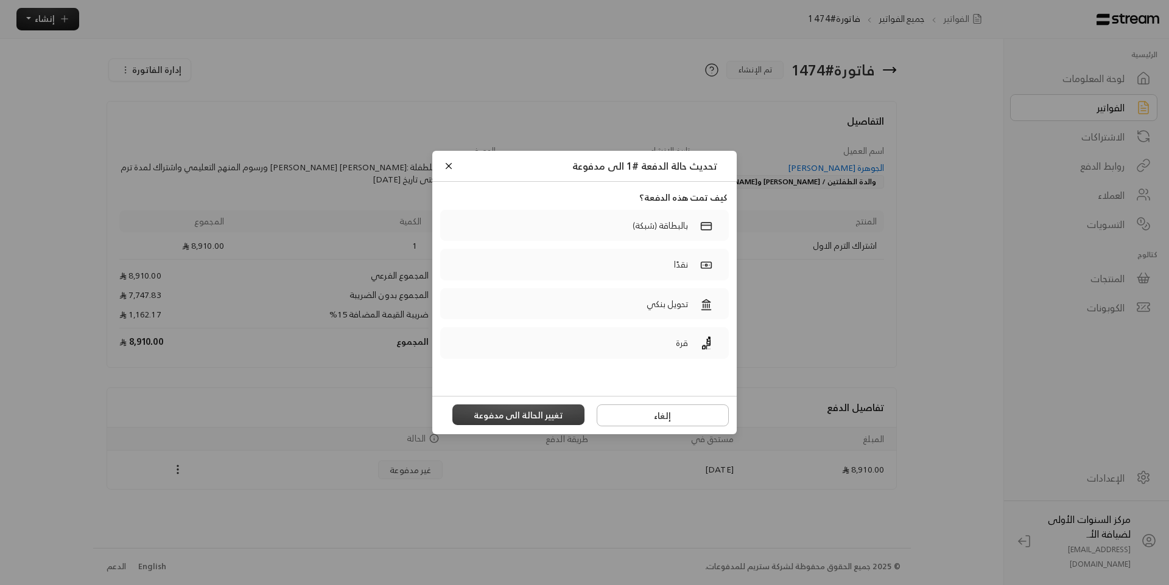
click at [541, 415] on button "تغيير الحالة الى مدفوعة" at bounding box center [518, 415] width 133 height 21
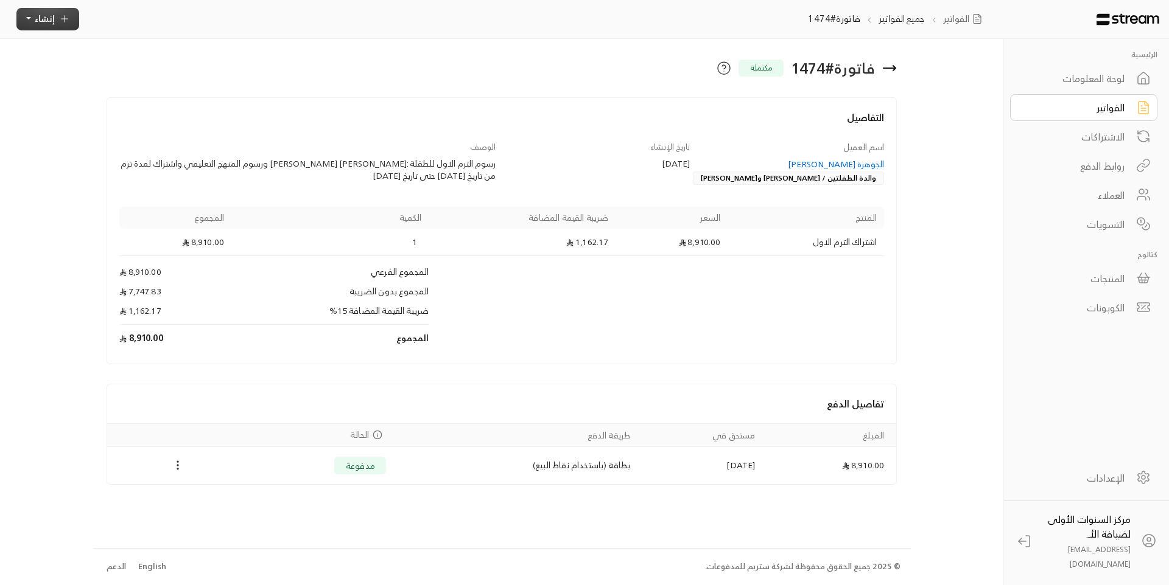
click at [49, 28] on button "إنشاء" at bounding box center [47, 19] width 63 height 23
click at [152, 71] on p "إنشاء فاتورة مرة واحدة بسهولة للمعاملات السريعة." at bounding box center [104, 73] width 152 height 24
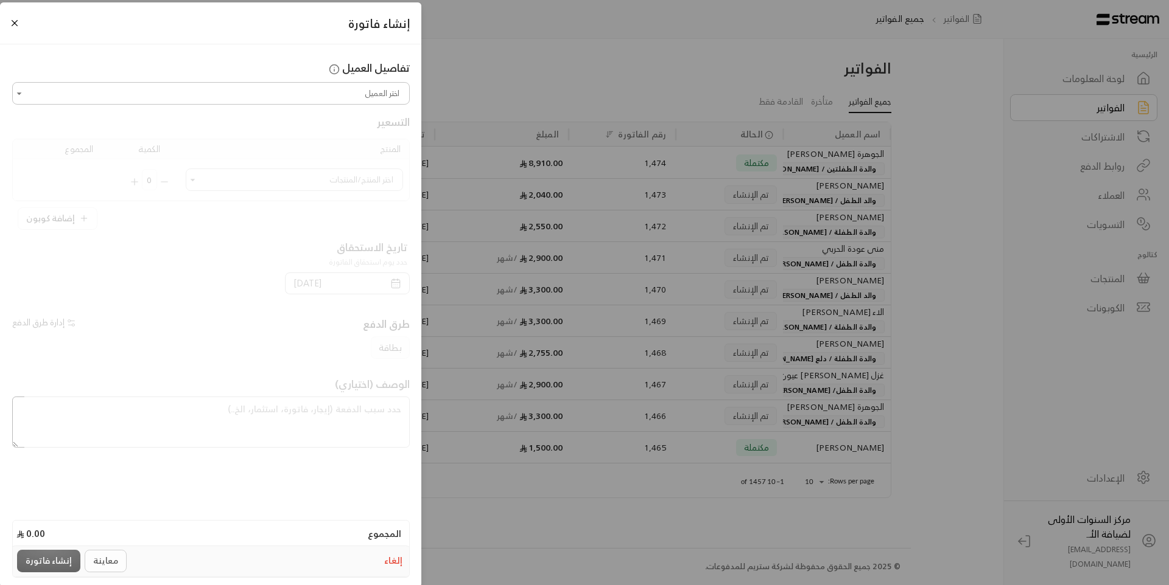
click at [324, 89] on input "اختر العميل" at bounding box center [211, 93] width 394 height 19
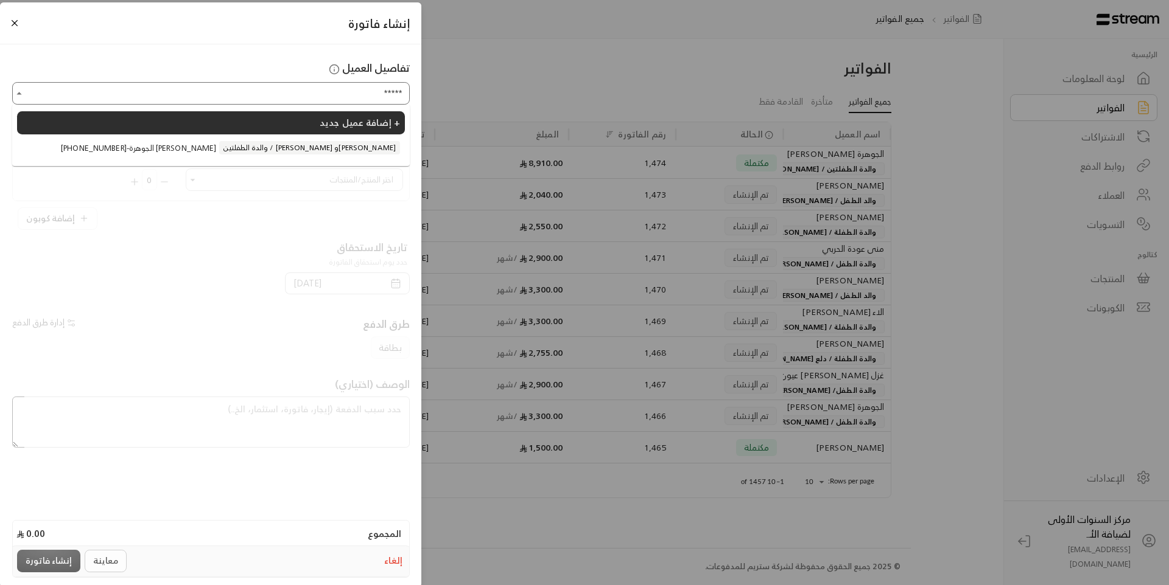
click at [285, 156] on li "+966504226488 - الجوهرة عبدالله القويز والدة الطفلتين / علياء وهيفاء الحميضي" at bounding box center [211, 147] width 388 height 23
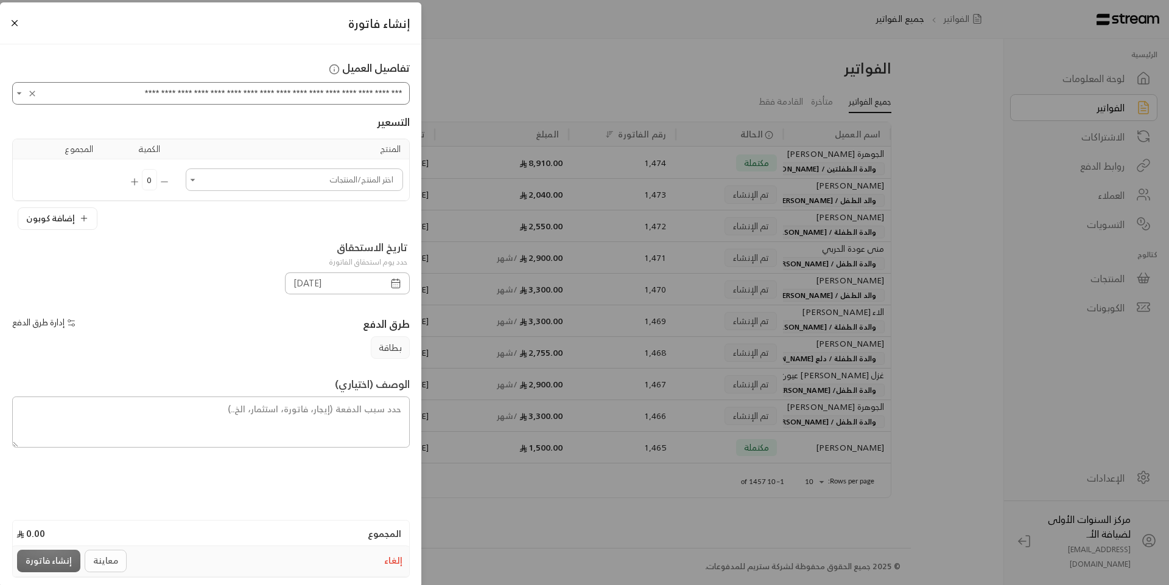
type input "**********"
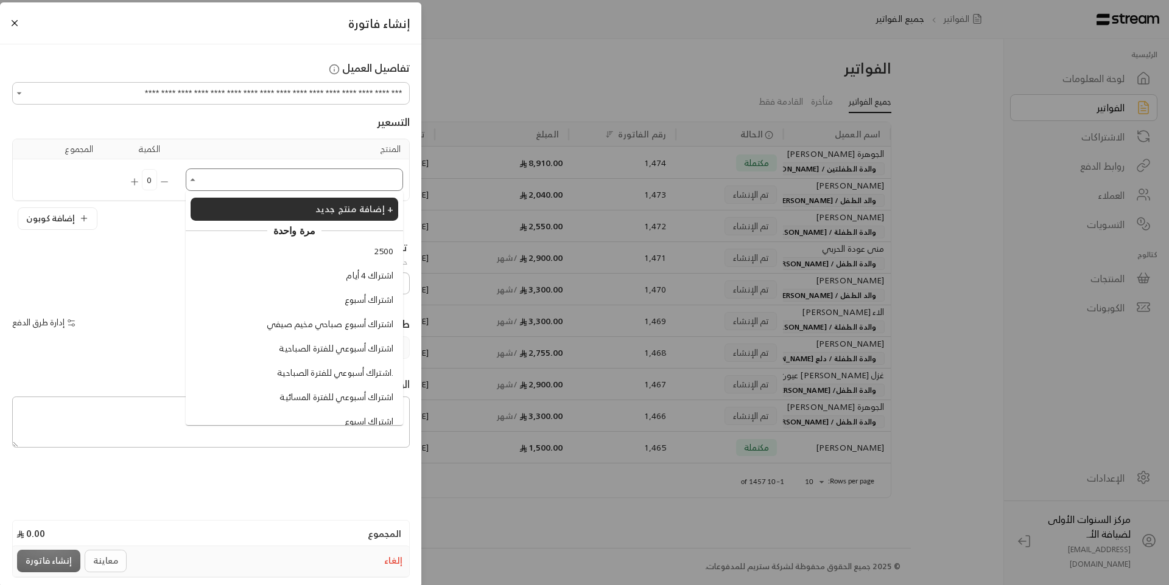
click at [306, 171] on input "اختر العميل" at bounding box center [294, 179] width 214 height 19
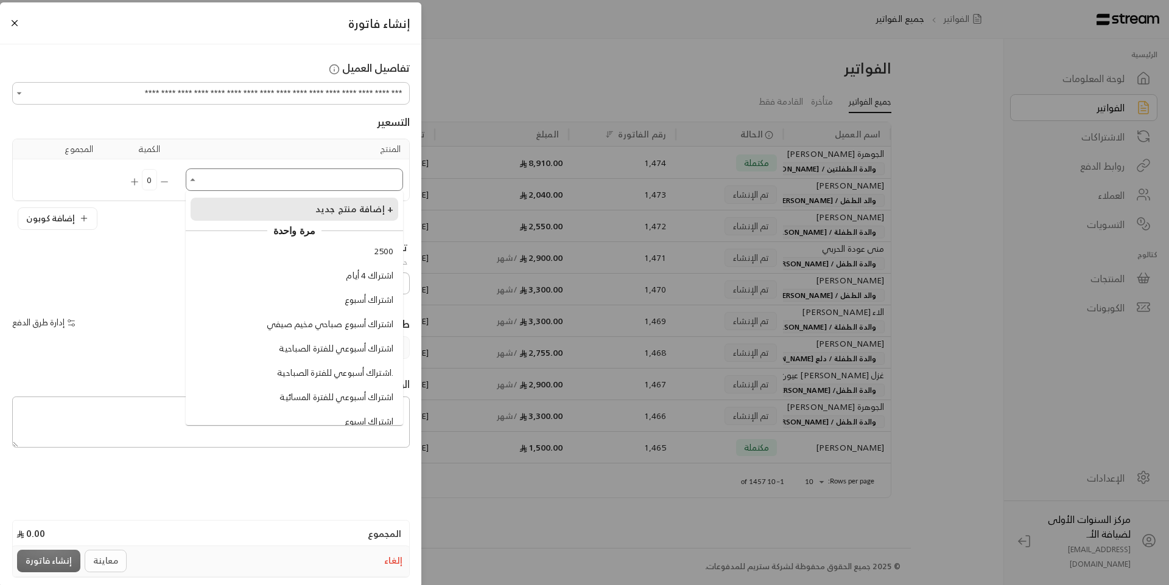
click at [337, 210] on span "إضافة منتج جديد +" at bounding box center [354, 209] width 78 height 16
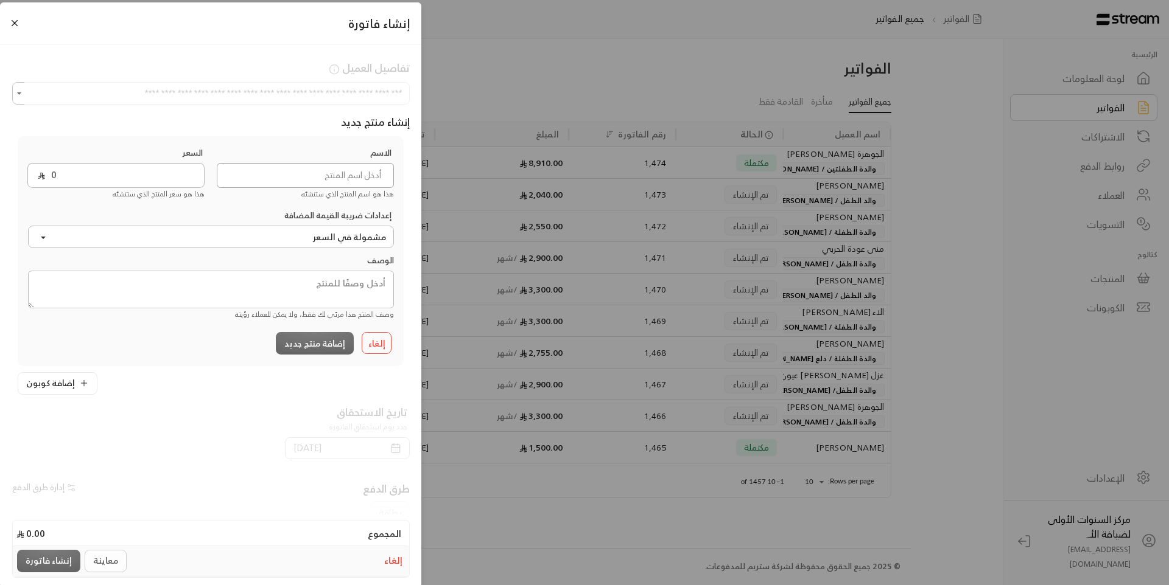
click at [347, 172] on input at bounding box center [305, 175] width 177 height 25
type input "ا"
type input "اشتراك الترم الأول"
click at [149, 181] on input "0" at bounding box center [124, 175] width 159 height 25
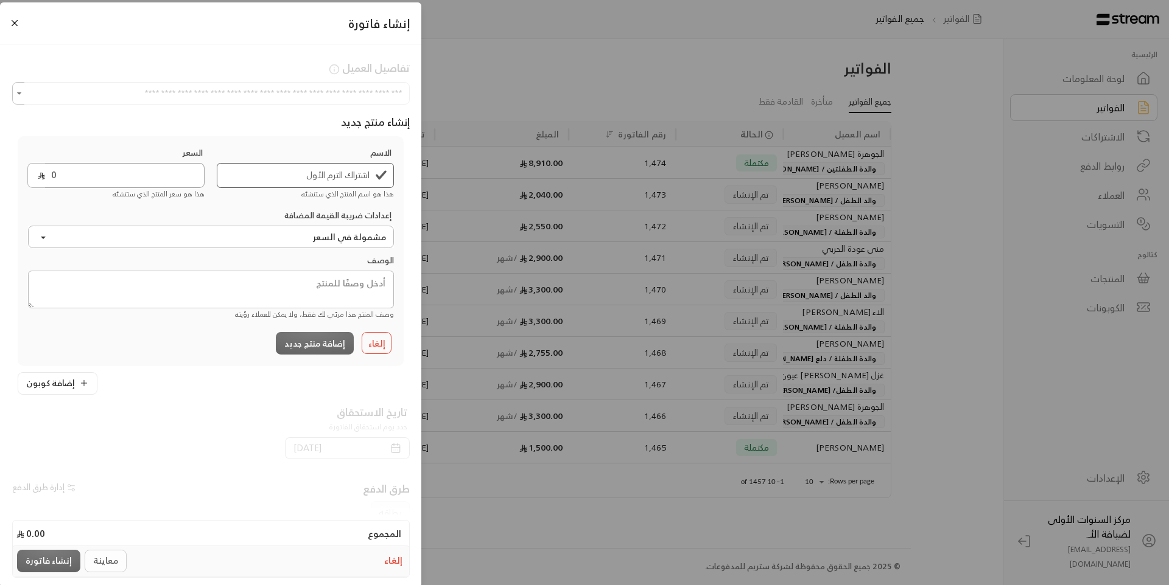
click at [66, 175] on input "0" at bounding box center [124, 175] width 159 height 25
type input "9440"
click at [327, 296] on textarea at bounding box center [211, 290] width 366 height 38
drag, startPoint x: 327, startPoint y: 294, endPoint x: 373, endPoint y: 415, distance: 129.4
click at [373, 415] on div at bounding box center [216, 440] width 385 height 71
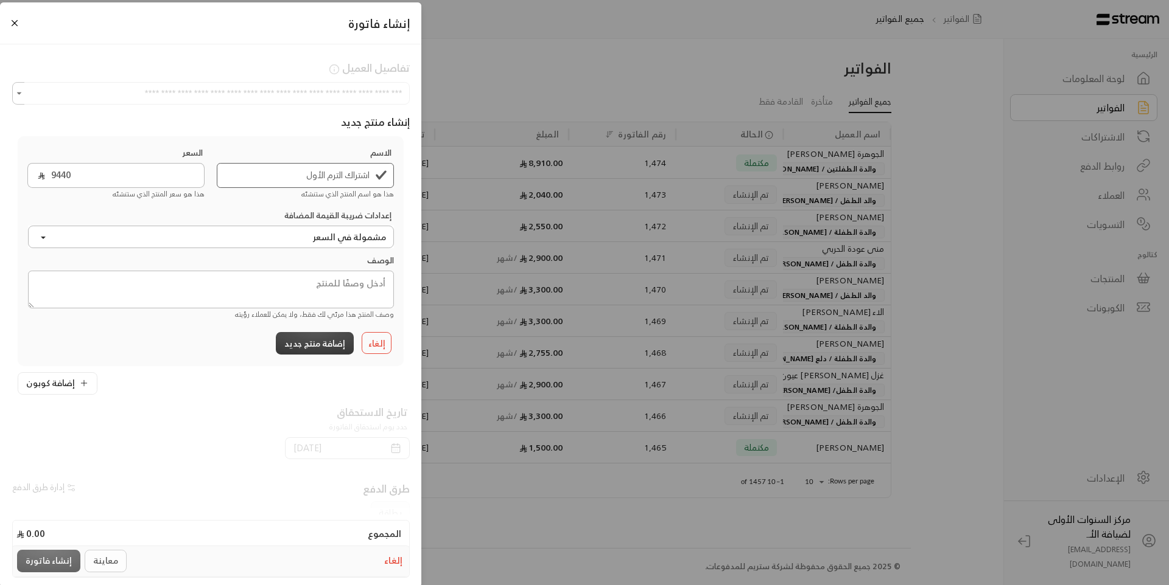
click at [335, 341] on button "إضافة منتج جديد" at bounding box center [315, 343] width 78 height 23
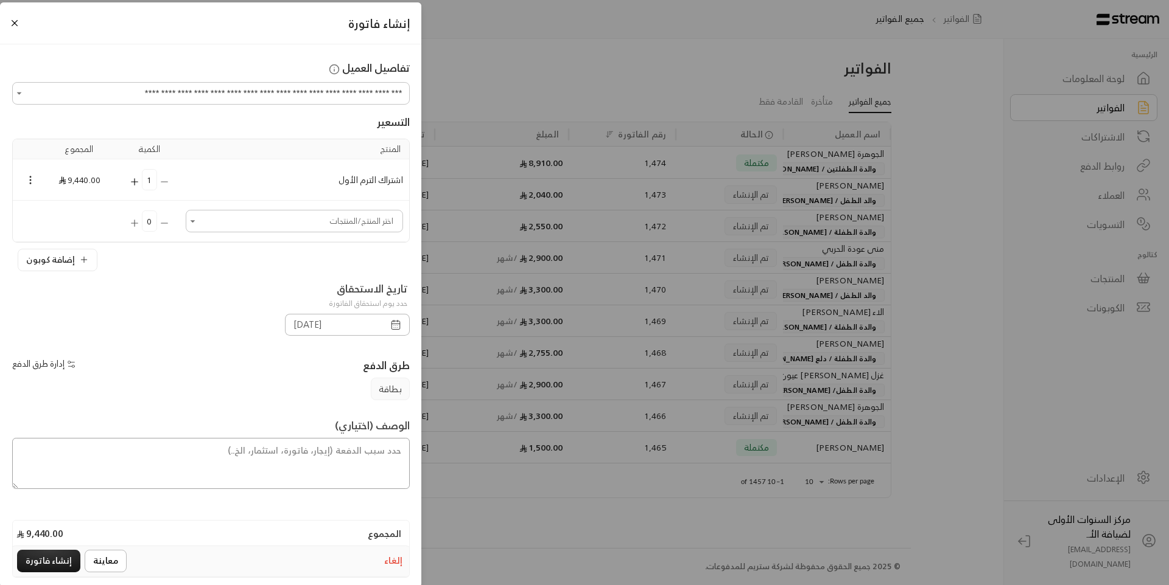
click at [349, 458] on textarea at bounding box center [210, 463] width 397 height 51
paste textarea "رسوم الترم الاول للطفلة :هيفاء رياض الحميضي ورسوم المنهج التعليمي واشتراك لمدة …"
click at [297, 448] on textarea "رسوم الترم الاول للطفلة :هيفاء رياض الحميضي ورسوم المنهج التعليمي واشتراك لمدة …" at bounding box center [210, 463] width 397 height 51
click at [268, 464] on textarea "رسوم الترم الاول للطفلة :علياء رياض الحميضي ورسوم المنهج التعليمي واشتراك لمدة …" at bounding box center [210, 463] width 397 height 51
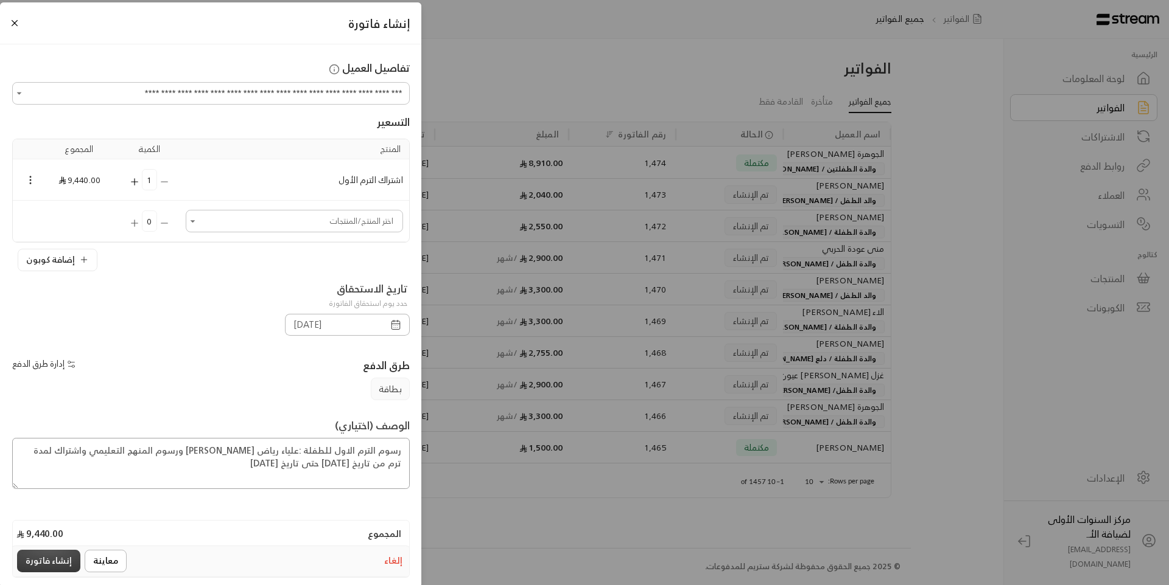
type textarea "رسوم الترم الاول للطفلة :علياء رياض الحميضي ورسوم المنهج التعليمي واشتراك لمدة …"
click at [41, 561] on button "إنشاء فاتورة" at bounding box center [48, 561] width 63 height 23
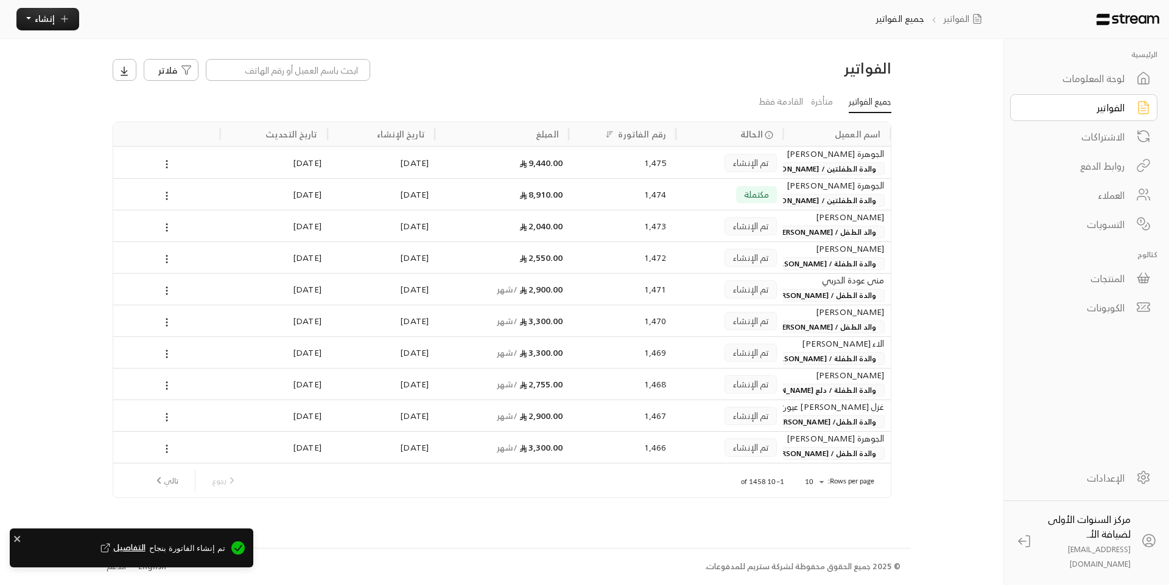
click at [739, 167] on span "تم الإنشاء" at bounding box center [750, 162] width 35 height 9
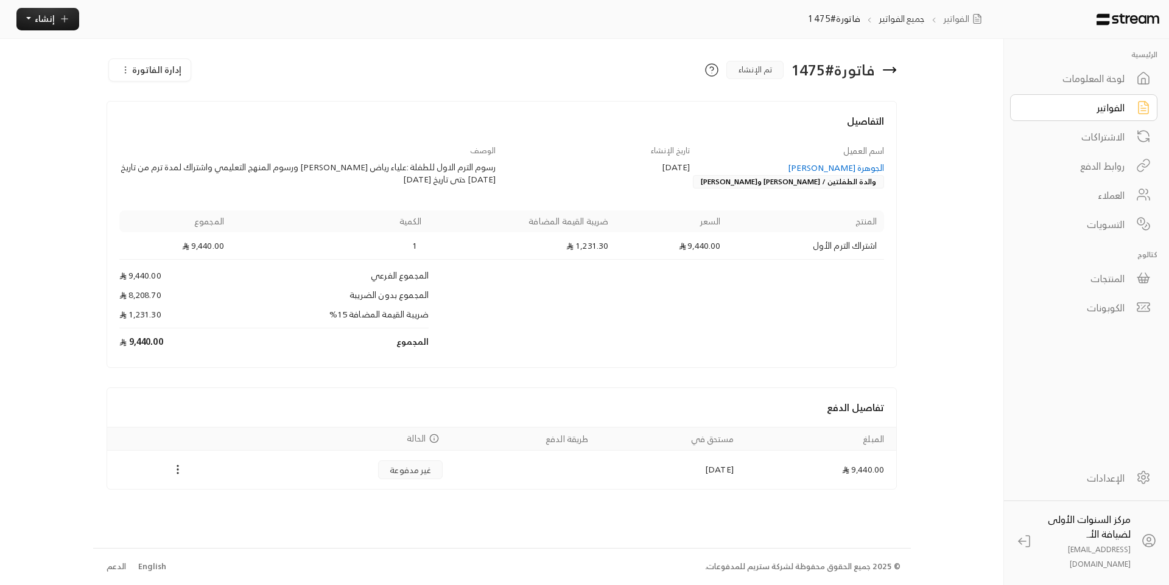
click at [825, 195] on div "اسم العميل الجوهرة عبدالله القويز والدة الطفلتين / علياء وهيفاء الحميضي تاريخ ا…" at bounding box center [501, 250] width 777 height 211
click at [751, 147] on div "اسم العميل الجوهرة عبدالله القويز والدة الطفلتين / علياء وهيفاء الحميضي" at bounding box center [793, 167] width 194 height 44
click at [888, 73] on icon at bounding box center [889, 70] width 15 height 15
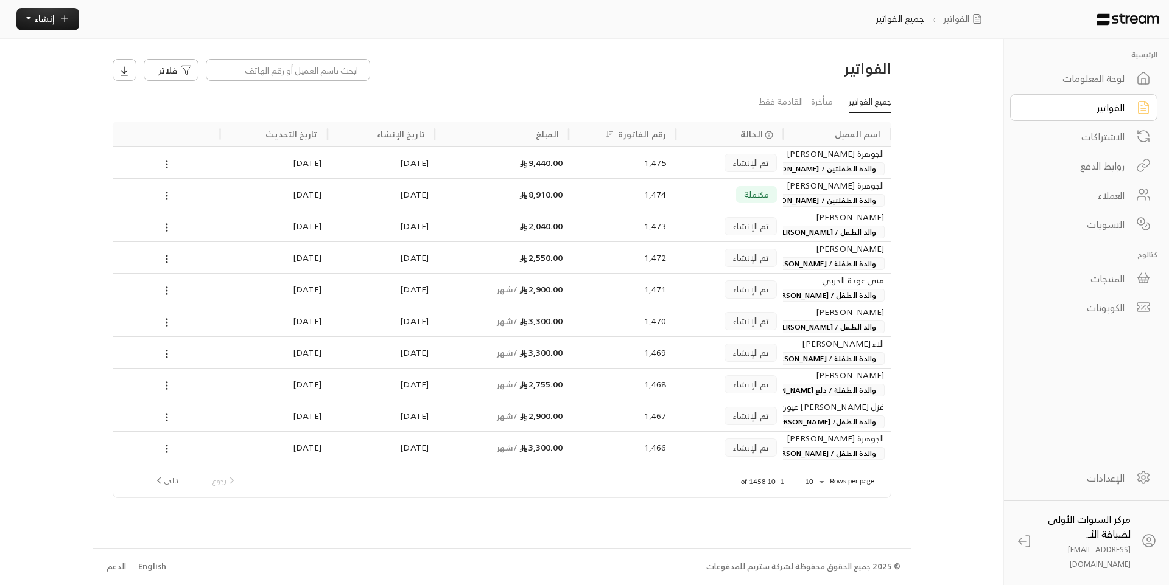
click at [1080, 102] on div "الفواتير" at bounding box center [1075, 107] width 98 height 15
click at [785, 197] on span "والدة الطفلتين / [PERSON_NAME] و[PERSON_NAME]" at bounding box center [787, 200] width 195 height 13
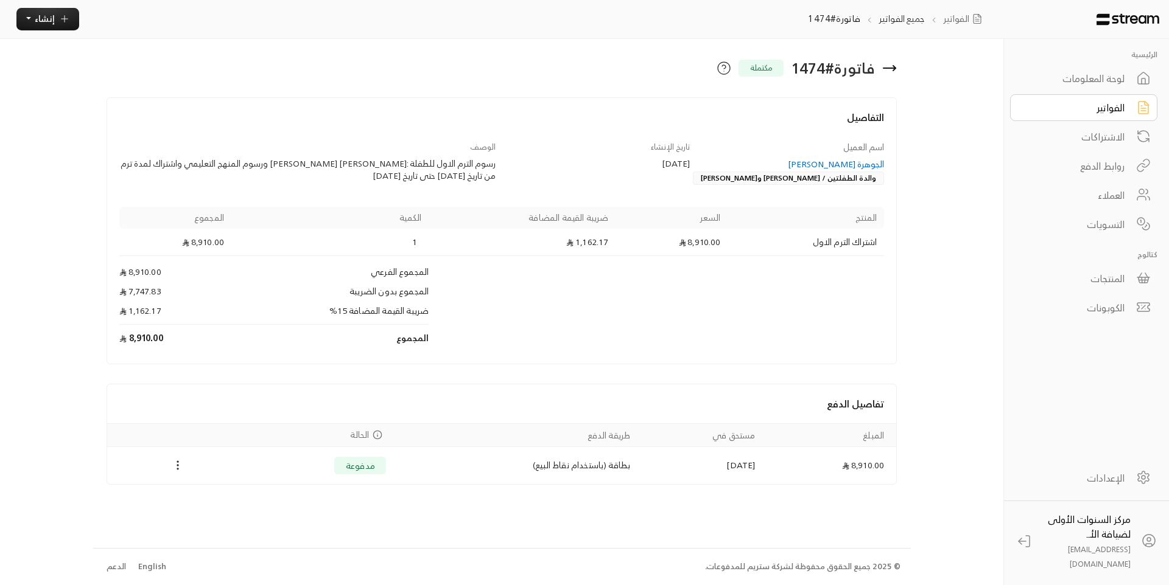
click at [494, 303] on td "Products" at bounding box center [655, 294] width 455 height 19
click at [111, 402] on div "تفاصيل الدفع" at bounding box center [501, 404] width 789 height 39
click at [882, 67] on icon at bounding box center [889, 68] width 15 height 15
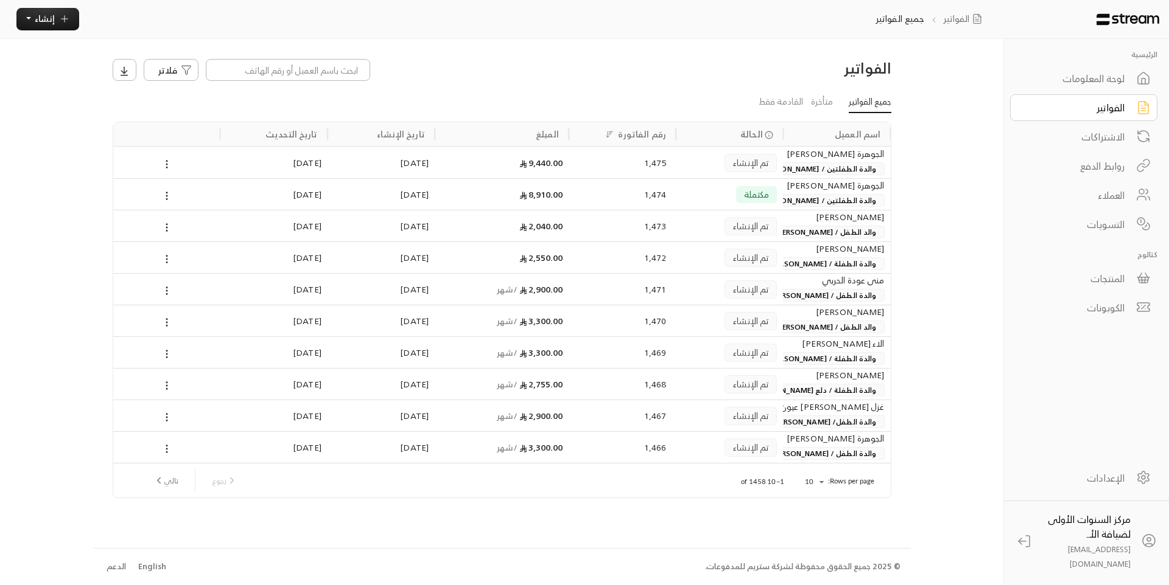
click at [803, 169] on span "والدة الطفلتين / [PERSON_NAME] و[PERSON_NAME]" at bounding box center [787, 168] width 195 height 13
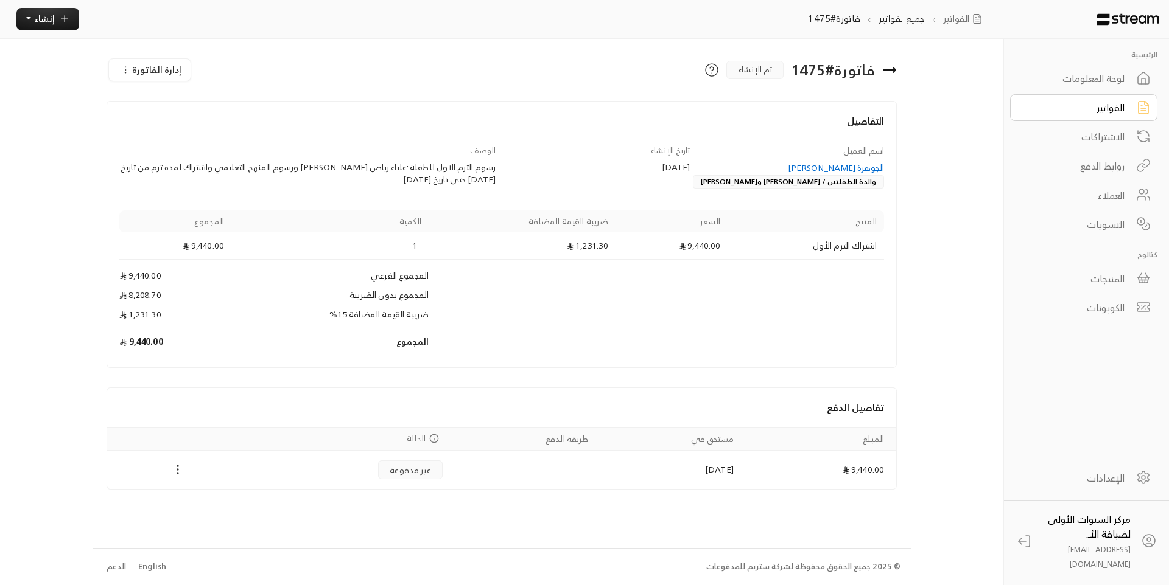
click at [550, 384] on div "التفاصيل اسم العميل الجوهرة عبدالله القويز والدة الطفلتين / علياء وهيفاء الحميض…" at bounding box center [502, 295] width 778 height 389
click at [168, 79] on button "إدارة الفاتورة" at bounding box center [150, 70] width 82 height 22
click at [200, 131] on link "إلغاء" at bounding box center [170, 125] width 112 height 22
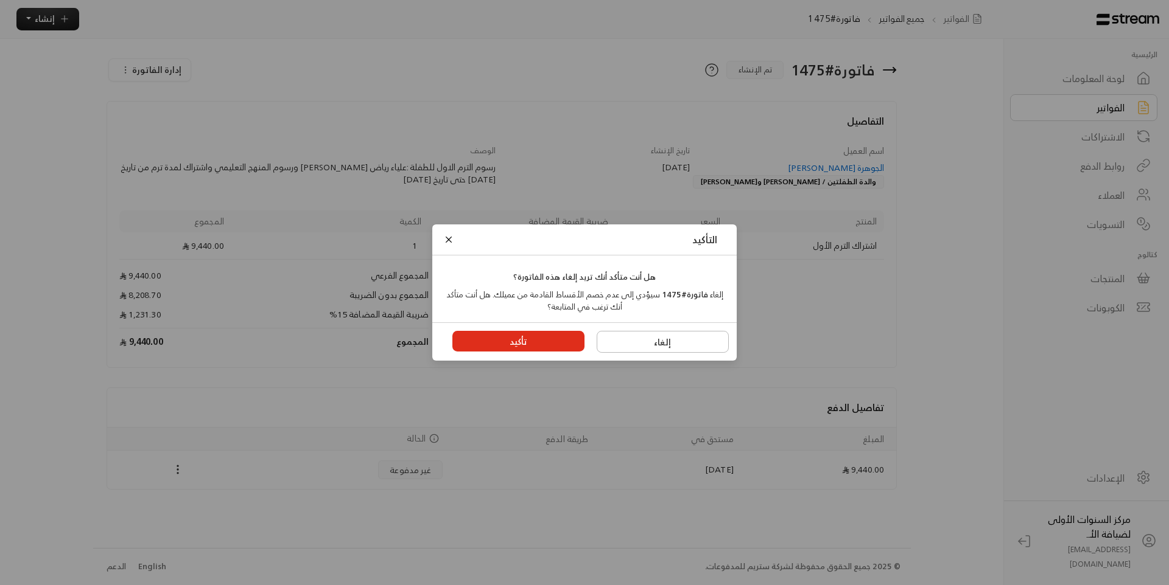
click at [509, 347] on button "تأكيد" at bounding box center [518, 341] width 133 height 21
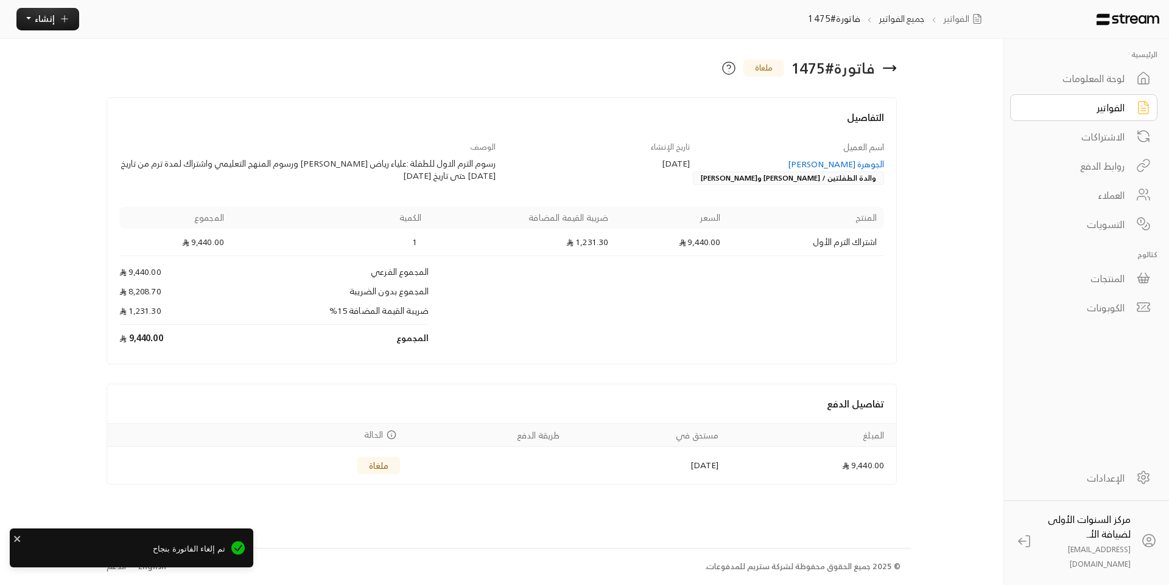
click at [1072, 105] on div "الفواتير" at bounding box center [1075, 107] width 98 height 15
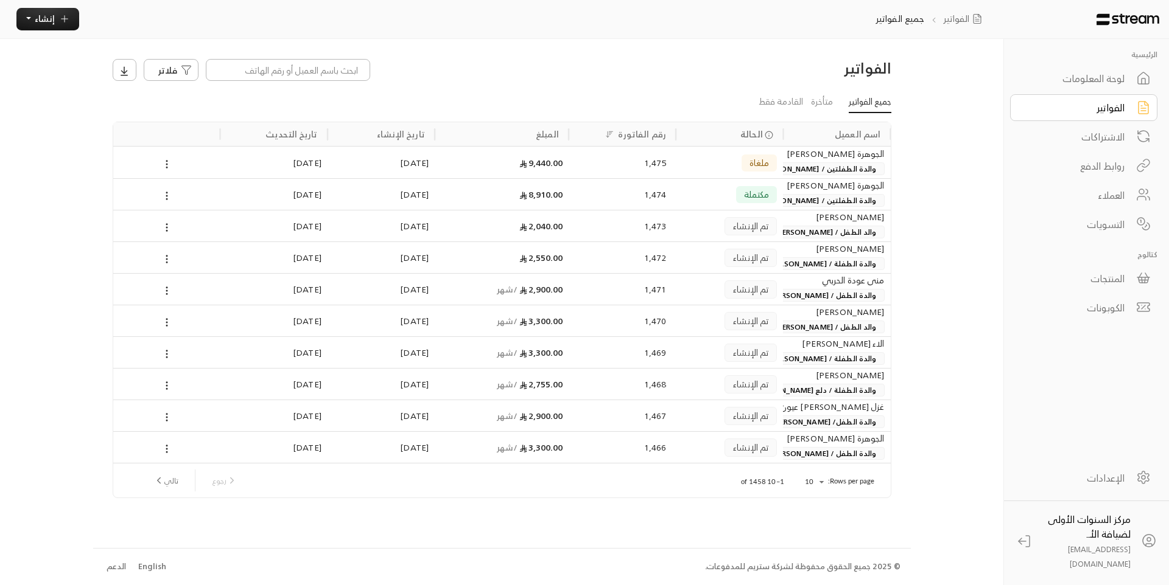
click at [752, 186] on div "مكتملة" at bounding box center [756, 194] width 41 height 17
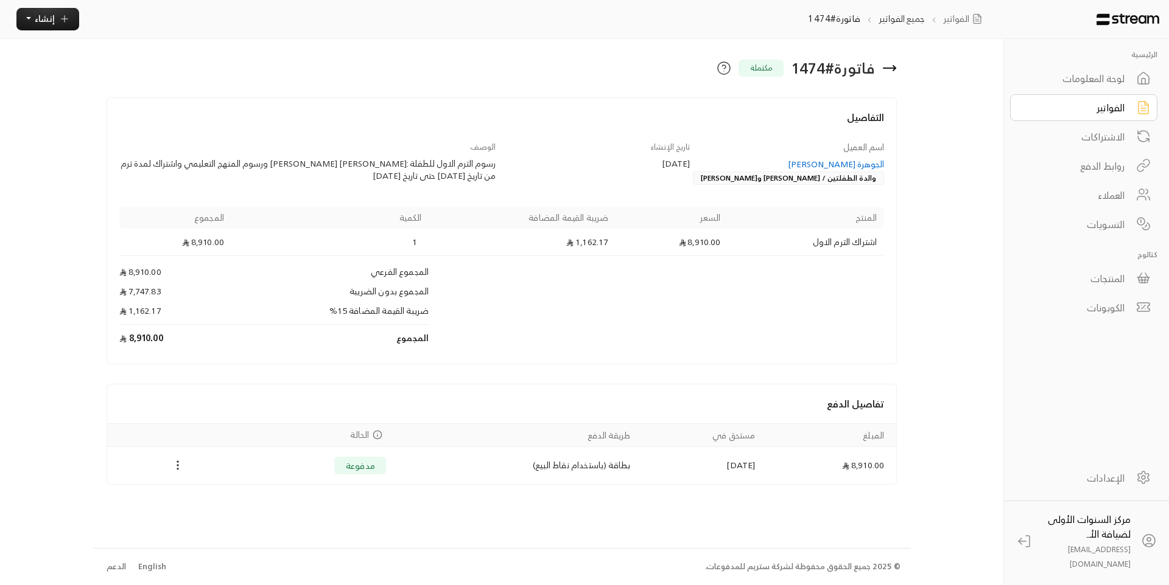
click at [499, 258] on td "Products" at bounding box center [655, 270] width 455 height 29
click at [628, 166] on div "[DATE]" at bounding box center [599, 164] width 183 height 12
click at [907, 302] on div "فاتورة # 1474 مكتملة التفاصيل اسم العميل الجوهرة عبدالله القويز والدة الطفلتين …" at bounding box center [501, 293] width 817 height 509
click at [847, 300] on td "Products" at bounding box center [655, 294] width 455 height 19
click at [278, 113] on h4 "التفاصيل" at bounding box center [501, 123] width 765 height 27
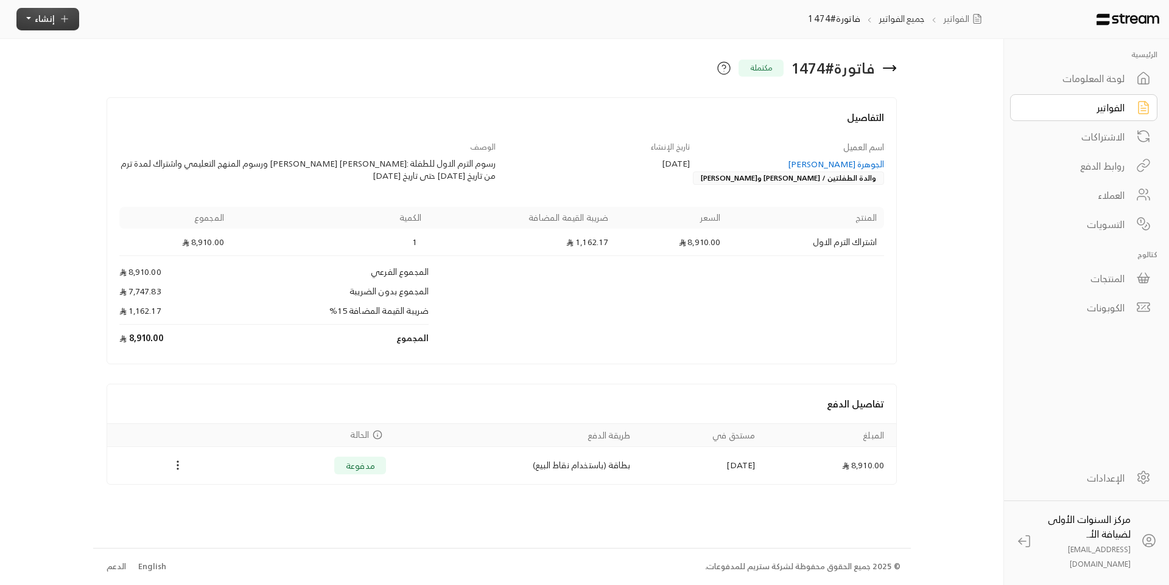
click at [59, 22] on icon "button" at bounding box center [64, 18] width 11 height 11
click at [262, 182] on div "الوصف رسوم الترم الاول للطفلة :هيفاء رياض الحميضي ورسوم المنهج التعليمي واشتراك…" at bounding box center [307, 163] width 388 height 44
click at [381, 175] on div "رسوم الترم الاول للطفلة :هيفاء رياض الحميضي ورسوم المنهج التعليمي واشتراك لمدة …" at bounding box center [307, 170] width 377 height 24
click at [242, 105] on div "التفاصيل اسم العميل الجوهرة عبدالله القويز والدة الطفلتين / علياء وهيفاء الحميض…" at bounding box center [502, 230] width 791 height 267
click at [1099, 95] on link "الفواتير" at bounding box center [1083, 107] width 147 height 27
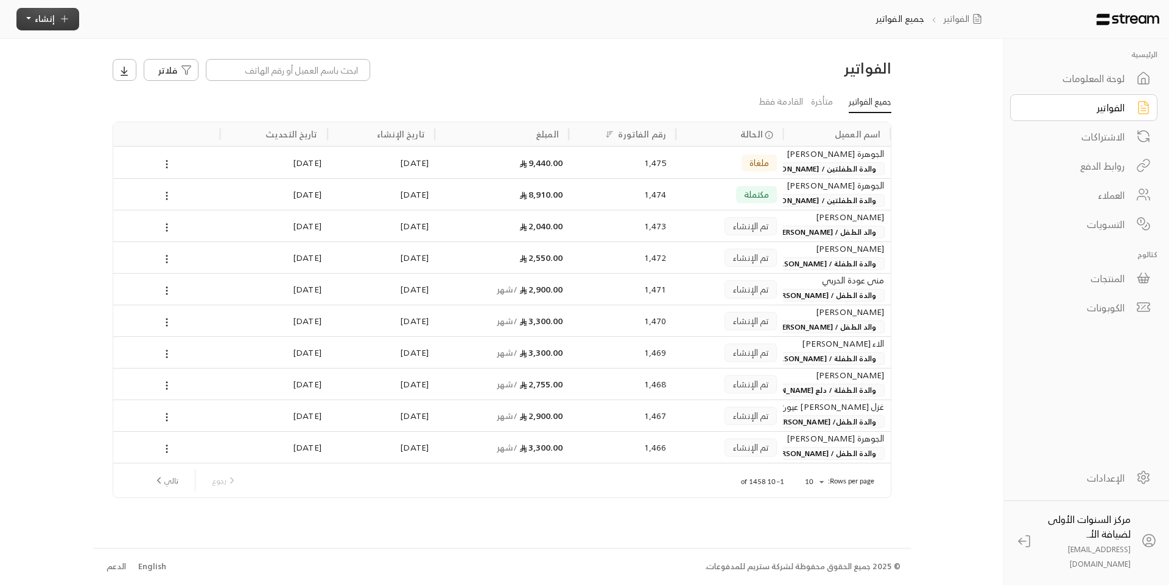
click at [52, 26] on span "إنشاء" at bounding box center [45, 18] width 20 height 15
click at [158, 59] on span "فوري" at bounding box center [169, 53] width 23 height 12
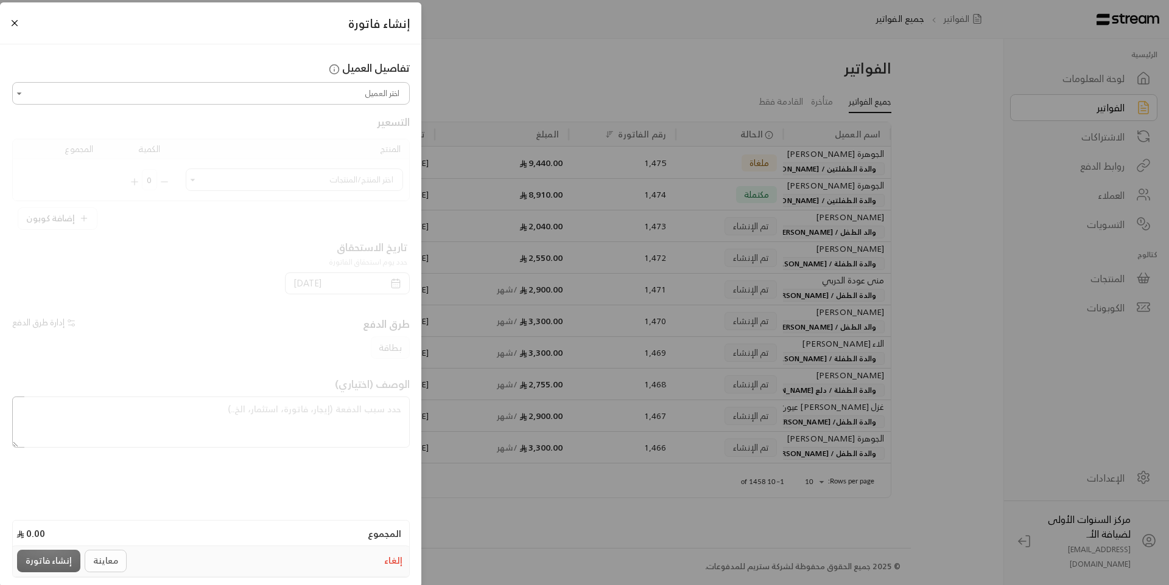
click at [324, 100] on input "اختر العميل" at bounding box center [211, 93] width 394 height 19
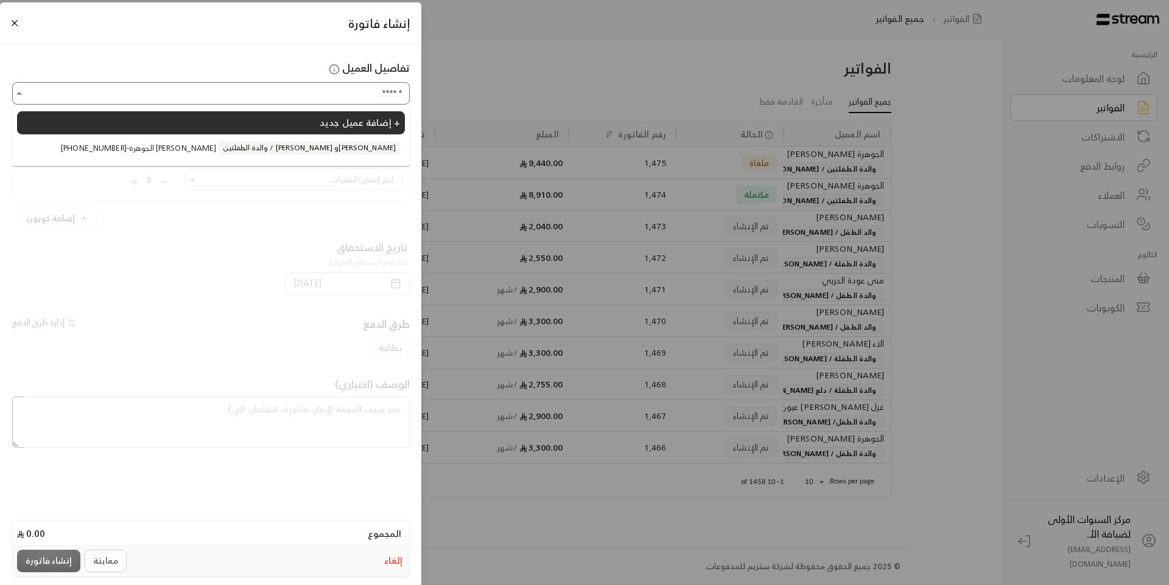
click at [338, 143] on span "والدة الطفلتين / [PERSON_NAME] و[PERSON_NAME]" at bounding box center [309, 147] width 181 height 13
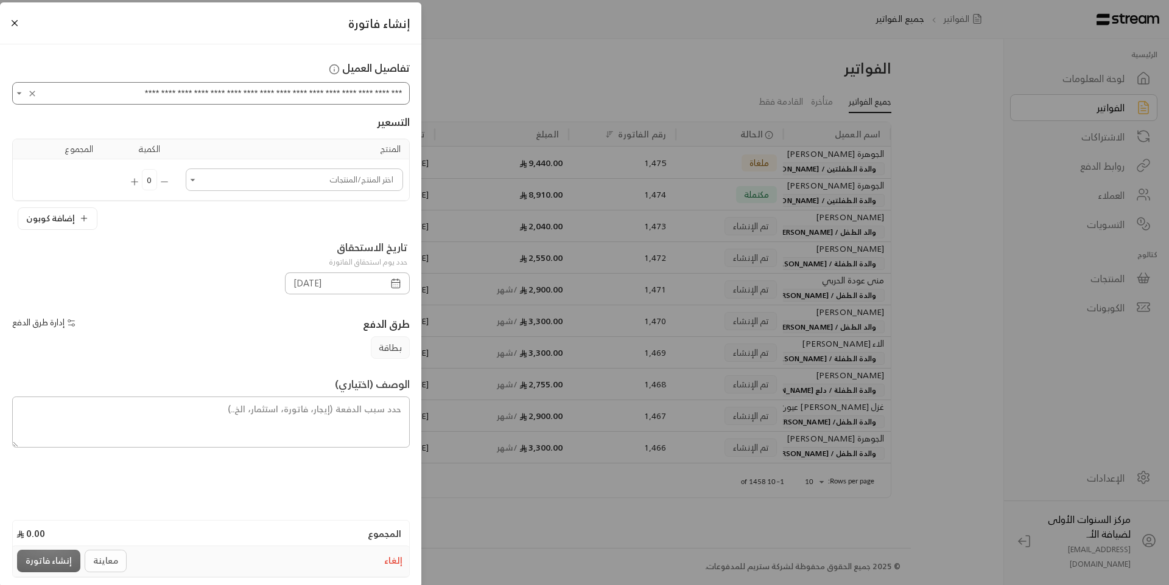
type input "**********"
click at [349, 182] on input "اختر العميل" at bounding box center [294, 179] width 214 height 19
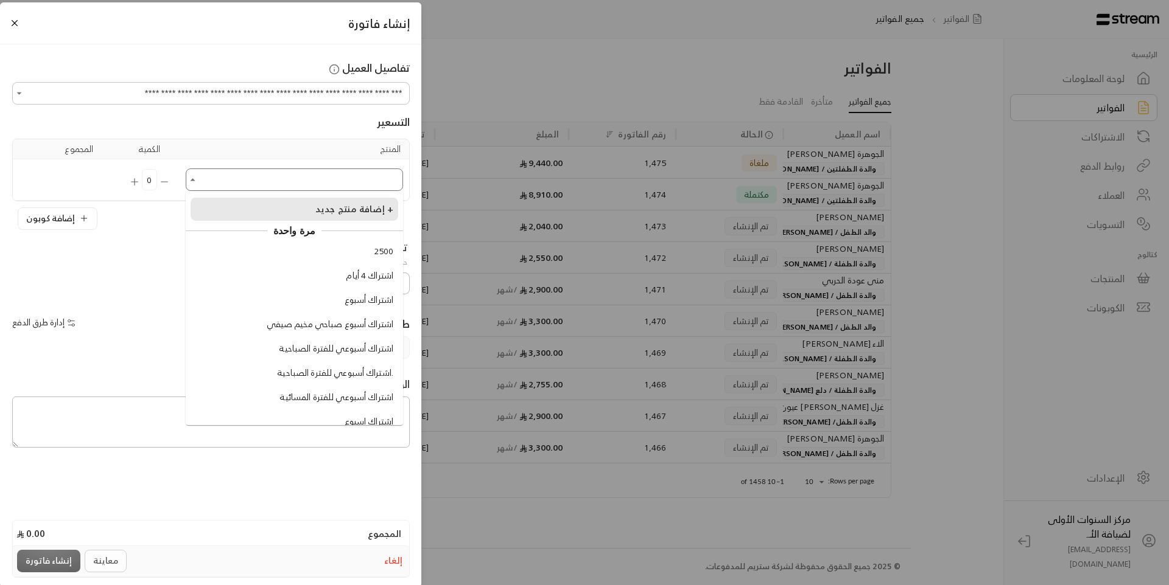
click at [356, 215] on span "إضافة منتج جديد +" at bounding box center [354, 209] width 78 height 16
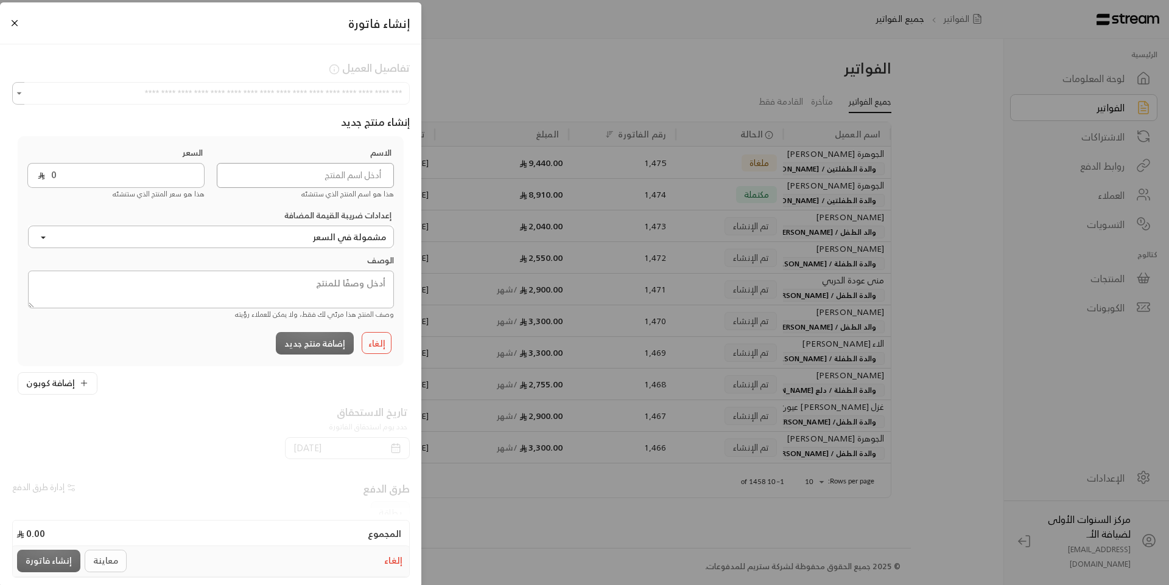
click at [350, 173] on input at bounding box center [305, 175] width 177 height 25
type input "اشتراك الترم الاول"
click at [124, 181] on input "0" at bounding box center [124, 175] width 159 height 25
type input "8930"
click at [280, 307] on textarea at bounding box center [211, 290] width 366 height 38
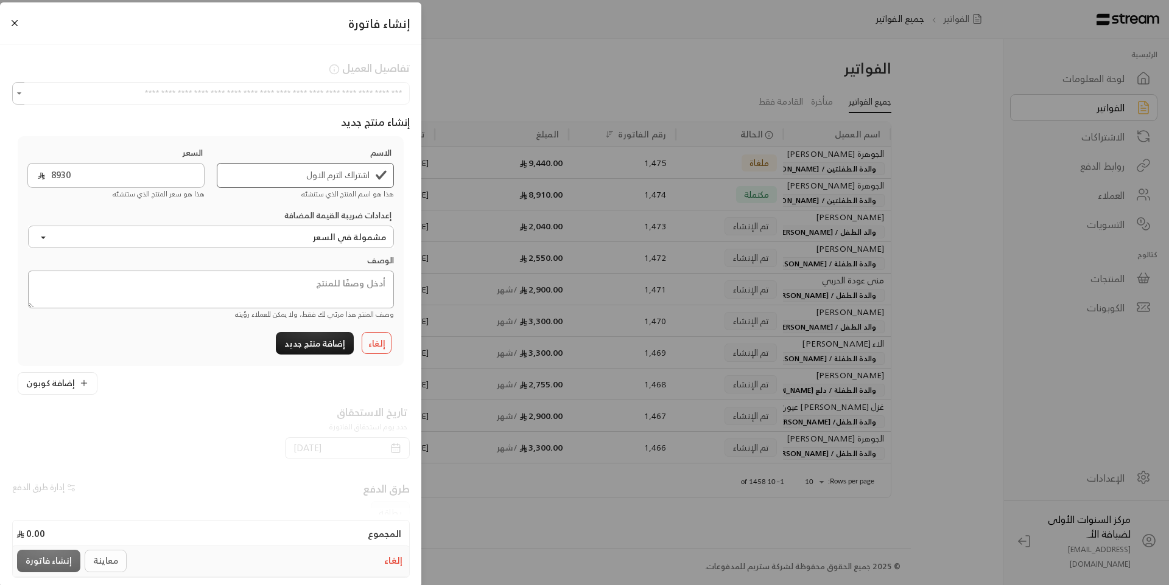
paste textarea "رسوم الترم الاول للطفلة :هيفاء رياض الحميضي ورسوم المنهج التعليمي واشتراك لمدة …"
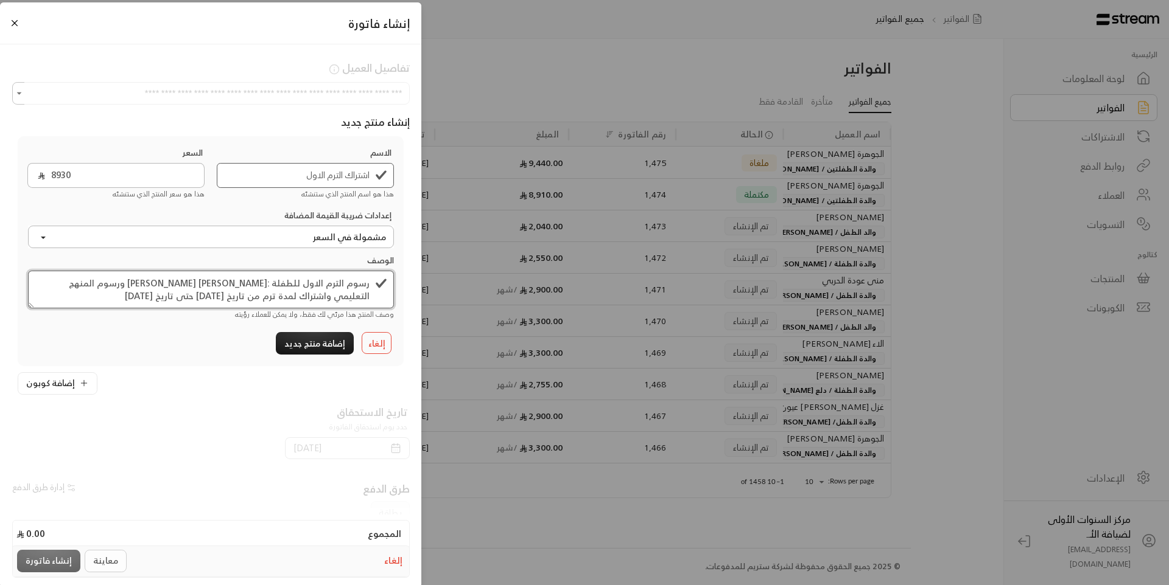
click at [260, 285] on textarea "رسوم الترم الاول للطفلة :هيفاء رياض الحميضي ورسوم المنهج التعليمي واشتراك لمدة …" at bounding box center [211, 290] width 366 height 38
type textarea "رسوم الترم الاول للطفلة :علياء رياض الحميضي ورسوم المنهج التعليمي واشتراك لمدة …"
click at [168, 478] on div at bounding box center [210, 495] width 397 height 58
click at [234, 343] on div "إلغاء إضافة منتج جديد" at bounding box center [211, 343] width 378 height 26
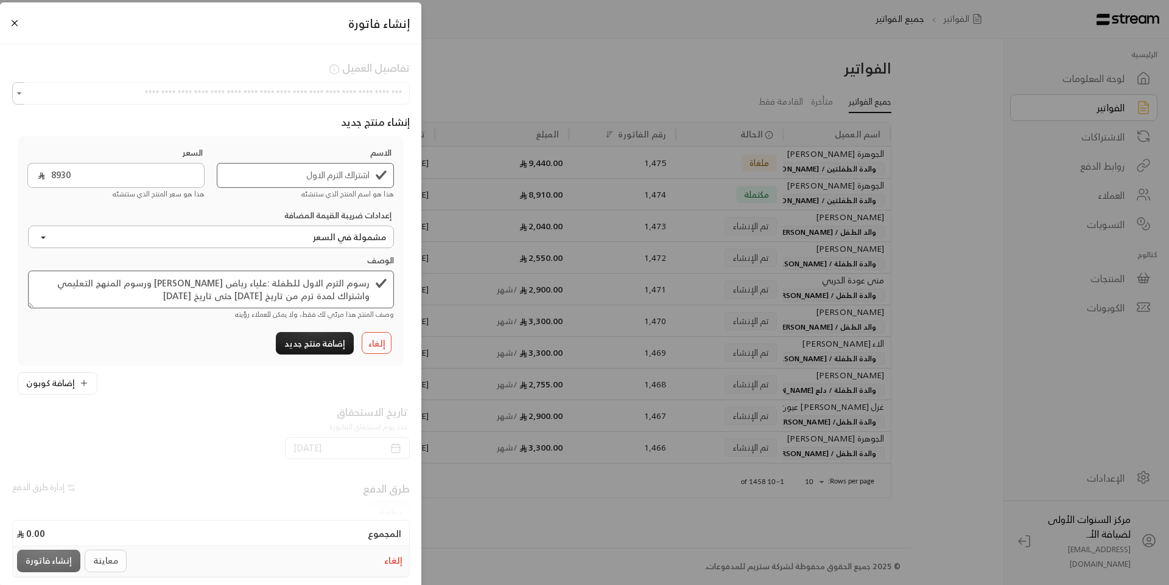
click at [231, 218] on div "إعدادات ضريبة القيمة المضافة مشمولة في السعر" at bounding box center [211, 231] width 378 height 45
click at [225, 336] on div "إلغاء إضافة منتج جديد" at bounding box center [211, 343] width 378 height 26
click at [218, 264] on div "الوصف رسوم الترم الاول للطفلة :علياء رياض الحميضي ورسوم المنهج التعليمي واشتراك…" at bounding box center [211, 287] width 378 height 66
click at [190, 298] on textarea "رسوم الترم الاول للطفلة :علياء رياض الحميضي ورسوم المنهج التعليمي واشتراك لمدة …" at bounding box center [211, 290] width 366 height 38
click at [174, 386] on div "إضافة كوبون" at bounding box center [211, 383] width 386 height 23
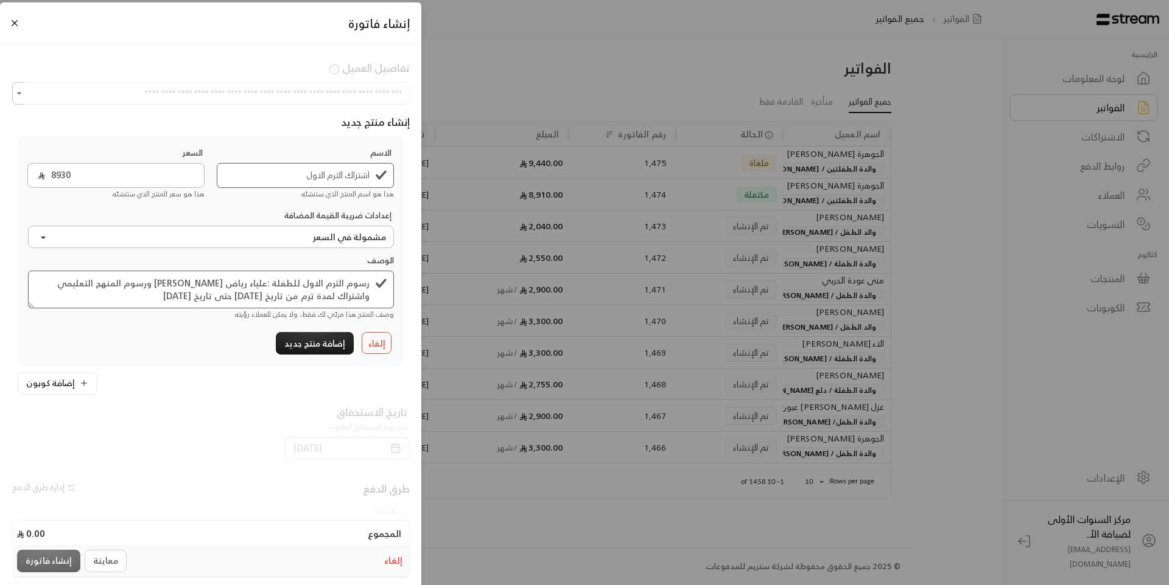
click at [147, 204] on div "الاسم اشتراك الترم الاول هذا هو اسم المنتج الذي ستنشئه السعر 8930 هذا هو سعر ال…" at bounding box center [211, 252] width 378 height 210
click at [116, 174] on input "8930" at bounding box center [124, 175] width 159 height 25
click at [120, 210] on div "إعدادات ضريبة القيمة المضافة مشمولة في السعر" at bounding box center [211, 231] width 378 height 45
click at [191, 346] on div "إلغاء إضافة منتج جديد" at bounding box center [211, 343] width 378 height 26
click at [220, 269] on div "الوصف رسوم الترم الاول للطفلة :علياء رياض الحميضي ورسوم المنهج التعليمي واشتراك…" at bounding box center [211, 287] width 378 height 66
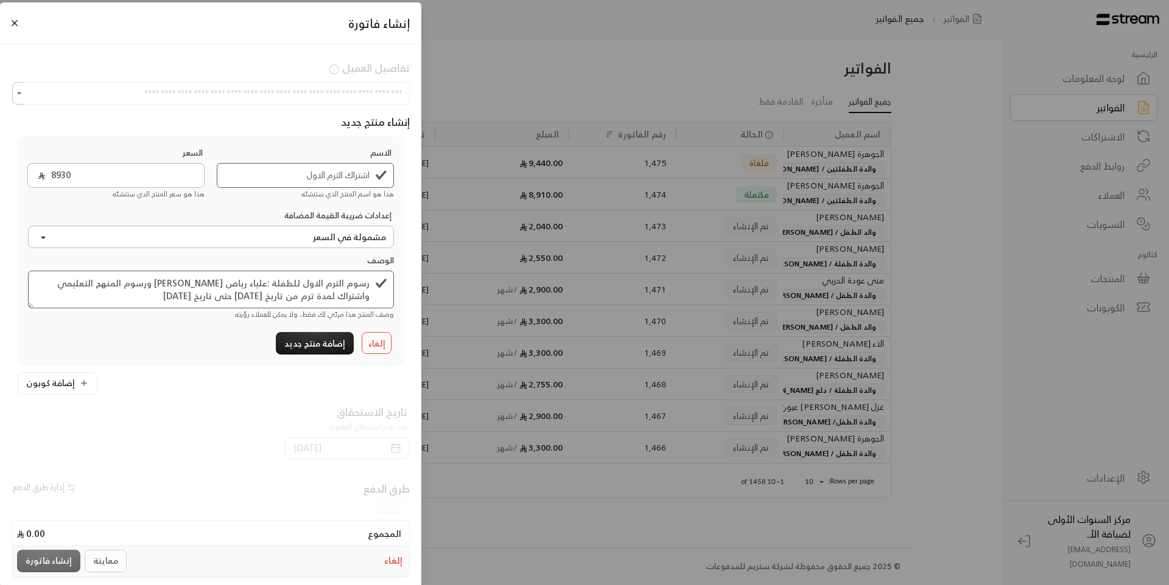
click at [197, 334] on div "إلغاء إضافة منتج جديد" at bounding box center [211, 343] width 378 height 26
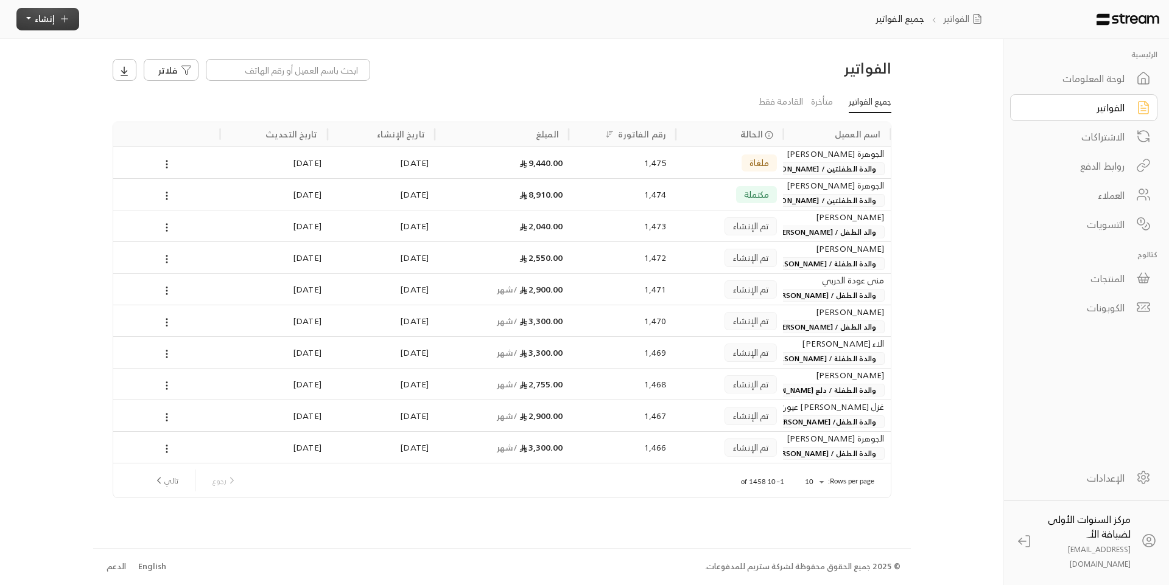
click at [43, 25] on span "إنشاء" at bounding box center [45, 18] width 20 height 15
click at [161, 83] on p "إنشاء فاتورة مرة واحدة بسهولة للمعاملات السريعة." at bounding box center [104, 73] width 152 height 24
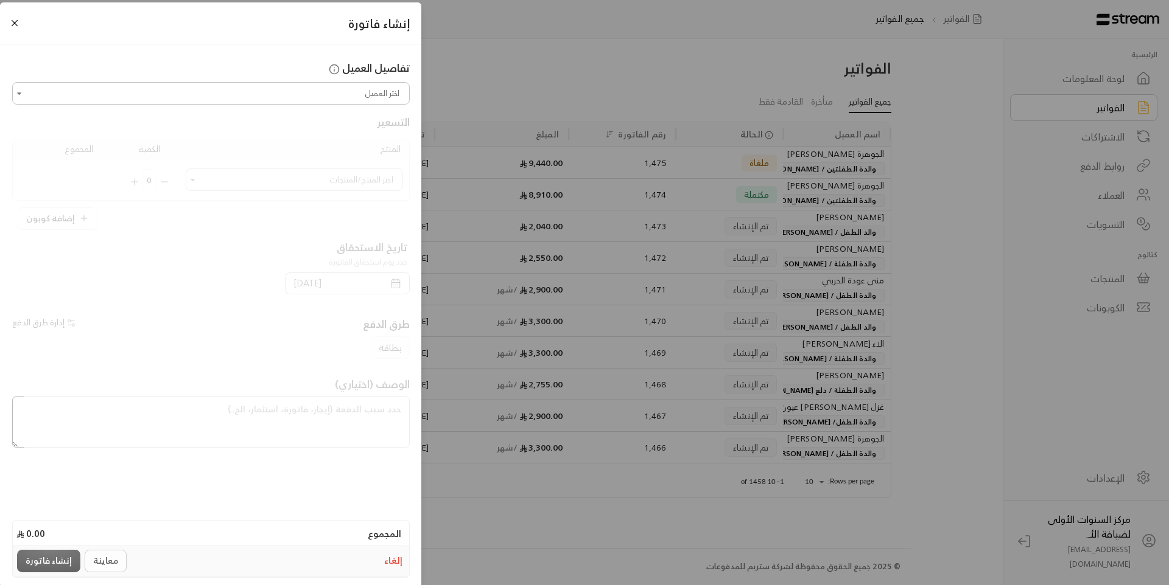
click at [344, 88] on input "اختر العميل" at bounding box center [211, 93] width 394 height 19
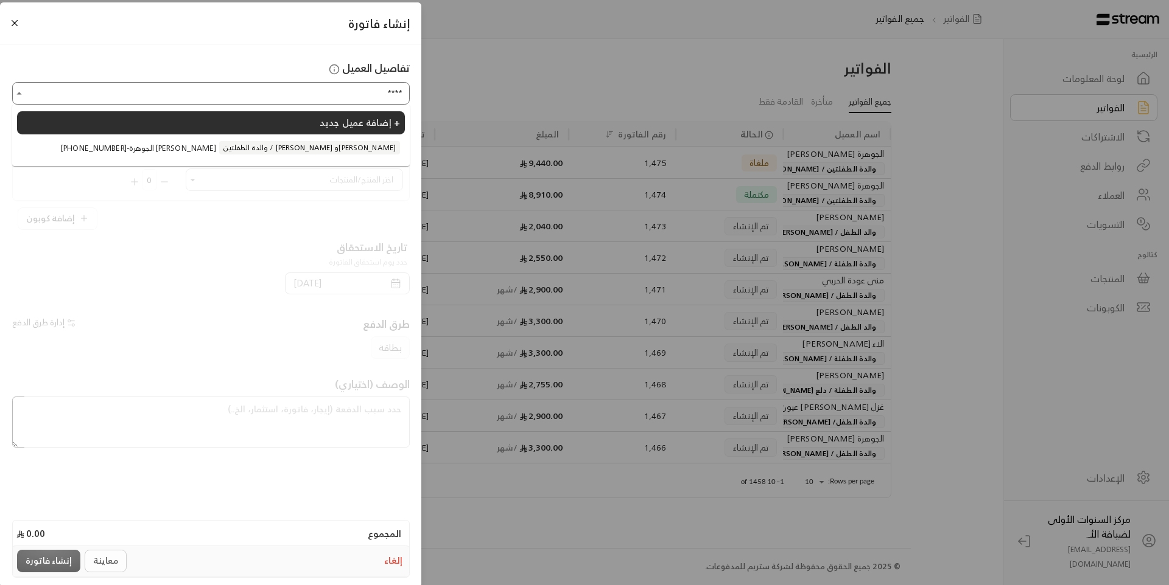
click at [337, 147] on span "والدة الطفلتين / [PERSON_NAME] و[PERSON_NAME]" at bounding box center [309, 147] width 181 height 13
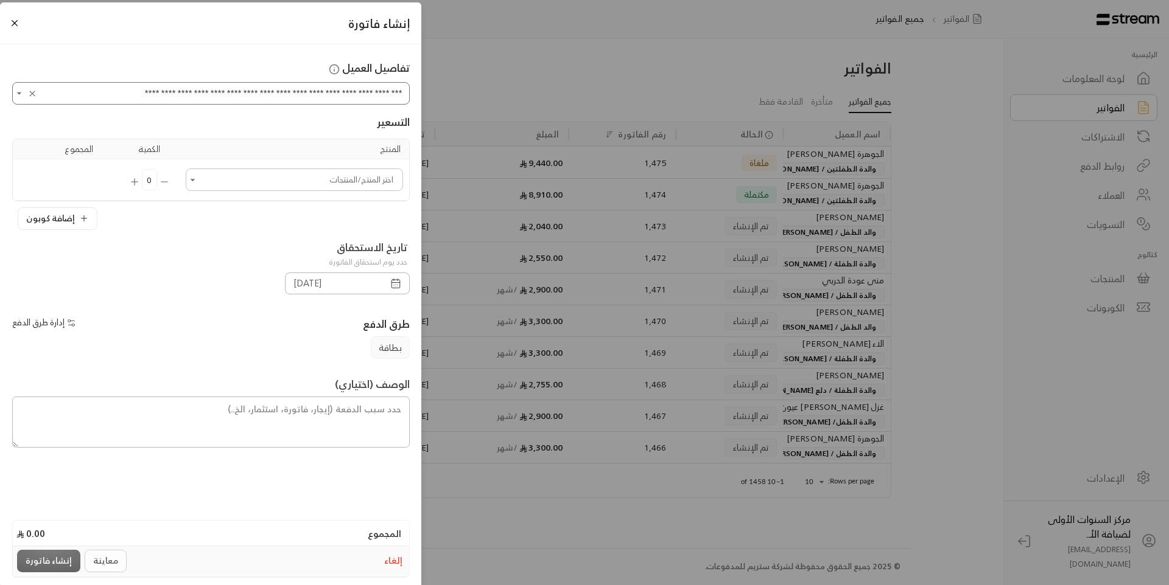
type input "**********"
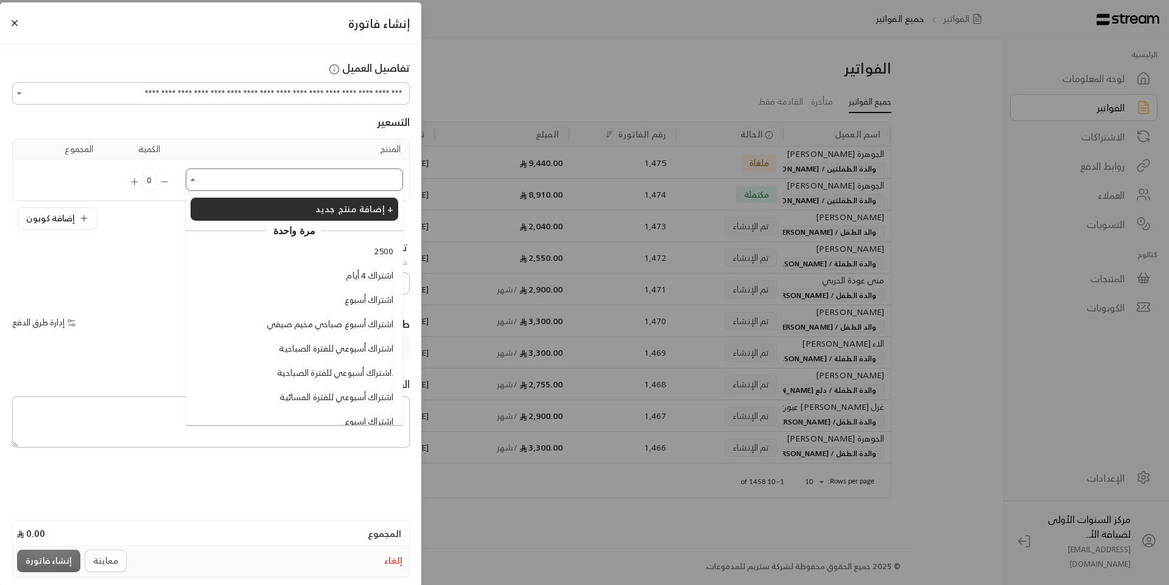
click at [337, 183] on input "اختر العميل" at bounding box center [294, 179] width 214 height 19
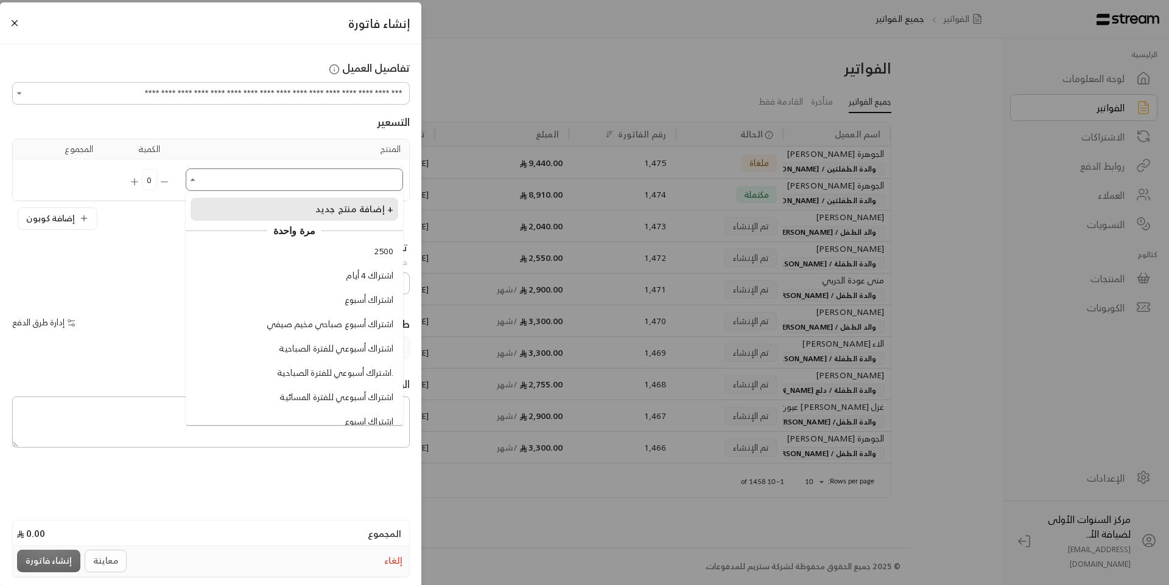
click at [340, 206] on span "إضافة منتج جديد +" at bounding box center [354, 209] width 78 height 16
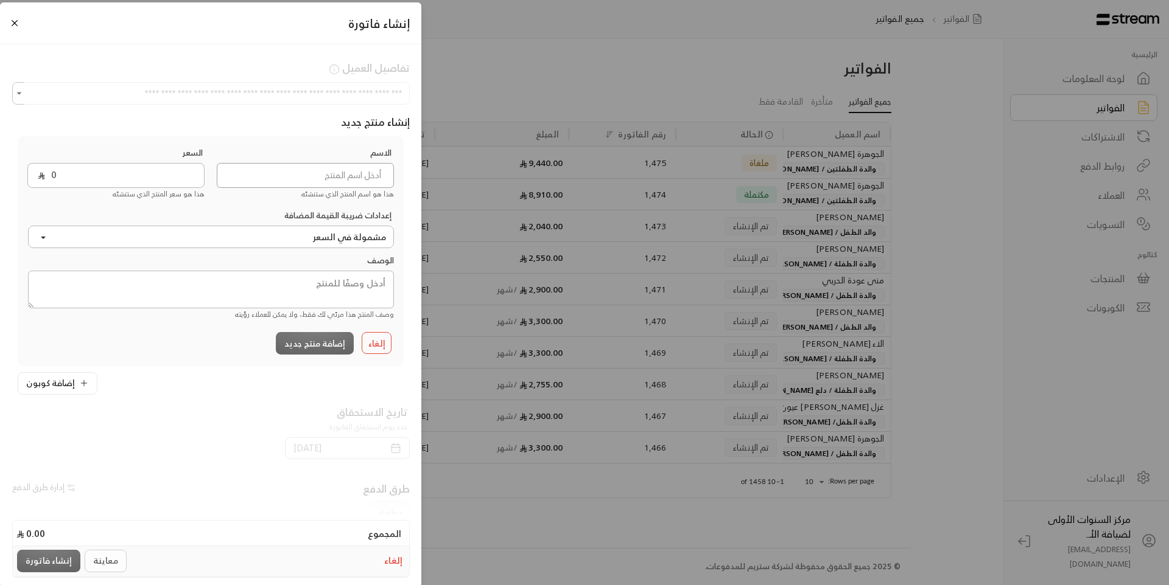
click at [323, 166] on input at bounding box center [305, 175] width 177 height 25
type input "اشتراك الترم الاول"
click at [102, 175] on input "0" at bounding box center [124, 175] width 159 height 25
type input "8930"
click at [338, 303] on textarea at bounding box center [211, 290] width 366 height 38
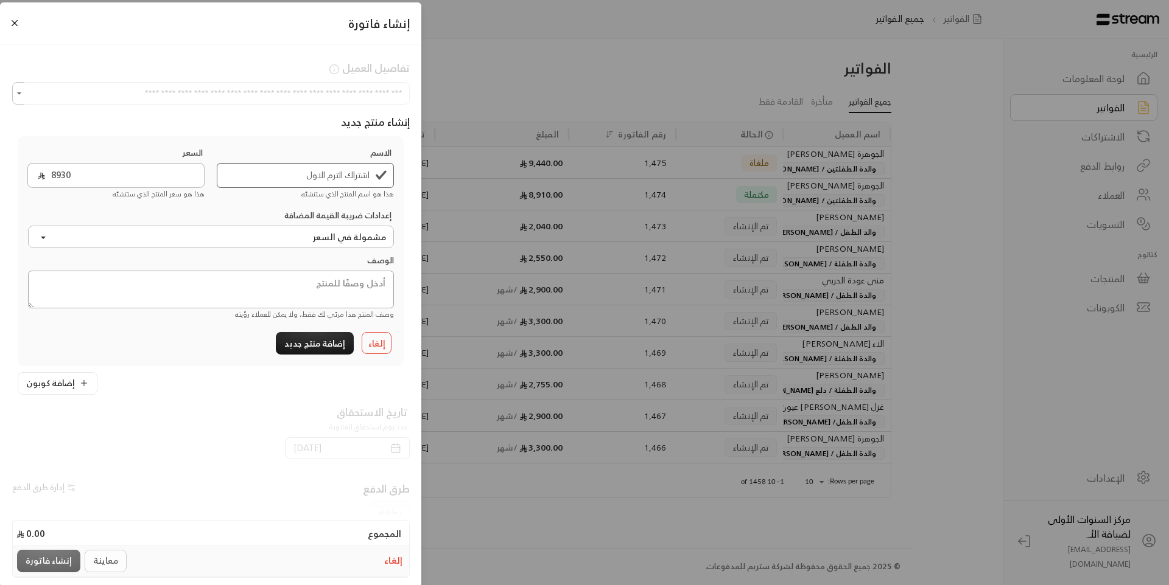
paste textarea "رسوم الترم الاول للطفلة :[PERSON_NAME] [PERSON_NAME] ورسوم المنهج التعليمي واشت…"
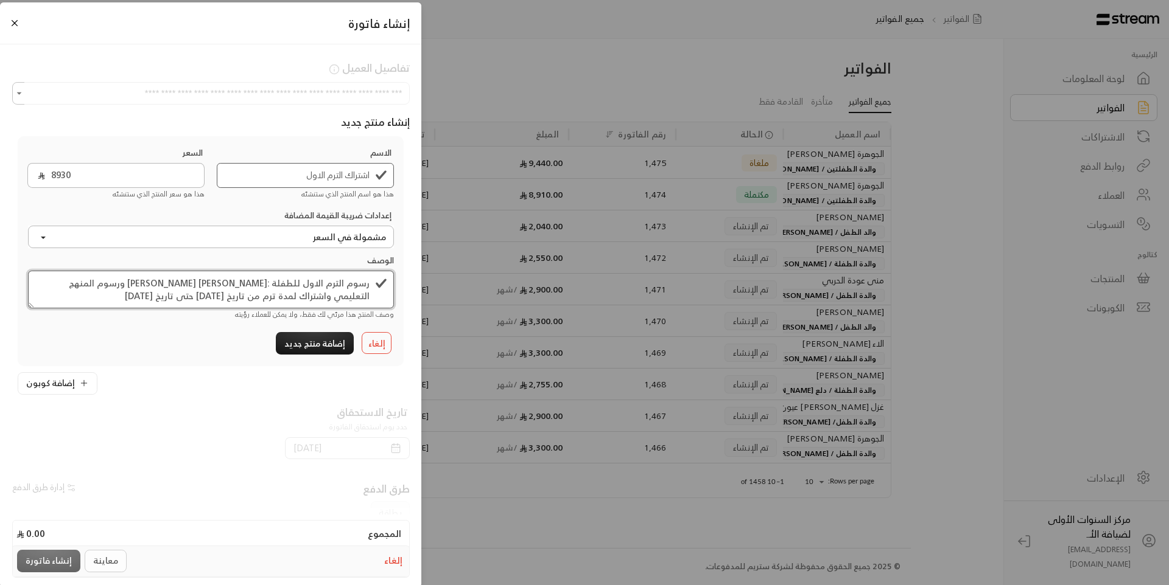
type textarea "رسوم الترم الاول للطفلة :[PERSON_NAME] [PERSON_NAME] ورسوم المنهج التعليمي واشت…"
click at [212, 338] on div "إلغاء إضافة منتج جديد" at bounding box center [211, 343] width 378 height 26
click at [222, 413] on div at bounding box center [216, 440] width 385 height 71
click at [222, 398] on div "تاريخ الاستحقاق حدد يوم استحقاق الفاتورة [DATE]" at bounding box center [210, 430] width 397 height 71
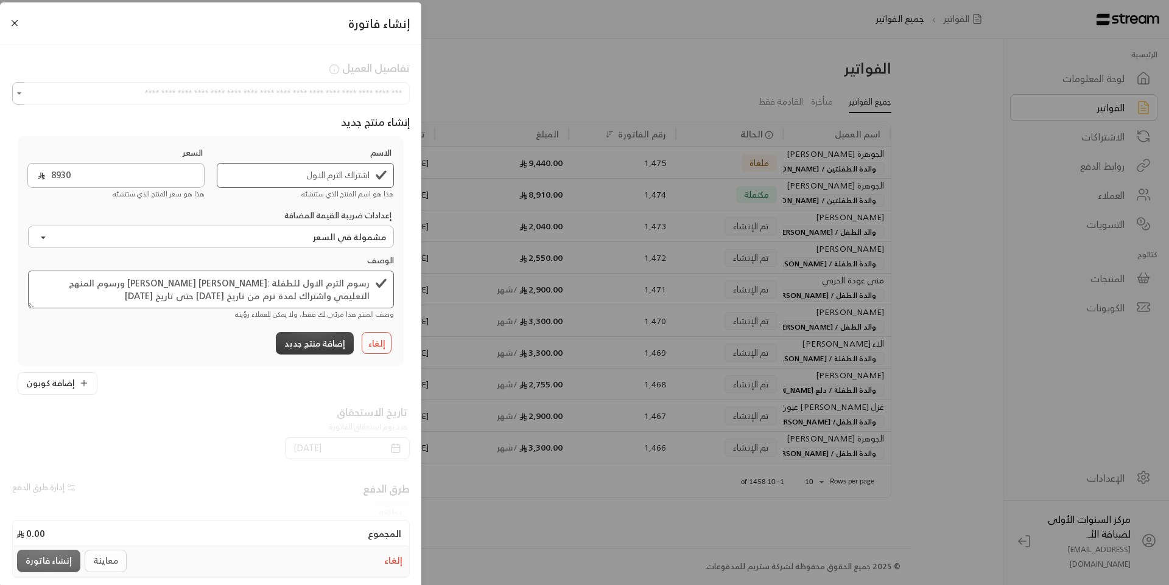
click at [312, 349] on button "إضافة منتج جديد" at bounding box center [315, 343] width 78 height 23
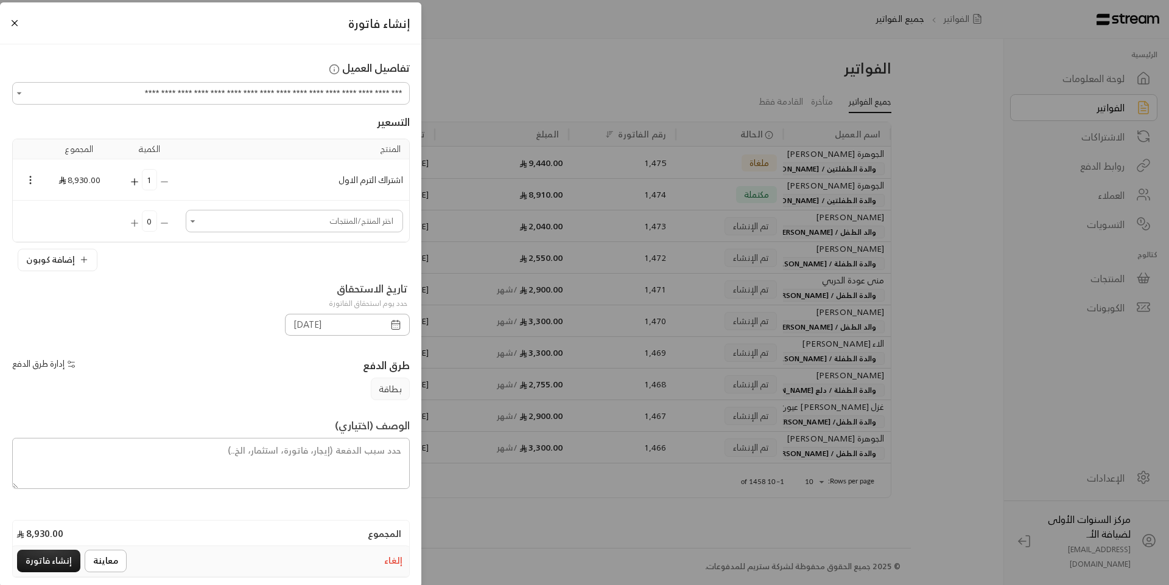
scroll to position [8, 0]
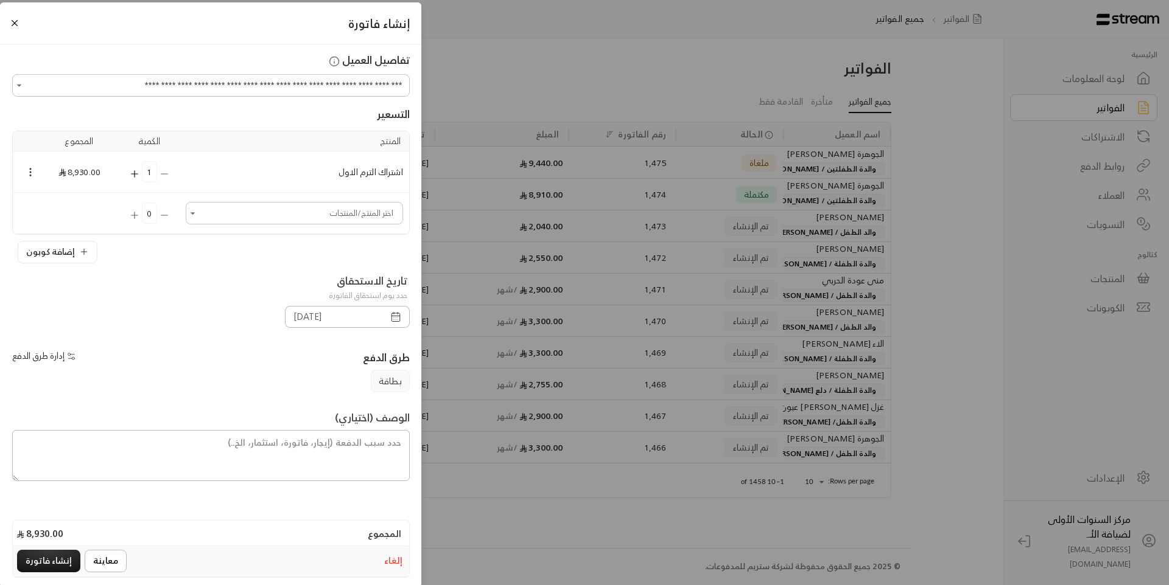
click at [242, 334] on div "طرق الدفع إدارة طرق الدفع بطاقة" at bounding box center [210, 363] width 397 height 58
click at [277, 456] on textarea at bounding box center [210, 455] width 397 height 51
drag, startPoint x: 277, startPoint y: 456, endPoint x: 292, endPoint y: 288, distance: 168.6
click at [292, 288] on div "تاريخ الاستحقاق حدد يوم استحقاق الفاتورة" at bounding box center [211, 289] width 410 height 33
click at [218, 273] on div "تاريخ الاستحقاق حدد يوم استحقاق الفاتورة" at bounding box center [211, 289] width 410 height 33
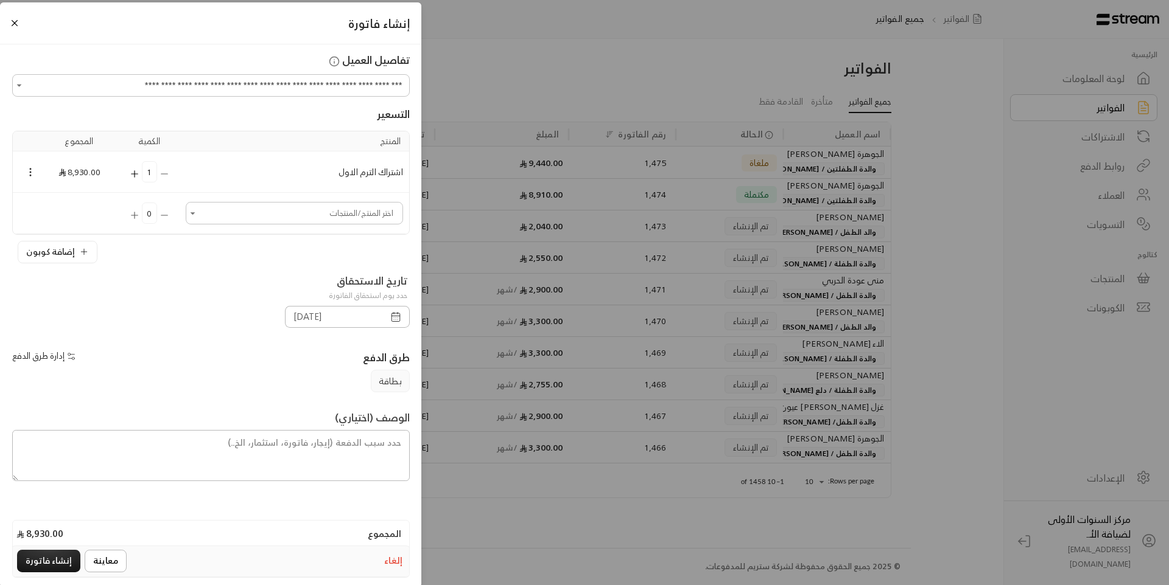
click at [204, 176] on td "اشتراك الترم الاول" at bounding box center [294, 172] width 229 height 41
click at [229, 306] on div "تاريخ الاستحقاق حدد يوم استحقاق الفاتورة [DATE]" at bounding box center [211, 303] width 410 height 61
click at [302, 441] on textarea at bounding box center [210, 455] width 397 height 51
click at [403, 563] on button "إلغاء" at bounding box center [393, 562] width 23 height 18
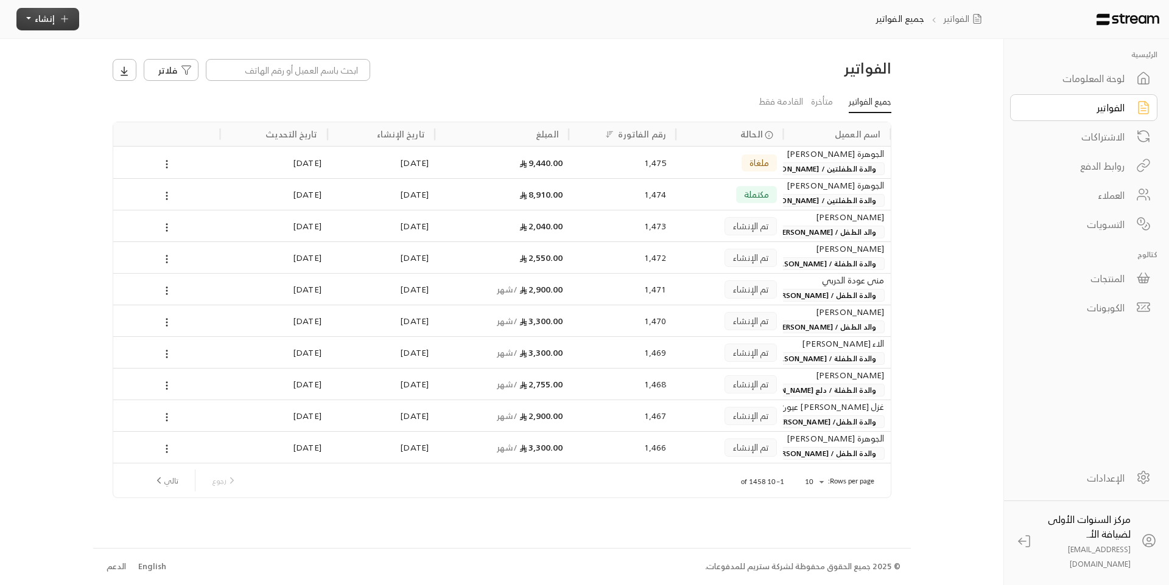
click at [48, 22] on span "إنشاء" at bounding box center [45, 18] width 20 height 15
click at [141, 73] on p "إنشاء فاتورة مرة واحدة بسهولة للمعاملات السريعة." at bounding box center [104, 73] width 152 height 24
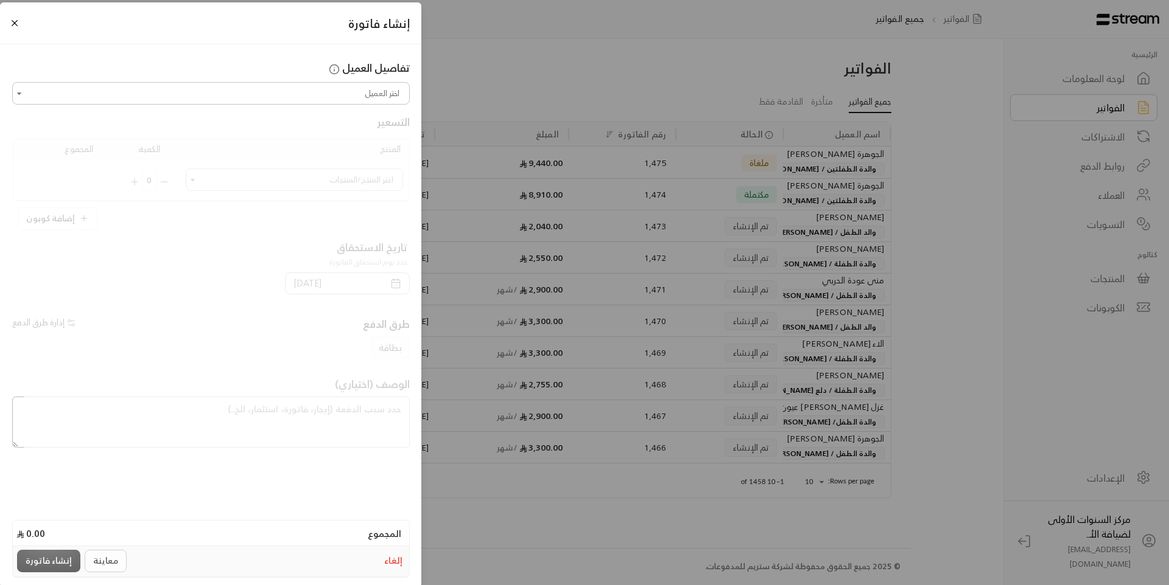
click at [286, 97] on input "اختر العميل" at bounding box center [211, 93] width 394 height 19
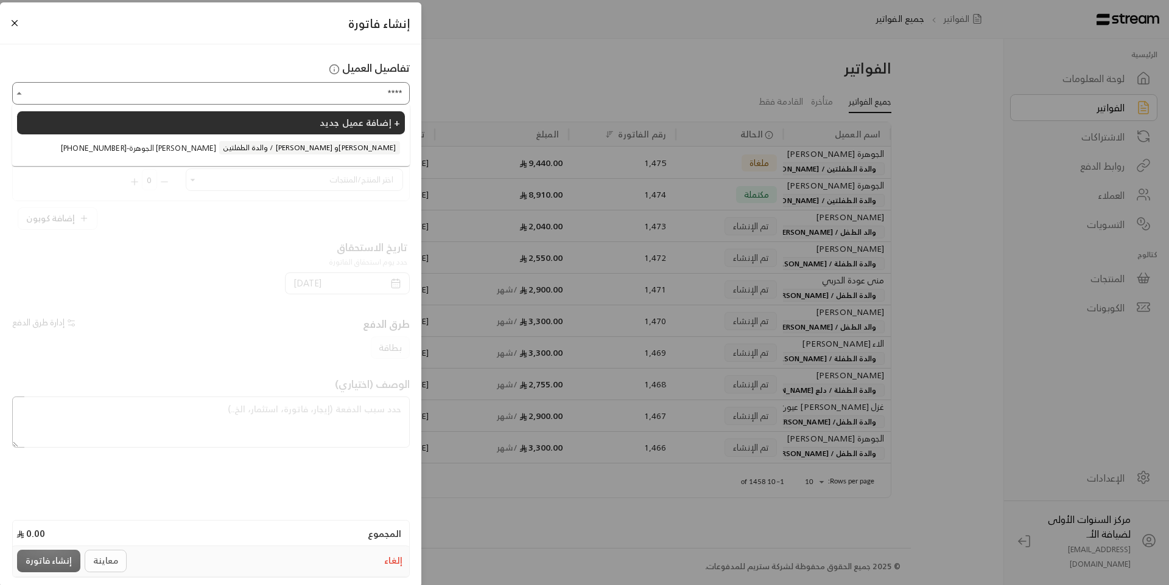
click at [216, 154] on span "[PHONE_NUMBER] - الجوهرة [PERSON_NAME]" at bounding box center [138, 148] width 155 height 12
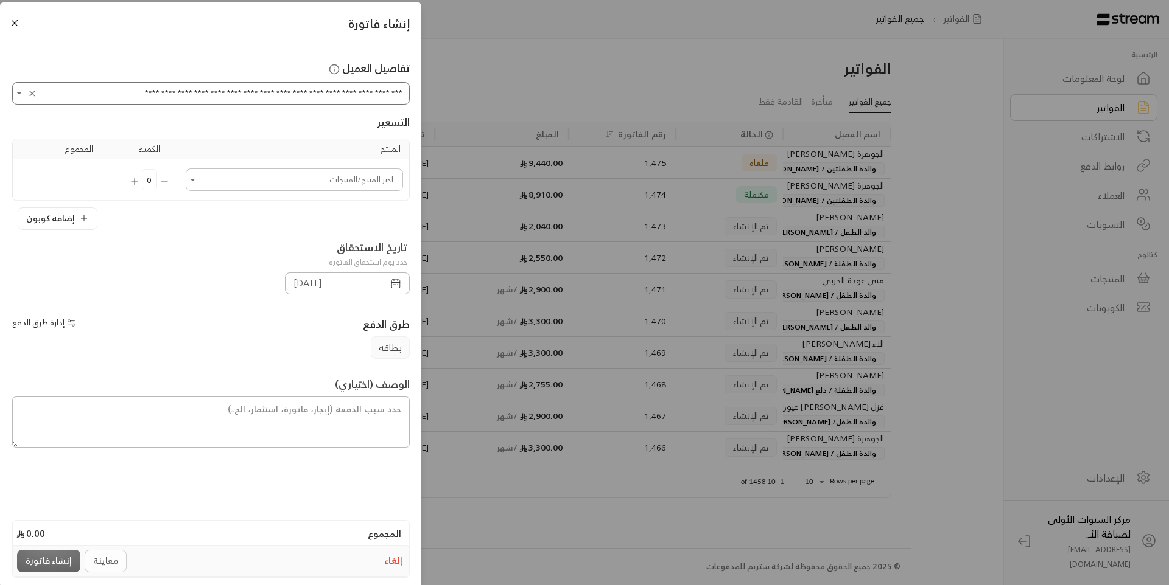
type input "**********"
click at [326, 178] on input "اختر العميل" at bounding box center [294, 179] width 214 height 19
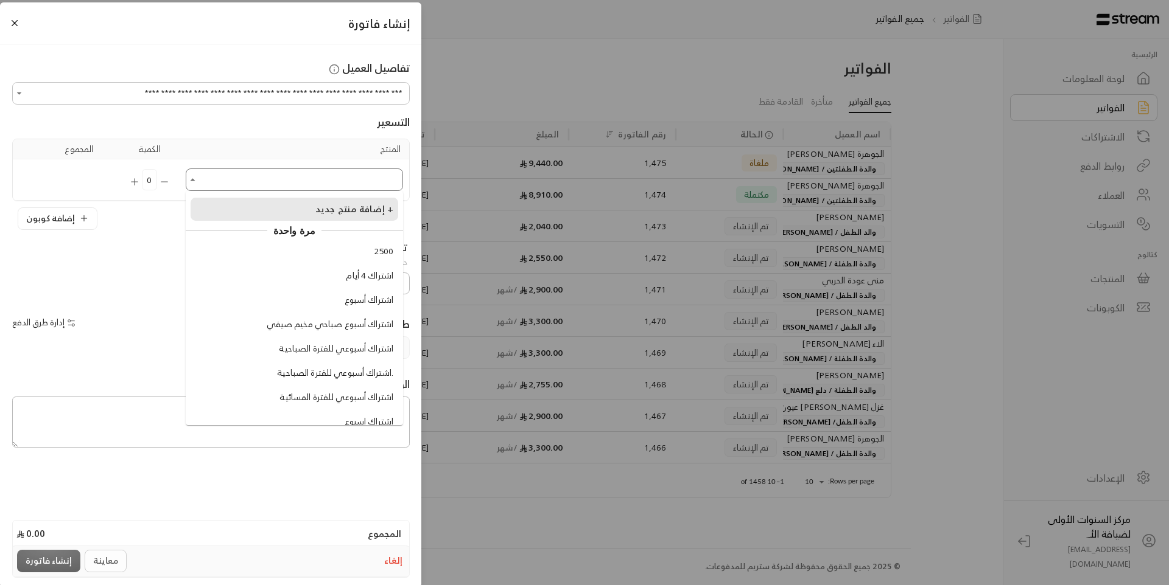
click at [326, 211] on span "إضافة منتج جديد +" at bounding box center [354, 209] width 78 height 16
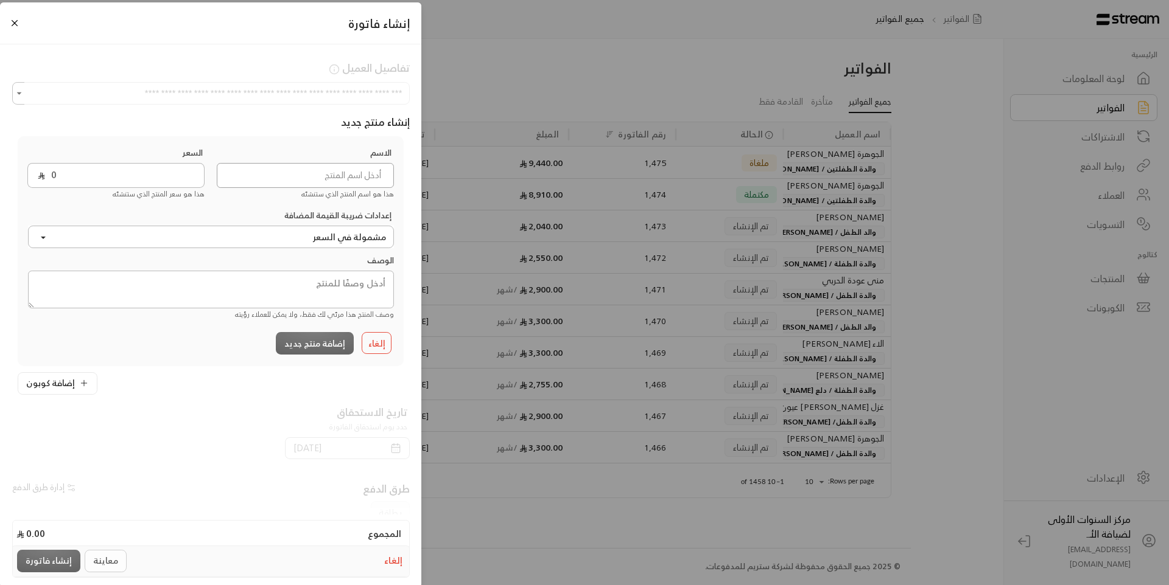
click at [312, 175] on input at bounding box center [305, 175] width 177 height 25
type input "اشتراك الترم الأول"
click at [104, 178] on input "0" at bounding box center [124, 175] width 159 height 25
type input "8930"
click at [322, 293] on textarea at bounding box center [211, 290] width 366 height 38
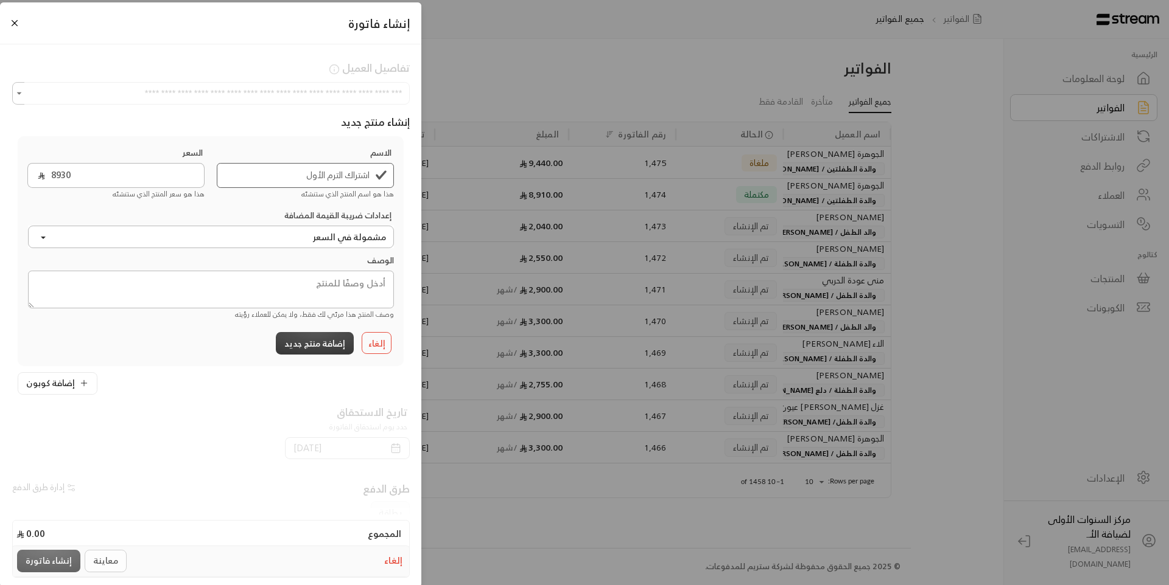
click at [326, 344] on button "إضافة منتج جديد" at bounding box center [315, 343] width 78 height 23
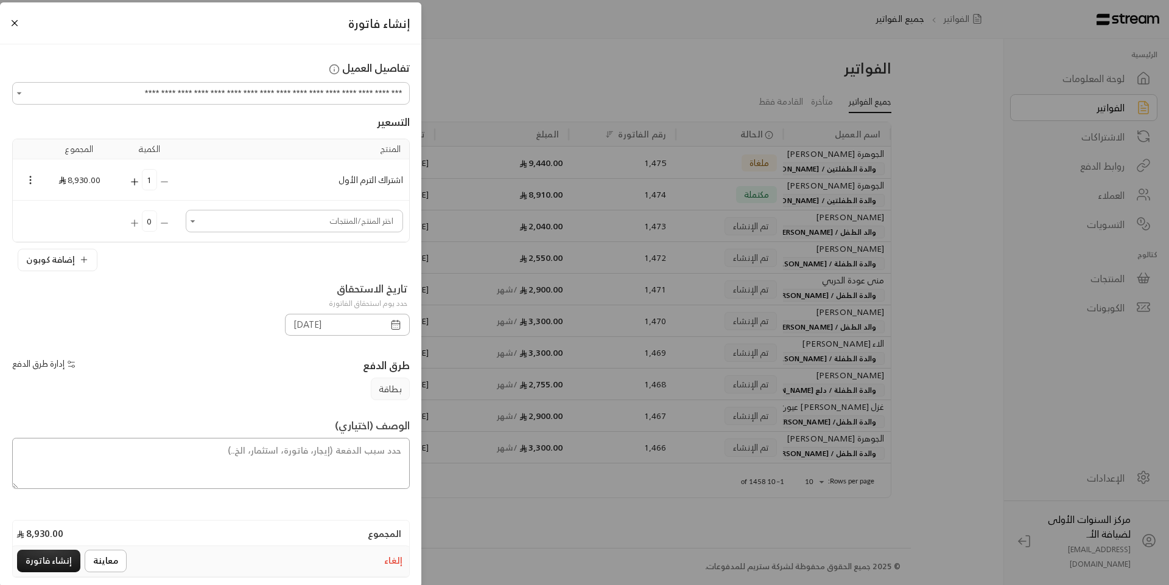
click at [373, 450] on textarea at bounding box center [210, 463] width 397 height 51
paste textarea "رسوم الترم الاول للطفلة :هيفاء رياض الحميضي ورسوم المنهج التعليمي واشتراك لمدة …"
click at [288, 454] on textarea "رسوم الترم الاول للطفلة :هيفاء رياض الحميضي ورسوم المنهج التعليمي واشتراك لمدة …" at bounding box center [210, 463] width 397 height 51
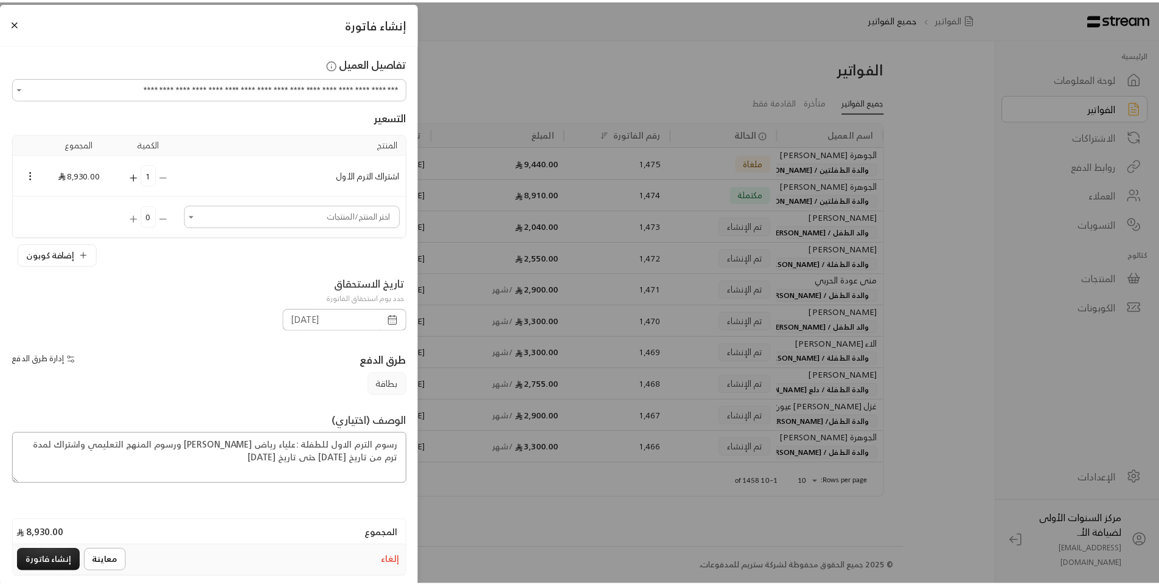
scroll to position [8, 0]
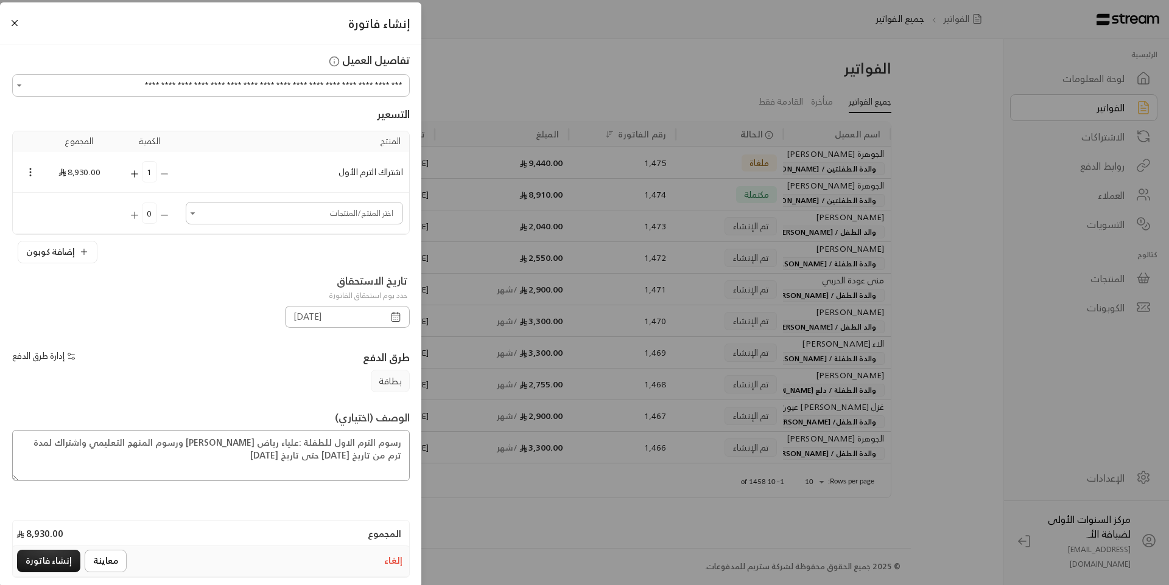
click at [99, 442] on textarea "رسوم الترم الاول للطفلة :علياء رياض الحميضي ورسوم المنهج التعليمي واشتراك لمدة …" at bounding box center [210, 455] width 397 height 51
click at [93, 475] on textarea "رسوم الترم الاول للطفلة :علياء رياض الحميضي ورسوم المنهج التعليمي واشتراك لمدة …" at bounding box center [210, 455] width 397 height 51
type textarea "رسوم الترم الاول للطفلة :علياء رياض الحميضي ورسوم المنهج التعليمي واشتراك لمدة …"
click at [50, 559] on button "إنشاء فاتورة" at bounding box center [48, 561] width 63 height 23
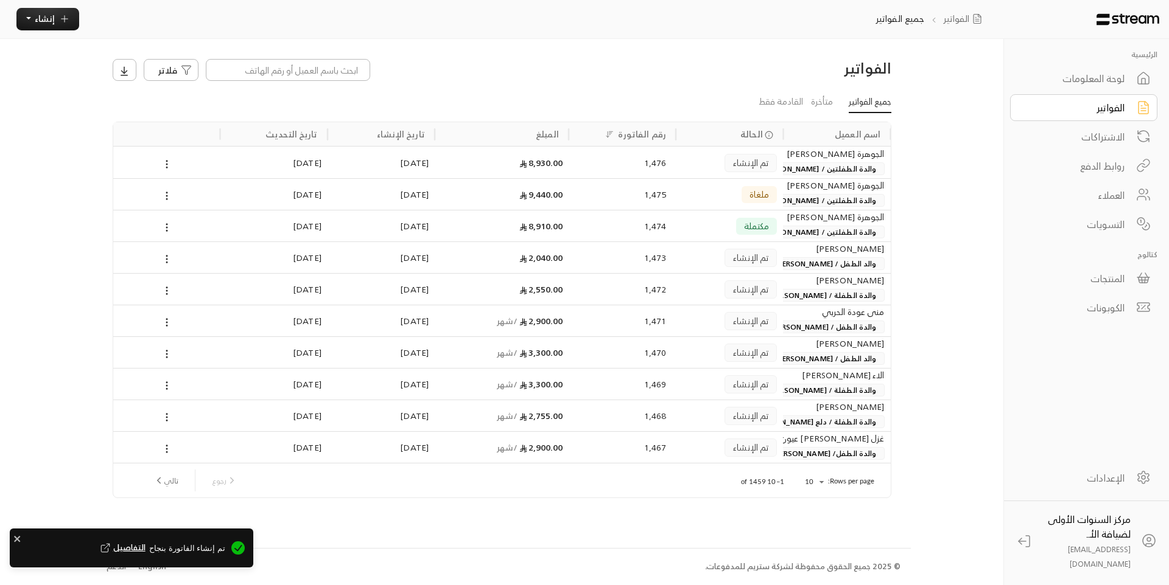
click at [711, 169] on div "تم الإنشاء" at bounding box center [729, 162] width 95 height 31
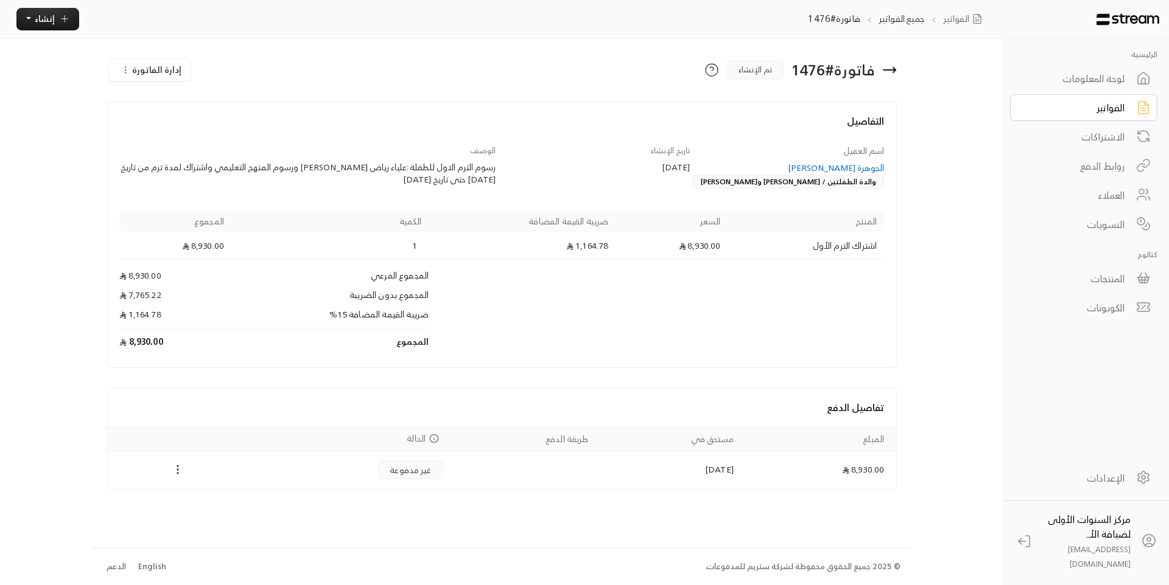
click at [176, 473] on icon "Payments" at bounding box center [178, 470] width 12 height 12
click at [208, 492] on li "تغيير الحالة الى مدفوعة" at bounding box center [222, 491] width 99 height 19
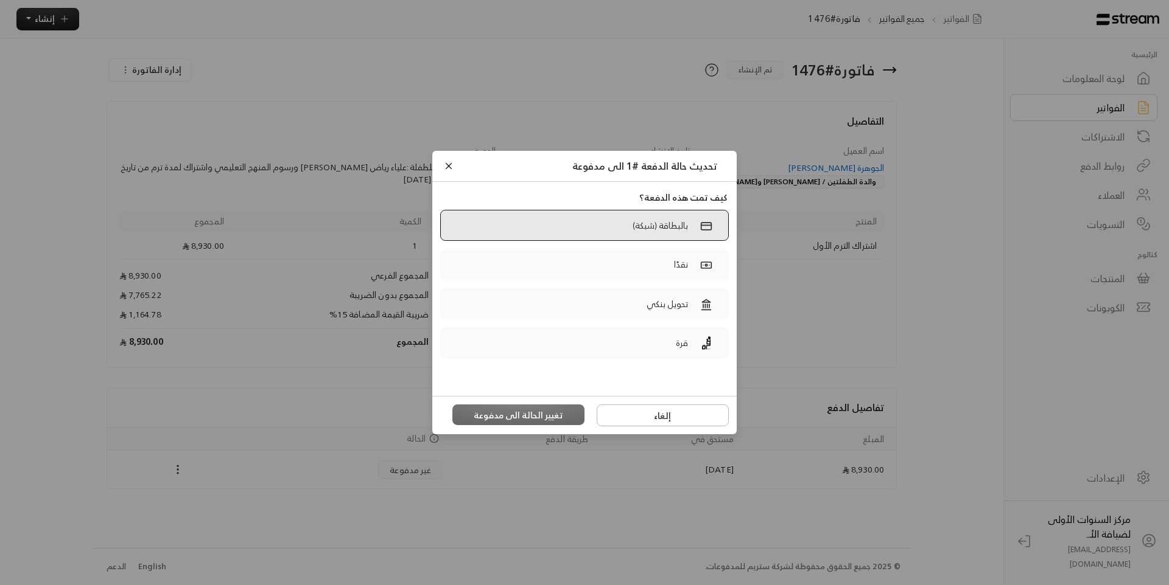
click at [643, 234] on div "بالبطاقة (شبكة)" at bounding box center [672, 225] width 92 height 18
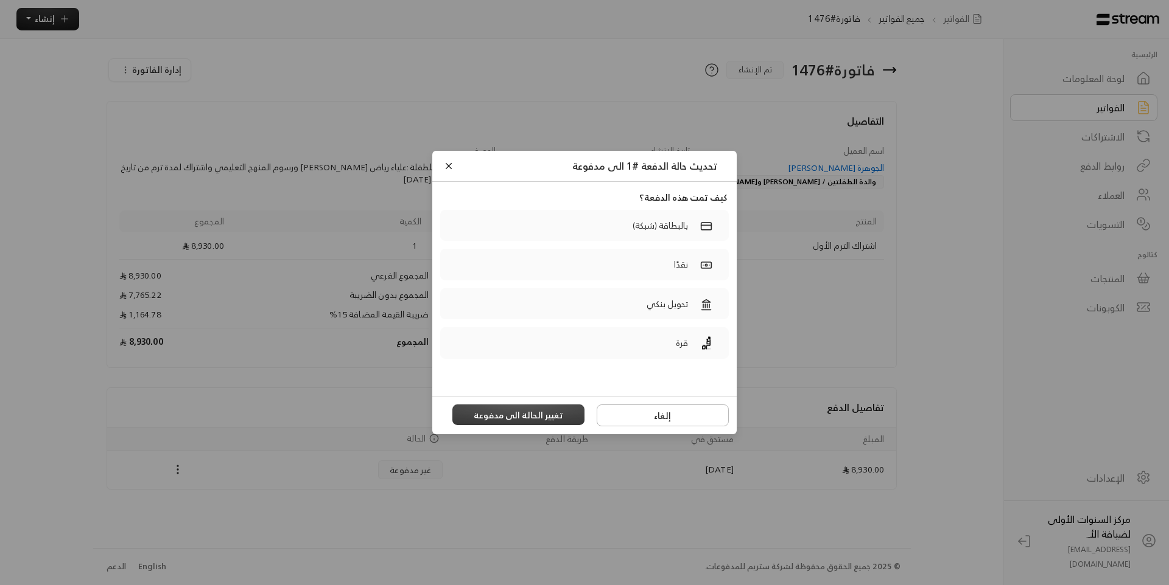
click at [519, 407] on button "تغيير الحالة الى مدفوعة" at bounding box center [518, 415] width 133 height 21
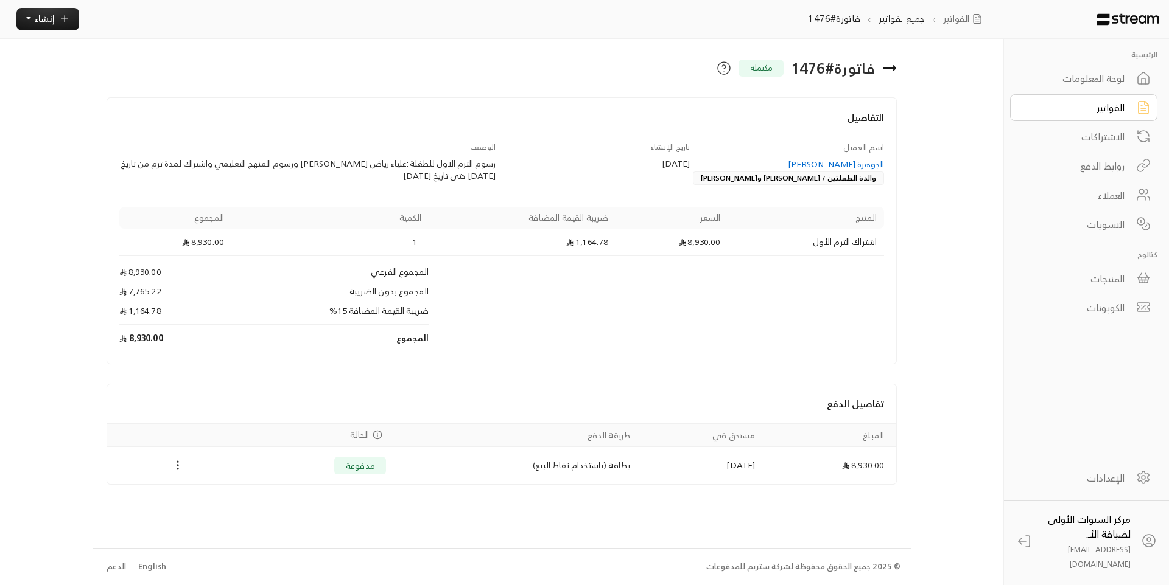
click at [884, 68] on icon at bounding box center [889, 68] width 12 height 0
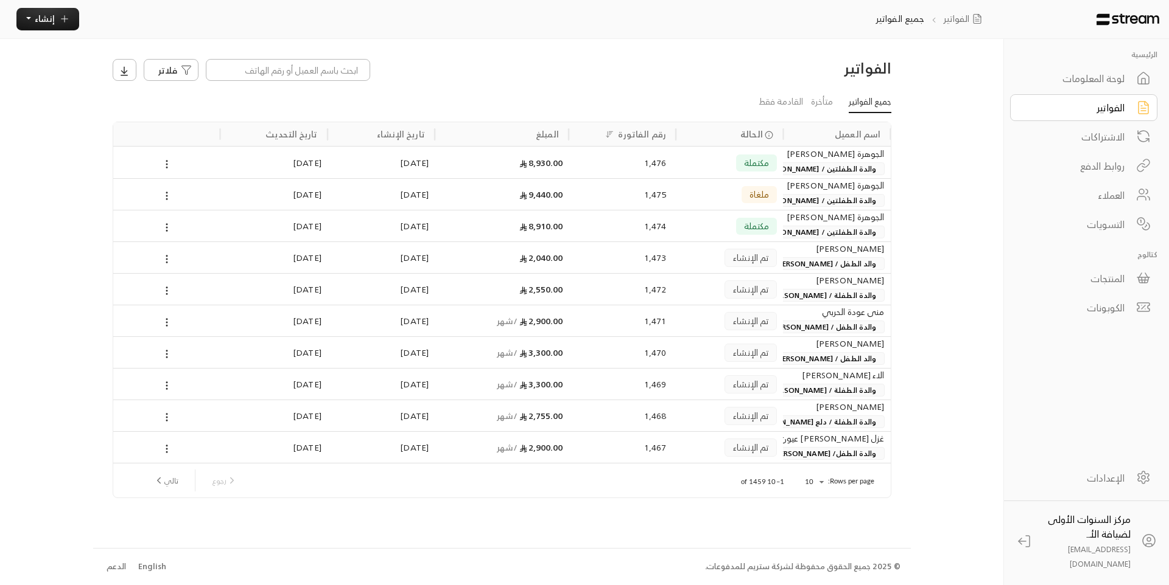
click at [810, 164] on span "والدة الطفلتين / [PERSON_NAME] و[PERSON_NAME]" at bounding box center [787, 168] width 195 height 13
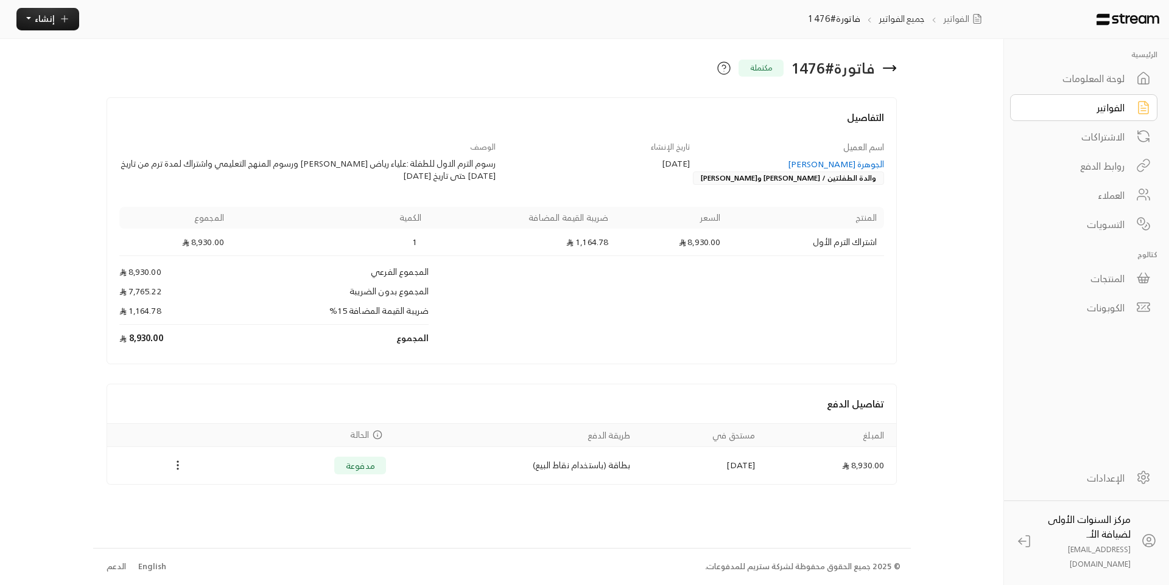
click at [889, 68] on icon at bounding box center [889, 68] width 12 height 0
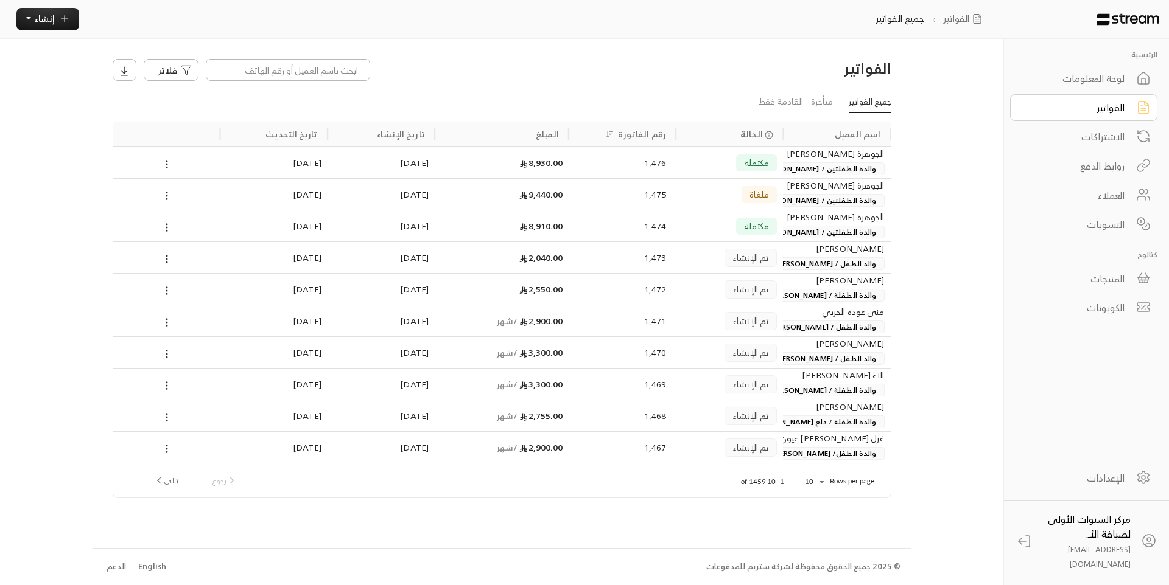
click at [822, 226] on span "والدة الطفلتين / [PERSON_NAME] و[PERSON_NAME]" at bounding box center [787, 232] width 195 height 13
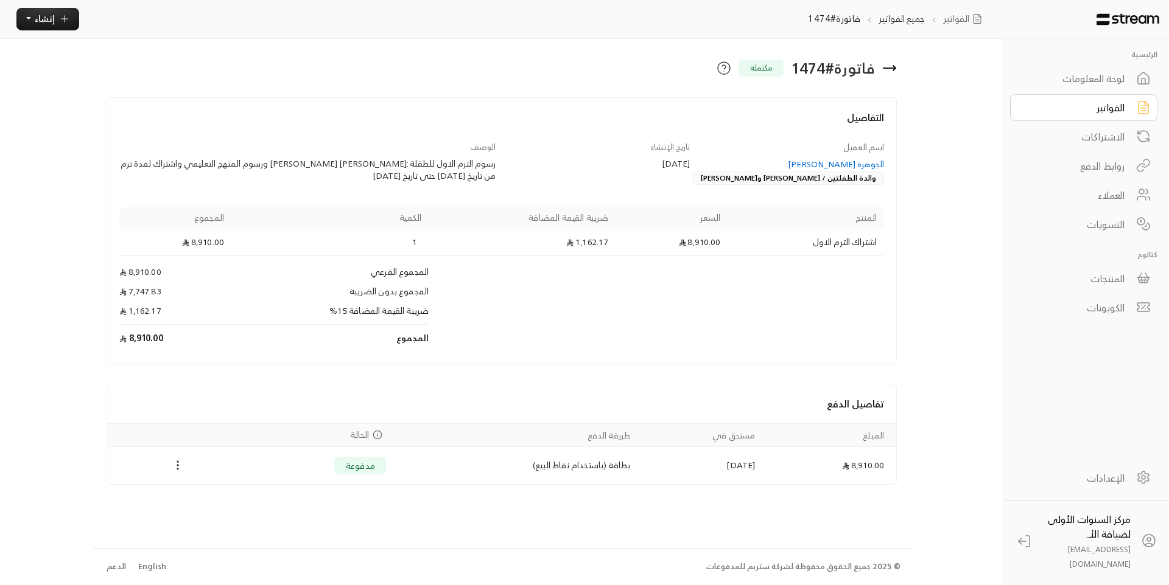
click at [1030, 108] on link "الفواتير" at bounding box center [1083, 107] width 147 height 27
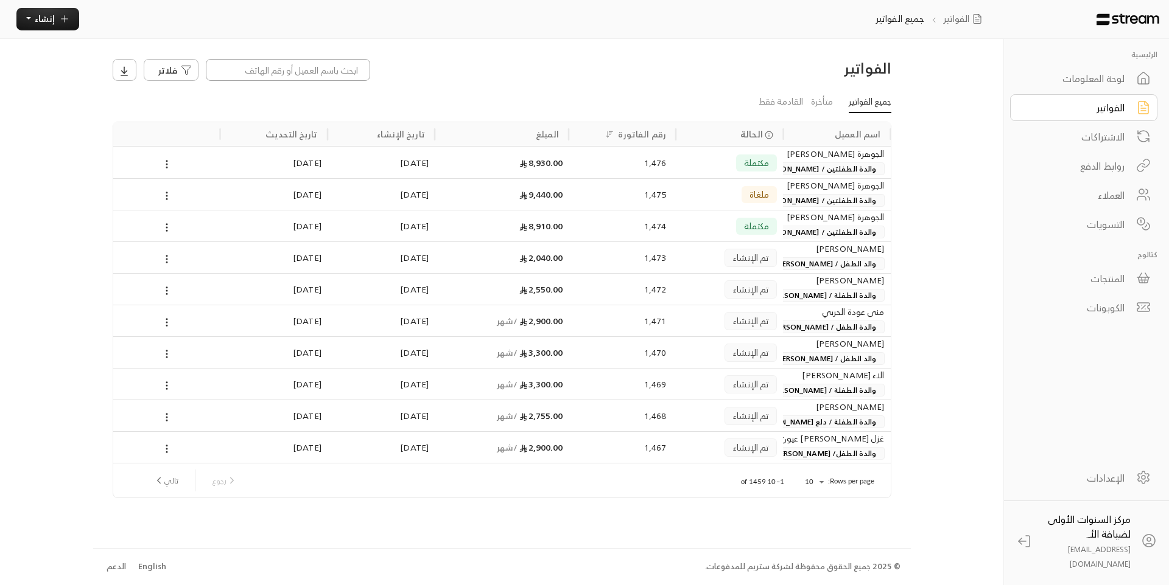
click at [361, 71] on input at bounding box center [288, 70] width 164 height 22
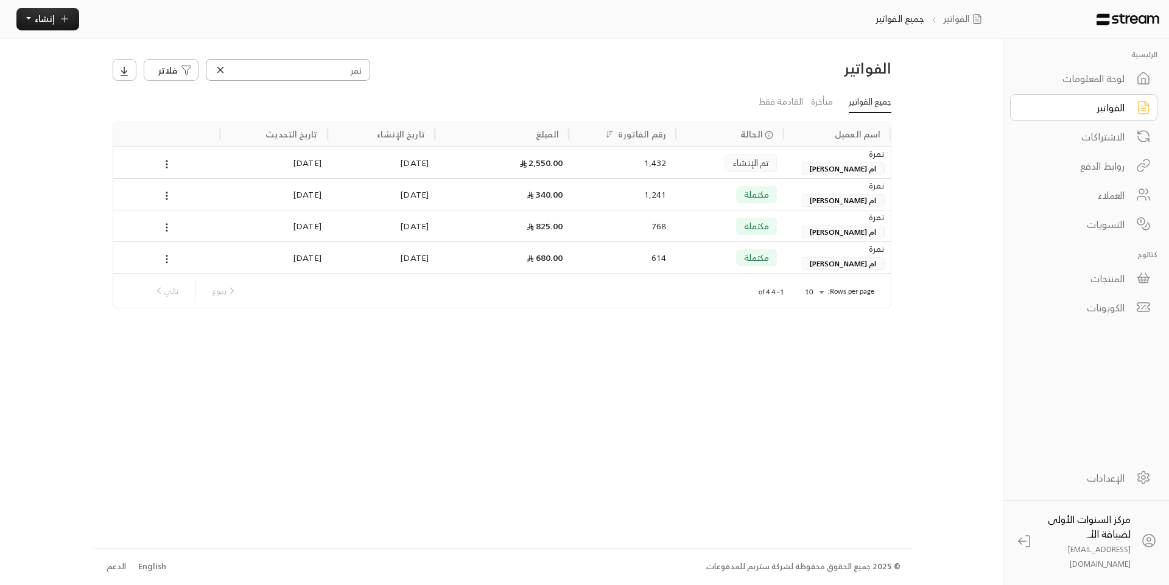
type input "نمر"
click at [690, 167] on div "تم الإنشاء" at bounding box center [729, 162] width 95 height 31
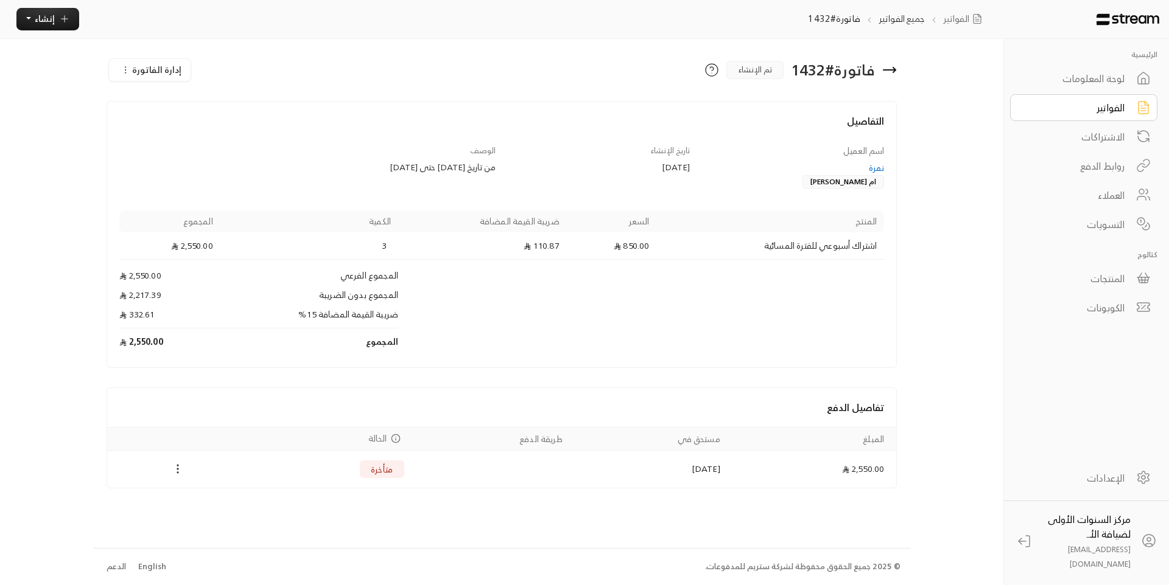
click at [176, 474] on icon "Payments" at bounding box center [178, 469] width 12 height 12
click at [199, 486] on li "تغيير الحالة الى مدفوعة" at bounding box center [222, 490] width 99 height 19
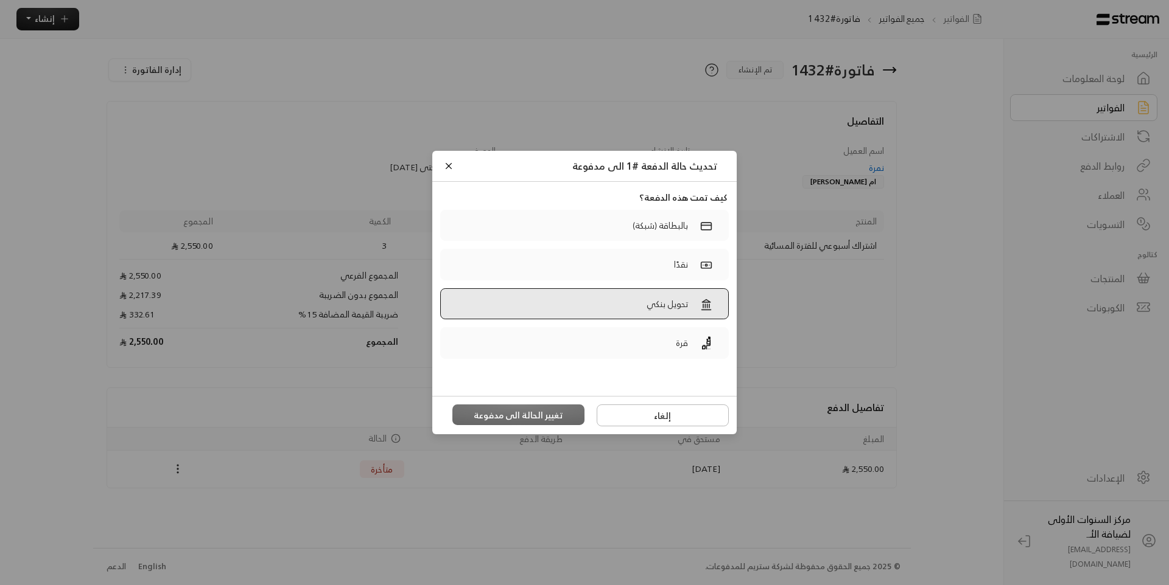
click at [604, 304] on label "تحويل بنكي" at bounding box center [584, 304] width 288 height 32
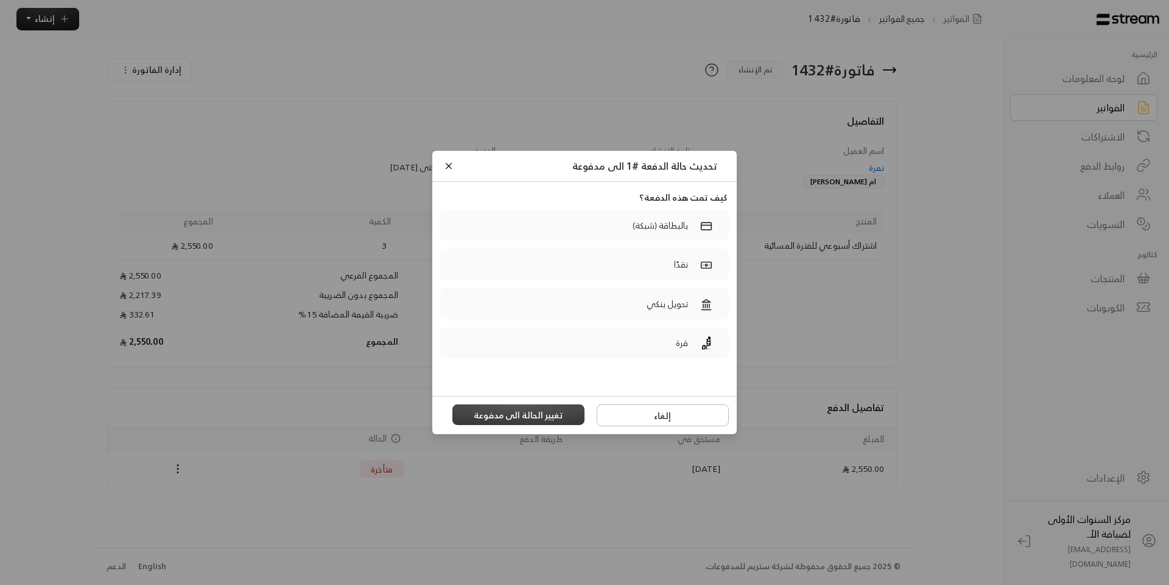
click at [547, 410] on button "تغيير الحالة الى مدفوعة" at bounding box center [518, 415] width 133 height 21
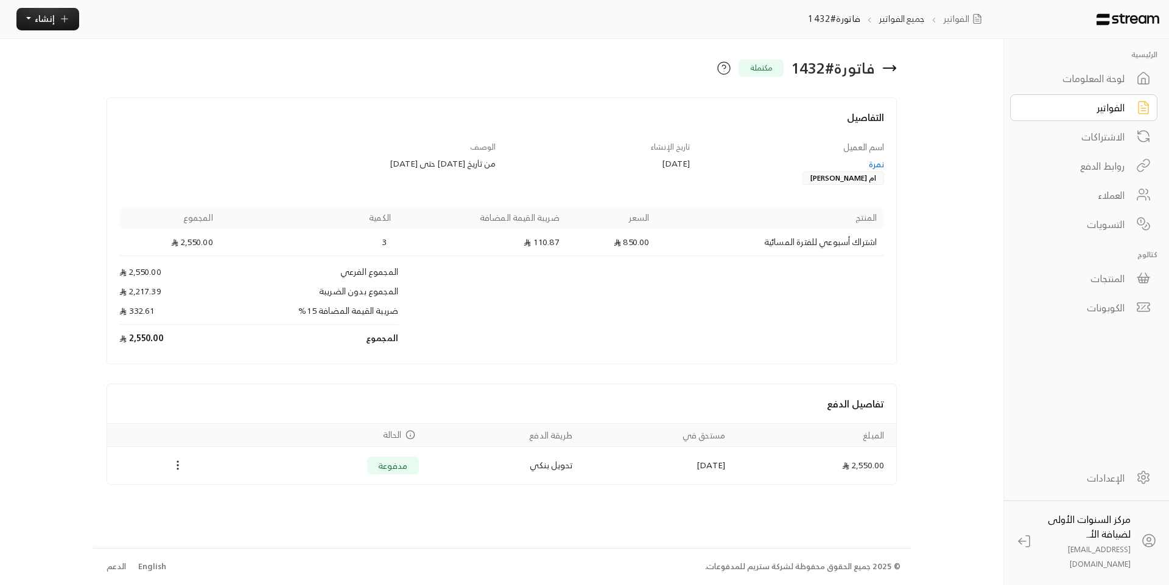
click at [890, 68] on icon at bounding box center [889, 68] width 12 height 0
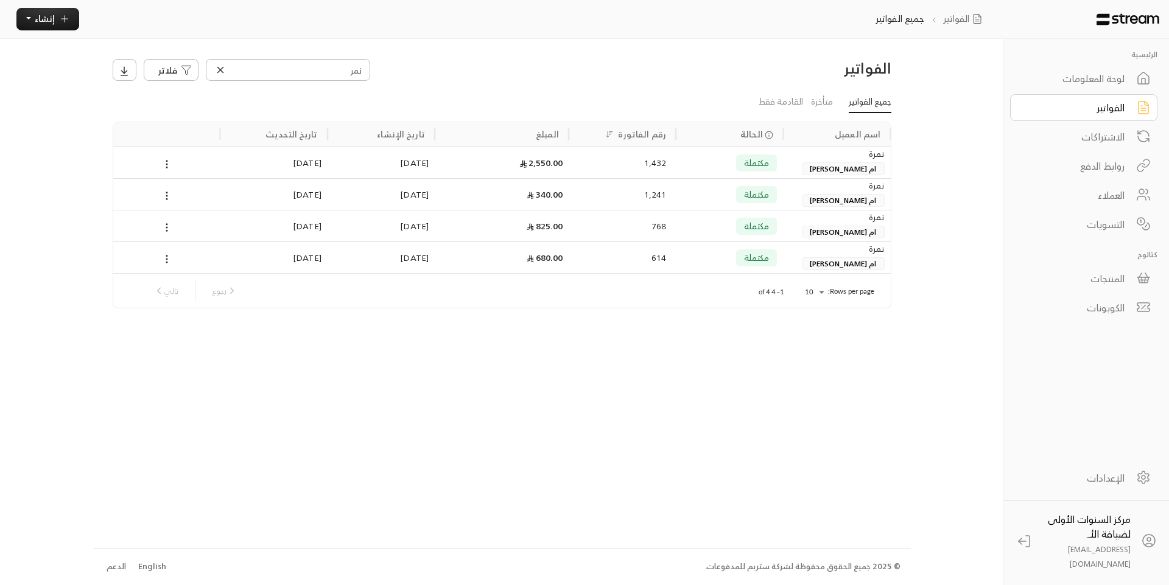
click at [890, 68] on h3 "الفواتير" at bounding box center [798, 67] width 186 height 19
click at [1081, 79] on div "لوحة المعلومات" at bounding box center [1075, 78] width 98 height 15
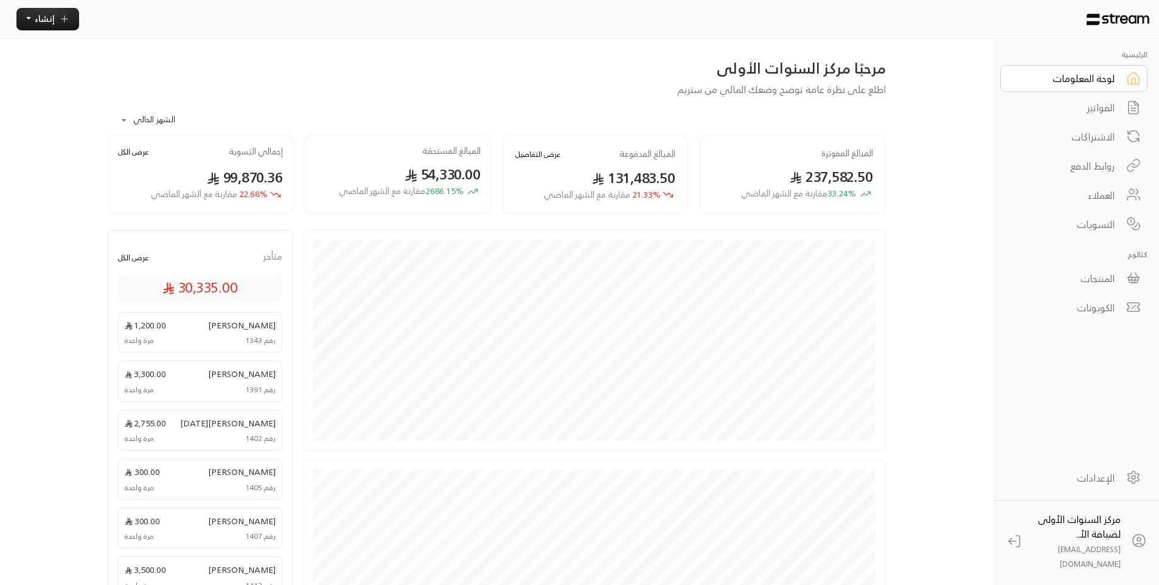
click at [1001, 65] on link "لوحة المعلومات" at bounding box center [1074, 78] width 147 height 27
click at [1096, 113] on div "الفواتير" at bounding box center [1066, 107] width 98 height 15
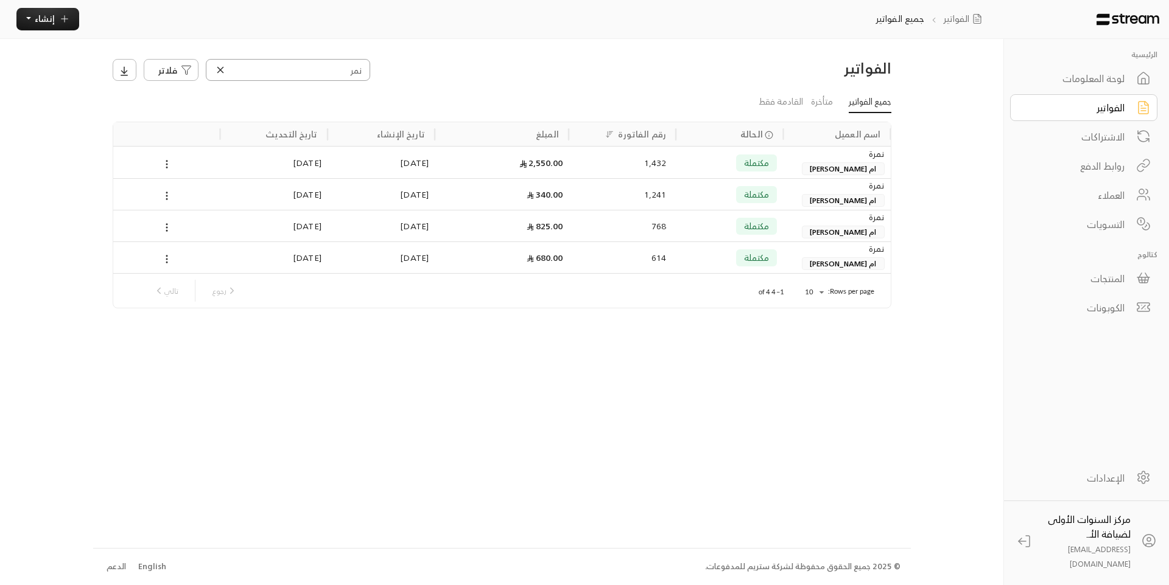
click at [341, 72] on input "نمر" at bounding box center [288, 70] width 164 height 22
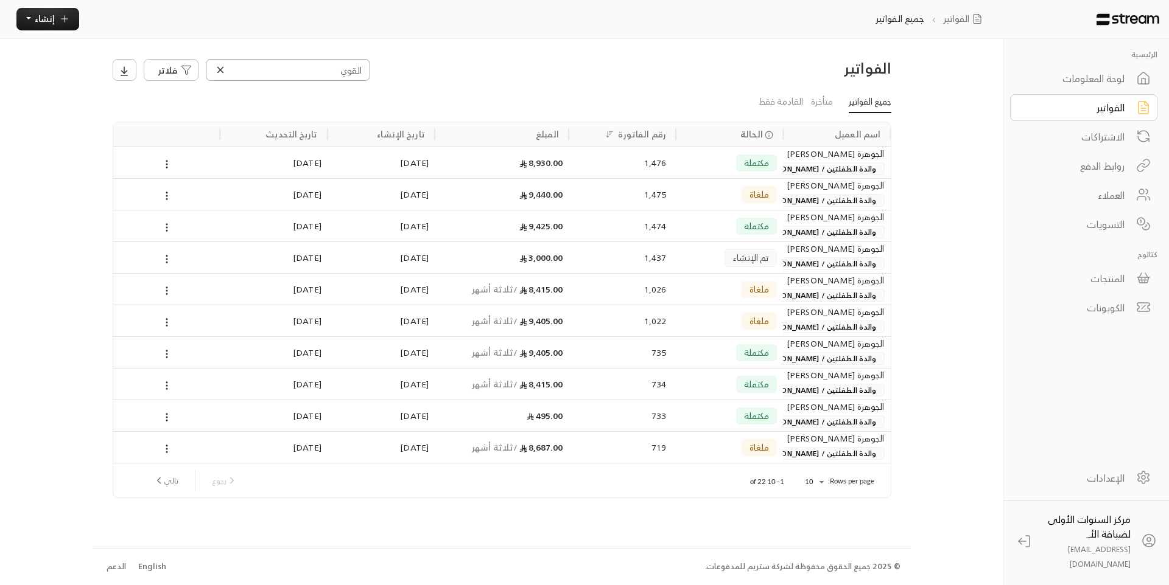
type input "القوي"
click at [570, 231] on div "1,474" at bounding box center [621, 226] width 107 height 32
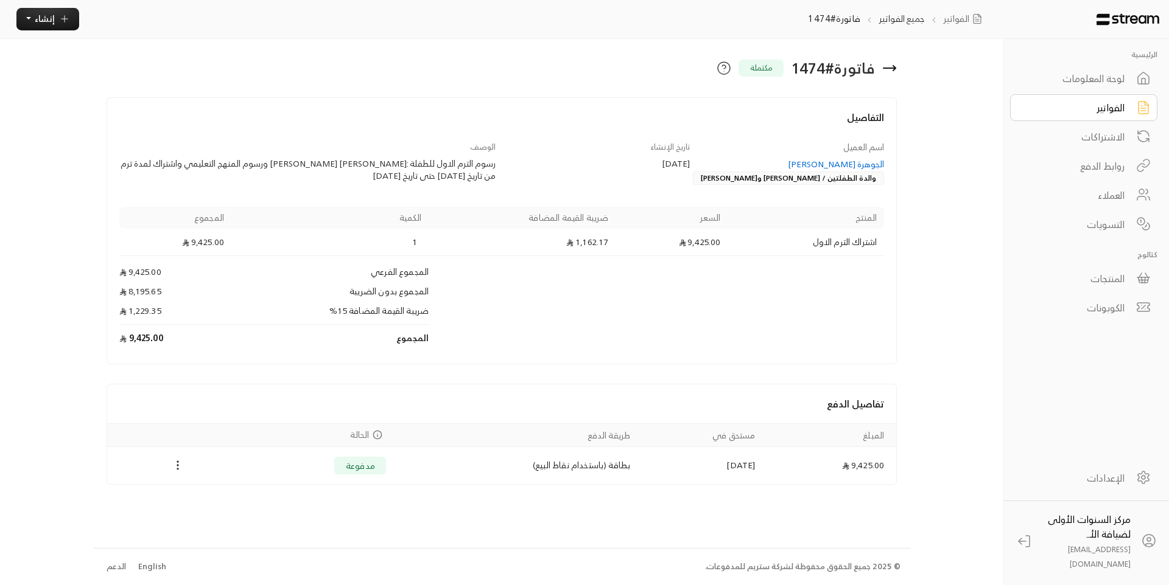
click at [526, 113] on h4 "التفاصيل" at bounding box center [501, 123] width 765 height 27
click at [1044, 110] on div "الفواتير" at bounding box center [1075, 107] width 98 height 15
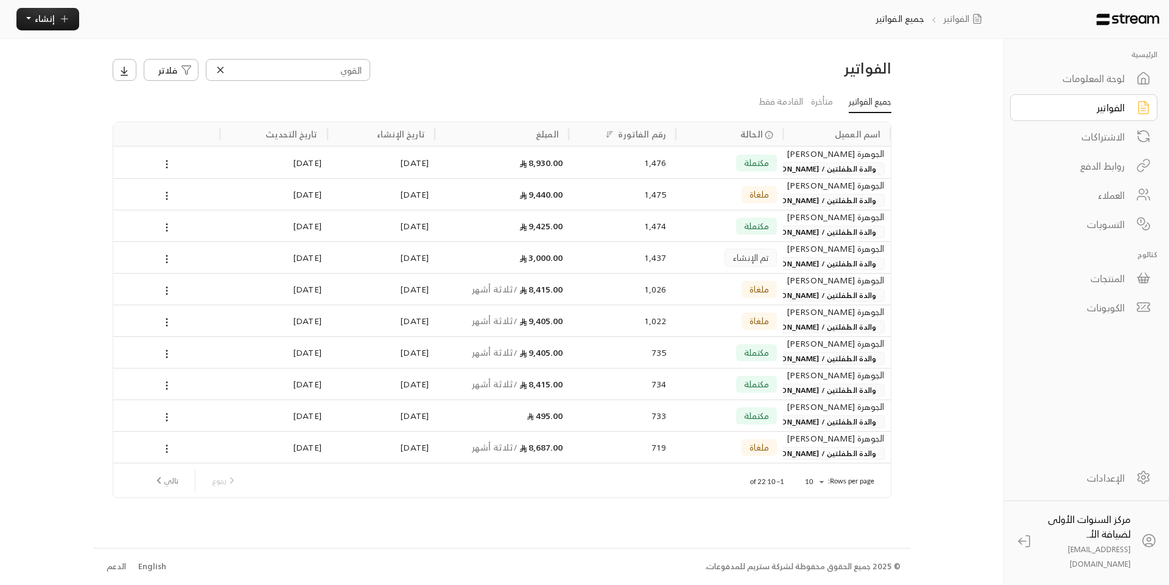
click at [589, 218] on div "1,474" at bounding box center [622, 226] width 88 height 31
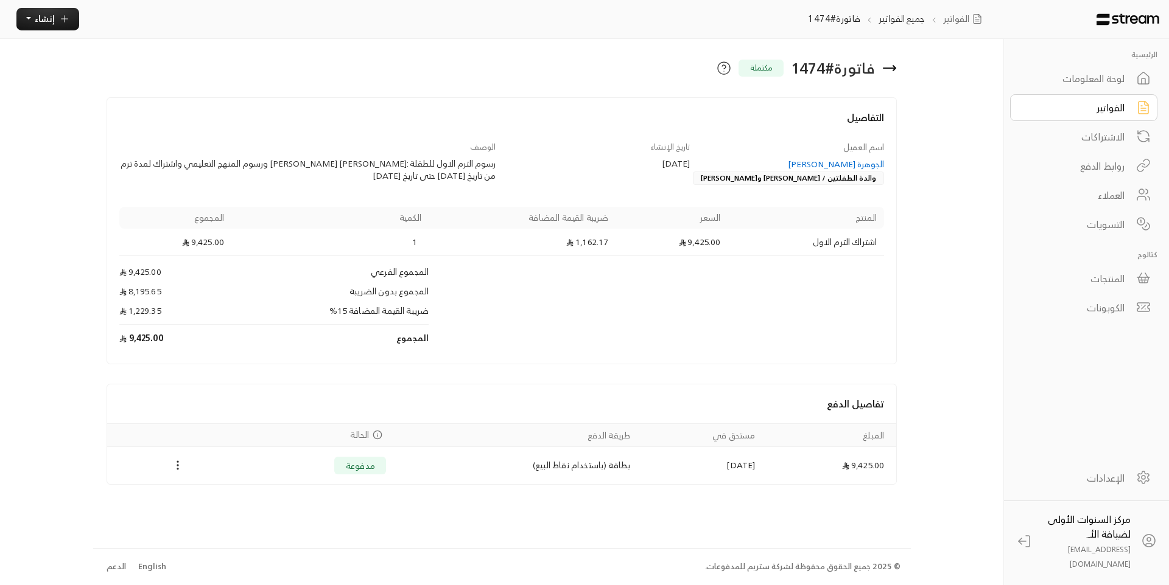
click at [888, 69] on icon at bounding box center [889, 68] width 15 height 15
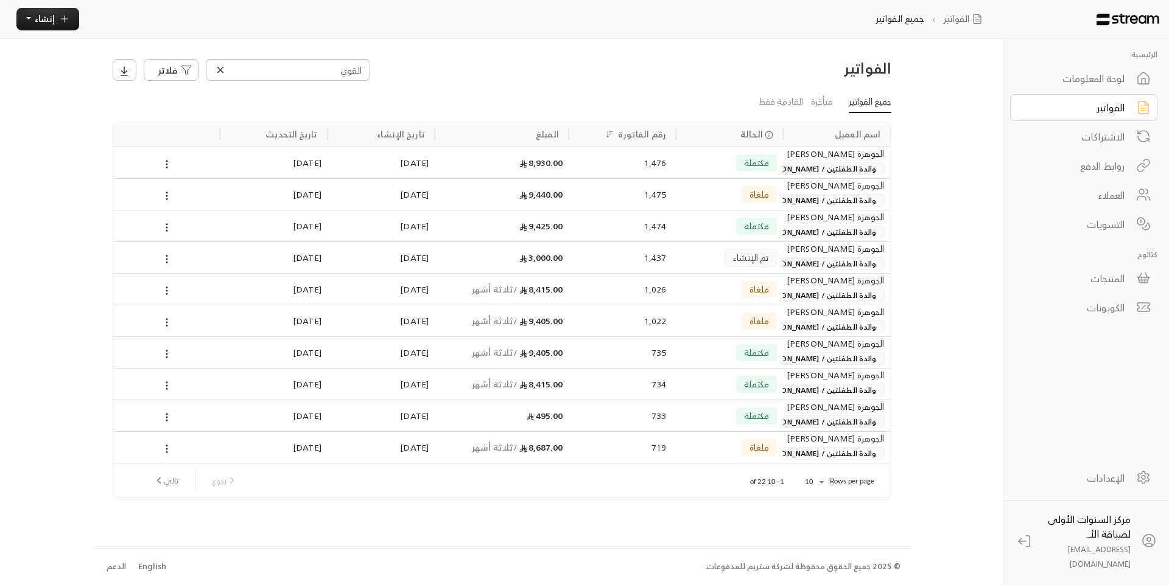
click at [769, 152] on div "مكتملة" at bounding box center [729, 162] width 95 height 31
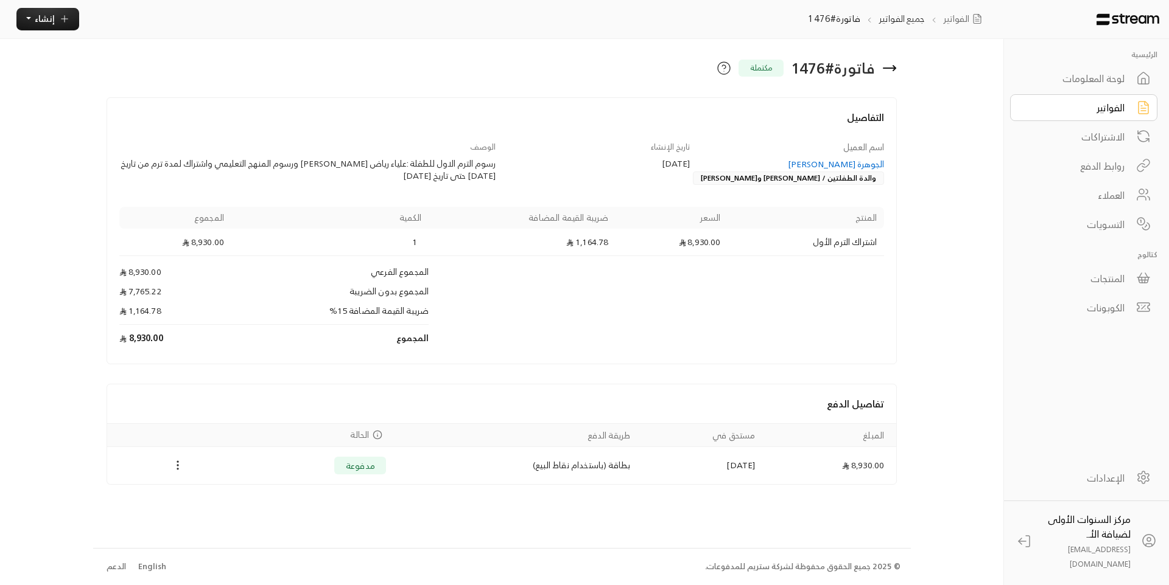
click at [896, 69] on icon at bounding box center [889, 68] width 15 height 15
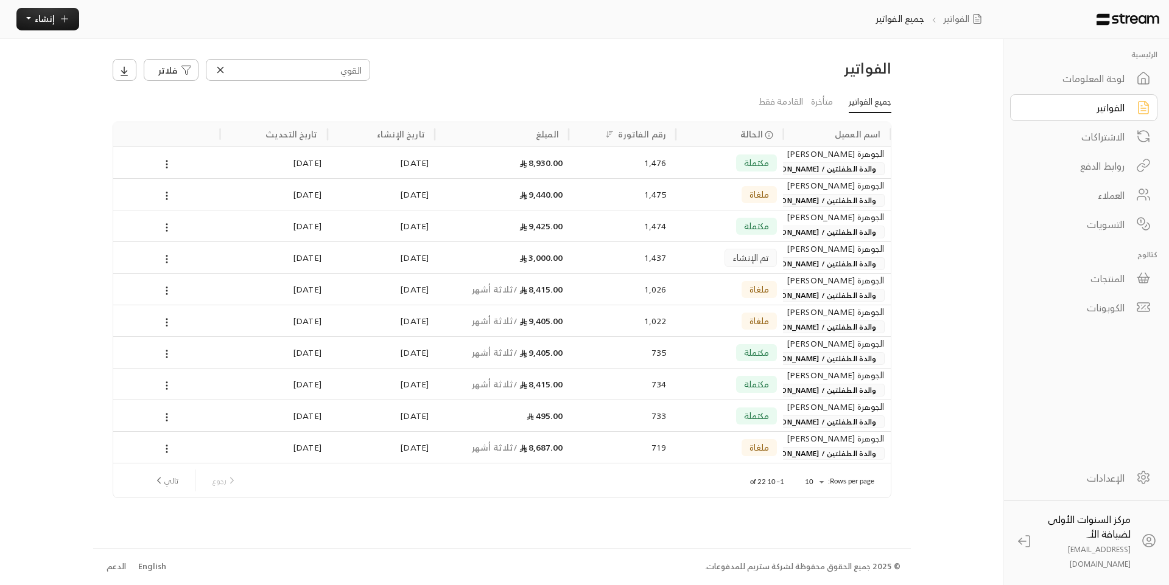
click at [671, 67] on div "القوي فلاتر" at bounding box center [403, 70] width 581 height 22
click at [1122, 87] on link "لوحة المعلومات" at bounding box center [1083, 78] width 147 height 27
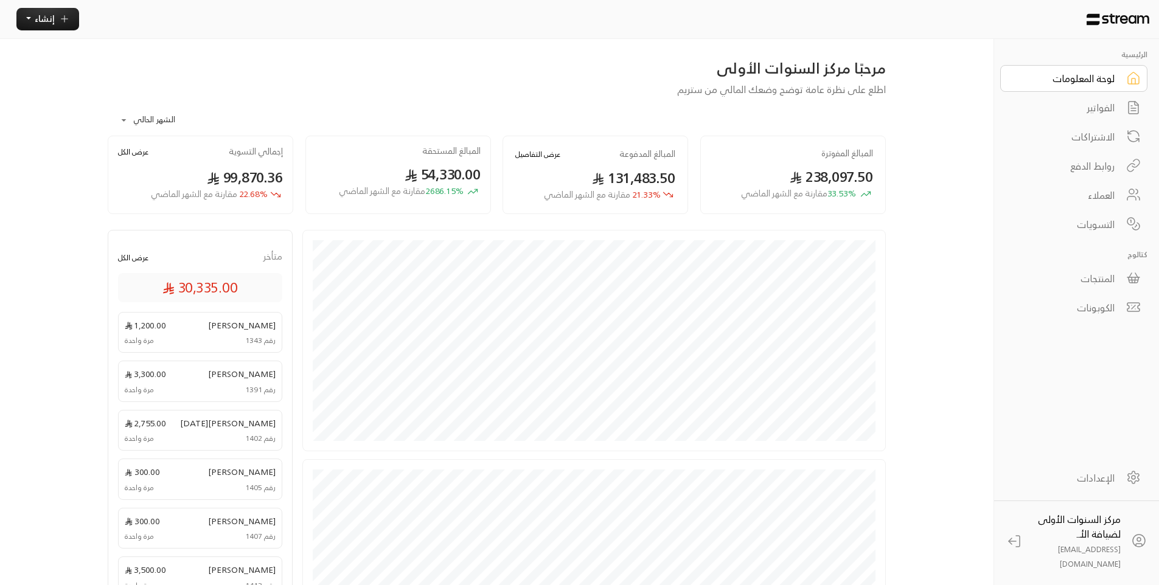
click at [1113, 110] on div "الفواتير" at bounding box center [1066, 107] width 98 height 15
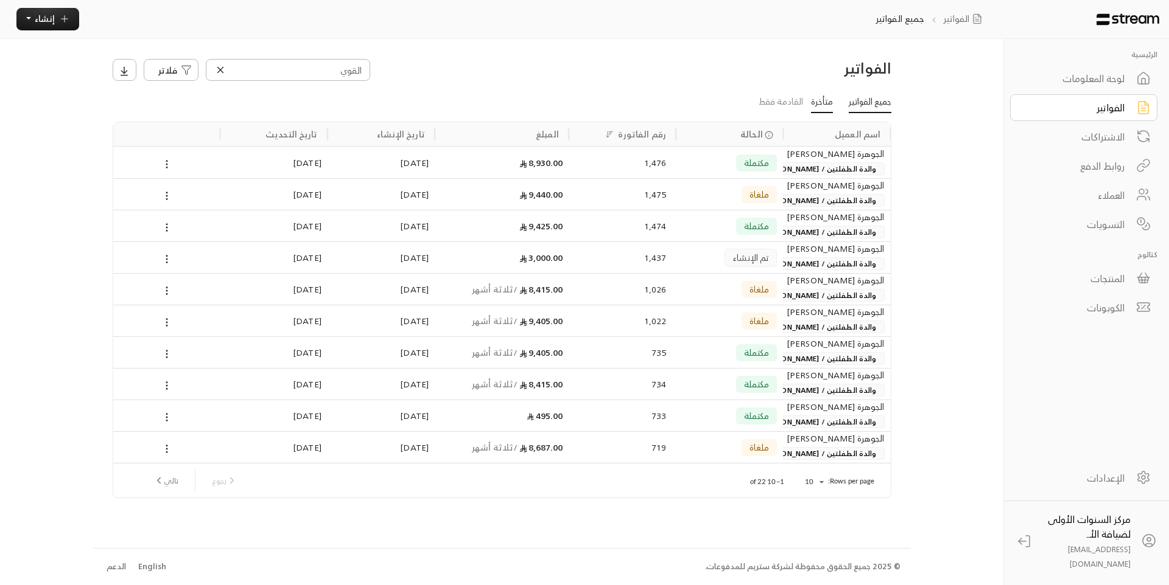
click at [824, 104] on link "متأخرة" at bounding box center [822, 103] width 22 height 22
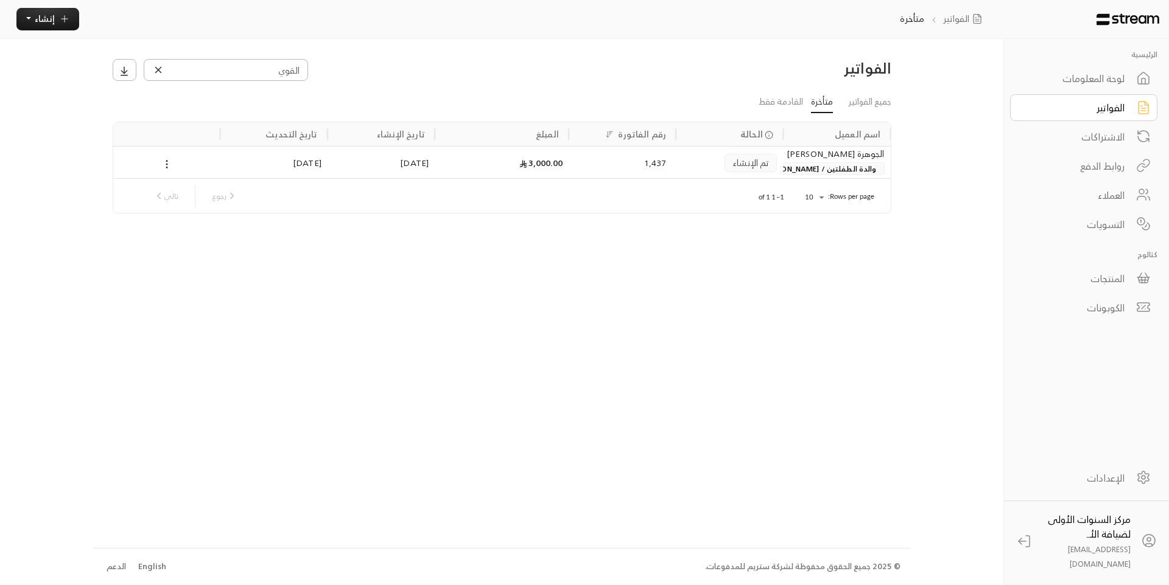
click at [156, 72] on icon at bounding box center [158, 69] width 5 height 5
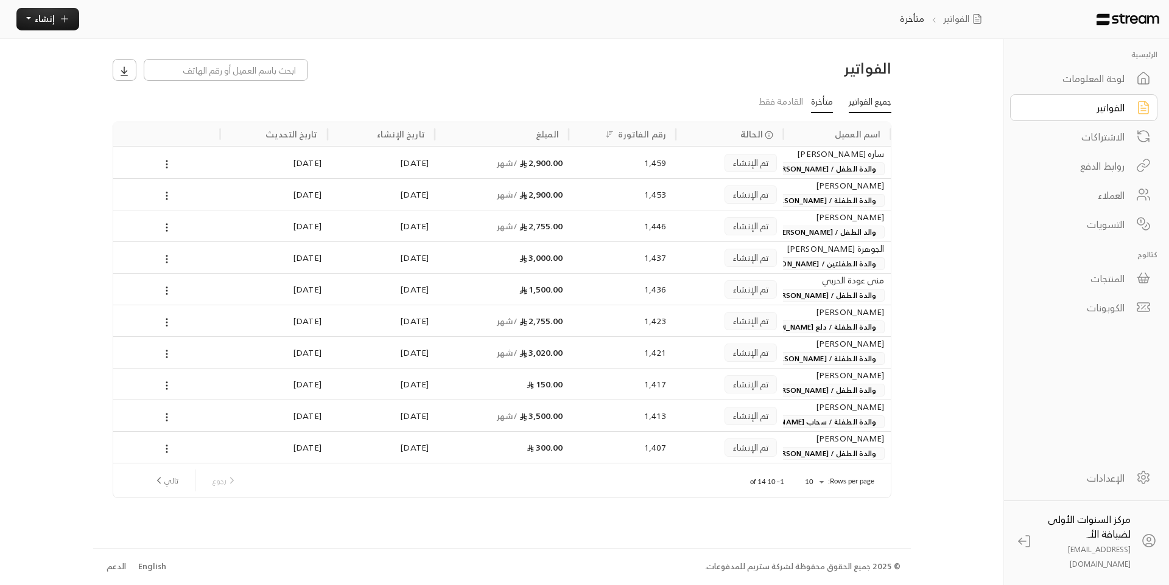
click at [852, 99] on link "جميع الفواتير" at bounding box center [869, 103] width 43 height 22
click at [278, 65] on input at bounding box center [288, 70] width 164 height 22
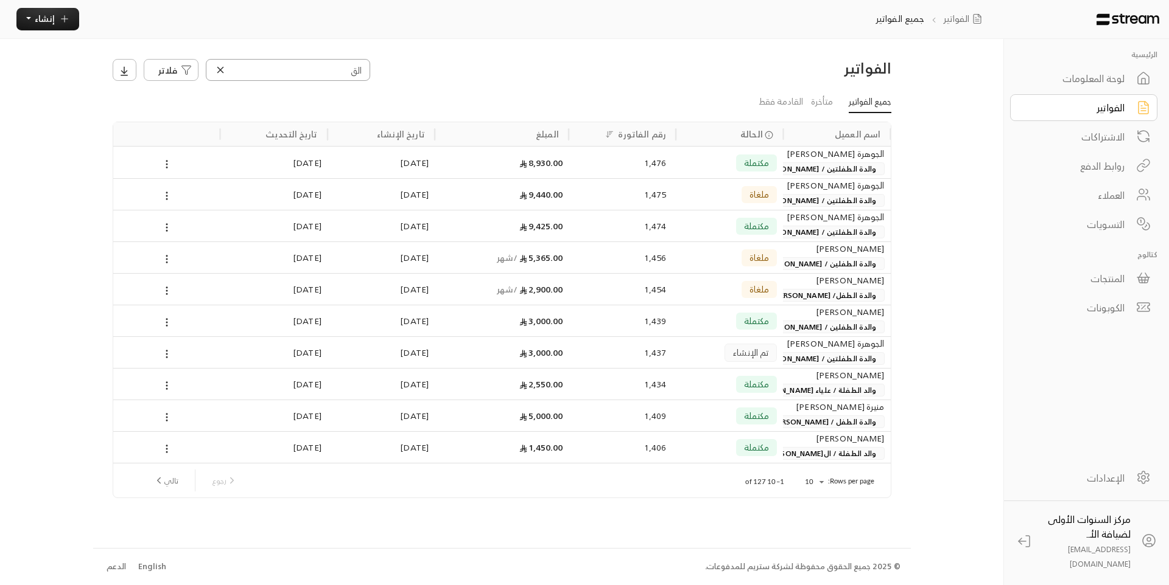
type input "الق"
click at [794, 170] on span "والدة الطفلتين / [PERSON_NAME] و[PERSON_NAME]" at bounding box center [787, 168] width 195 height 13
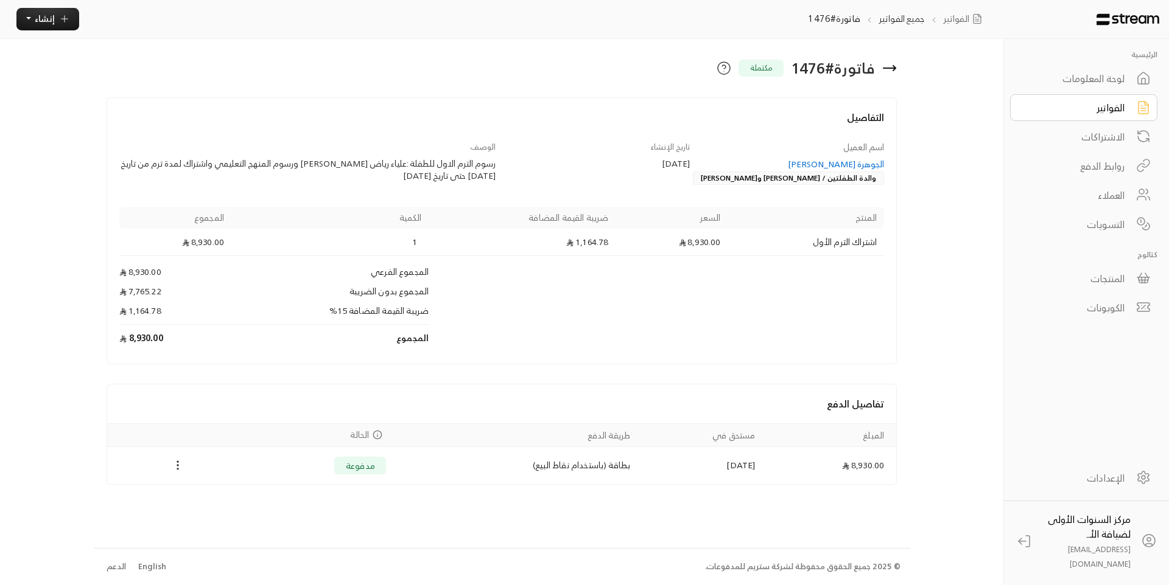
click at [848, 167] on div "الجوهرة [PERSON_NAME]" at bounding box center [793, 164] width 183 height 12
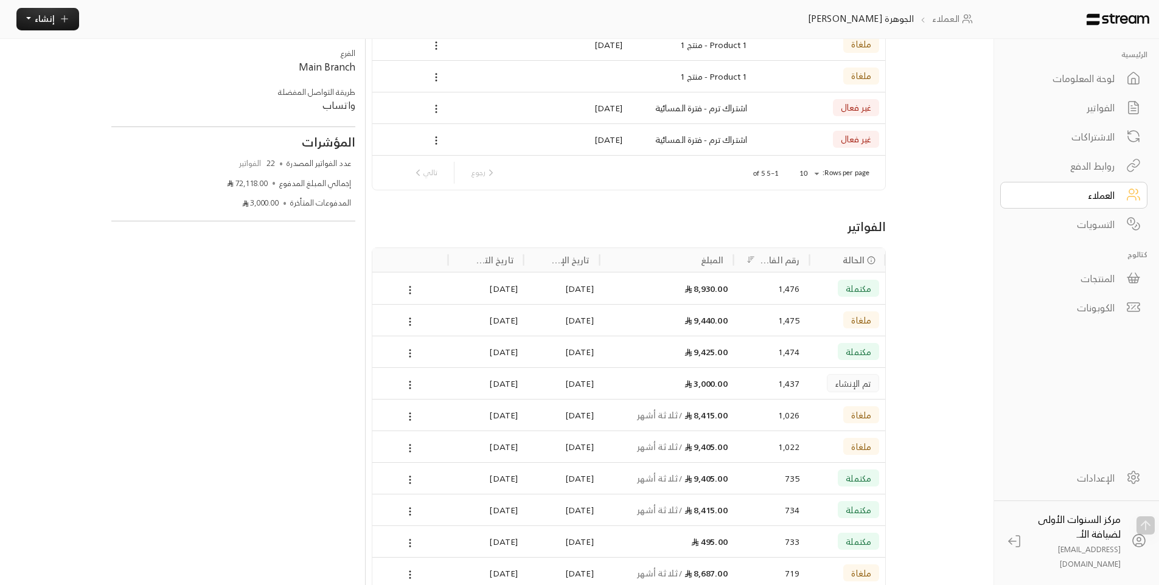
scroll to position [183, 0]
click at [735, 384] on div "1,437" at bounding box center [772, 382] width 76 height 32
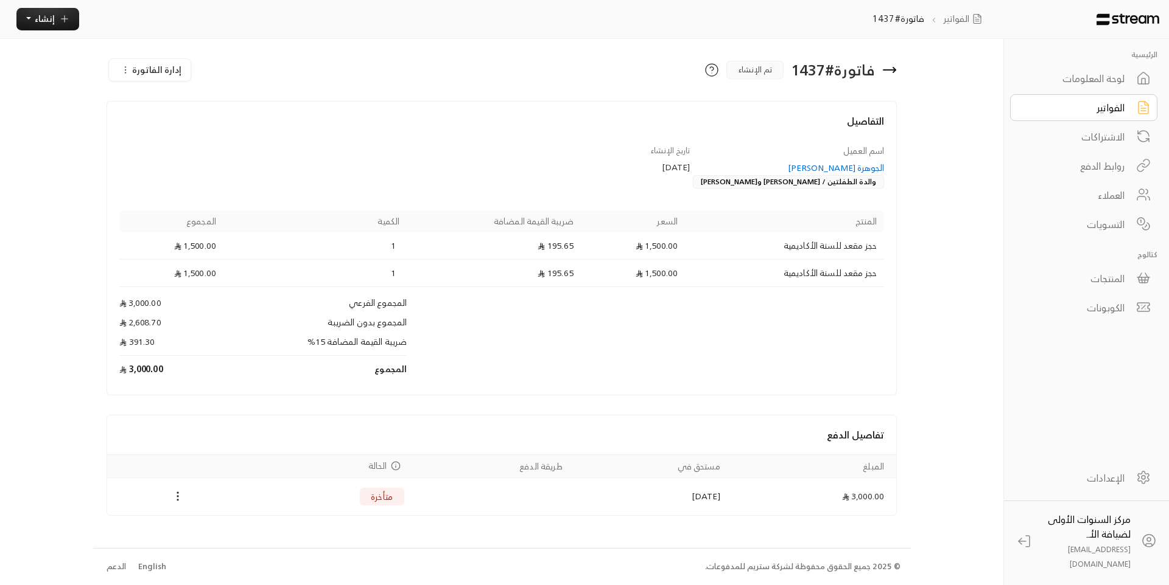
click at [167, 69] on span "إدارة الفاتورة" at bounding box center [156, 69] width 49 height 15
click at [192, 117] on link "إلغاء" at bounding box center [170, 125] width 112 height 22
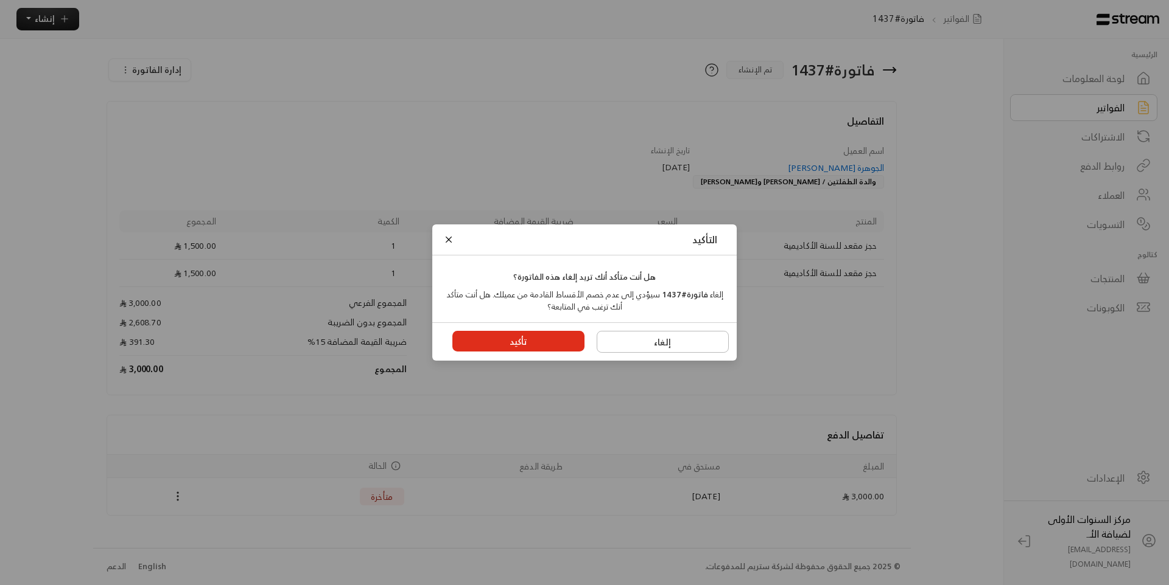
click at [551, 346] on button "تأكيد" at bounding box center [518, 341] width 133 height 21
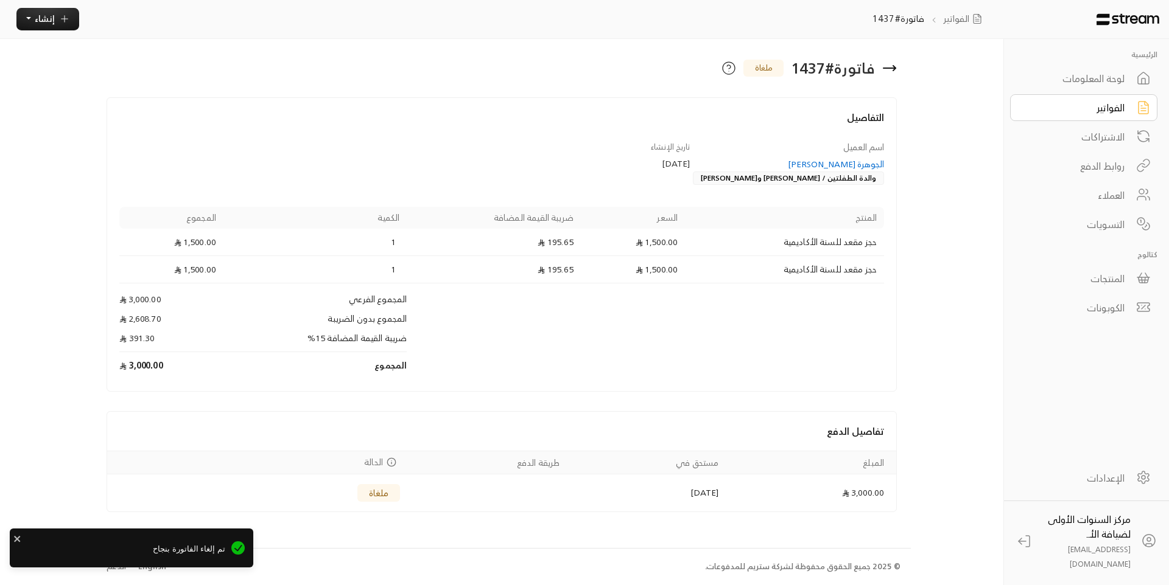
click at [1069, 83] on div "لوحة المعلومات" at bounding box center [1075, 78] width 98 height 15
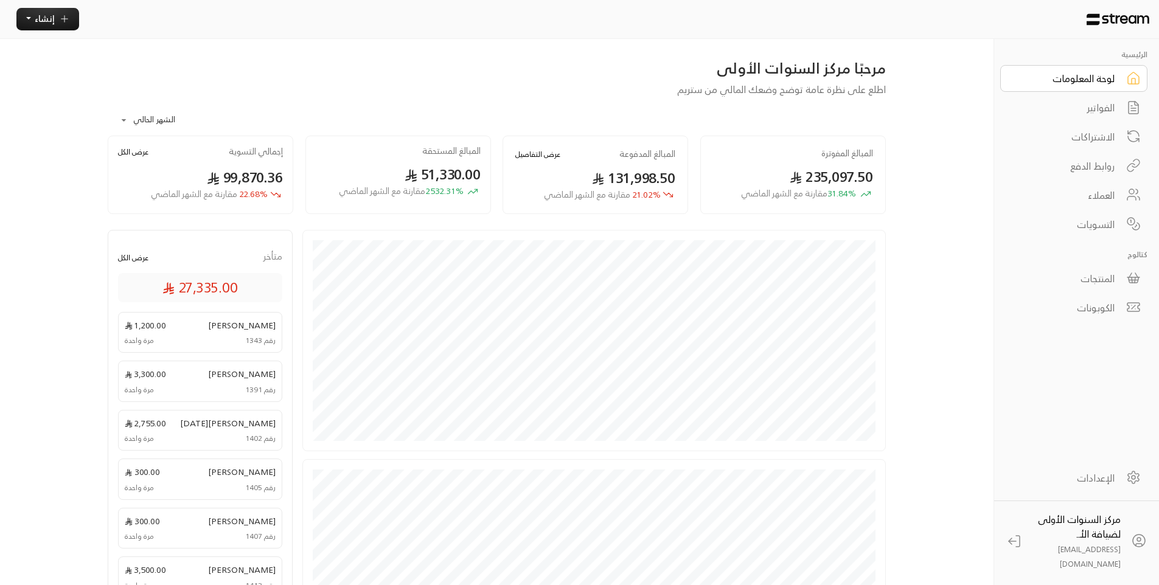
click at [505, 101] on div "**********" at bounding box center [497, 117] width 778 height 40
click at [1066, 107] on div "الفواتير" at bounding box center [1066, 107] width 98 height 15
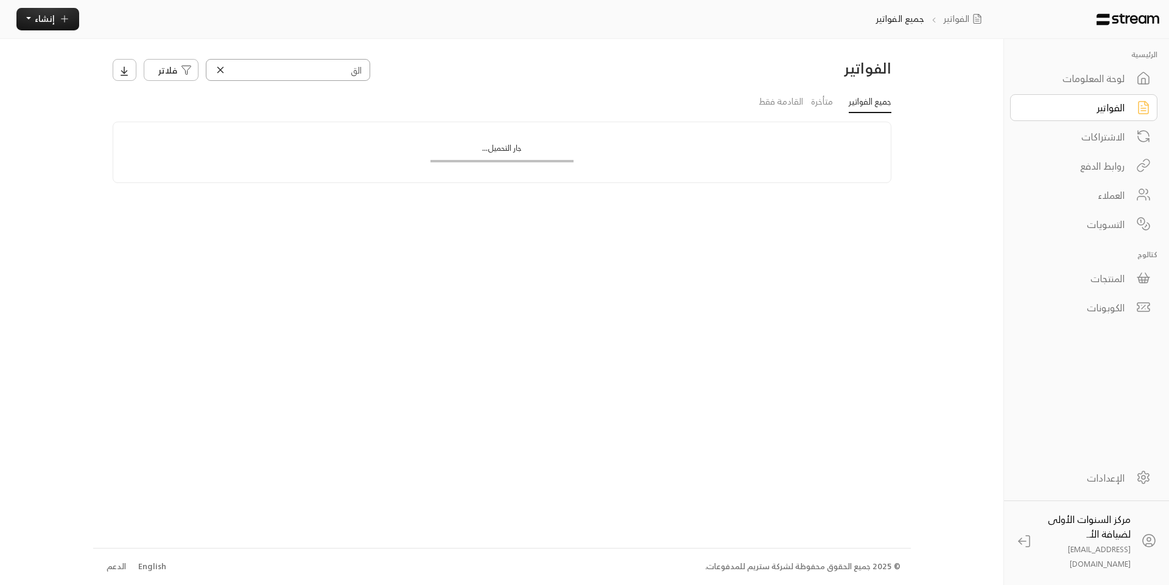
click at [364, 67] on input "الق" at bounding box center [288, 70] width 164 height 22
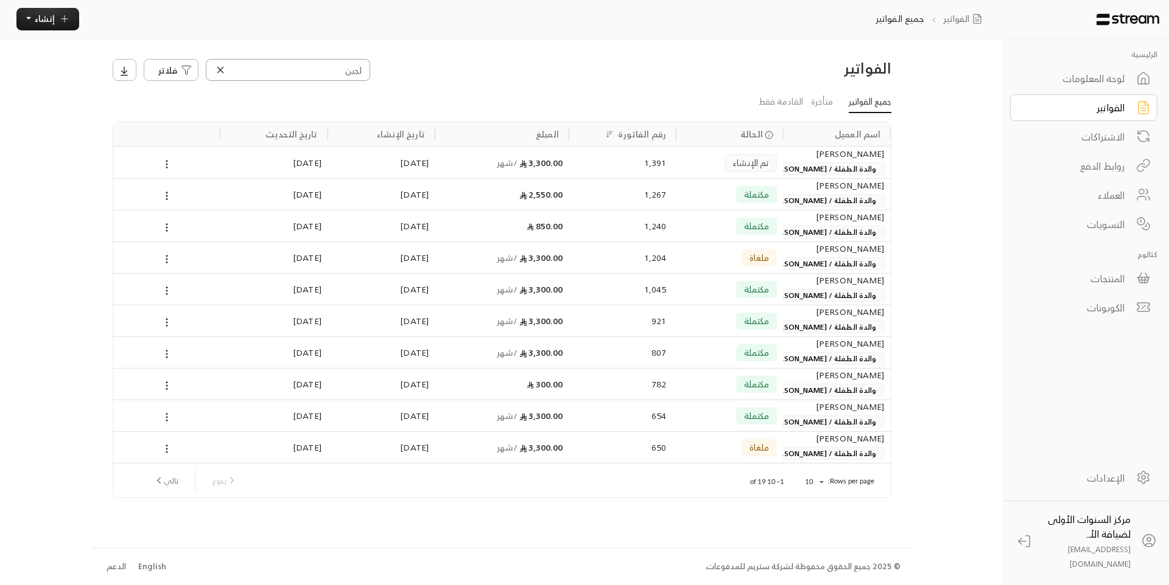
type input "لجين"
click at [716, 167] on div "تم الإنشاء" at bounding box center [729, 162] width 95 height 31
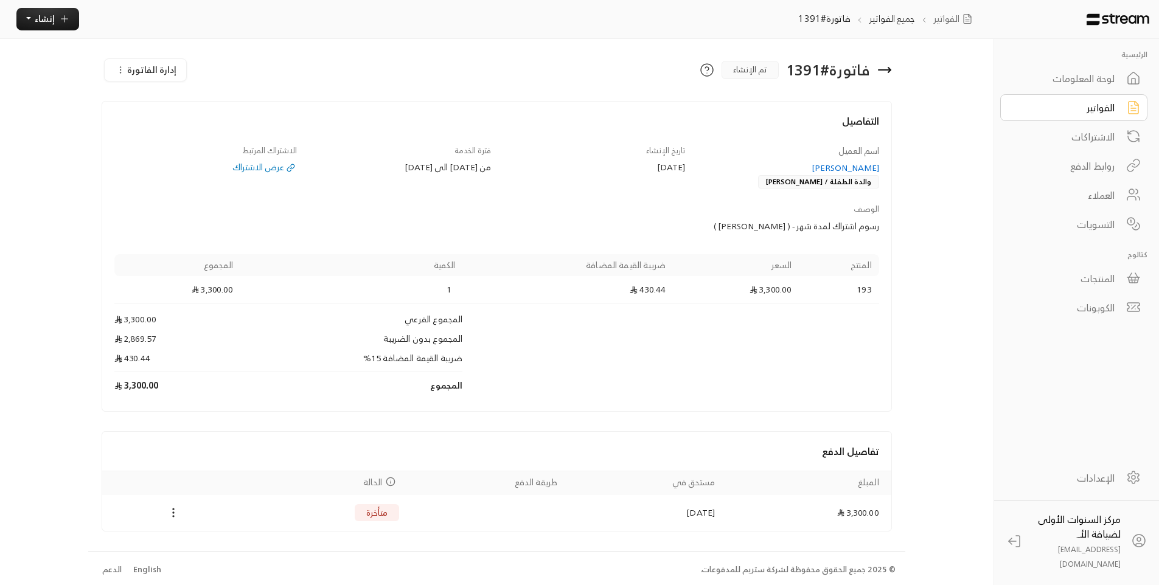
click at [159, 71] on span "إدارة الفاتورة" at bounding box center [151, 69] width 49 height 15
click at [195, 127] on div "إلغاء" at bounding box center [165, 125] width 99 height 12
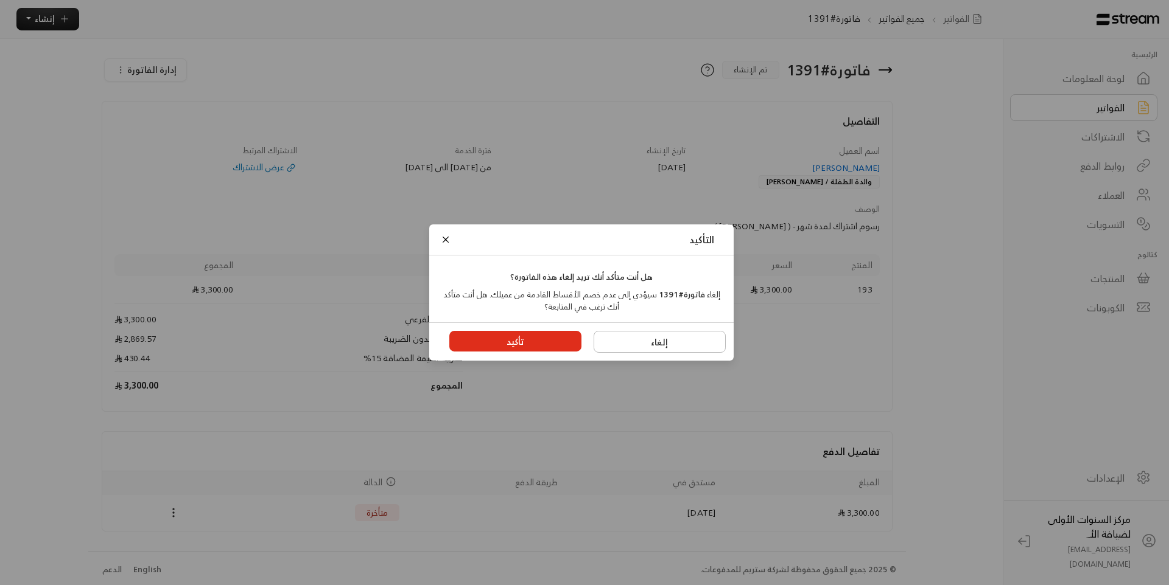
click at [550, 338] on button "تأكيد" at bounding box center [515, 341] width 133 height 21
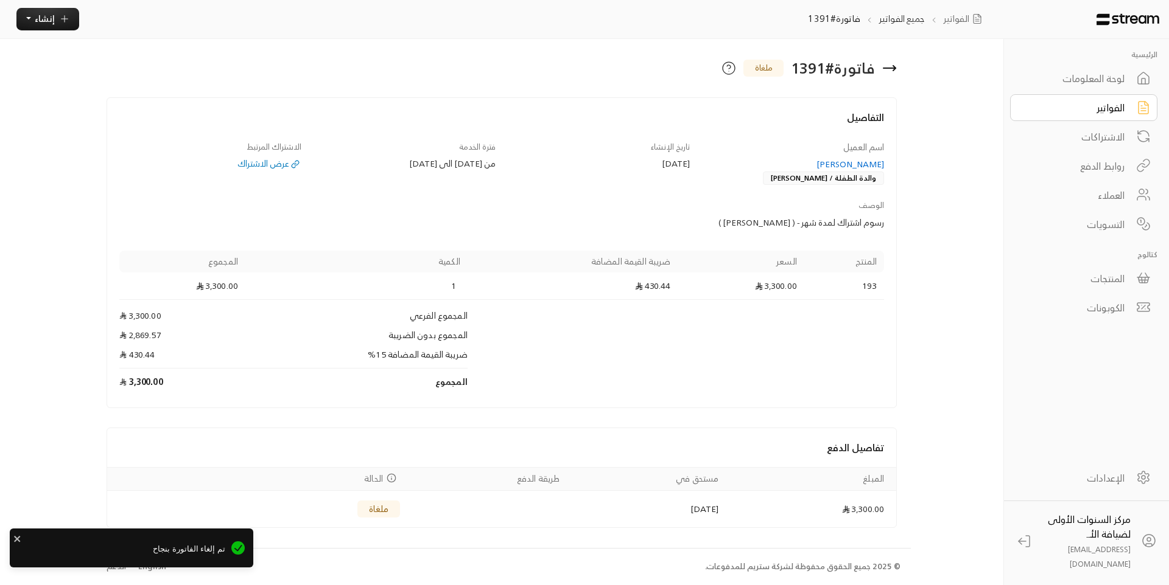
click at [888, 68] on icon at bounding box center [889, 68] width 12 height 0
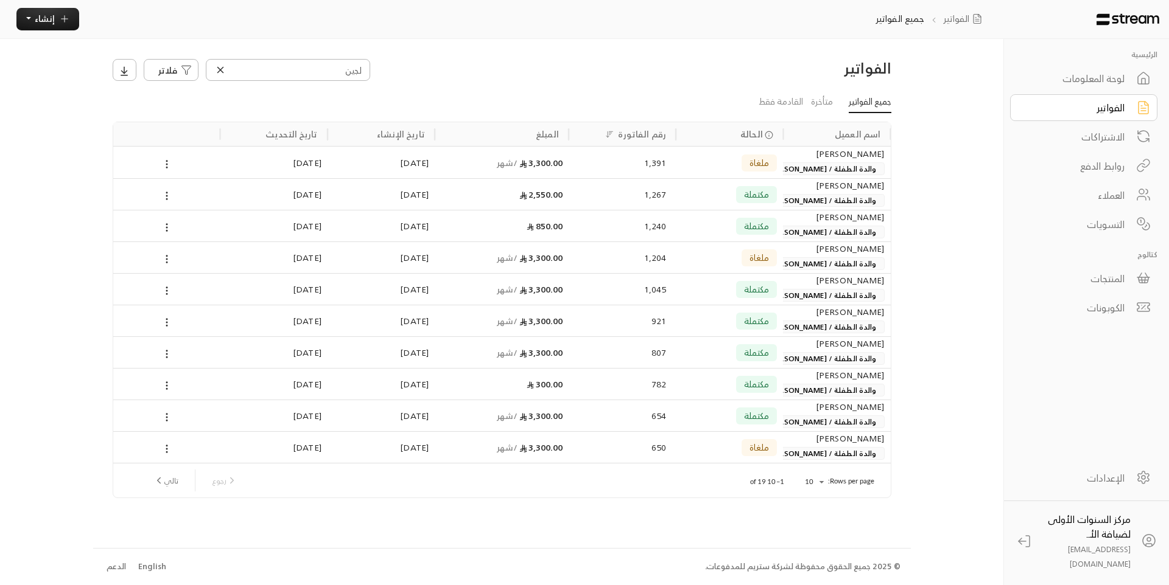
click at [1083, 79] on div "لوحة المعلومات" at bounding box center [1075, 78] width 98 height 15
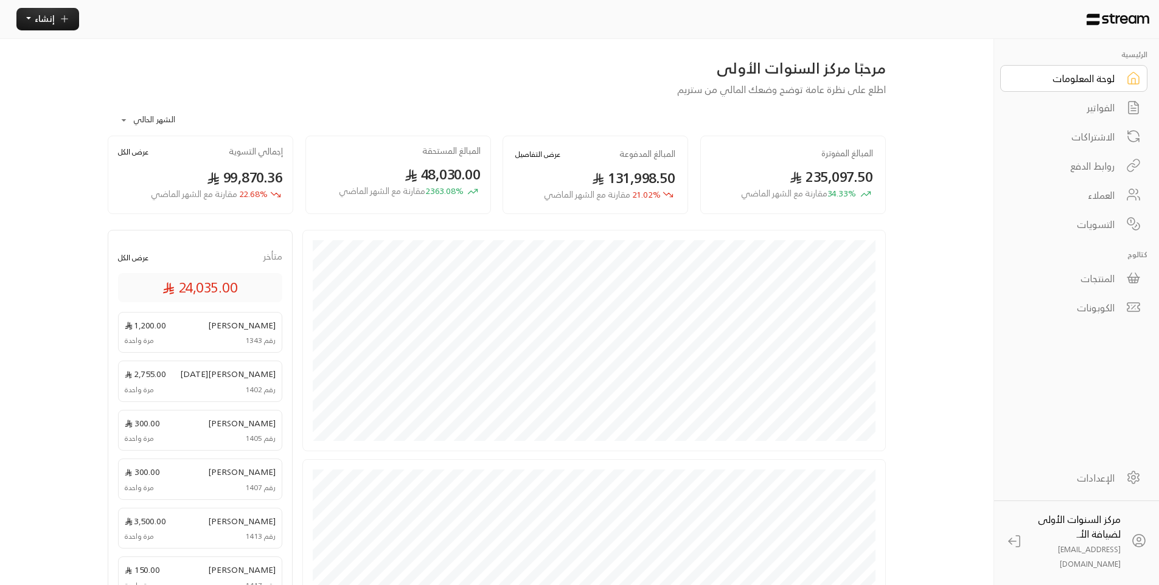
click at [247, 369] on span "[PERSON_NAME][DATE]" at bounding box center [228, 374] width 96 height 13
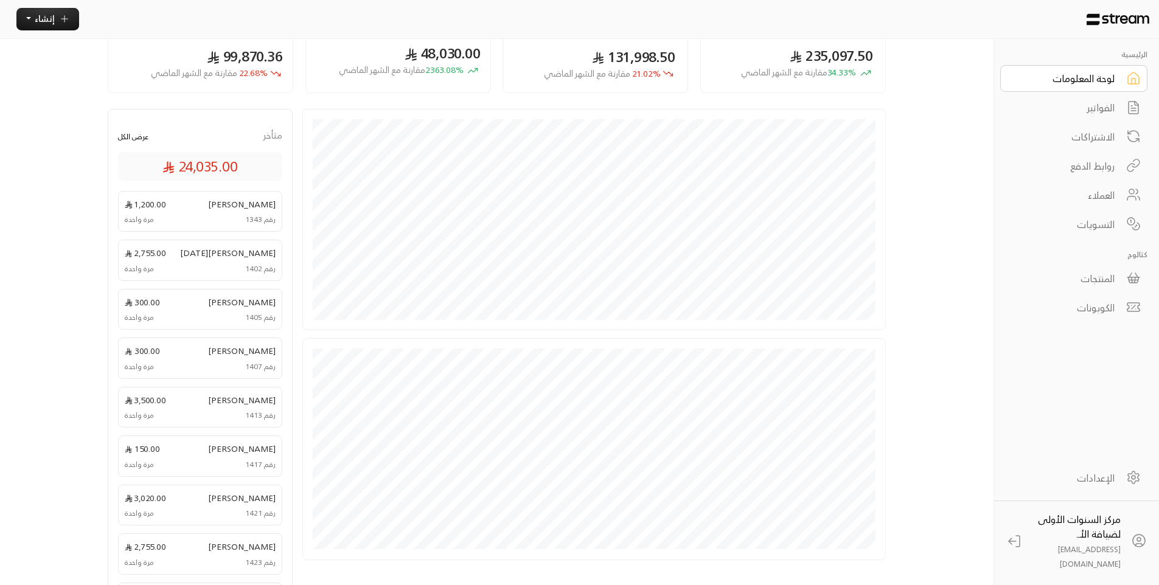
scroll to position [122, 0]
click at [58, 349] on div "**********" at bounding box center [579, 311] width 1159 height 867
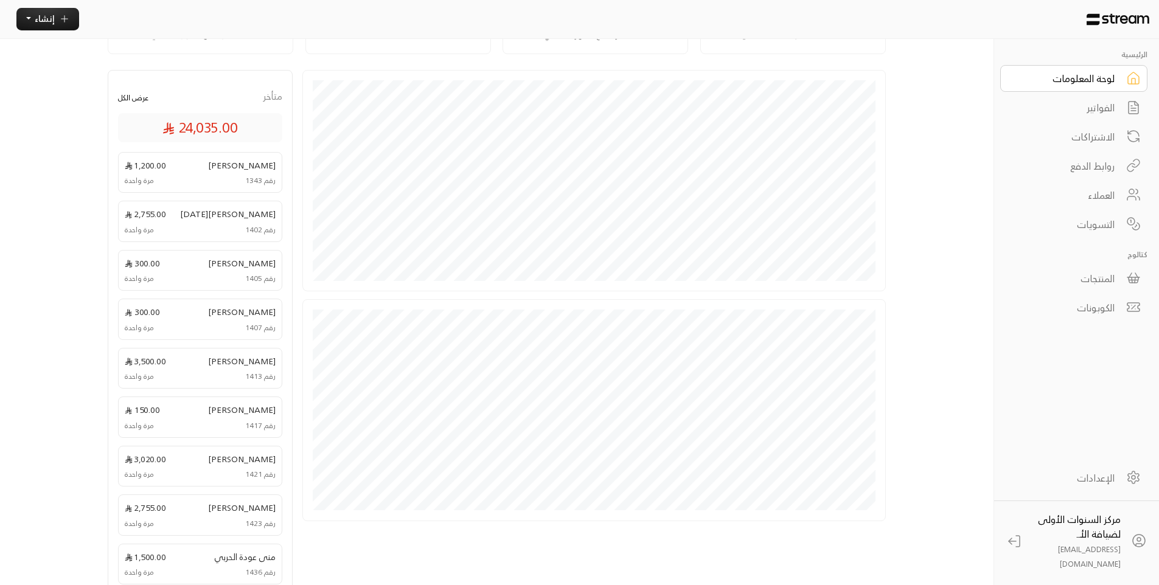
scroll to position [243, 0]
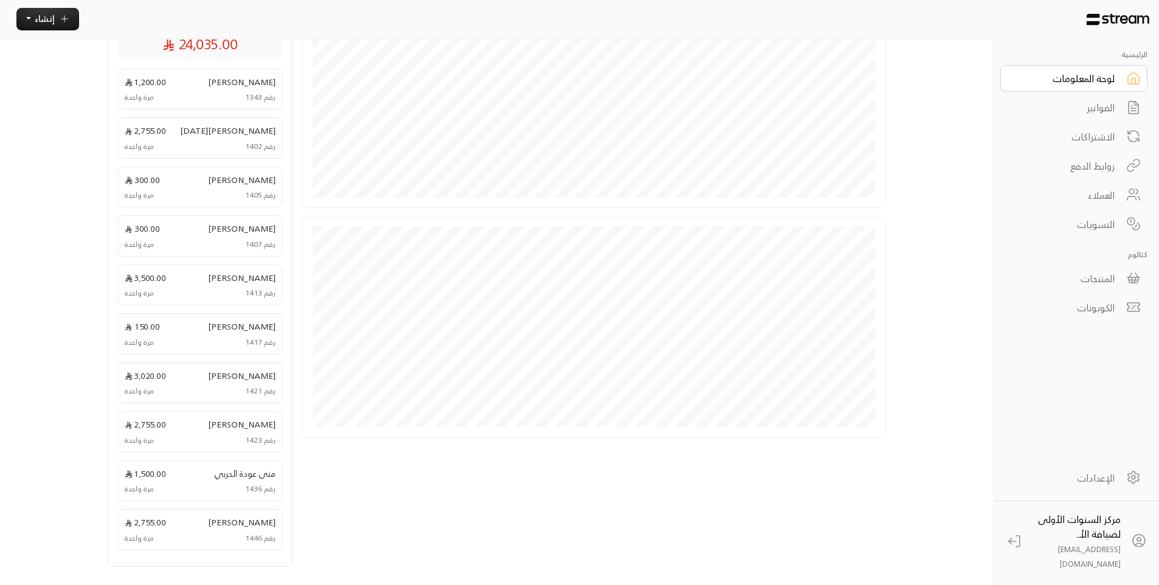
click at [231, 382] on span "[PERSON_NAME]" at bounding box center [242, 375] width 68 height 13
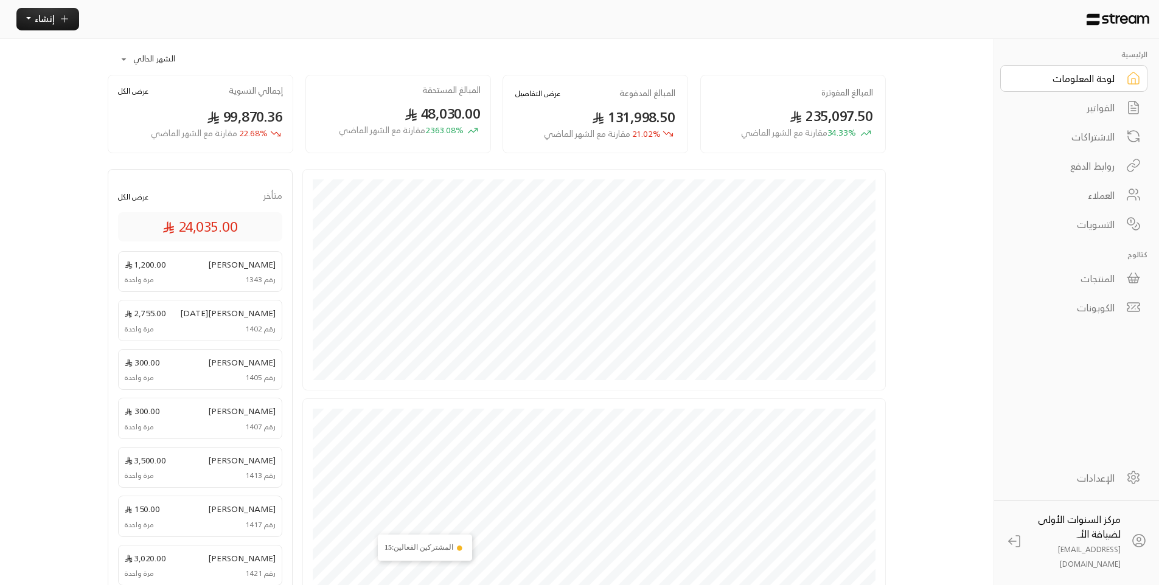
scroll to position [0, 0]
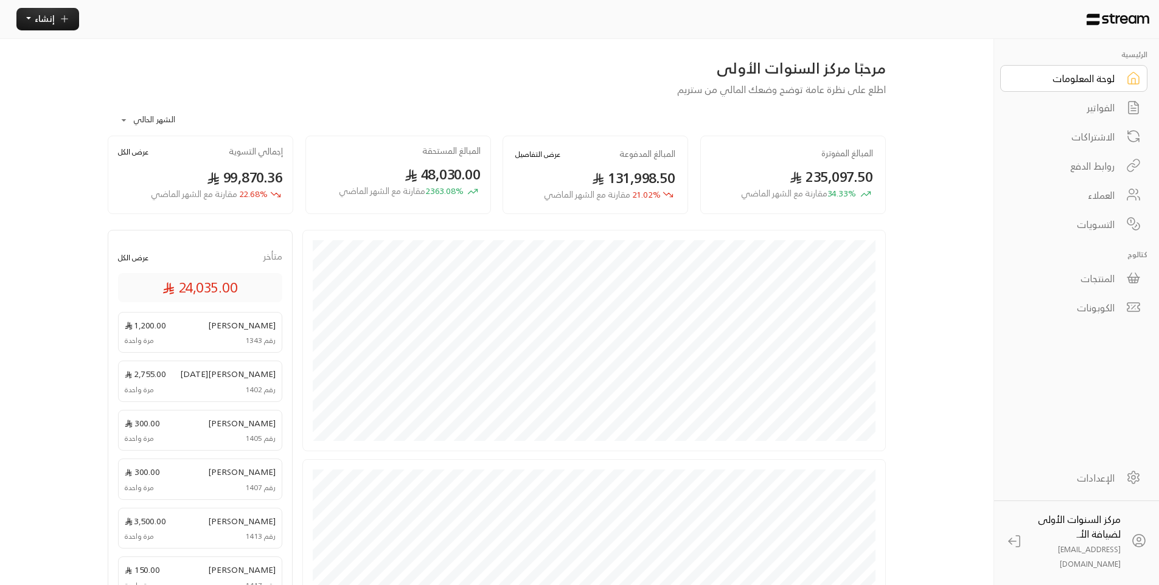
click at [1092, 106] on div "الفواتير" at bounding box center [1066, 107] width 98 height 15
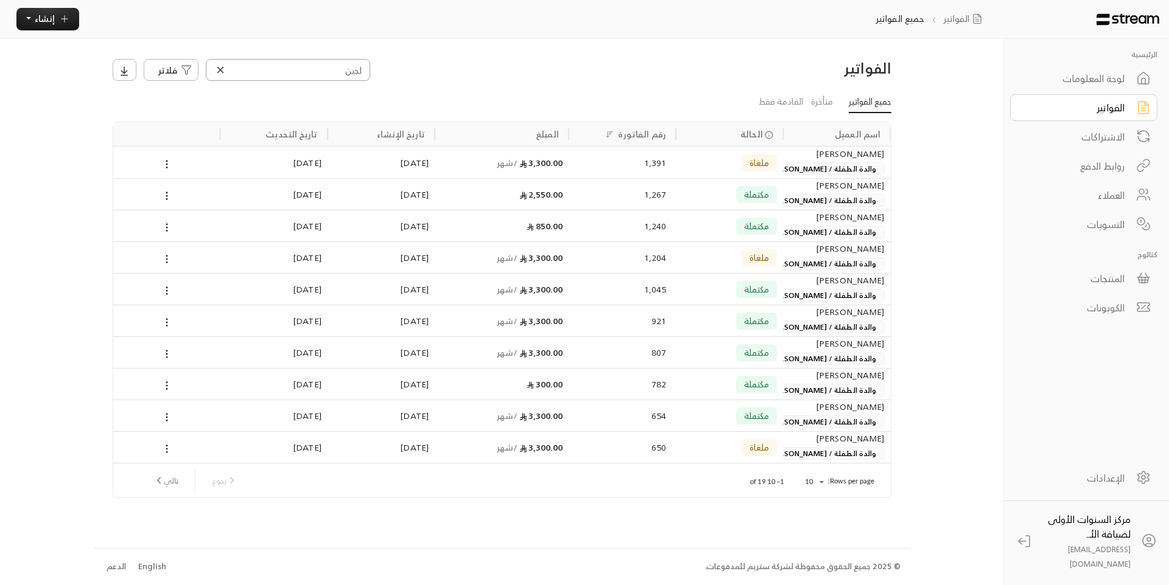
click at [307, 72] on input "لجين" at bounding box center [288, 70] width 164 height 22
type input "العوه"
click at [655, 164] on div "1,421" at bounding box center [622, 162] width 88 height 31
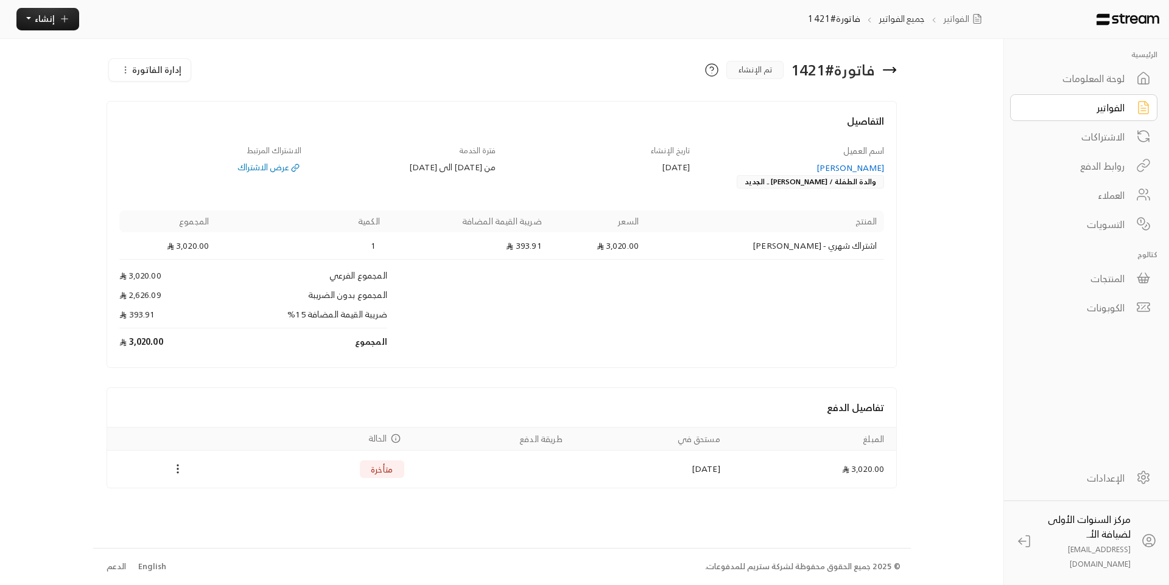
click at [163, 65] on span "إدارة الفاتورة" at bounding box center [156, 69] width 49 height 15
click at [206, 127] on span "إلغاء" at bounding box center [207, 125] width 13 height 12
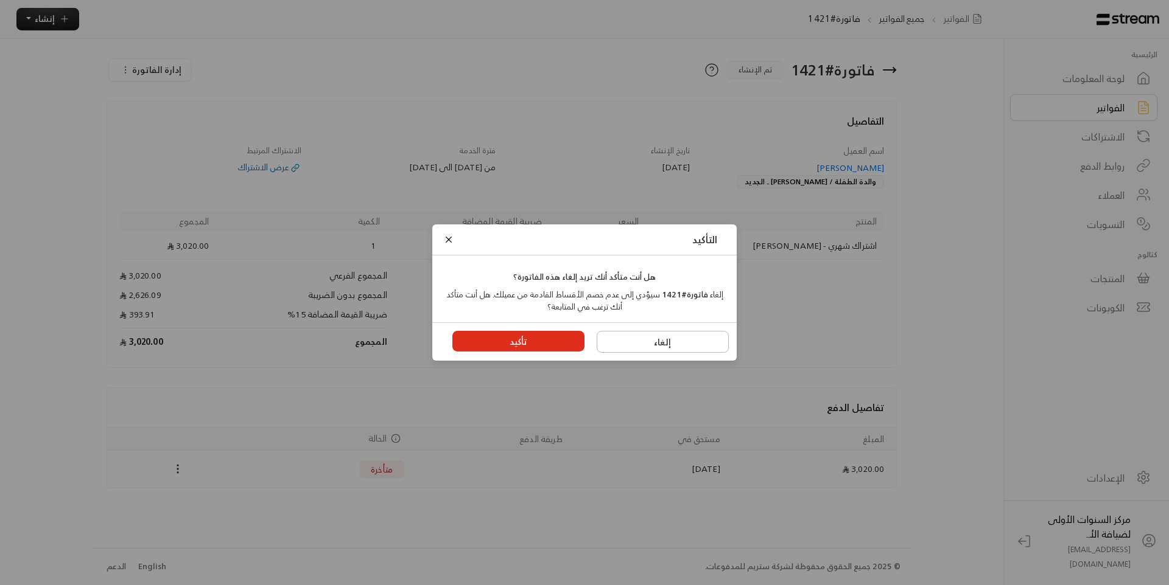
click at [531, 343] on button "تأكيد" at bounding box center [518, 341] width 133 height 21
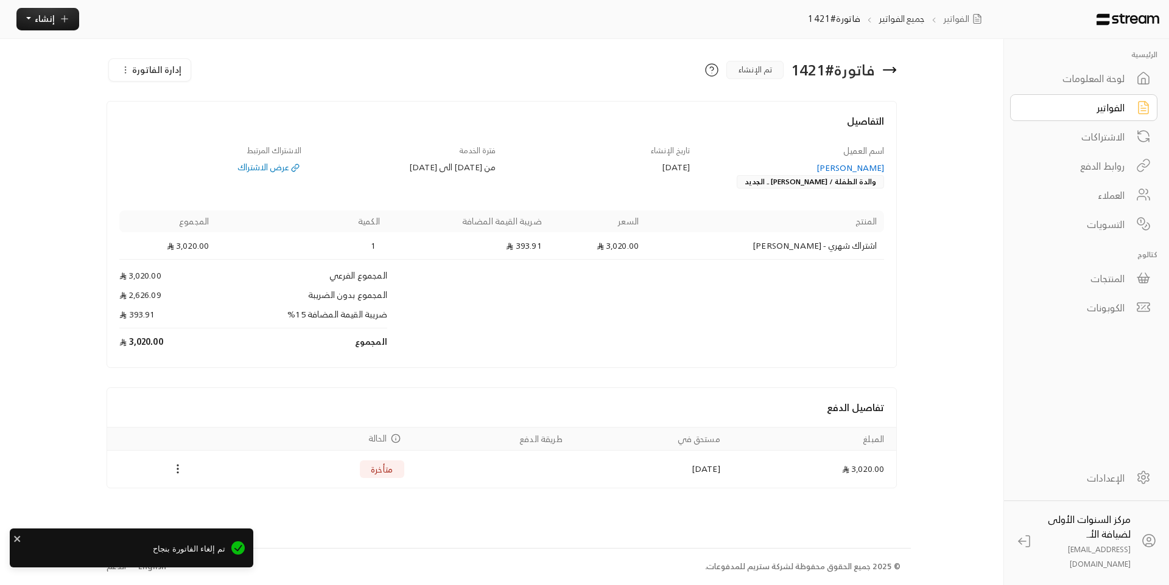
click at [893, 69] on icon at bounding box center [889, 70] width 15 height 15
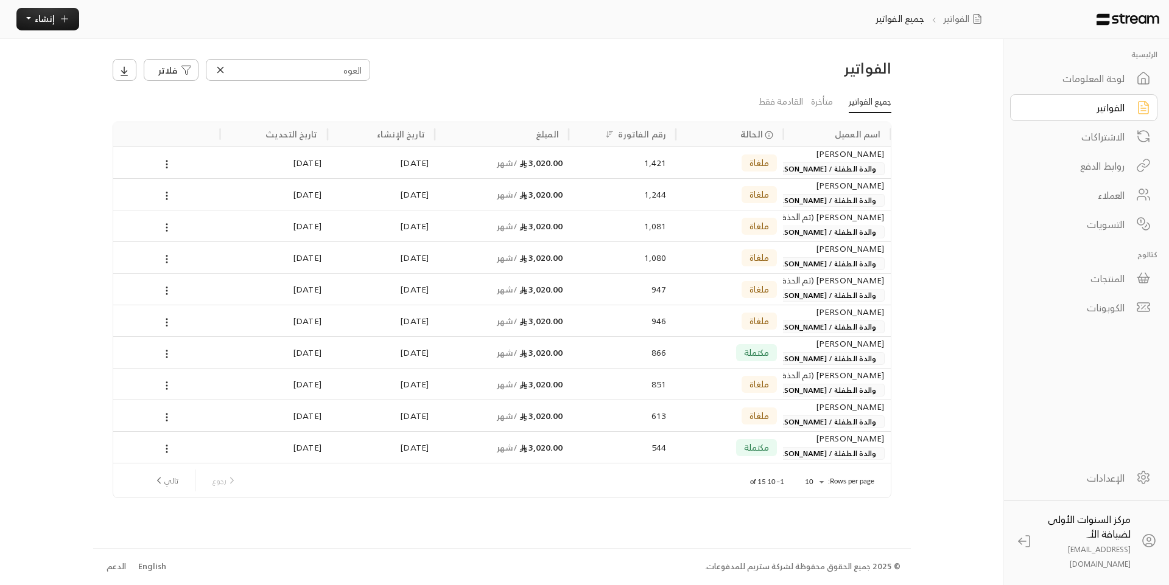
click at [1077, 108] on div "الفواتير" at bounding box center [1075, 107] width 98 height 15
click at [790, 357] on span "والدة الطفلة / [PERSON_NAME] .. الجديد" at bounding box center [809, 358] width 150 height 13
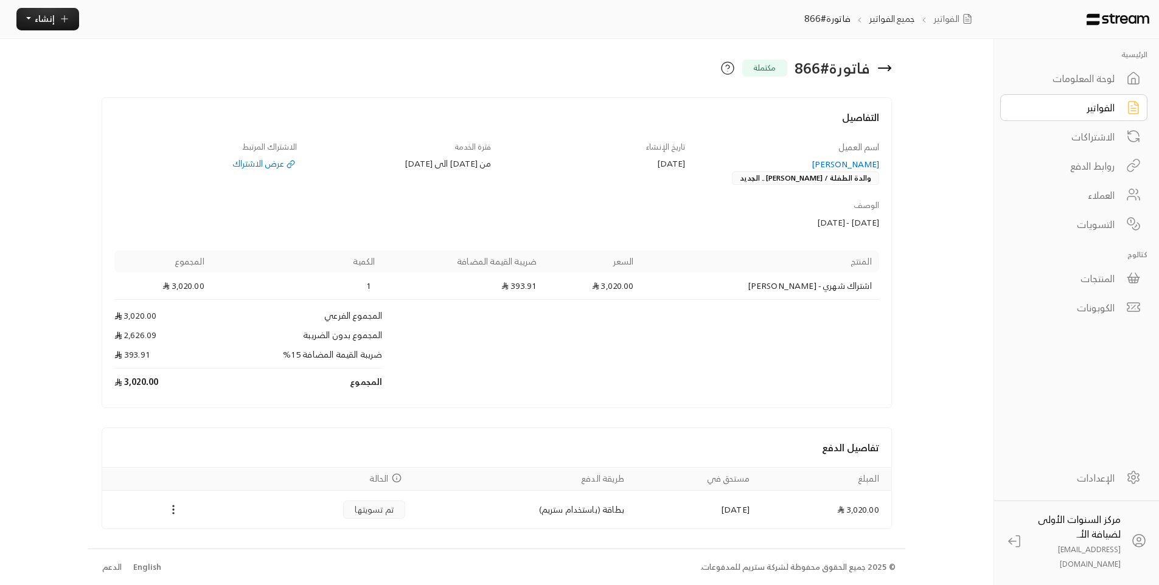
click at [827, 161] on div "[PERSON_NAME]" at bounding box center [788, 164] width 183 height 12
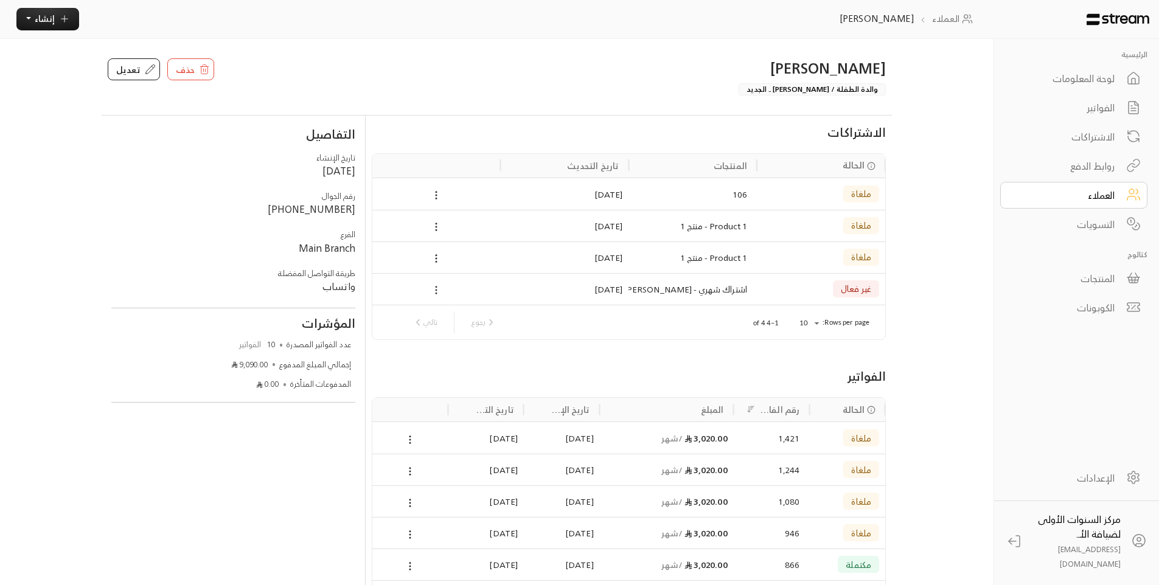
click at [435, 287] on icon at bounding box center [436, 290] width 11 height 11
click at [450, 338] on li "إلغاء" at bounding box center [453, 332] width 38 height 19
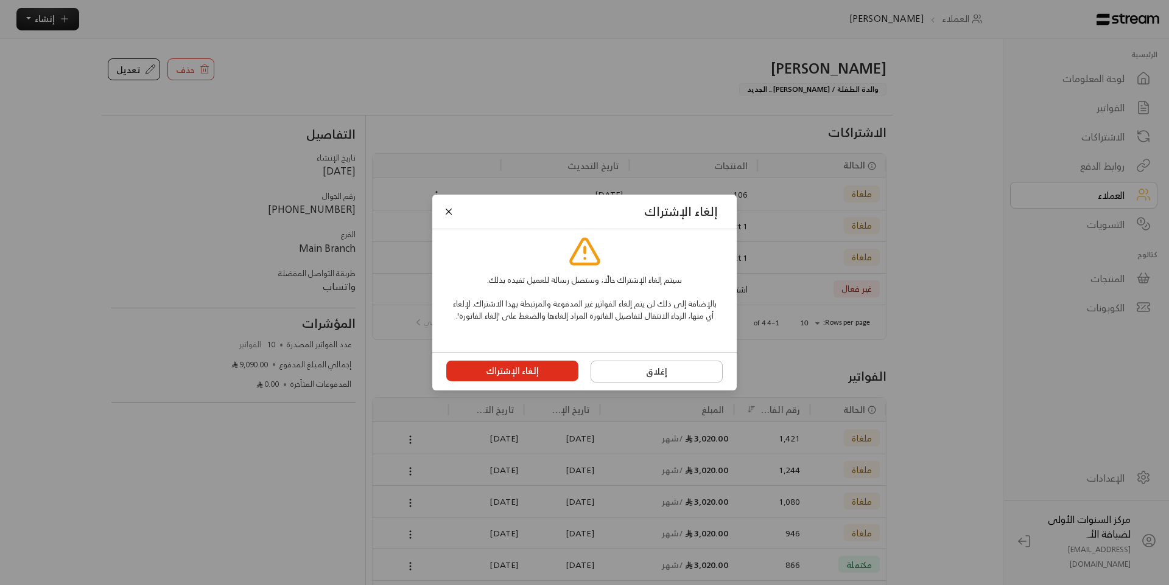
click at [489, 378] on button "إلغاء الإشتراك" at bounding box center [512, 371] width 133 height 21
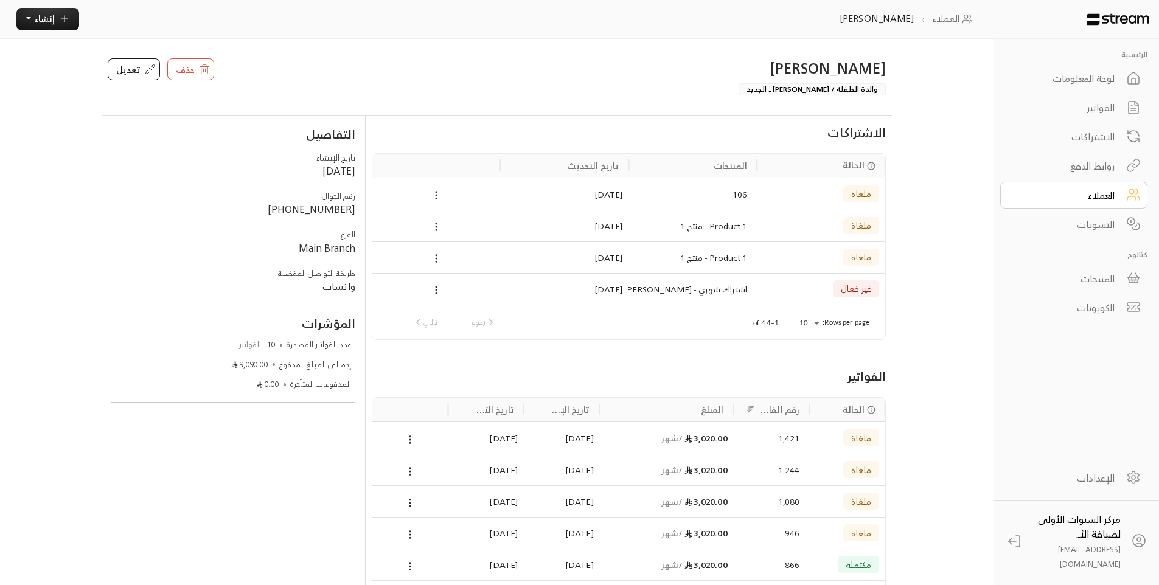
click at [1063, 73] on div "لوحة المعلومات" at bounding box center [1066, 78] width 98 height 15
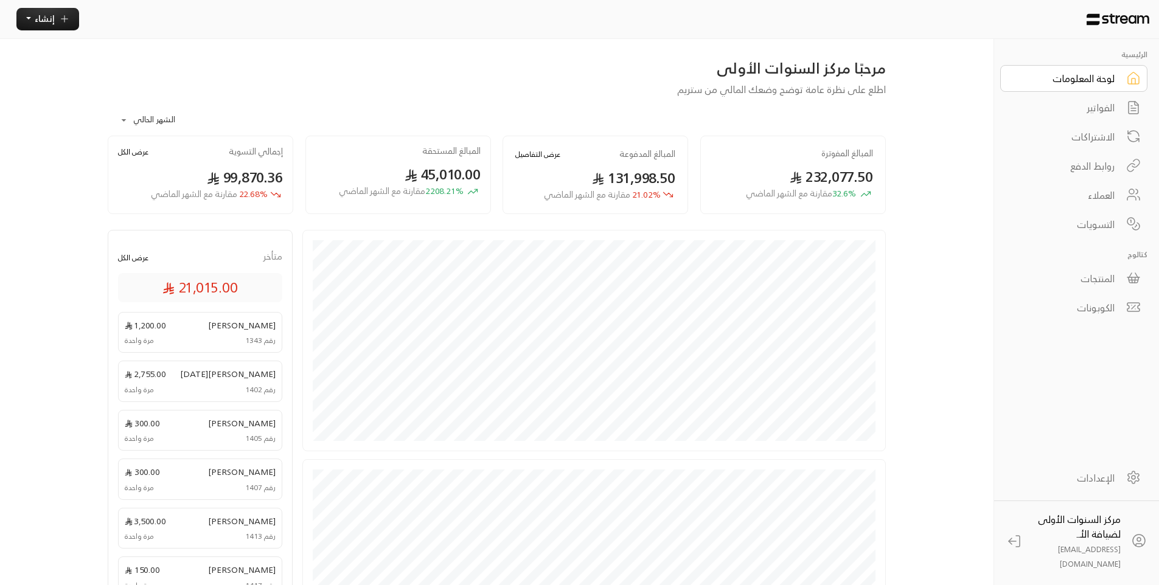
click at [1089, 117] on link "الفواتير" at bounding box center [1074, 107] width 147 height 27
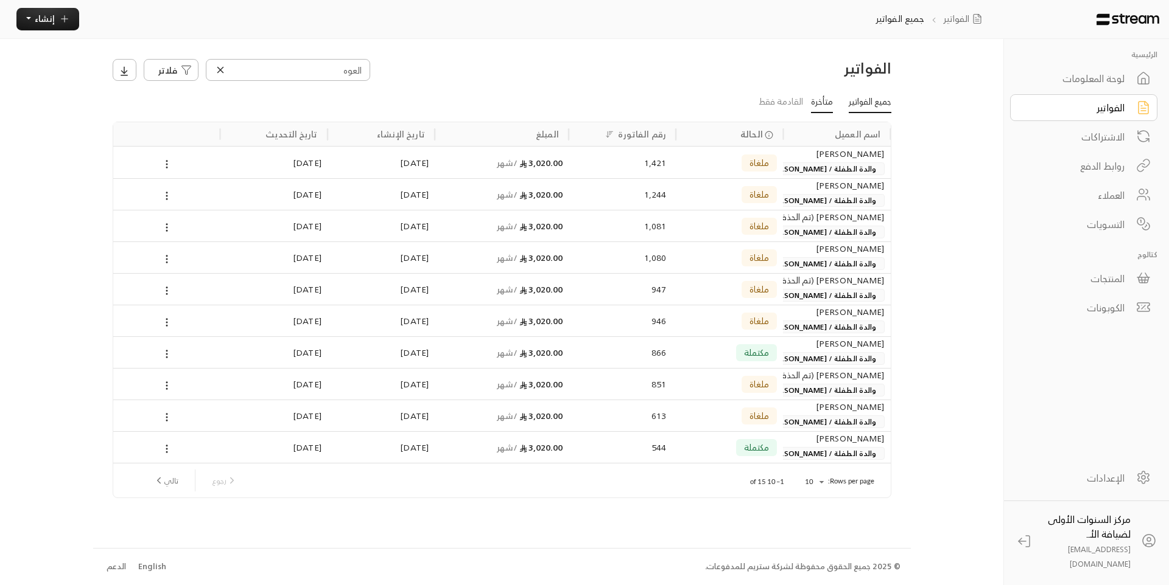
click at [823, 100] on link "متأخرة" at bounding box center [822, 103] width 22 height 22
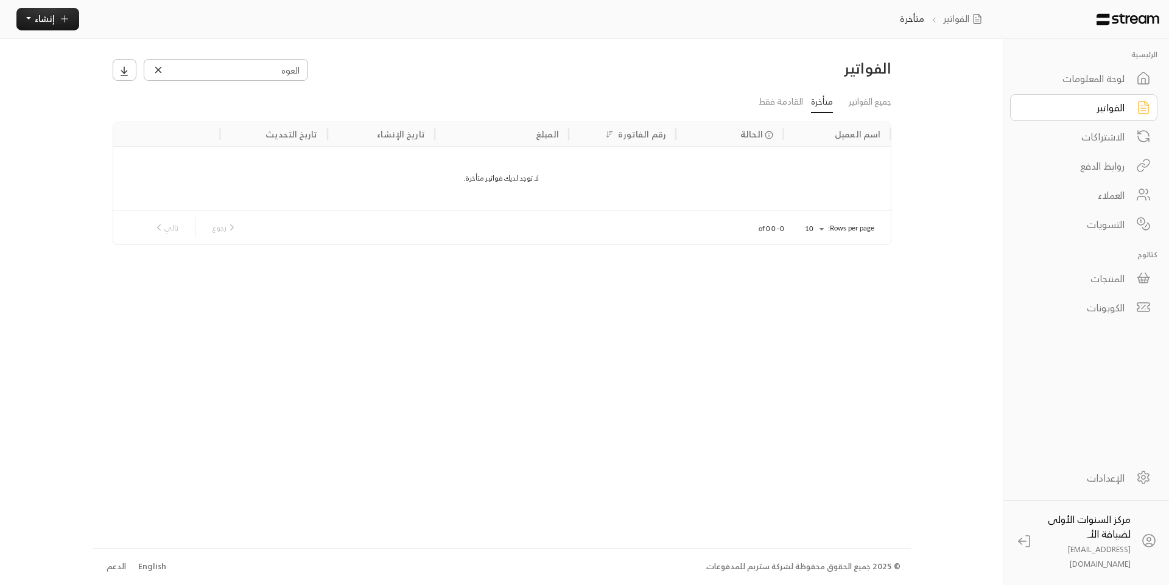
click at [158, 68] on icon at bounding box center [158, 70] width 11 height 11
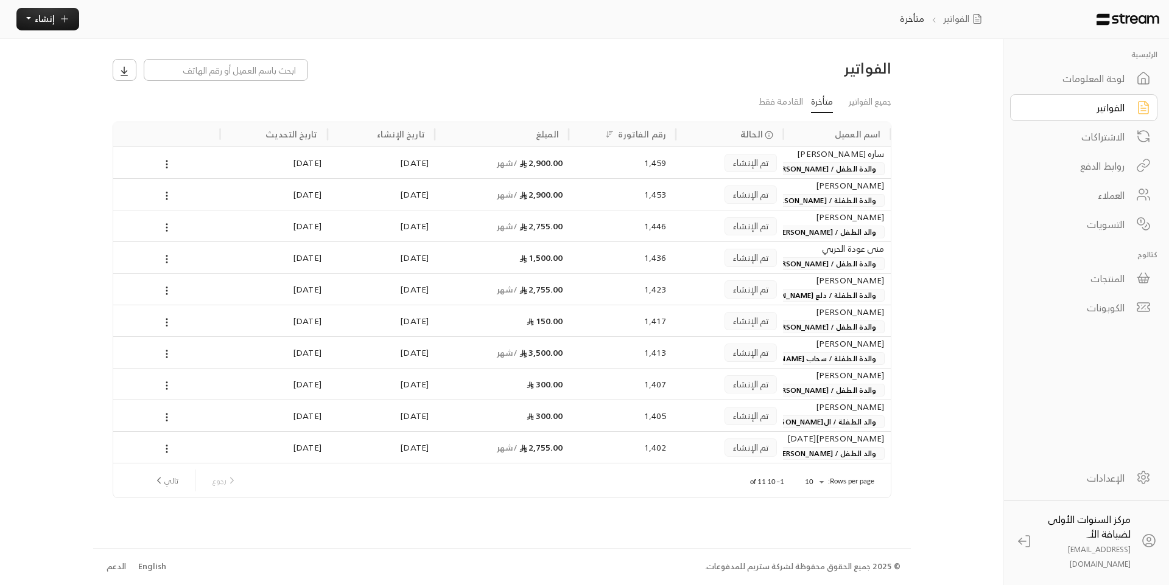
click at [814, 359] on span "والدة الطفلة / سحاب [PERSON_NAME]" at bounding box center [810, 358] width 145 height 13
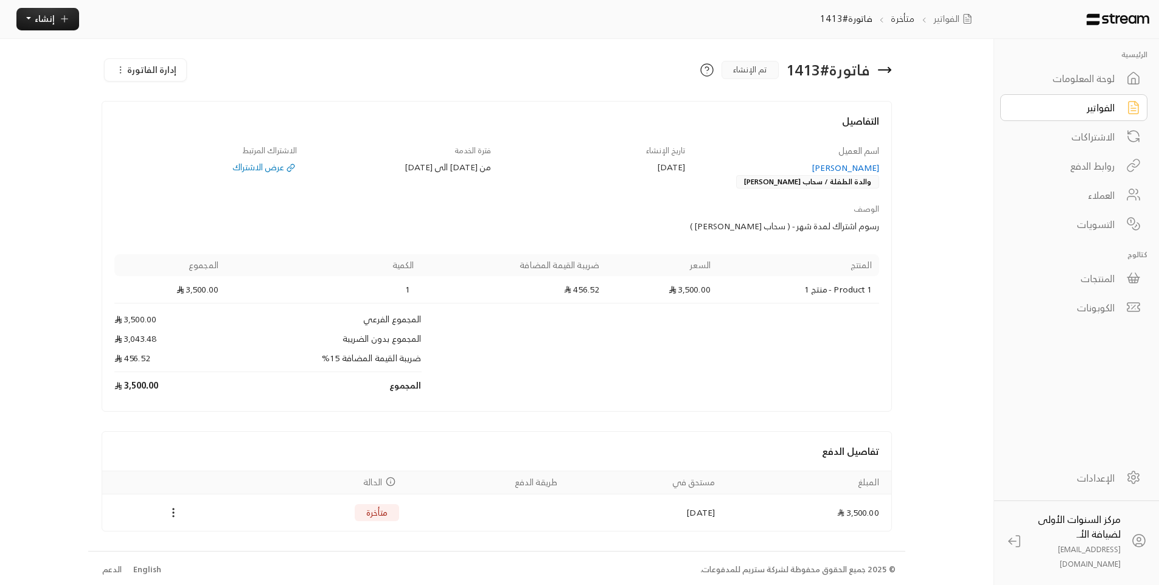
click at [1090, 110] on div "الفواتير" at bounding box center [1066, 107] width 98 height 15
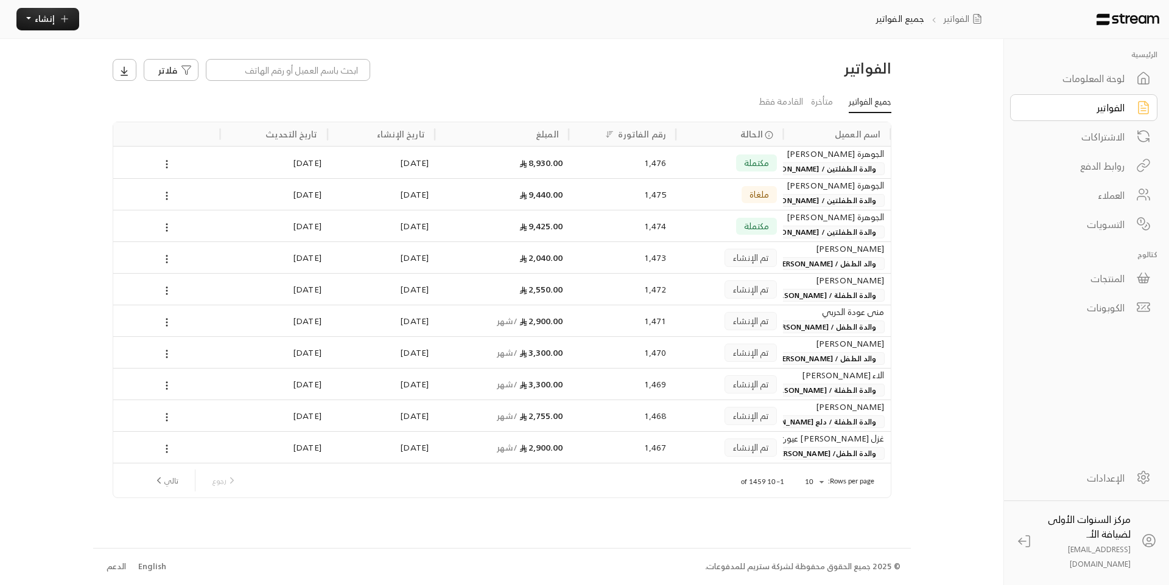
click at [704, 346] on div "تم الإنشاء" at bounding box center [729, 352] width 95 height 31
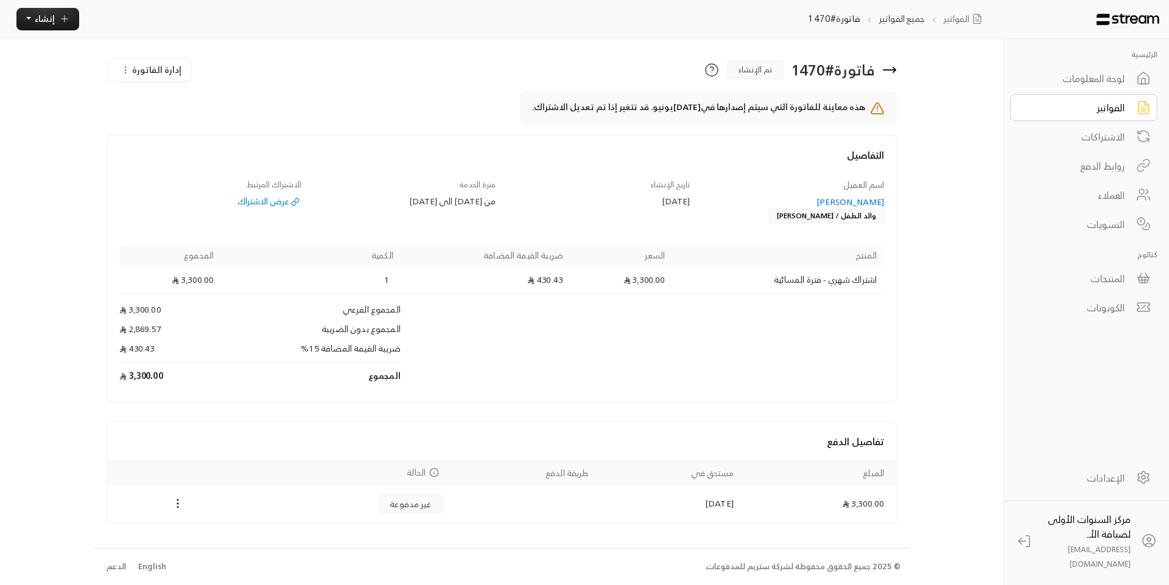
click at [842, 202] on div "[PERSON_NAME]" at bounding box center [793, 202] width 183 height 12
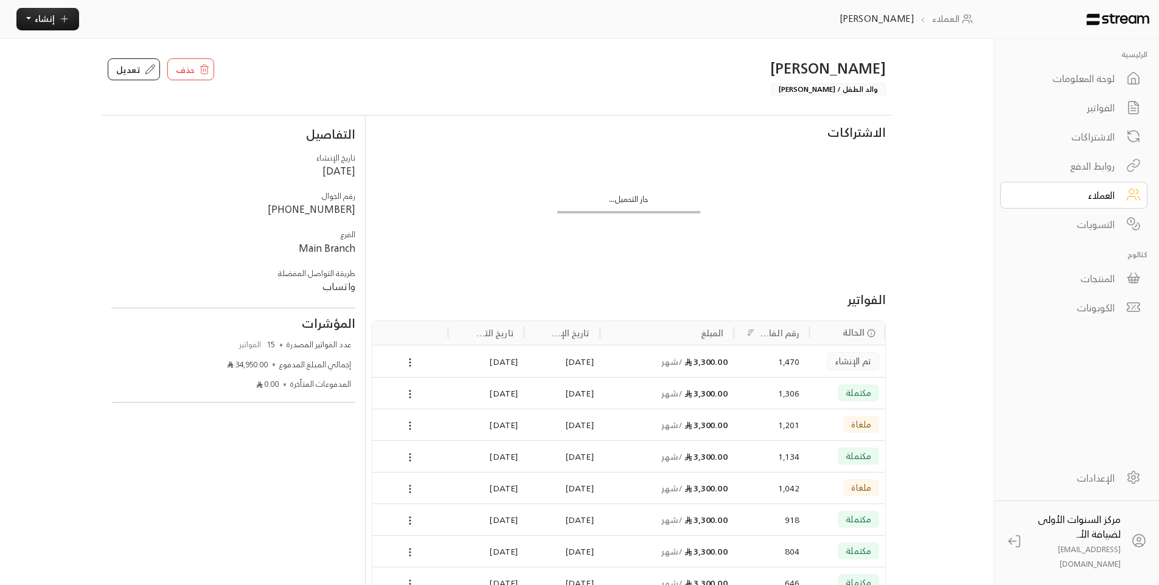
click at [744, 395] on div "1,306" at bounding box center [772, 393] width 56 height 31
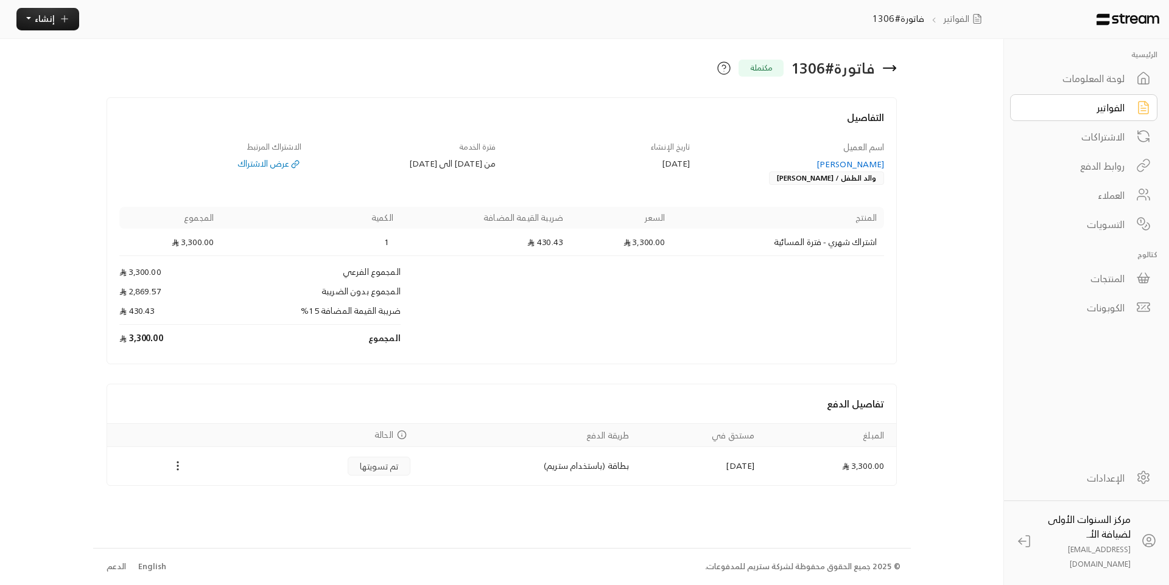
click at [1096, 135] on div "الاشتراكات" at bounding box center [1075, 137] width 98 height 15
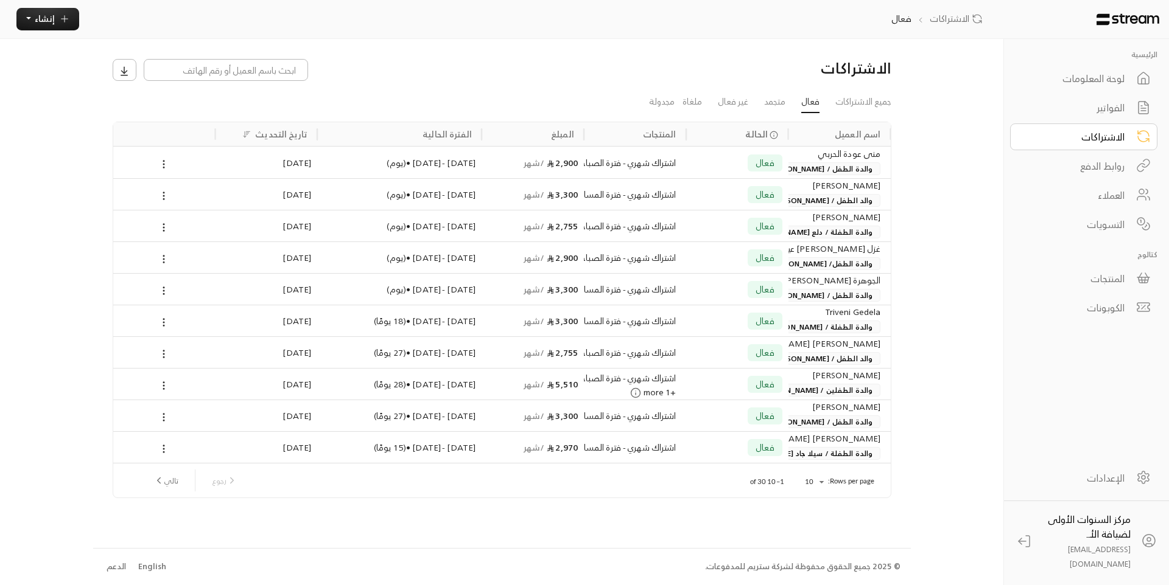
click at [450, 56] on div "الاشتراكات جميع الاشتراكات فعال متجمد غير فعال ملغاة مجدولة اسم العميل الحالة ا…" at bounding box center [501, 293] width 817 height 509
click at [1105, 111] on div "الفواتير" at bounding box center [1075, 107] width 98 height 15
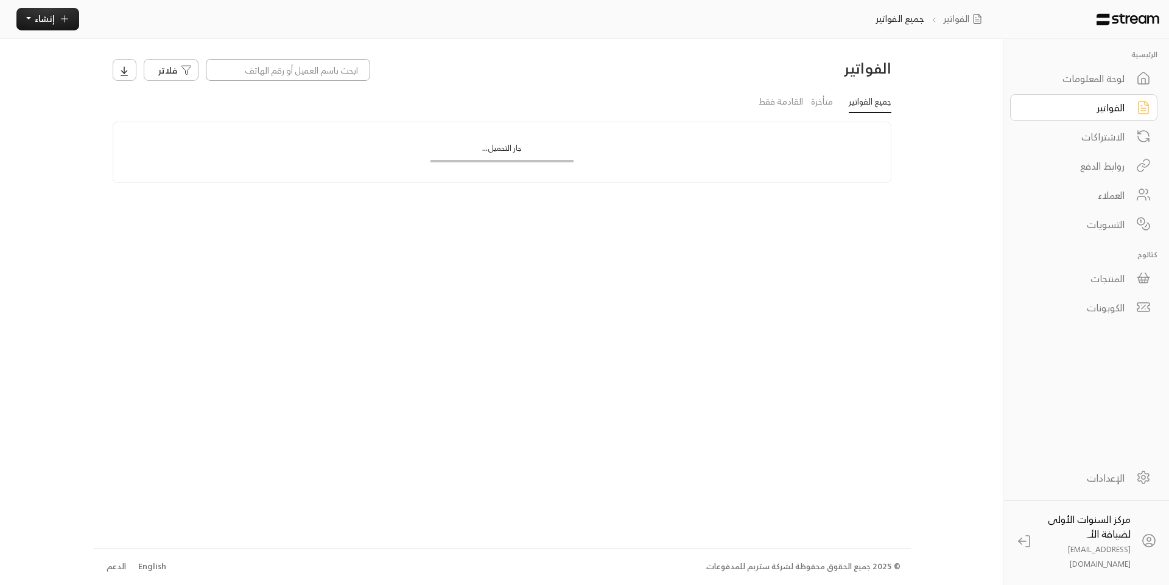
click at [334, 72] on input at bounding box center [288, 70] width 164 height 22
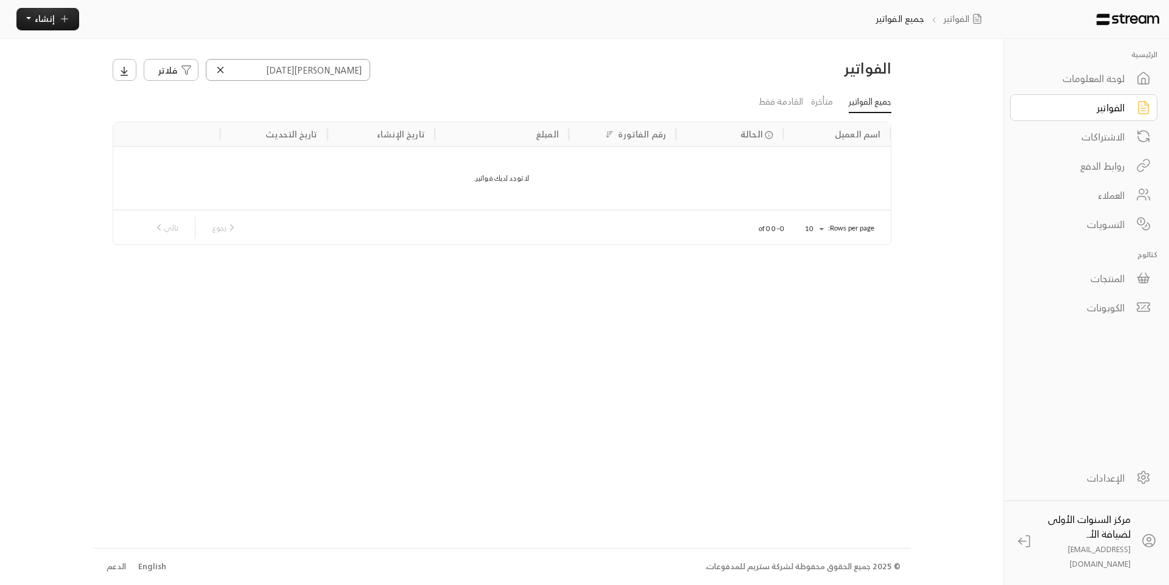
click at [304, 69] on input "[PERSON_NAME][DATE]" at bounding box center [288, 70] width 164 height 22
type input "[DATE]"
click at [223, 71] on icon at bounding box center [220, 70] width 11 height 11
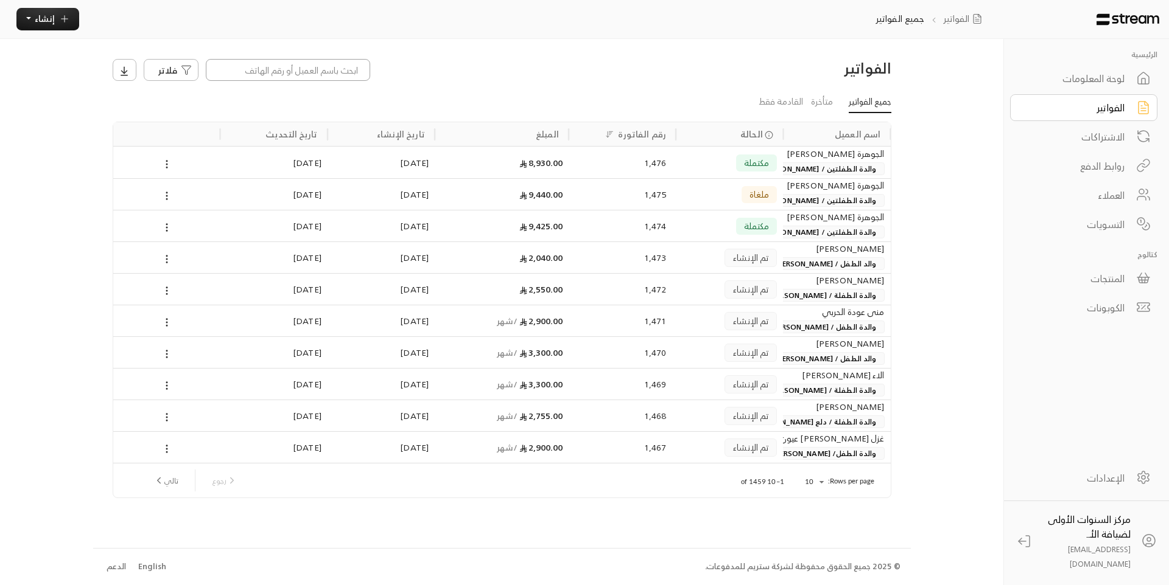
click at [276, 68] on input at bounding box center [288, 70] width 164 height 22
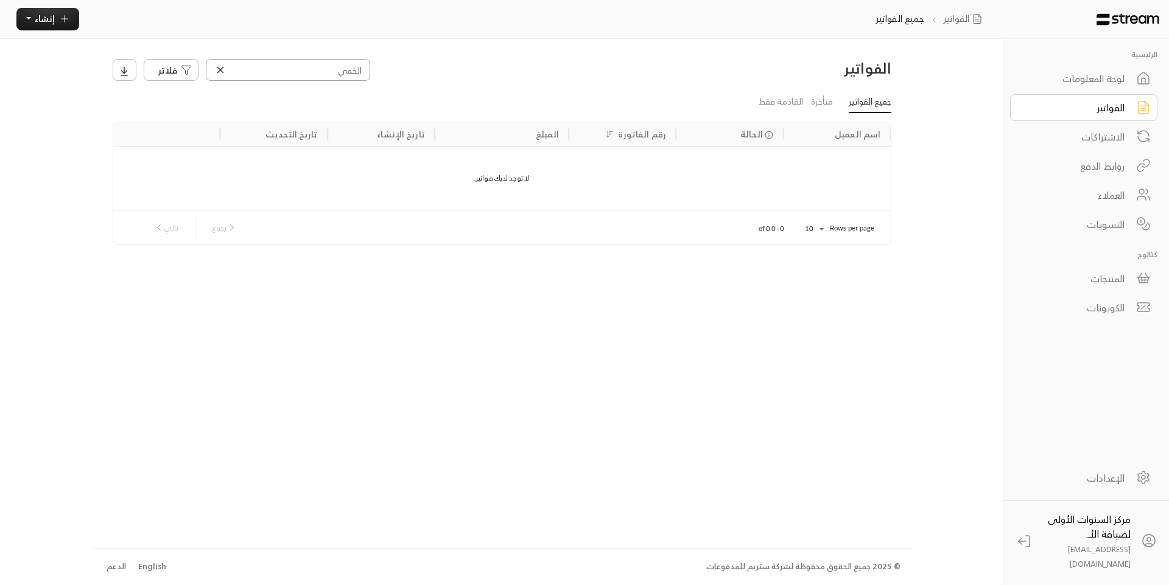
type input "الخمي"
click at [1124, 73] on div "لوحة المعلومات" at bounding box center [1075, 78] width 98 height 15
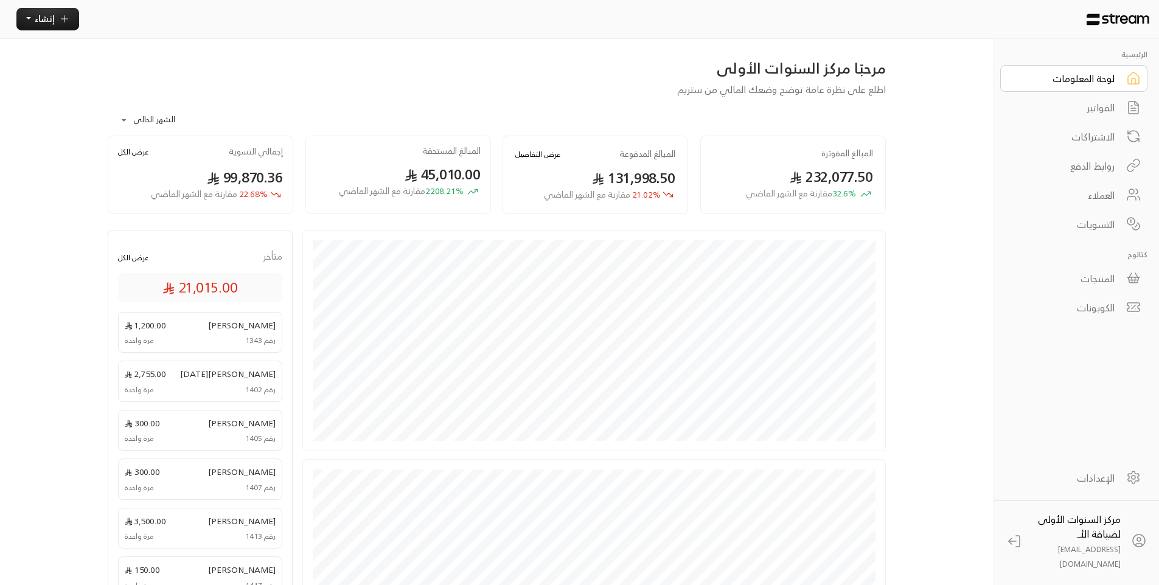
click at [1080, 108] on div "الفواتير" at bounding box center [1066, 107] width 98 height 15
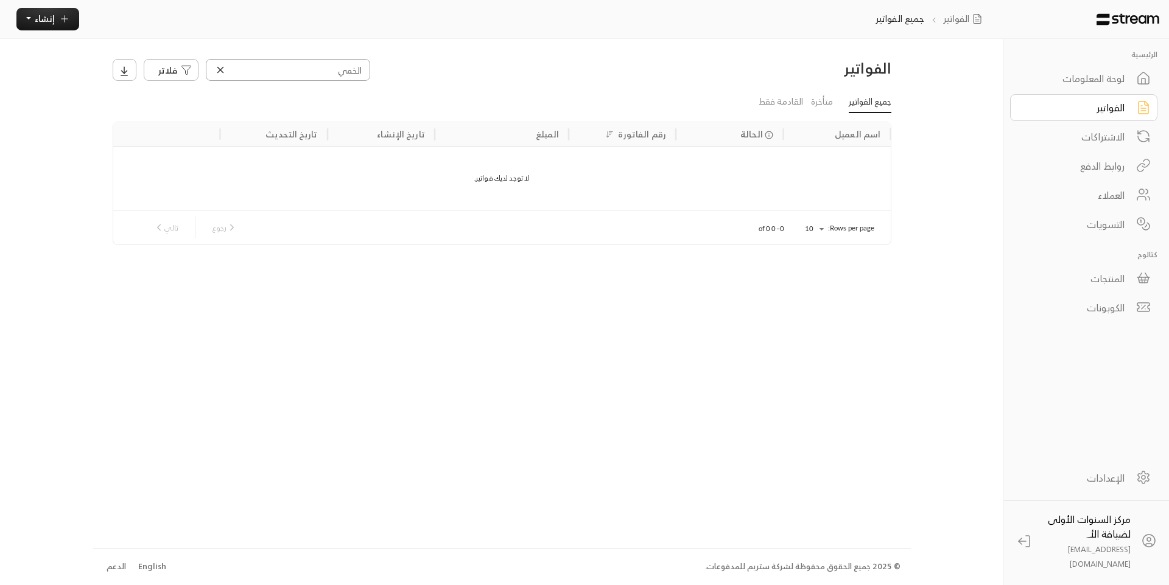
click at [331, 79] on input "الخمي" at bounding box center [288, 70] width 164 height 22
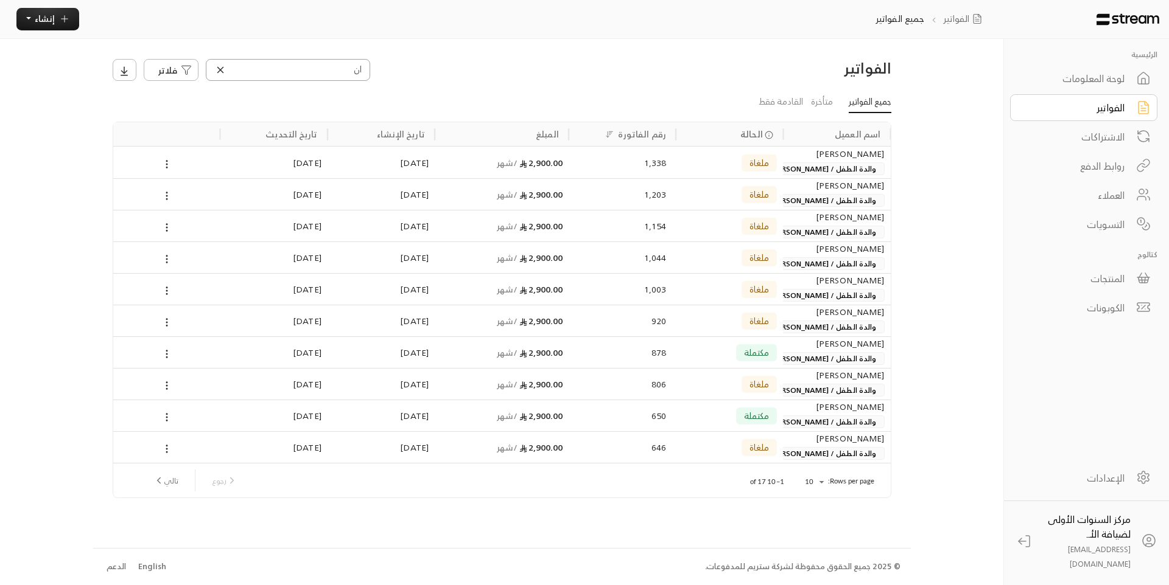
type input "ا"
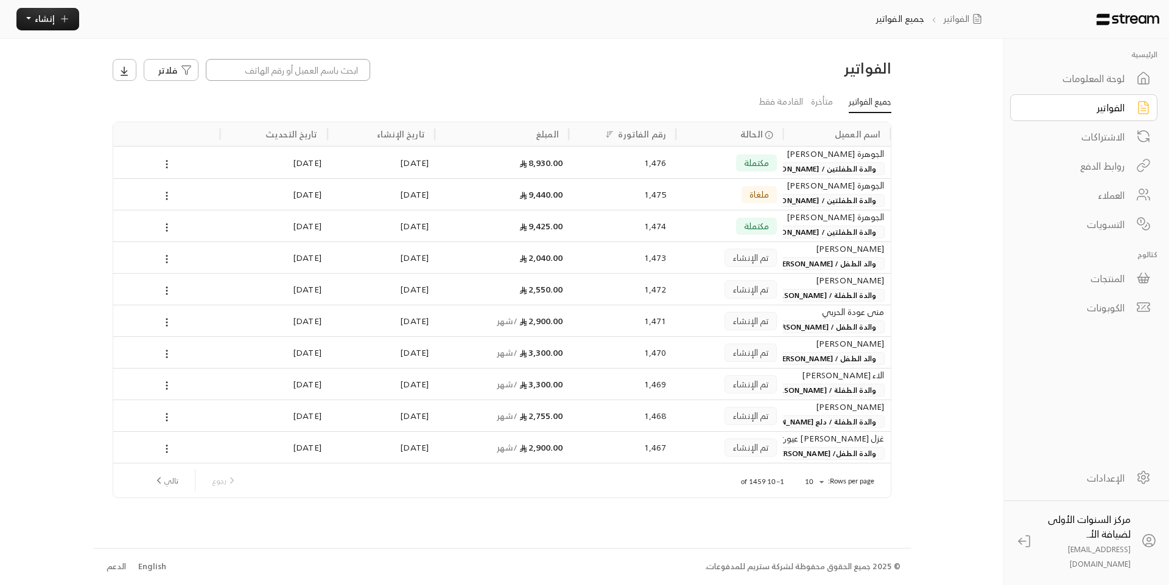
type input "م"
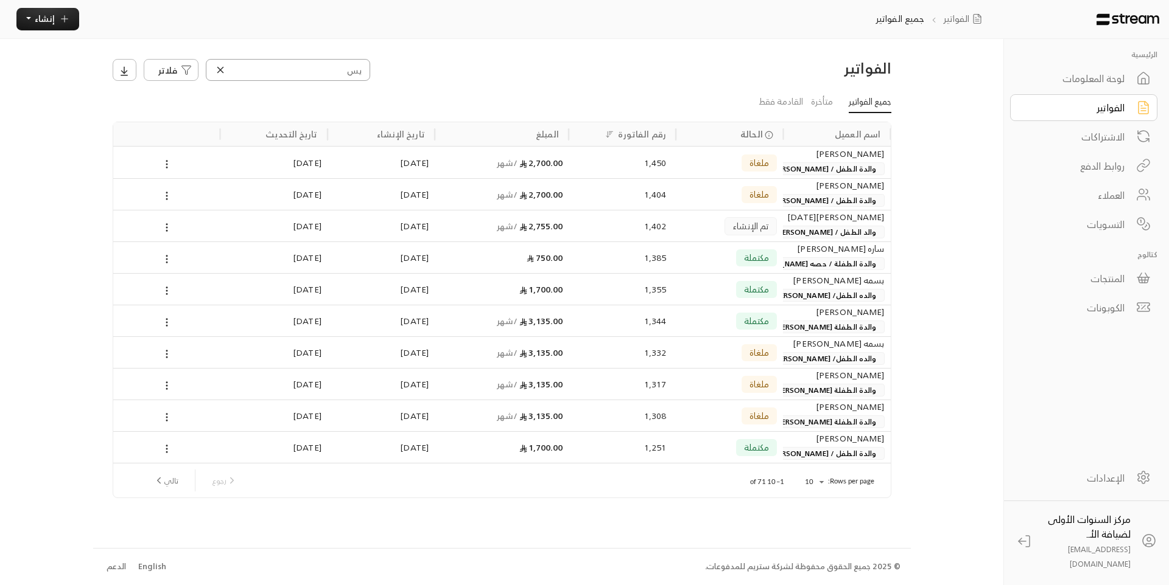
type input "يس"
click at [660, 229] on div "1,402" at bounding box center [622, 226] width 88 height 31
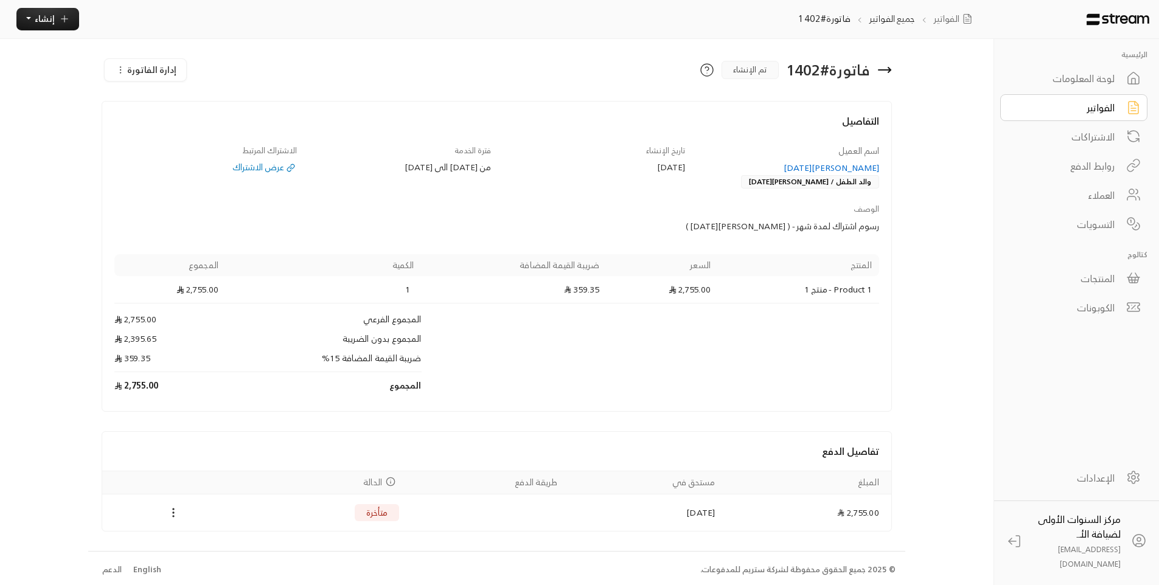
click at [164, 75] on span "إدارة الفاتورة" at bounding box center [151, 69] width 49 height 15
click at [202, 124] on span "إلغاء" at bounding box center [203, 125] width 13 height 12
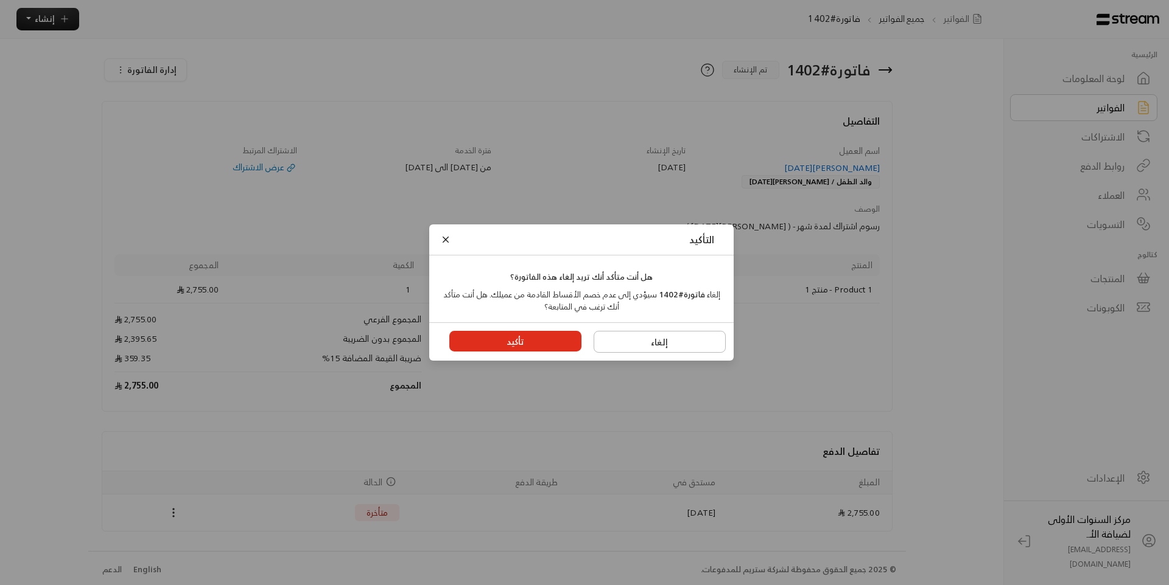
click at [564, 346] on button "تأكيد" at bounding box center [515, 341] width 133 height 21
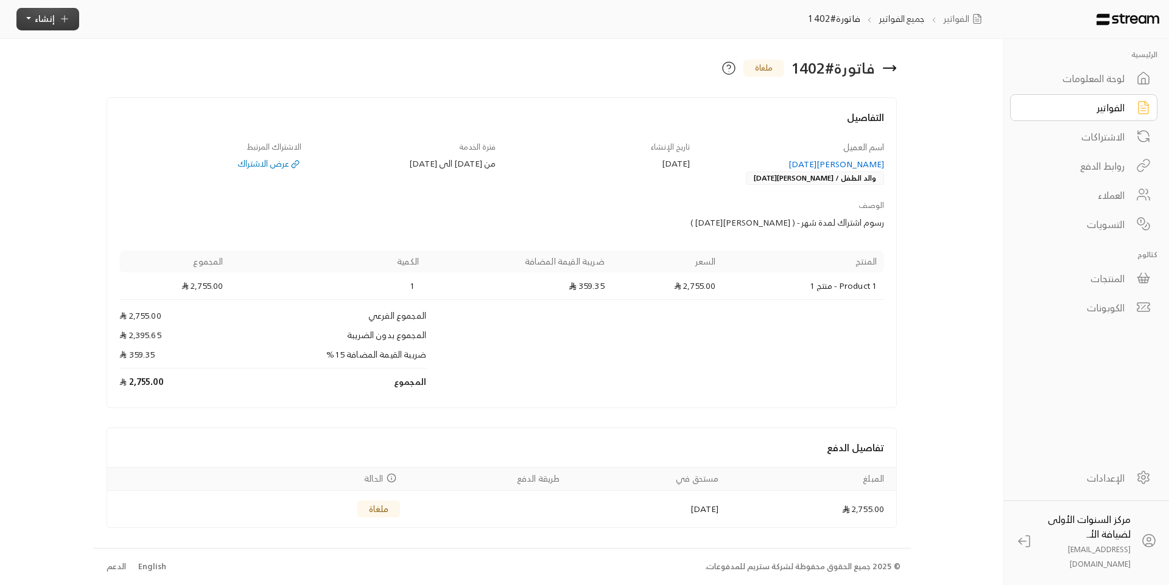
click at [63, 26] on button "إنشاء" at bounding box center [47, 19] width 63 height 23
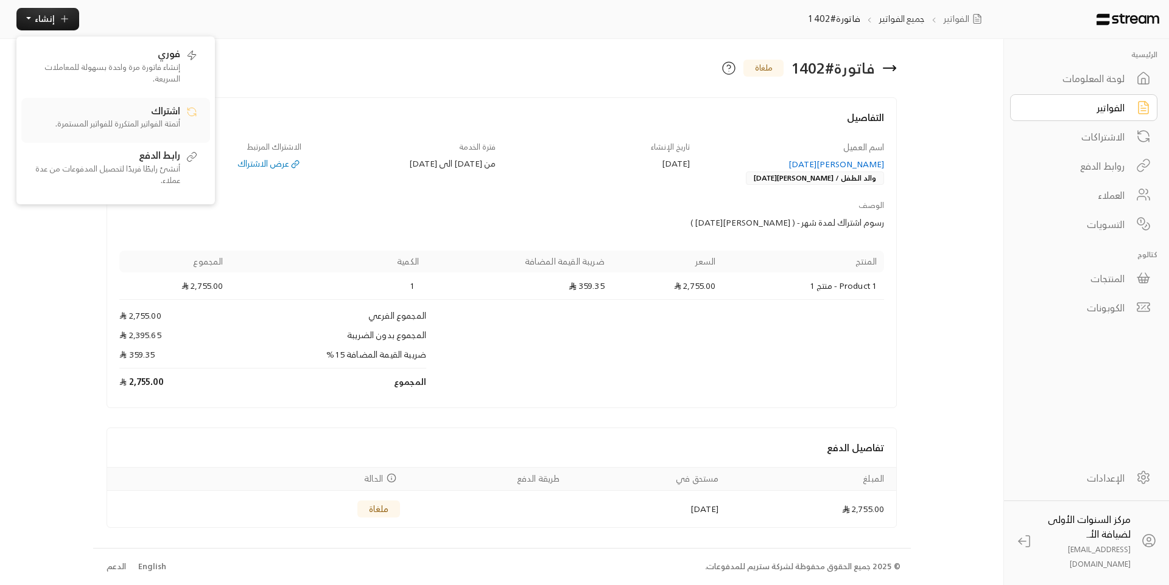
click at [167, 107] on span "اشتراك" at bounding box center [165, 111] width 29 height 12
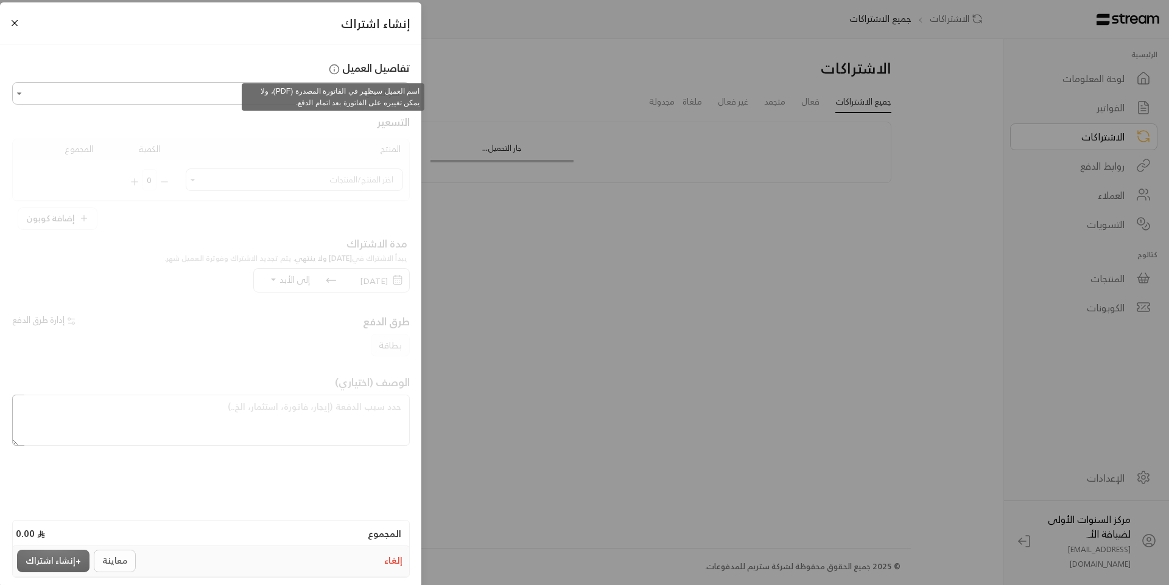
click at [341, 88] on span "اسم العميل سيظهر في الفاتورة المصدرة (PDF)، ولا يمكن تغييره على الفاتورة بعد ات…" at bounding box center [339, 97] width 159 height 20
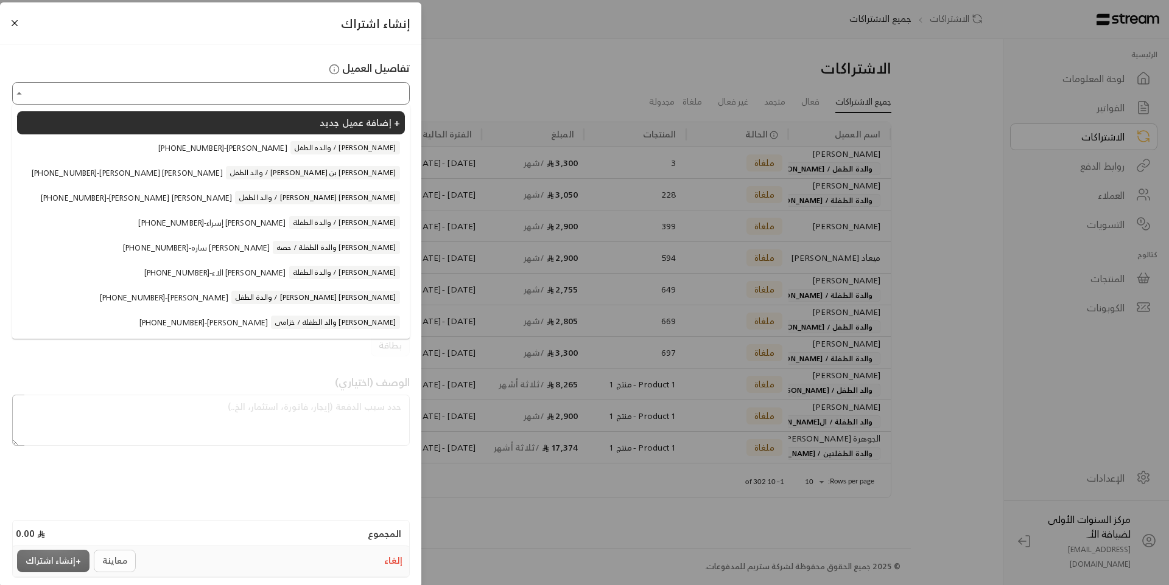
click at [218, 99] on input "اختر العميل" at bounding box center [211, 93] width 394 height 19
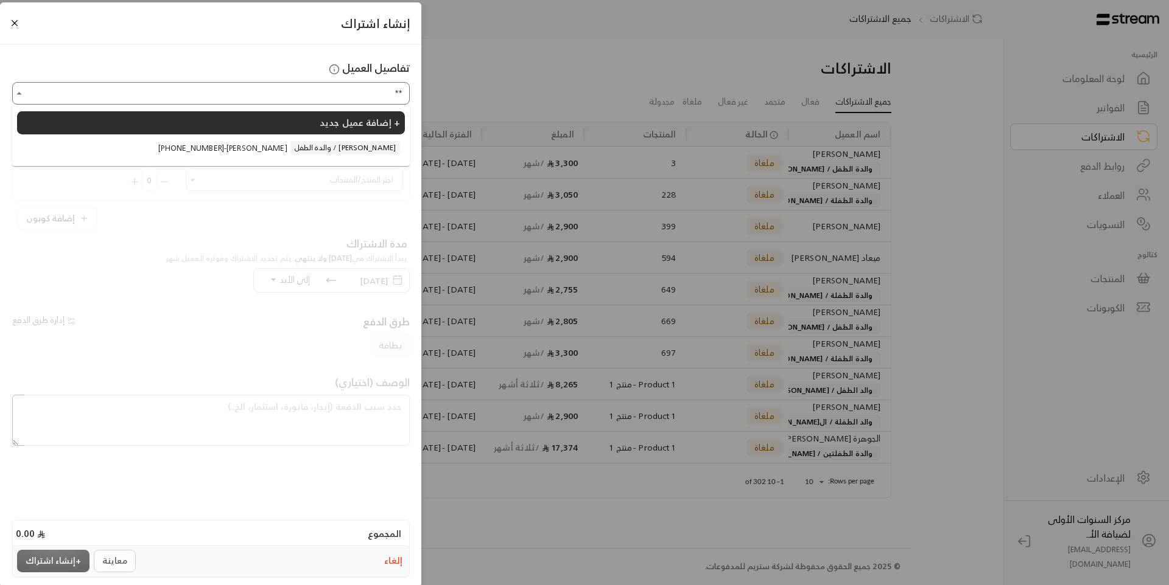
type input "*"
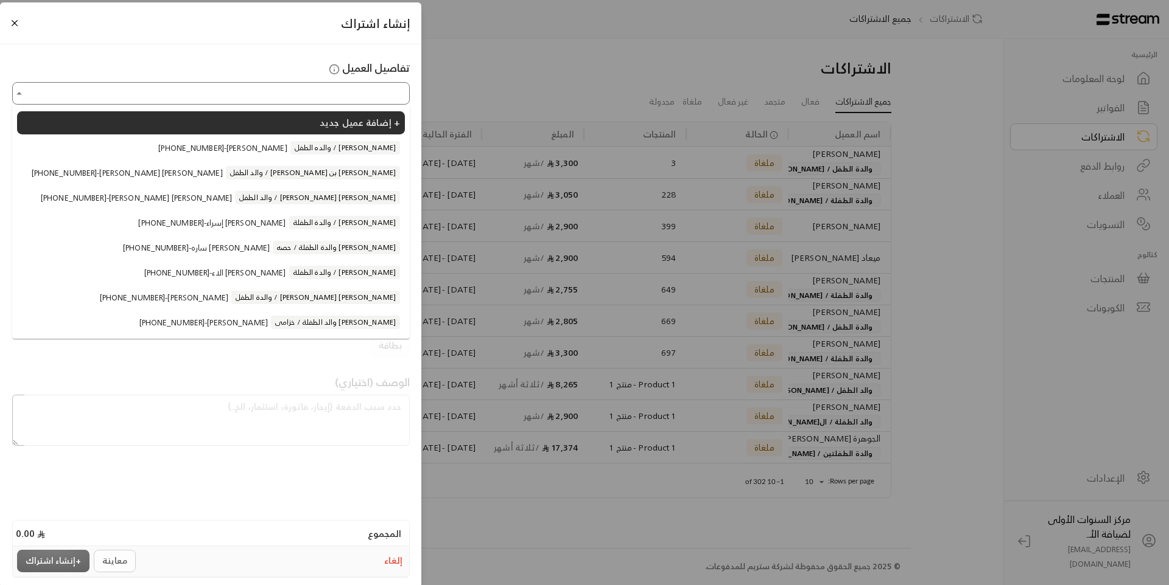
type input "*"
click at [322, 217] on span "والد الطفل / [PERSON_NAME][DATE]" at bounding box center [335, 222] width 130 height 13
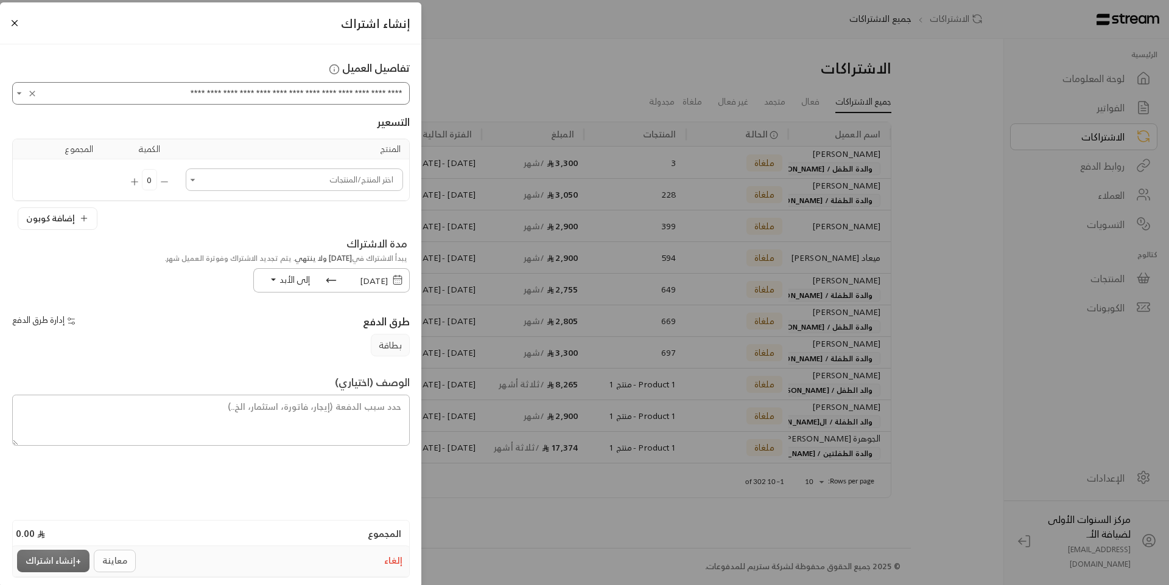
type input "**********"
click at [324, 178] on input "اختر العميل" at bounding box center [294, 179] width 214 height 19
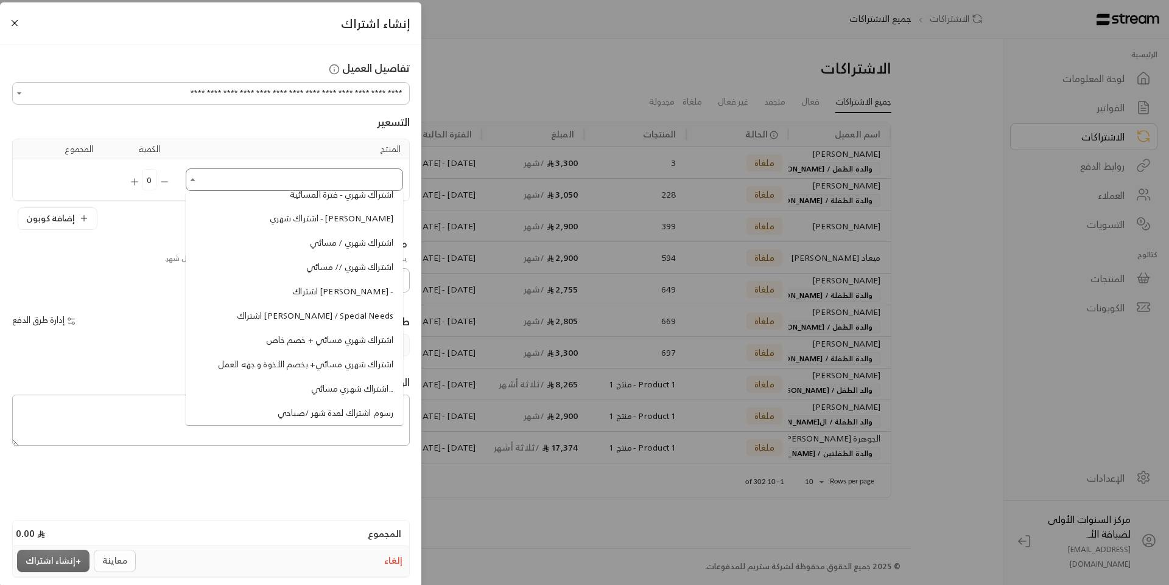
scroll to position [1011, 0]
click at [316, 243] on li "اشتراك شهري - فترة الصباحية" at bounding box center [294, 231] width 208 height 23
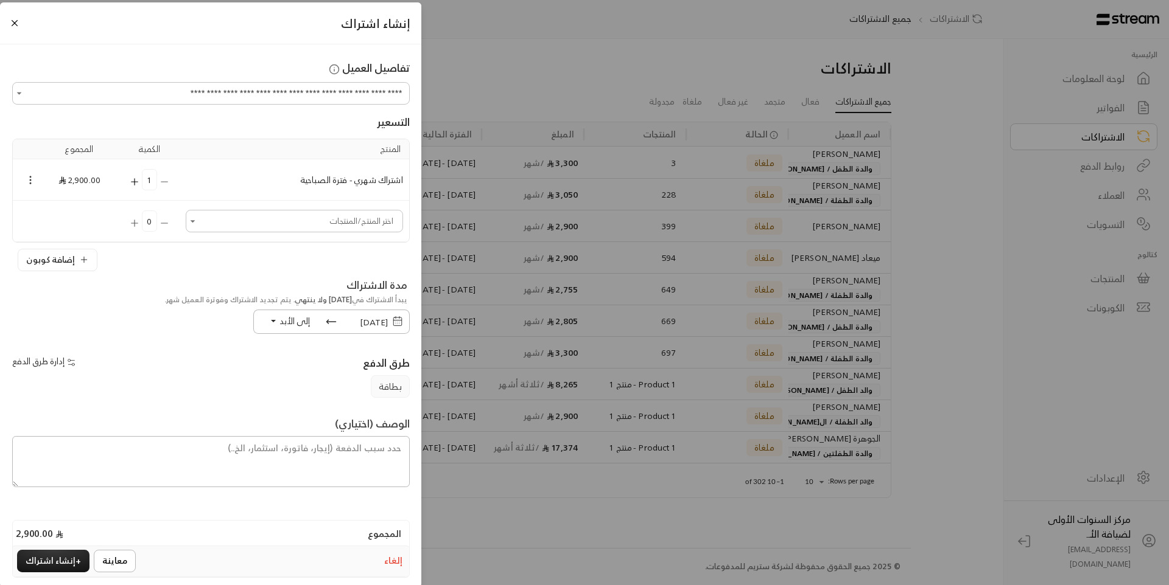
click at [36, 178] on icon "Selected Products" at bounding box center [30, 180] width 11 height 11
click at [57, 199] on li "إضافة كوبون" at bounding box center [65, 201] width 63 height 19
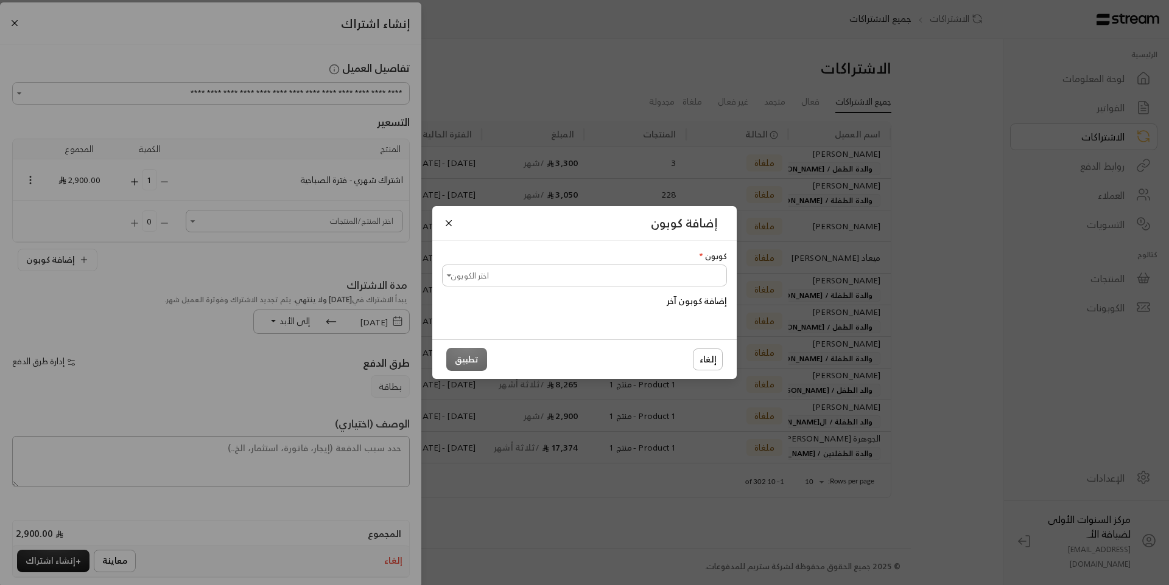
click at [467, 269] on input "اختر الكوبون" at bounding box center [584, 276] width 281 height 19
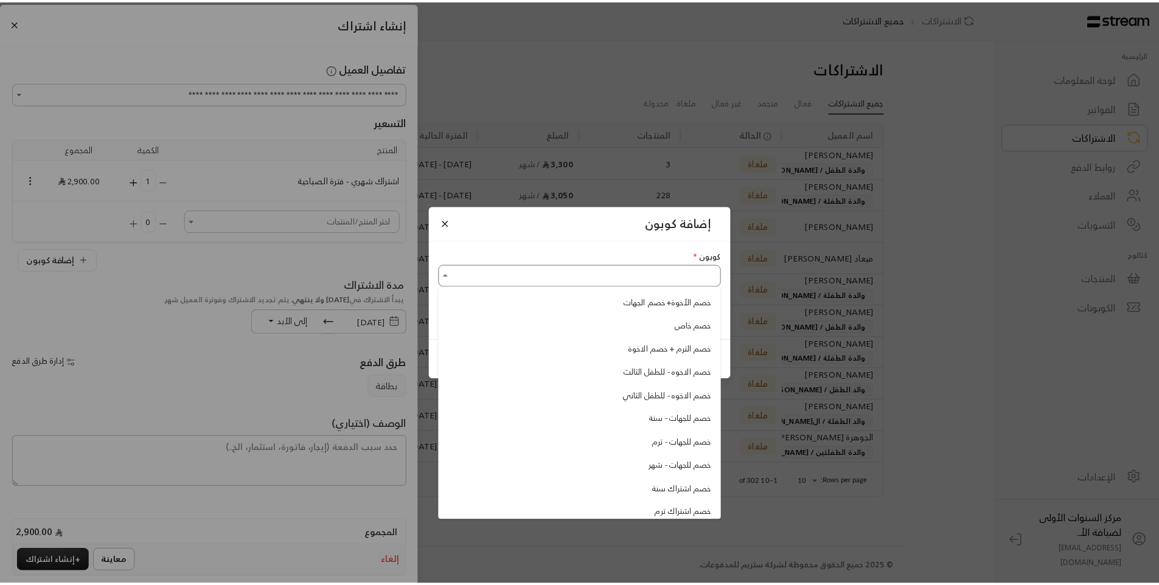
scroll to position [154, 0]
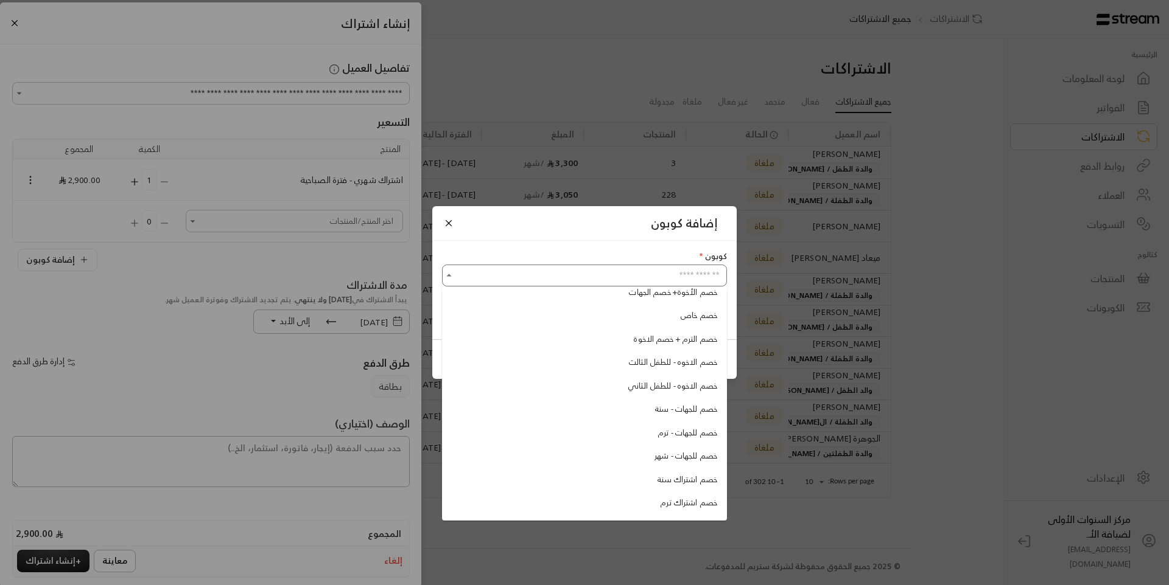
click at [648, 449] on li "خصم للجهات - شهر" at bounding box center [584, 457] width 275 height 22
type input "**********"
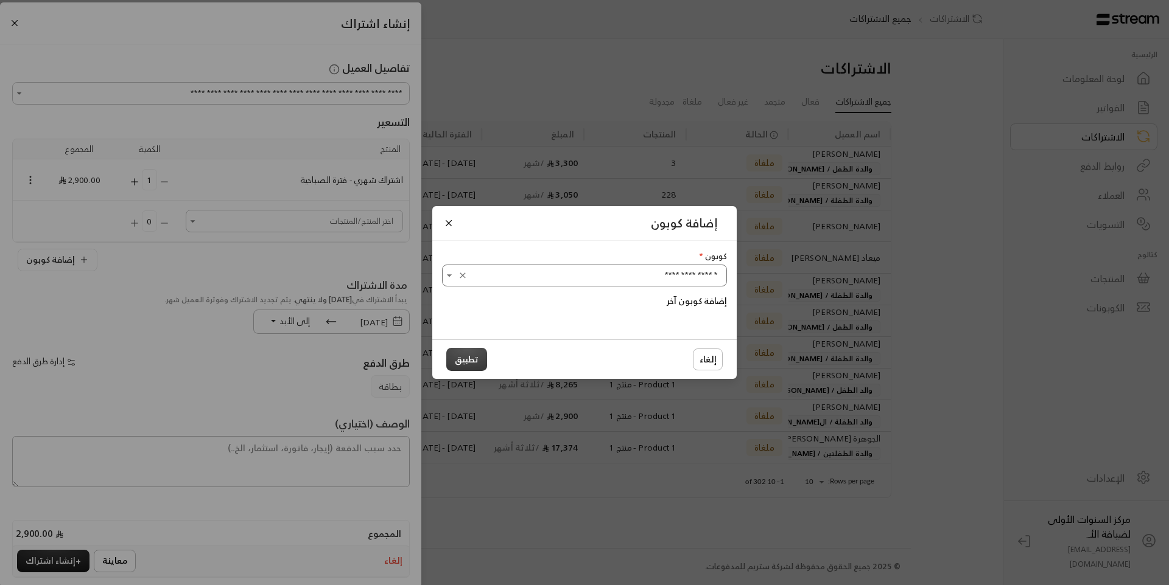
click at [463, 358] on button "تطبيق" at bounding box center [466, 359] width 41 height 23
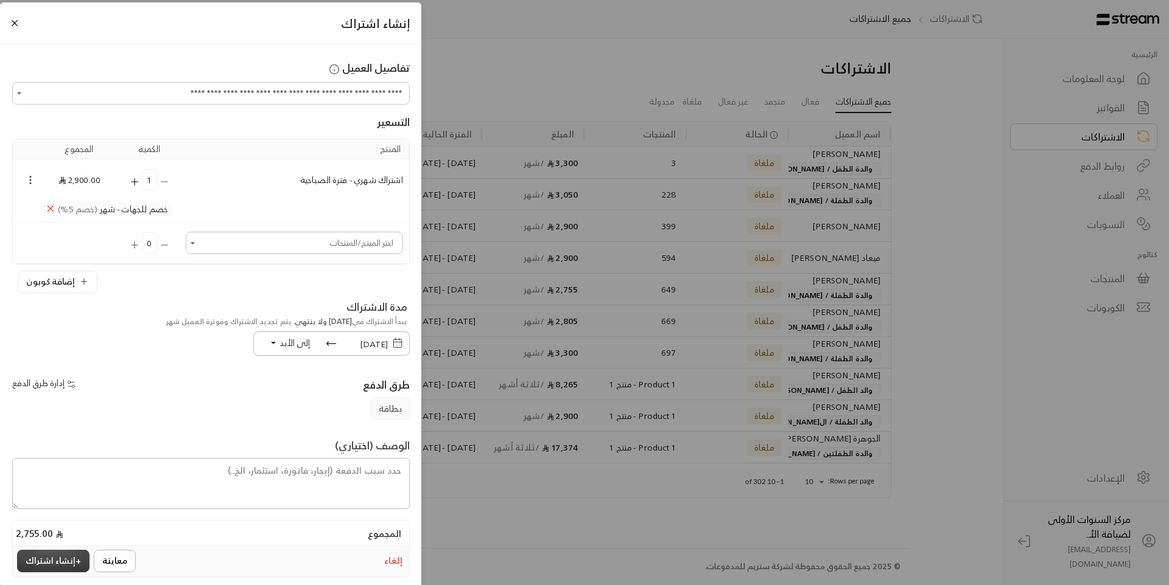
click at [74, 554] on button "+ إنشاء اشتراك" at bounding box center [53, 561] width 72 height 23
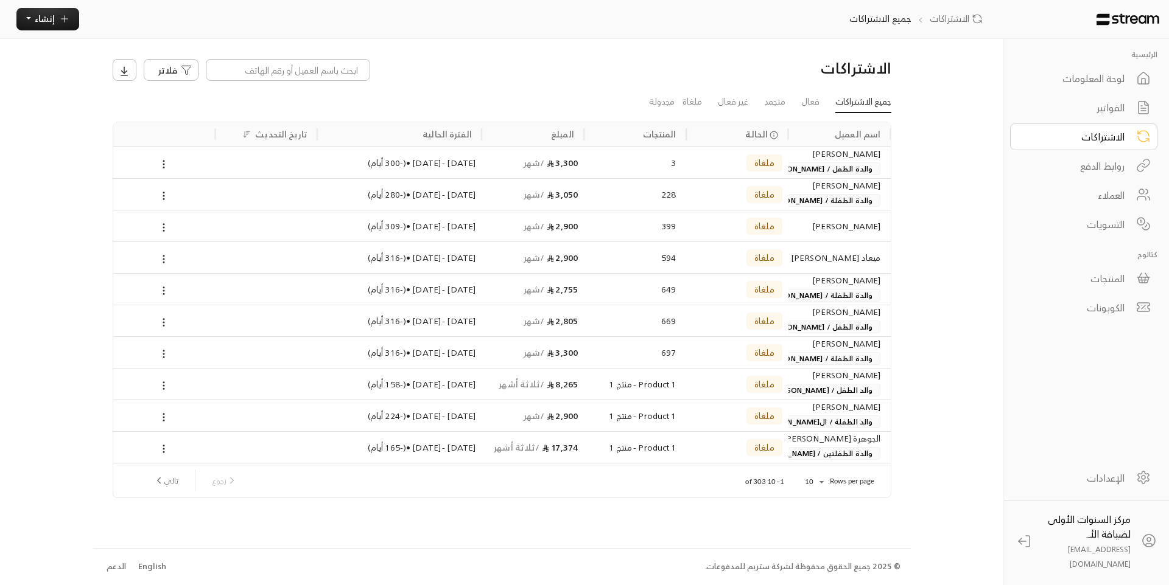
click at [74, 554] on div "الرئيسية لوحة المعلومات الفواتير الاشتراكات روابط الدفع العملاء التسويات كتالوج…" at bounding box center [584, 292] width 1169 height 585
click at [1103, 110] on div "الفواتير" at bounding box center [1075, 107] width 98 height 15
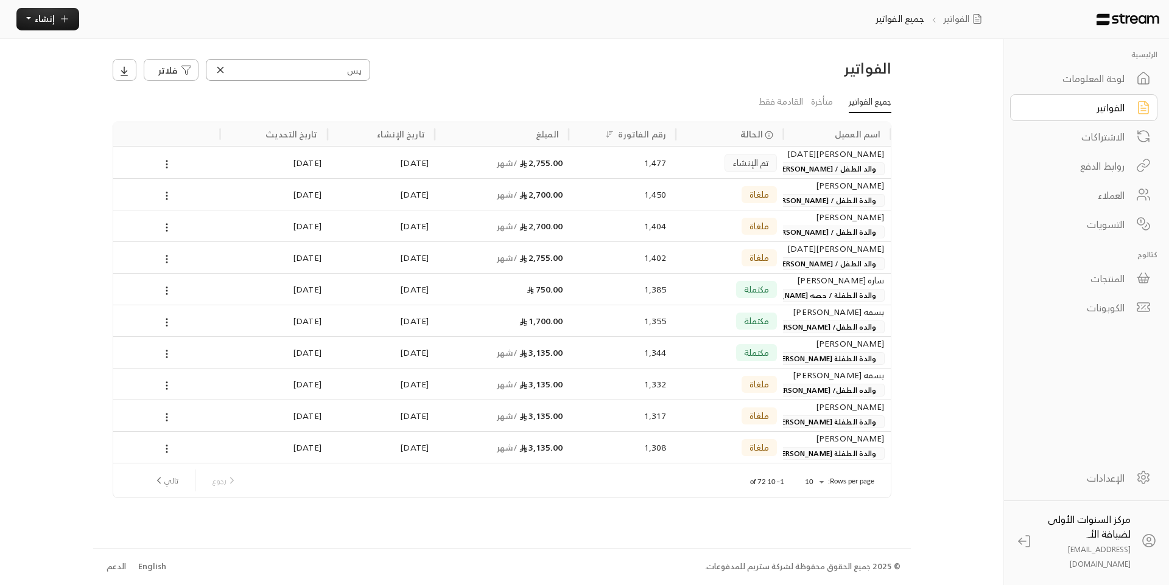
click at [285, 69] on input "يس" at bounding box center [288, 70] width 164 height 22
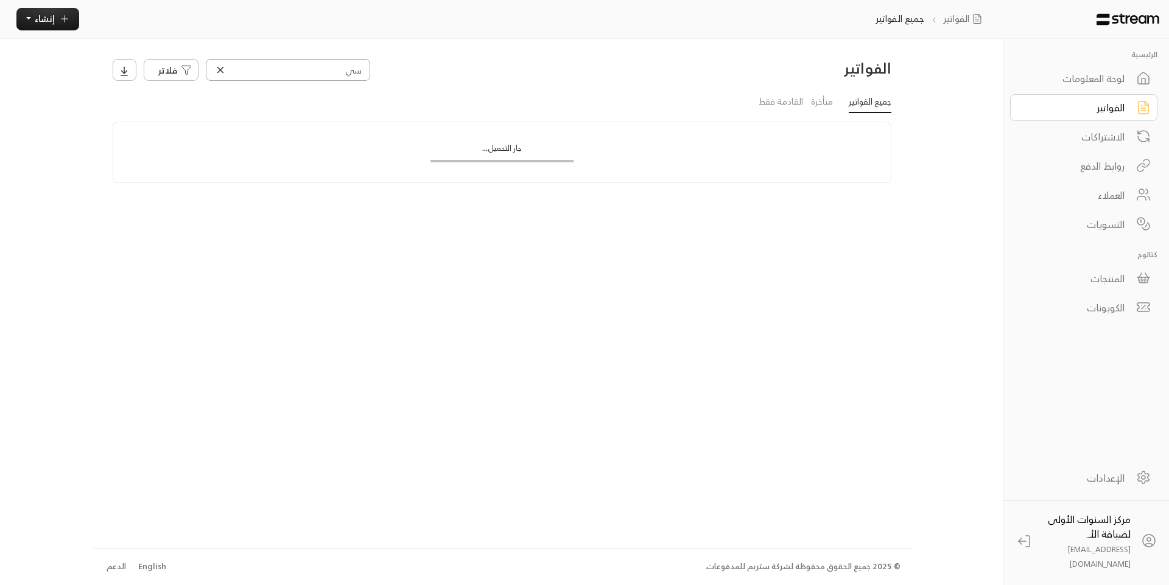
type input "سيف"
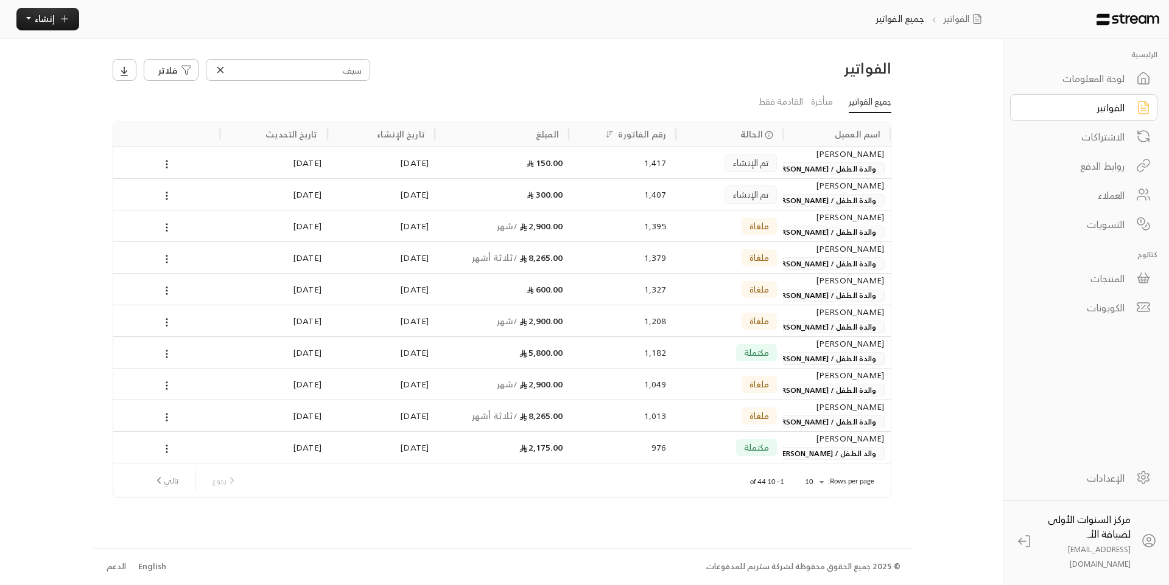
click at [697, 192] on div "تم الإنشاء" at bounding box center [729, 194] width 95 height 31
click at [697, 192] on div "الفواتير سيف فلاتر جميع الفواتير متأخرة القادمة فقط اسم العميل الحالة رقم الفات…" at bounding box center [501, 293] width 817 height 509
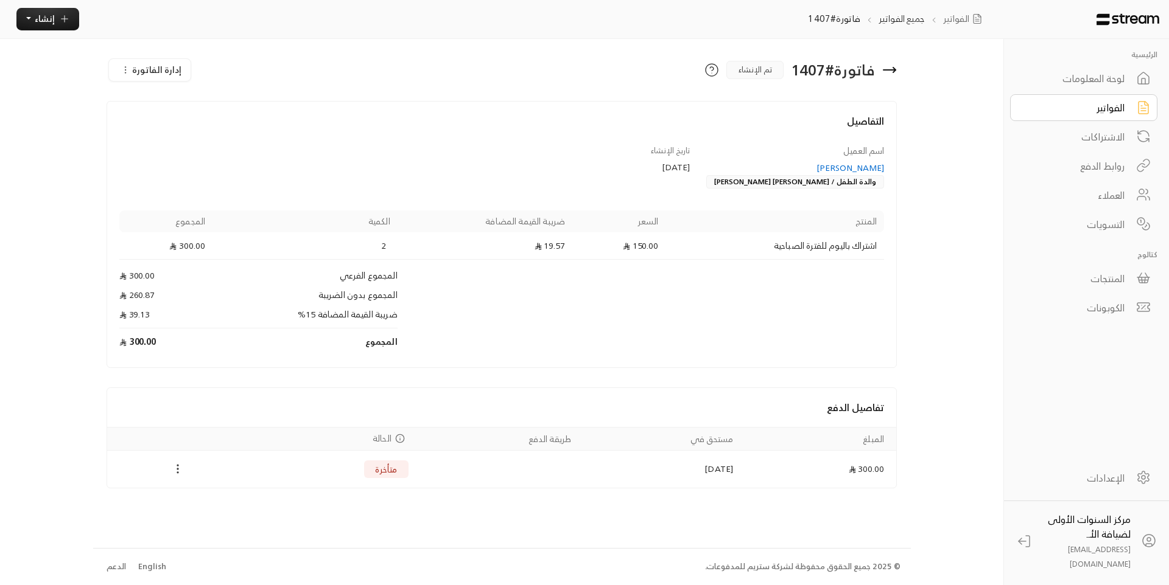
click at [178, 469] on circle "Payments" at bounding box center [178, 469] width 1 height 1
click at [198, 483] on li "تغيير الحالة الى مدفوعة" at bounding box center [222, 490] width 99 height 19
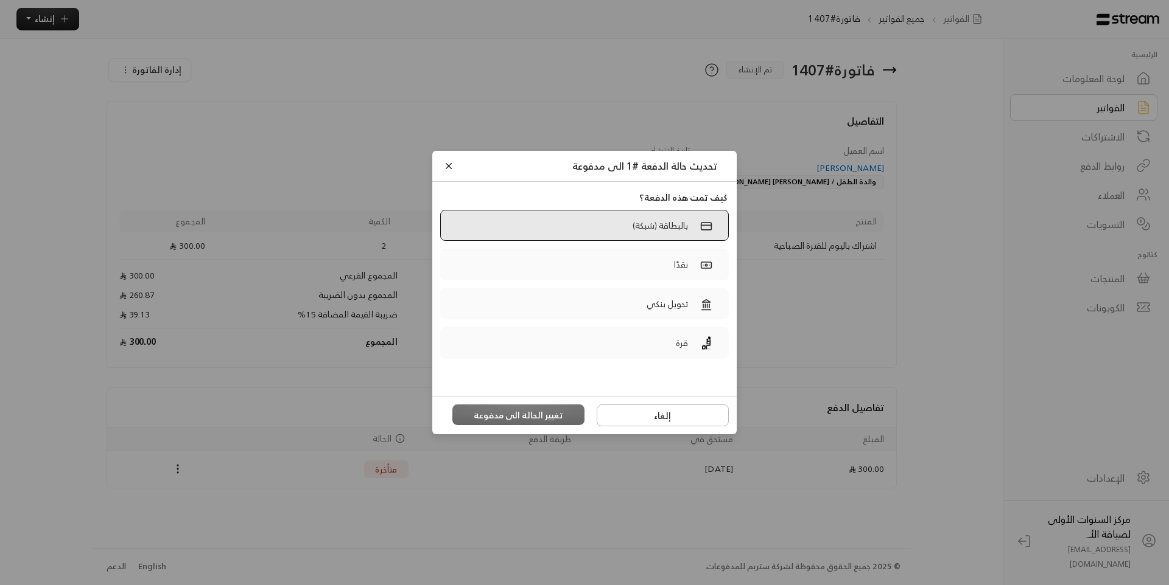
click at [619, 225] on label "بالبطاقة (شبكة)" at bounding box center [584, 226] width 288 height 32
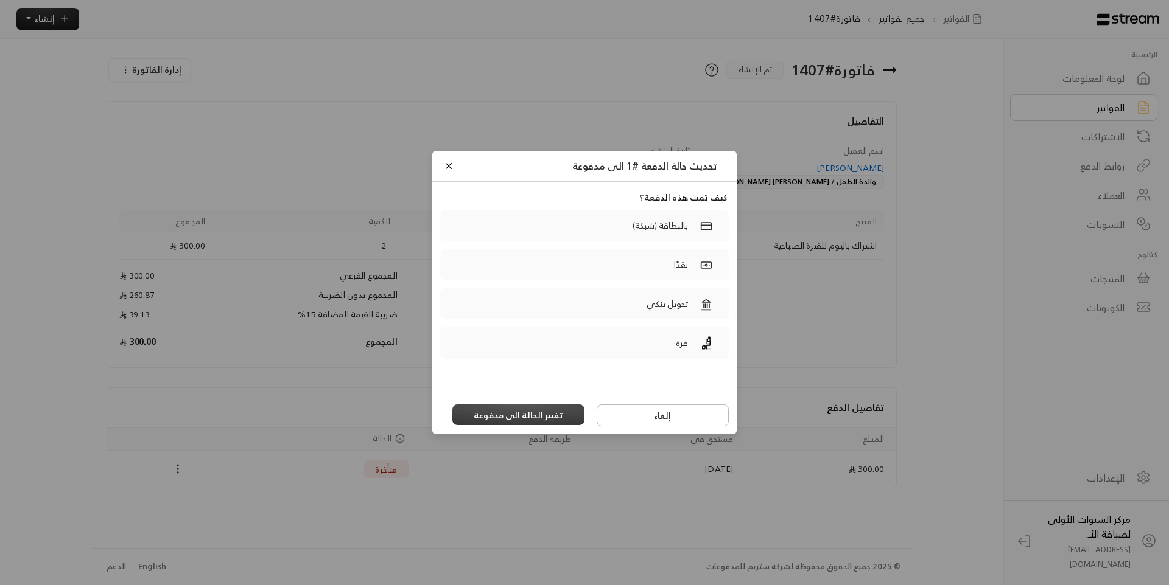
click at [531, 417] on button "تغيير الحالة الى مدفوعة" at bounding box center [518, 415] width 133 height 21
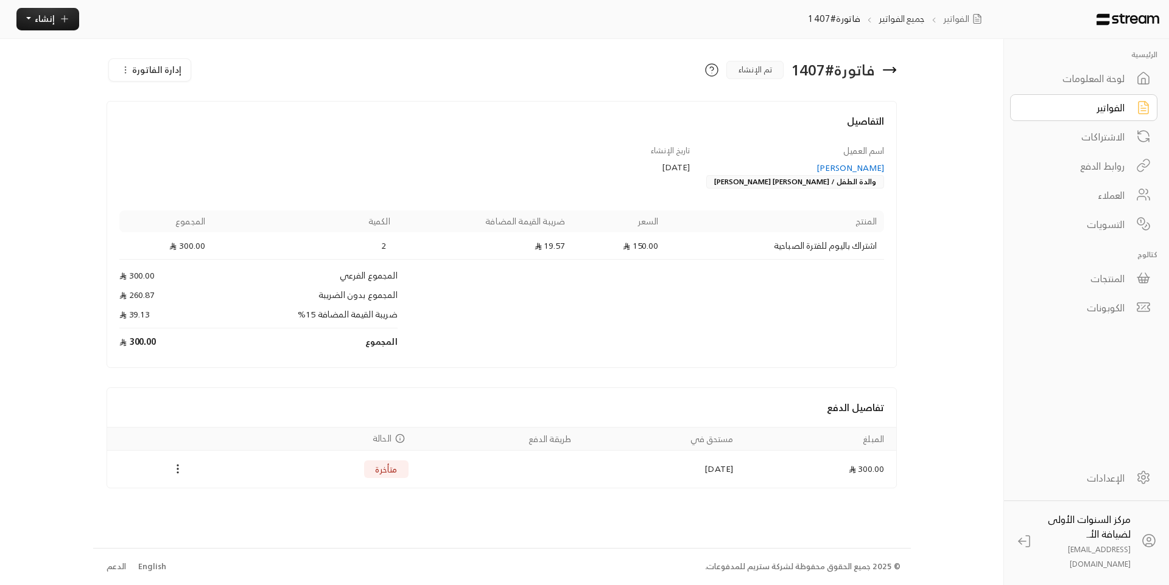
click at [871, 167] on div "[PERSON_NAME]" at bounding box center [793, 168] width 183 height 12
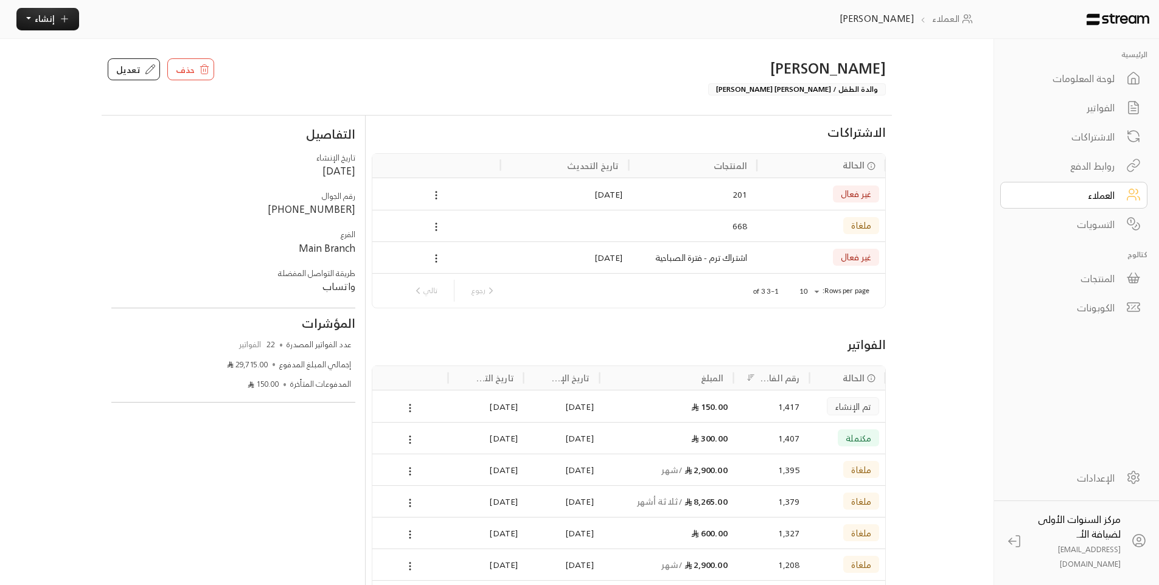
click at [749, 405] on div "1,417" at bounding box center [772, 406] width 56 height 31
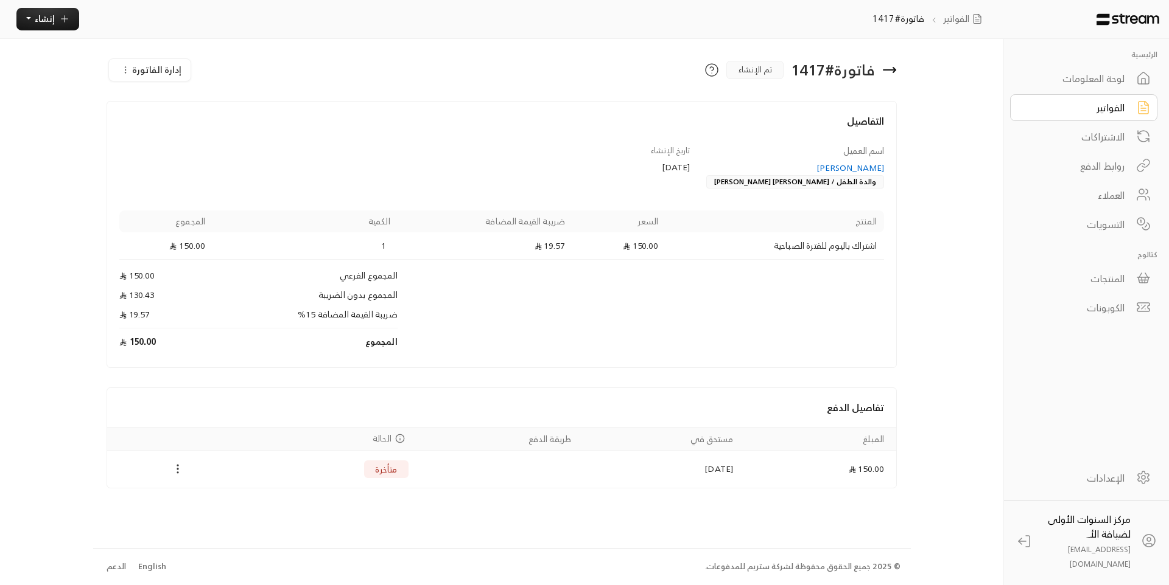
click at [176, 473] on icon "Payments" at bounding box center [178, 469] width 12 height 12
click at [203, 491] on li "تغيير الحالة الى مدفوعة" at bounding box center [222, 490] width 99 height 19
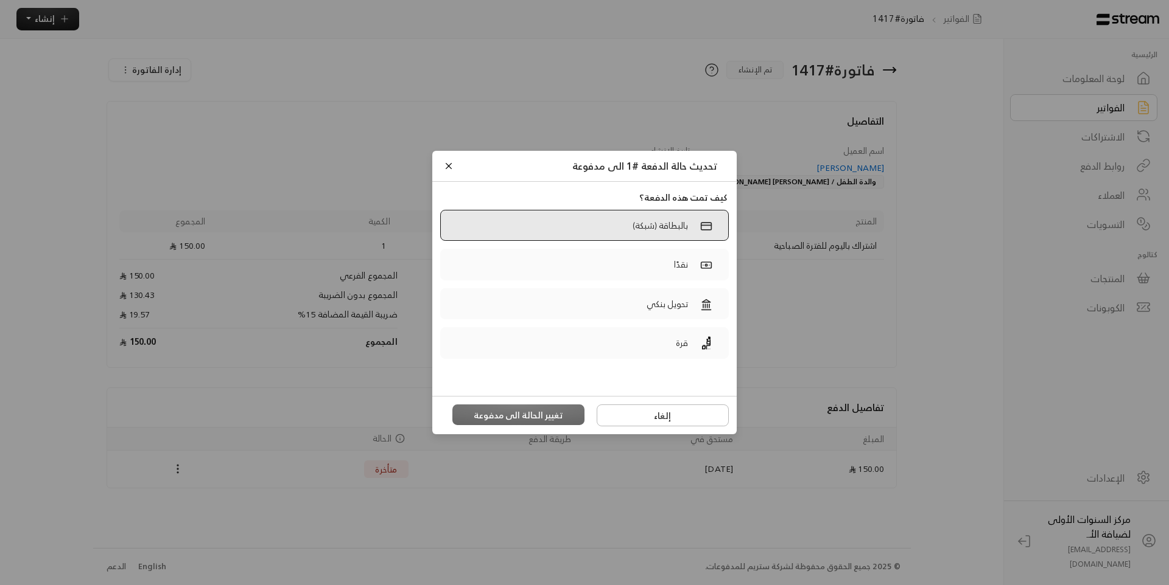
click at [532, 229] on label "بالبطاقة (شبكة)" at bounding box center [584, 226] width 288 height 32
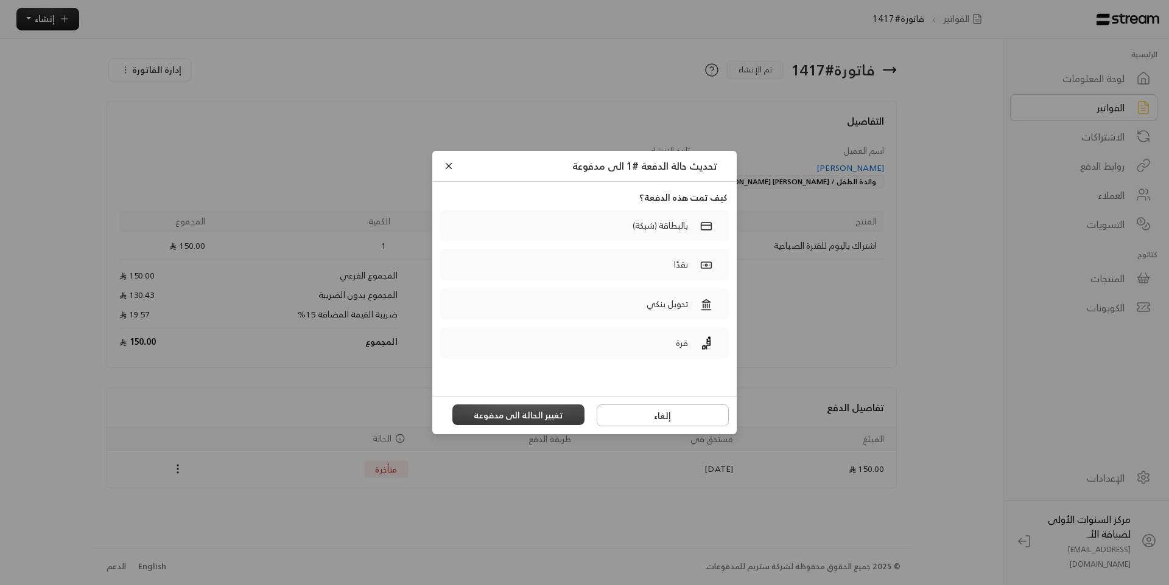
click at [534, 415] on button "تغيير الحالة الى مدفوعة" at bounding box center [518, 415] width 133 height 21
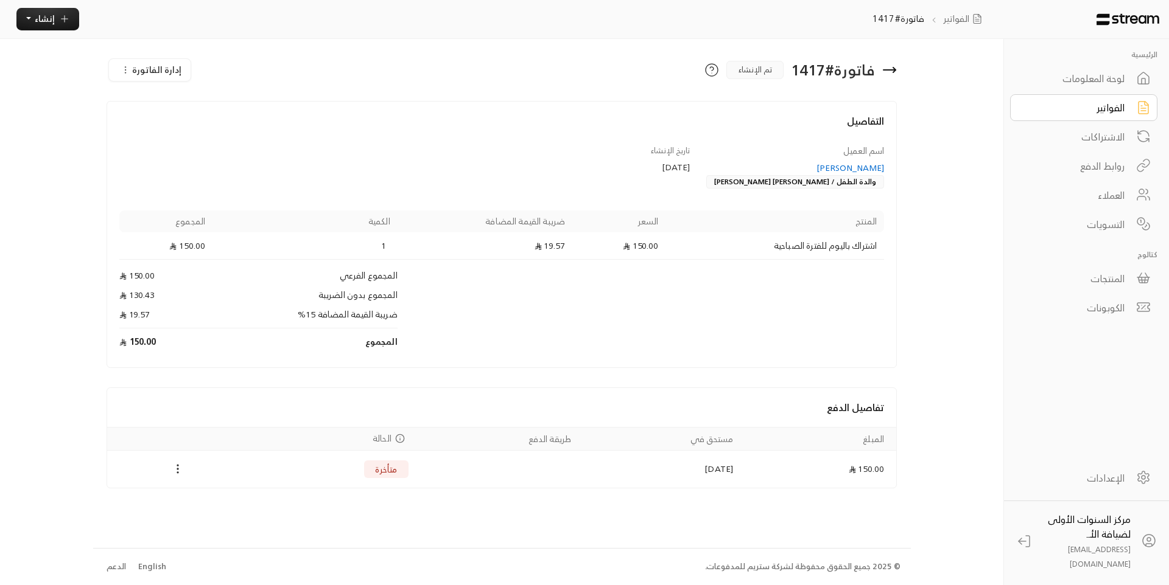
click at [1071, 108] on div "الفواتير" at bounding box center [1075, 107] width 98 height 15
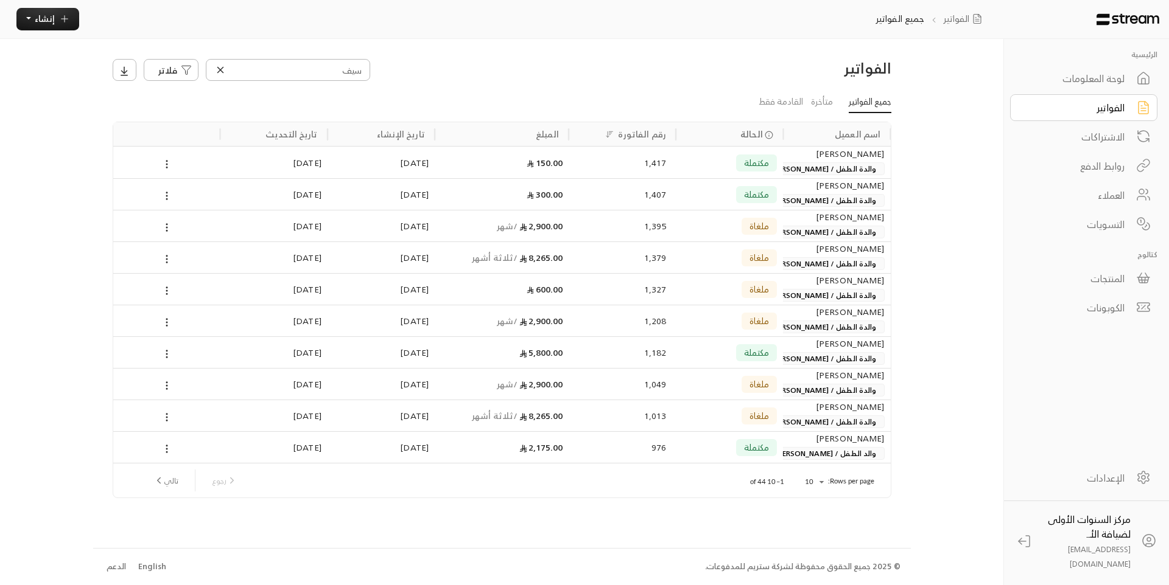
click at [1101, 78] on div "لوحة المعلومات" at bounding box center [1075, 78] width 98 height 15
